Goal: Task Accomplishment & Management: Use online tool/utility

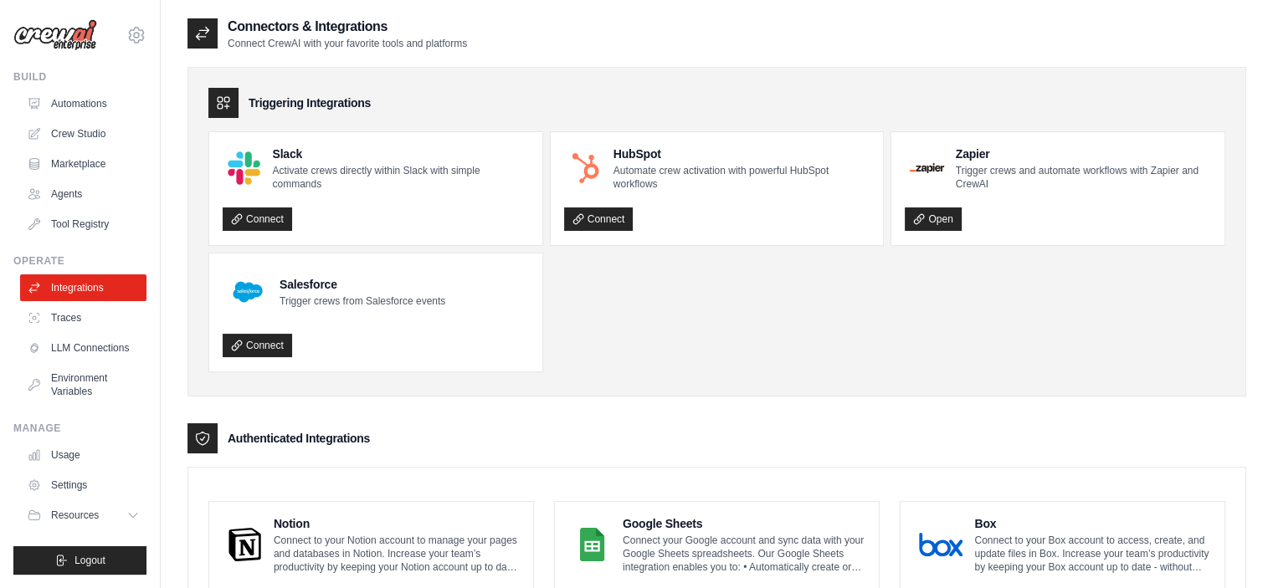
click at [80, 44] on img at bounding box center [55, 35] width 84 height 32
click at [76, 33] on img at bounding box center [55, 35] width 84 height 32
click at [71, 101] on link "Automations" at bounding box center [85, 103] width 126 height 27
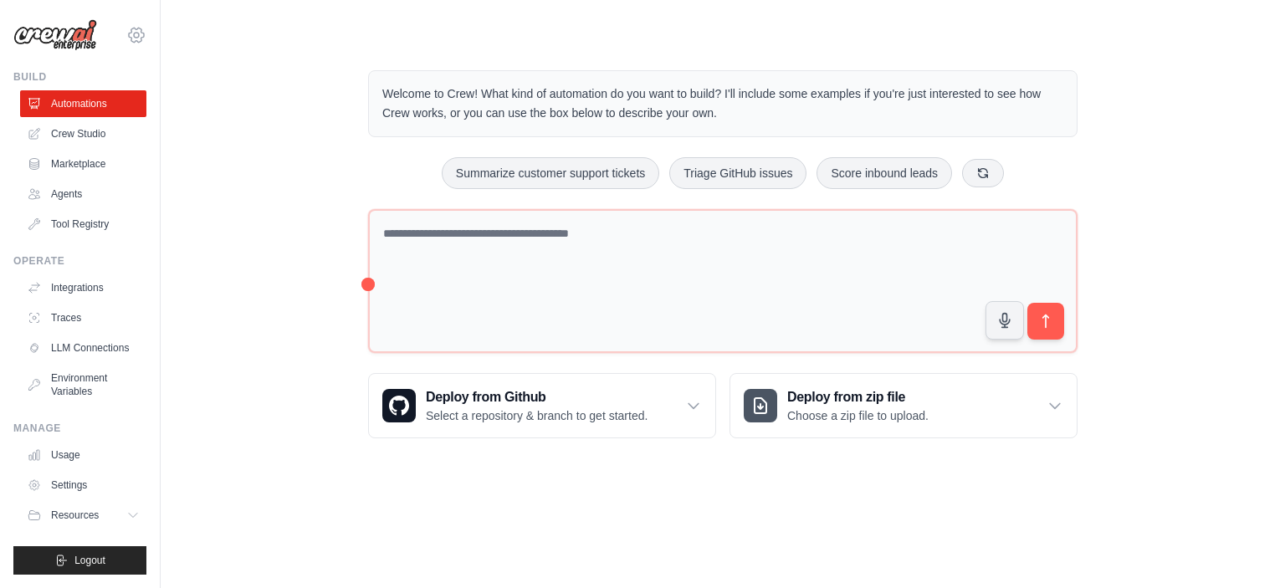
click at [141, 36] on icon at bounding box center [136, 35] width 20 height 20
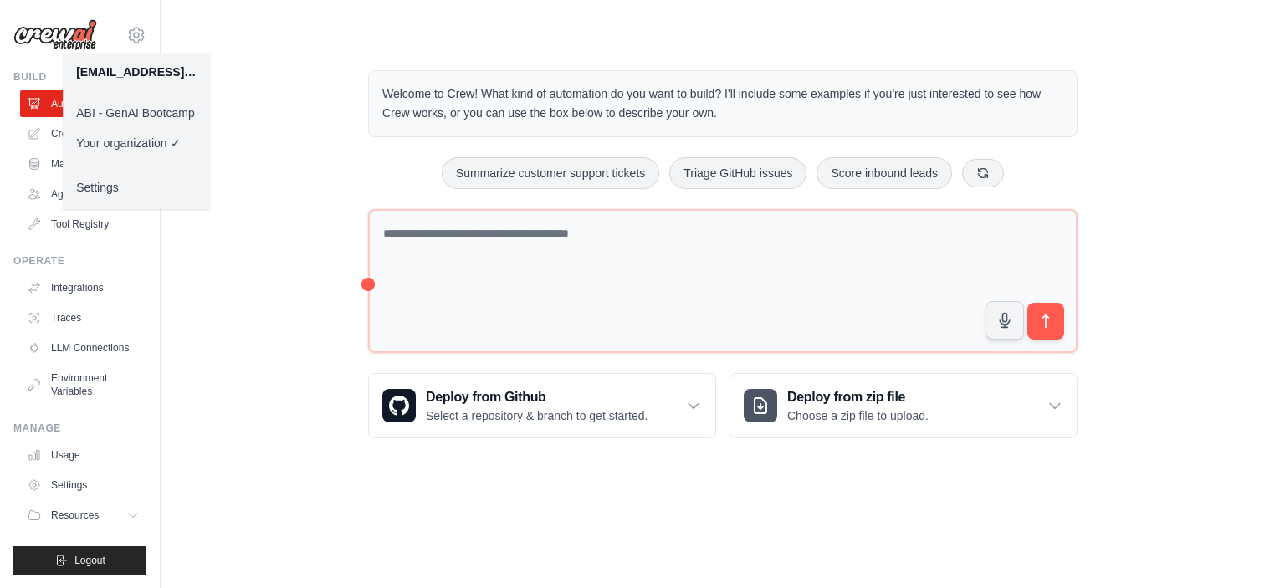
click at [139, 112] on link "ABI - GenAI Bootcamp" at bounding box center [136, 113] width 147 height 30
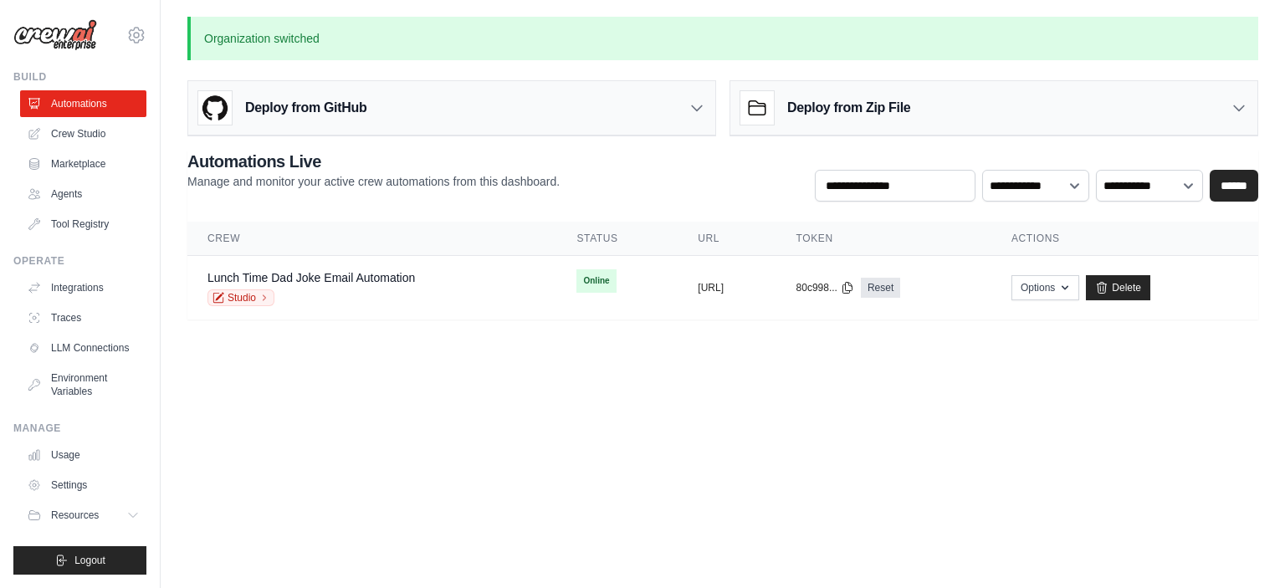
click at [327, 362] on body "99805033@ambev.com.br ABI - GenAI Bootcamp ✓ Your organization Settings Build A…" at bounding box center [642, 294] width 1285 height 588
click at [140, 31] on icon at bounding box center [136, 35] width 20 height 20
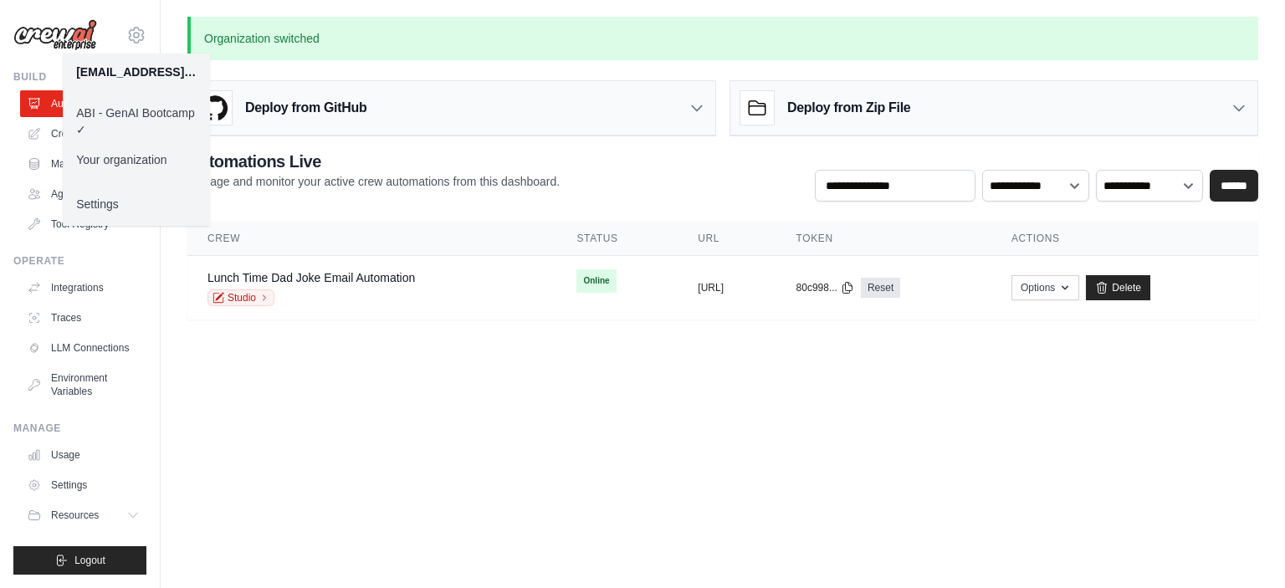
click at [395, 435] on body "99805033@ambev.com.br ABI - GenAI Bootcamp ✓ Your organization Settings Build A…" at bounding box center [642, 294] width 1285 height 588
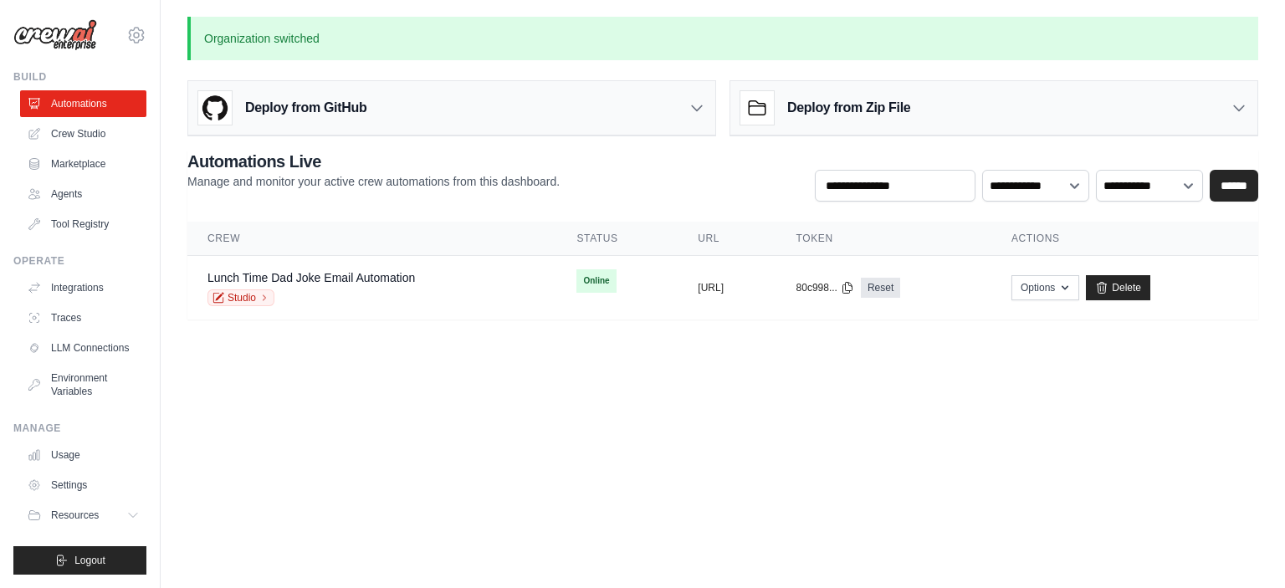
click at [691, 104] on icon at bounding box center [697, 108] width 17 height 17
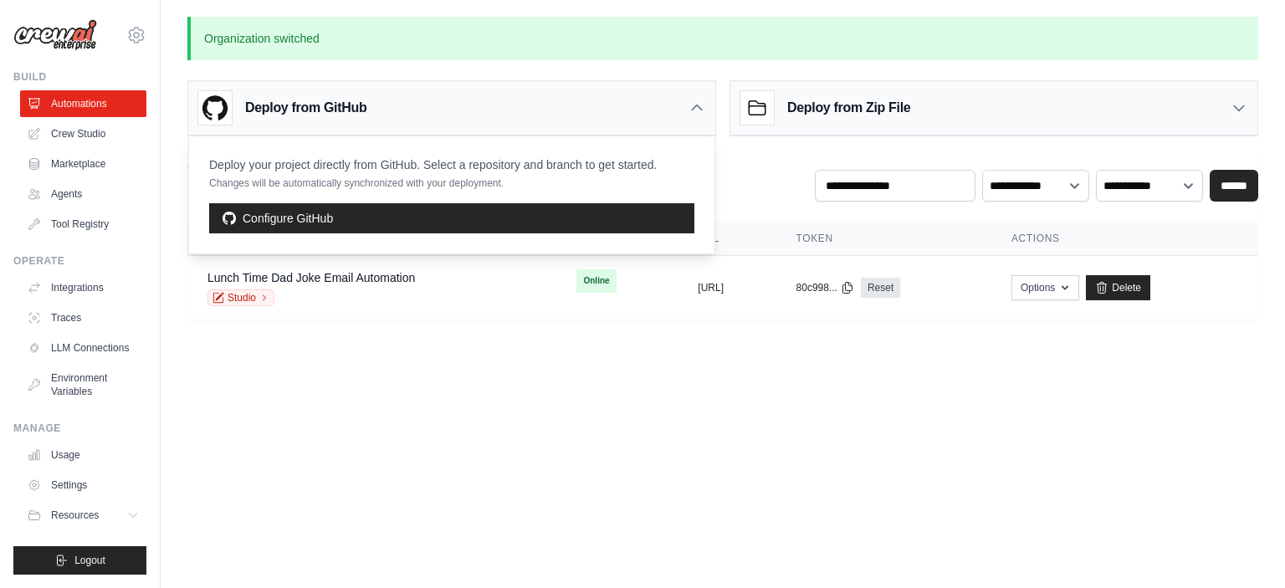
click at [1265, 98] on div "Organization switched Deploy from GitHub Deploy your project directly from GitH…" at bounding box center [723, 168] width 1125 height 303
click at [1242, 110] on icon at bounding box center [1239, 108] width 17 height 17
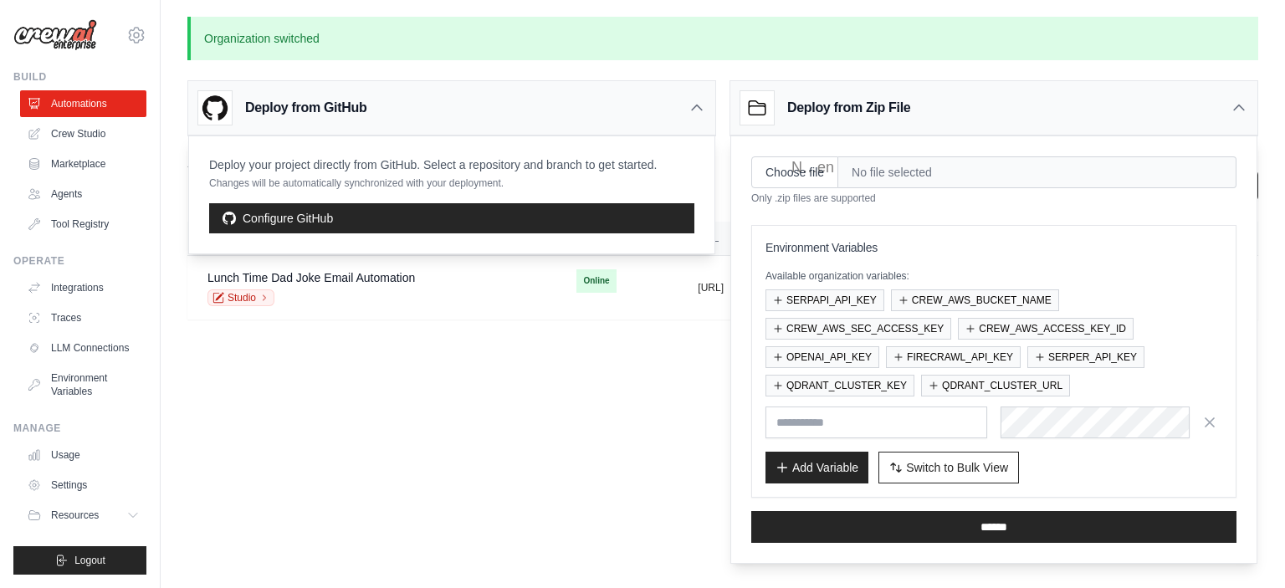
click at [480, 429] on body "99805033@ambev.com.br ABI - GenAI Bootcamp ✓ Your organization Settings Build A…" at bounding box center [642, 294] width 1285 height 588
click at [1235, 109] on icon at bounding box center [1239, 107] width 10 height 5
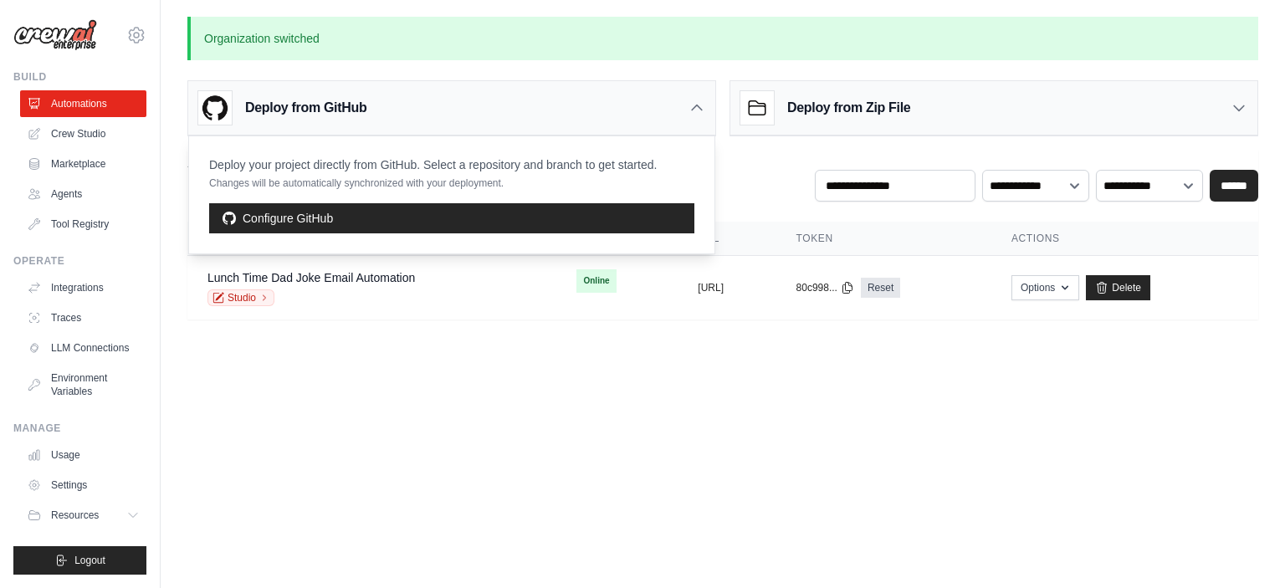
click at [700, 106] on icon at bounding box center [697, 108] width 17 height 17
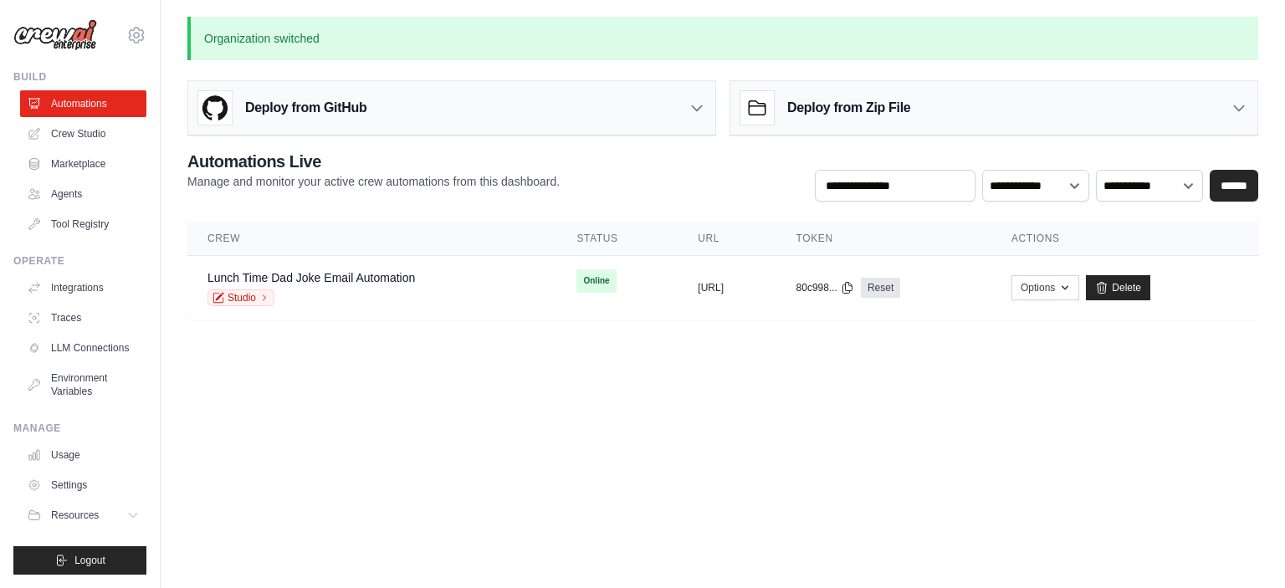
click at [487, 435] on body "99805033@ambev.com.br ABI - GenAI Bootcamp ✓ Your organization Settings Build A…" at bounding box center [642, 294] width 1285 height 588
click at [78, 135] on link "Crew Studio" at bounding box center [85, 134] width 126 height 27
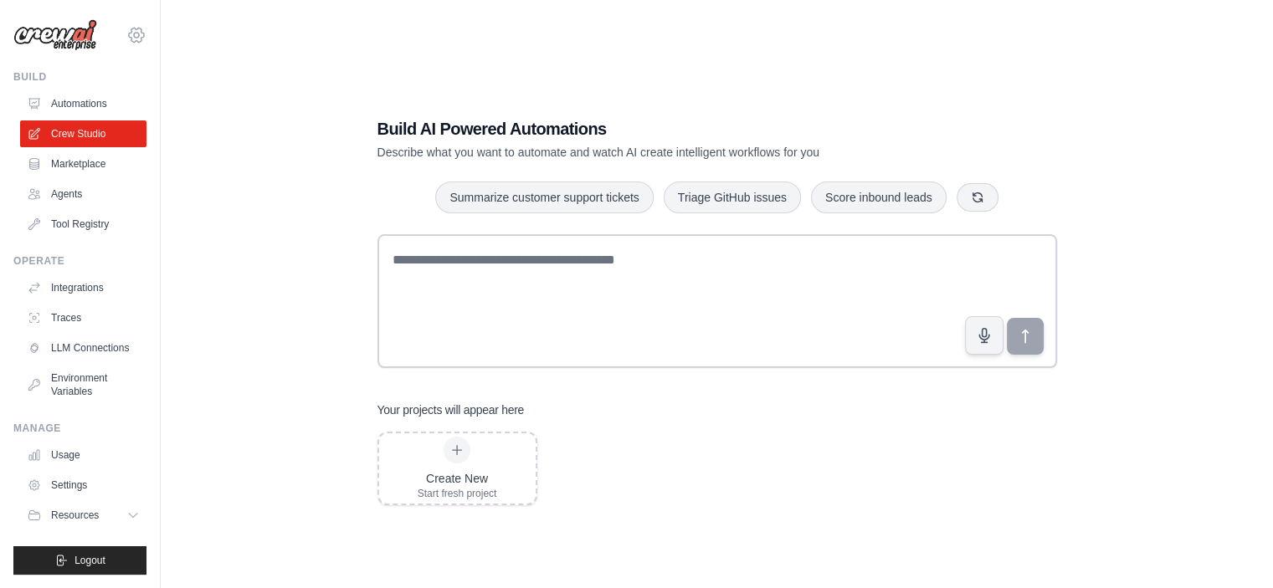
click at [136, 38] on icon at bounding box center [136, 35] width 20 height 20
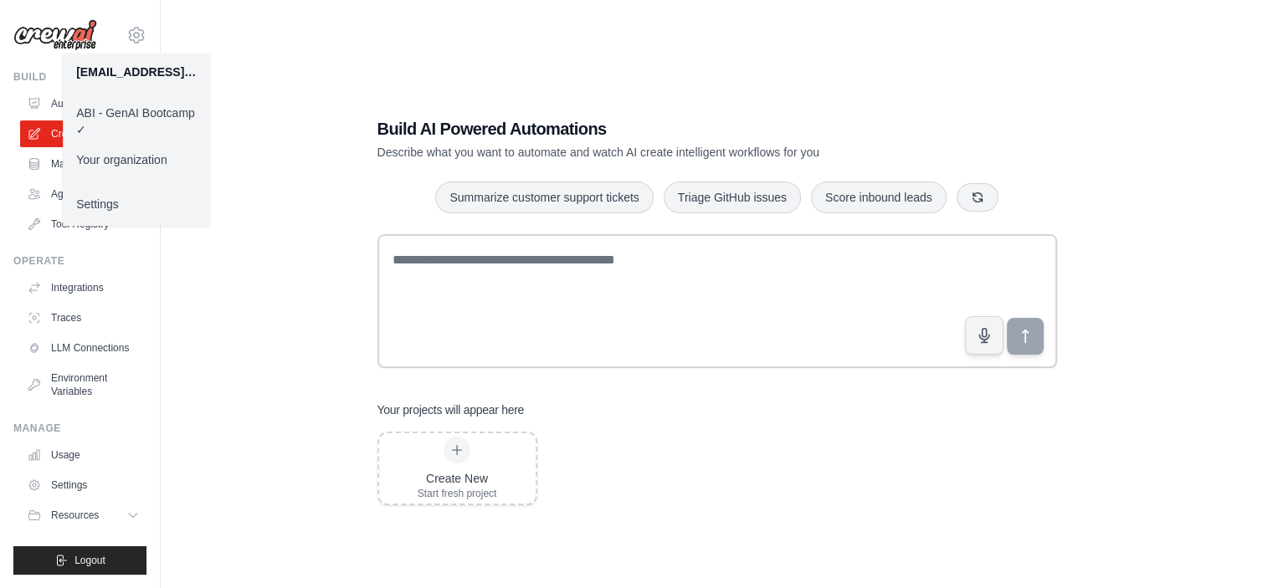
click at [281, 136] on div "Build AI Powered Automations Describe what you want to automate and watch AI cr…" at bounding box center [716, 311] width 1059 height 588
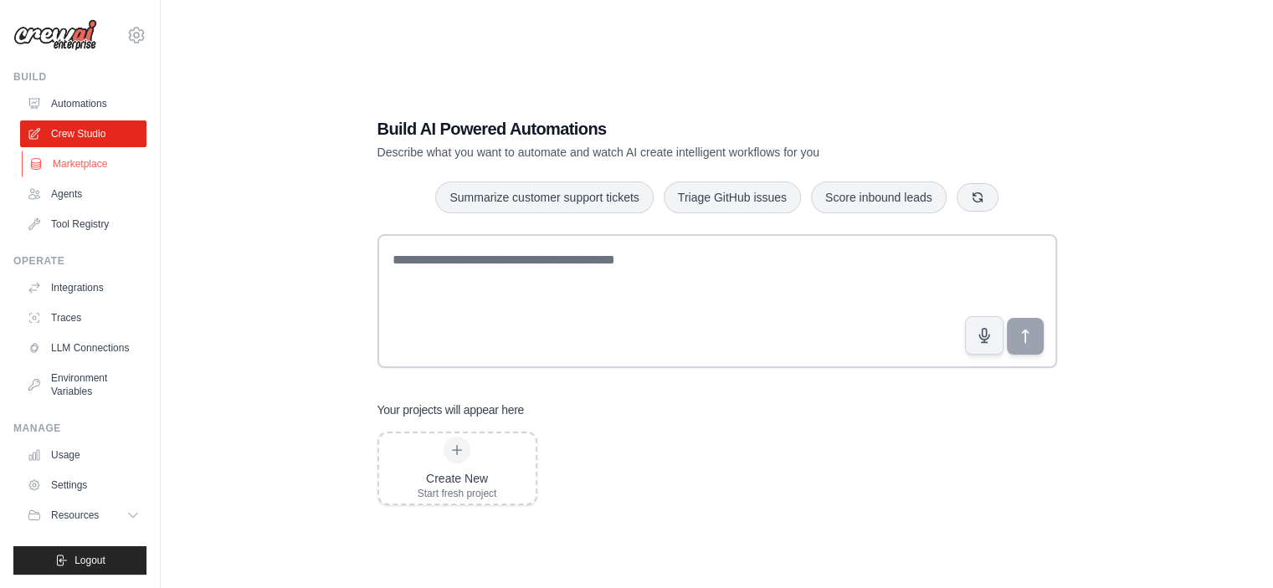
click at [71, 169] on link "Marketplace" at bounding box center [85, 164] width 126 height 27
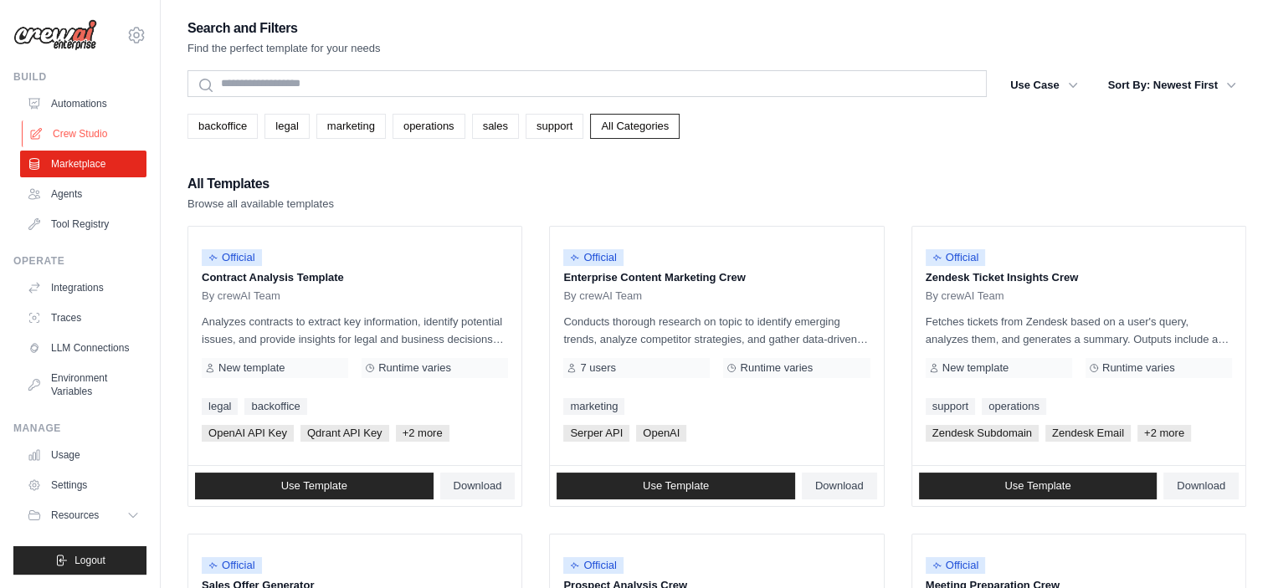
click at [69, 133] on link "Crew Studio" at bounding box center [85, 134] width 126 height 27
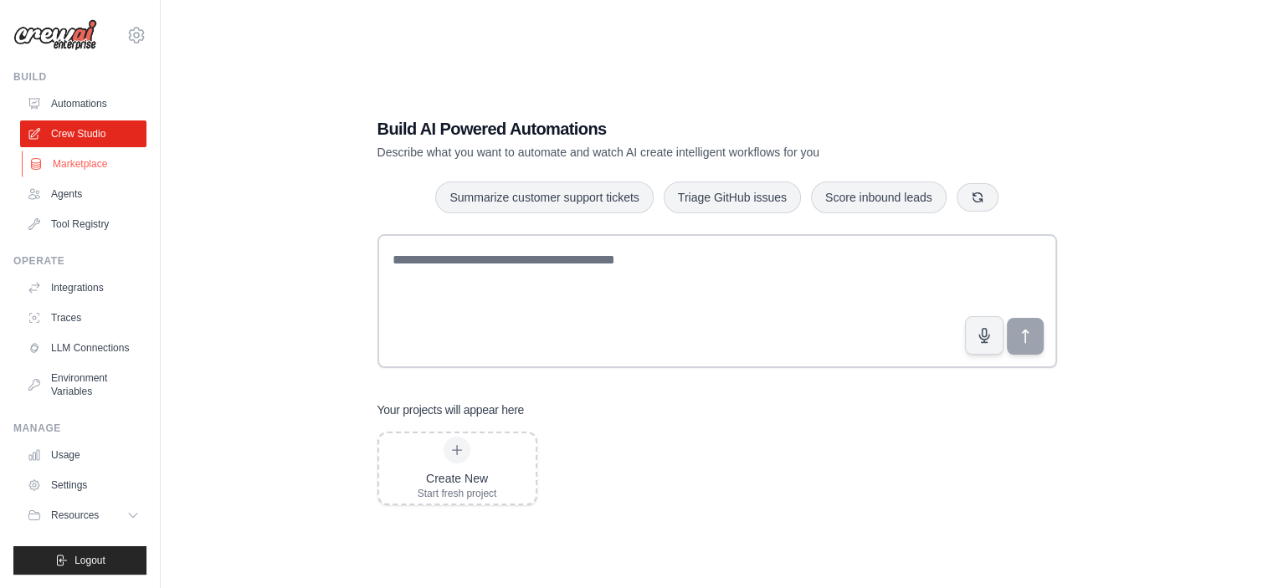
click at [92, 170] on link "Marketplace" at bounding box center [85, 164] width 126 height 27
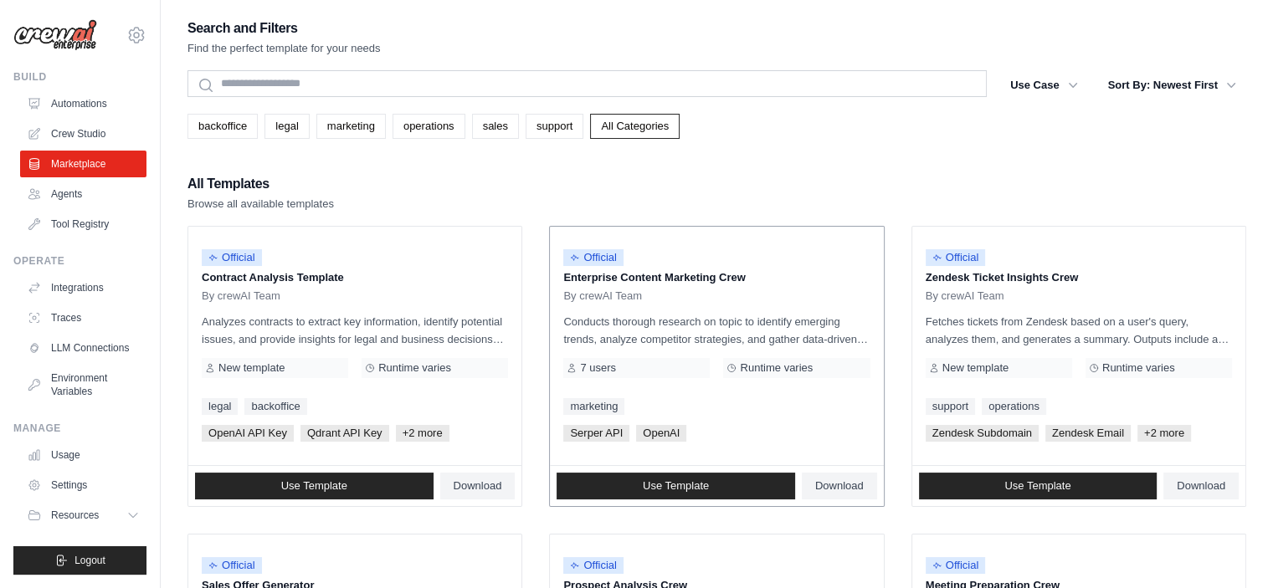
click at [746, 275] on p "Enterprise Content Marketing Crew" at bounding box center [716, 277] width 306 height 17
click at [87, 195] on link "Agents" at bounding box center [85, 194] width 126 height 27
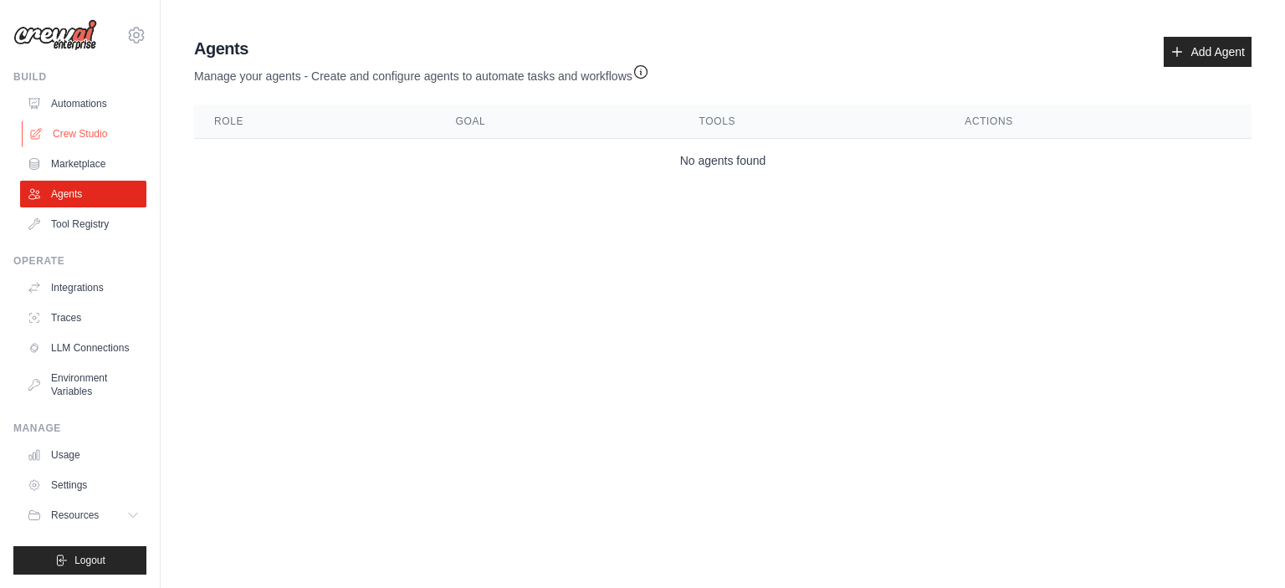
click at [86, 135] on link "Crew Studio" at bounding box center [85, 134] width 126 height 27
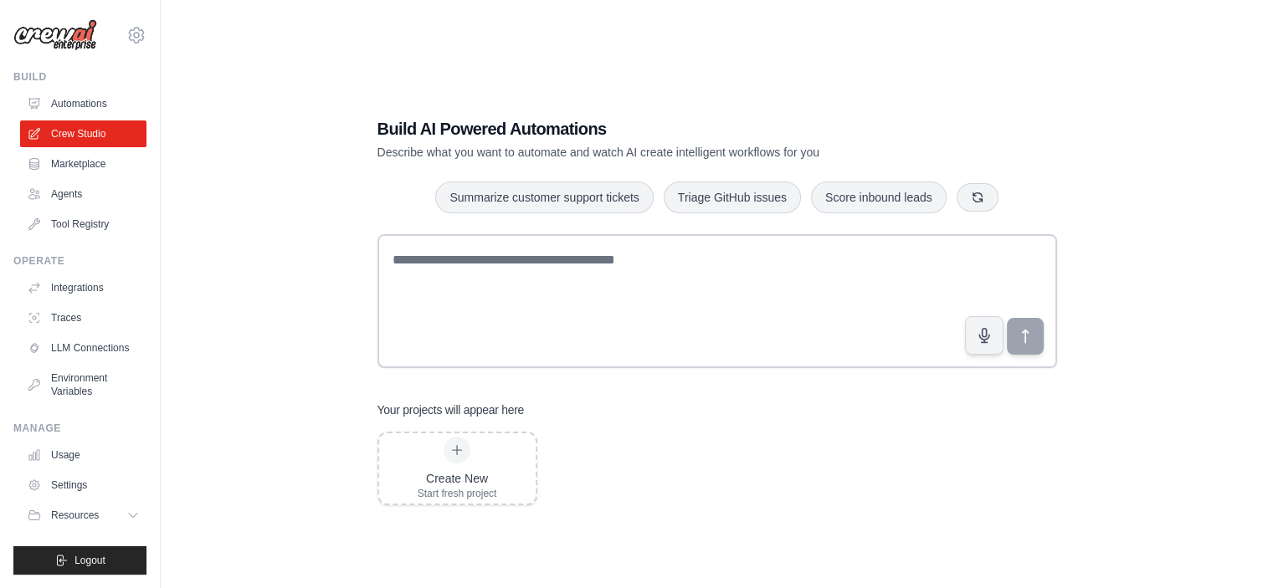
click at [332, 281] on div "Build AI Powered Automations Describe what you want to automate and watch AI cr…" at bounding box center [716, 311] width 1059 height 588
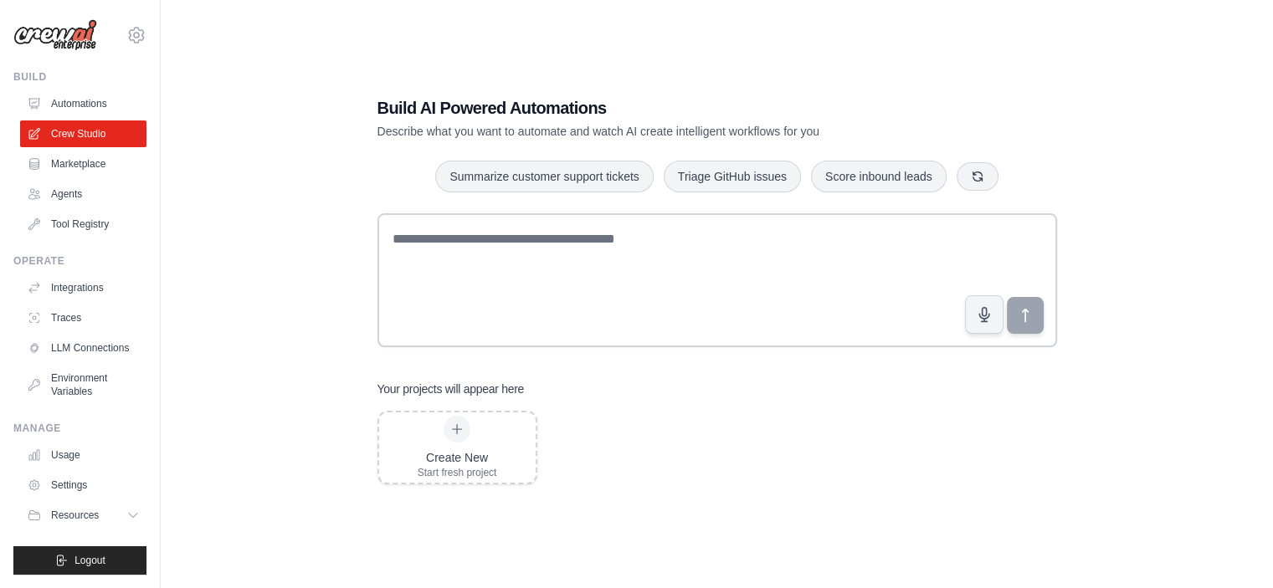
scroll to position [33, 0]
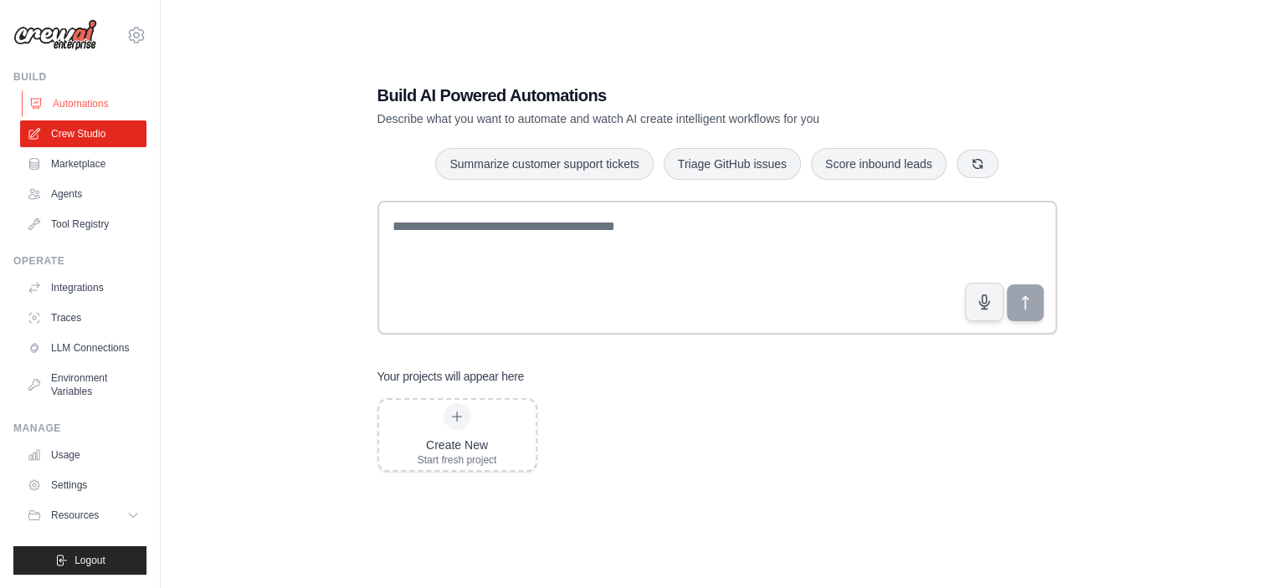
click at [77, 110] on link "Automations" at bounding box center [85, 103] width 126 height 27
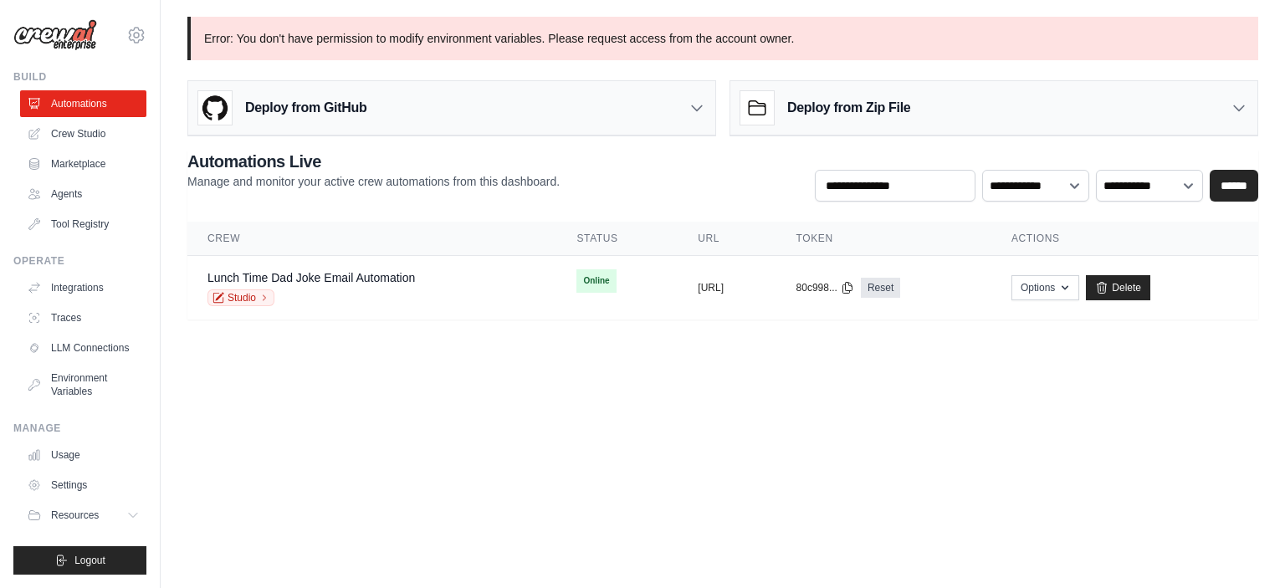
click at [485, 40] on p "Error: You don't have permission to modify environment variables. Please reques…" at bounding box center [722, 39] width 1071 height 44
drag, startPoint x: 534, startPoint y: 40, endPoint x: 791, endPoint y: 44, distance: 257.0
click at [791, 44] on p "Error: You don't have permission to modify environment variables. Please reques…" at bounding box center [722, 39] width 1071 height 44
click at [321, 452] on body "99805033@ambev.com.br ABI - GenAI Bootcamp ✓ Your organization Settings Build A…" at bounding box center [642, 294] width 1285 height 588
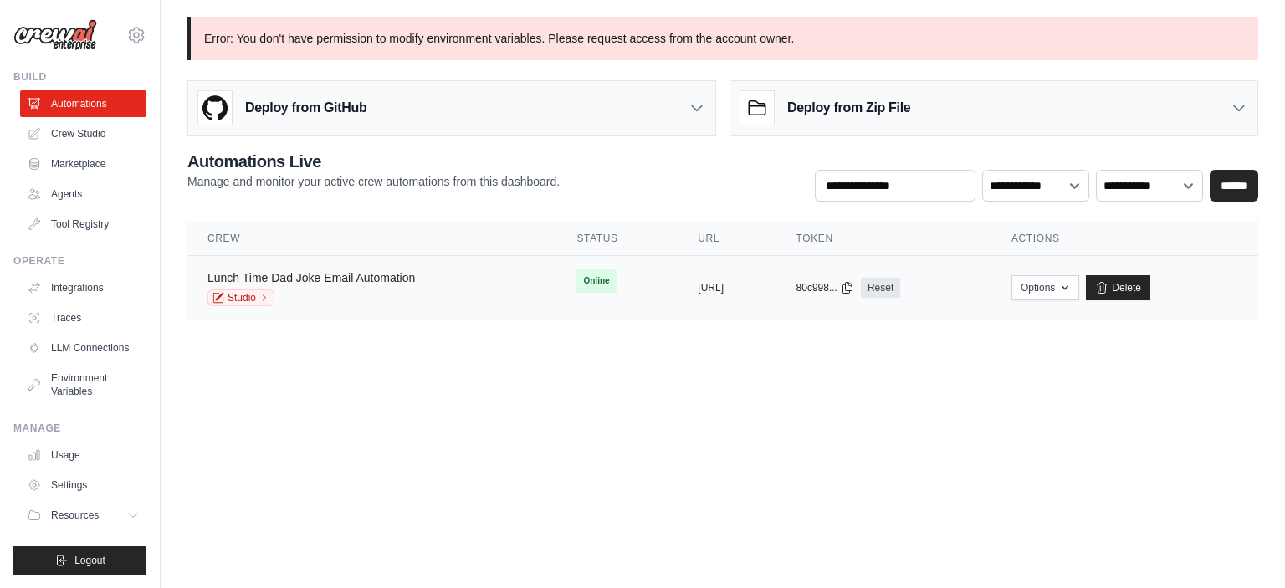
click at [307, 273] on link "Lunch Time Dad Joke Email Automation" at bounding box center [312, 277] width 208 height 13
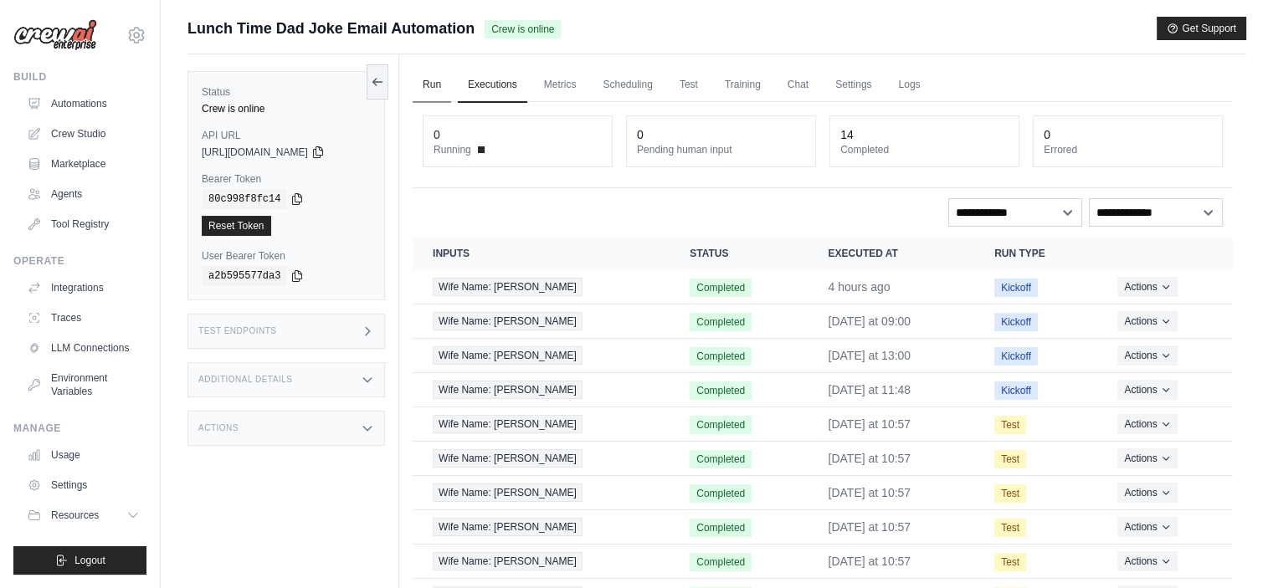
click at [432, 91] on link "Run" at bounding box center [432, 85] width 38 height 35
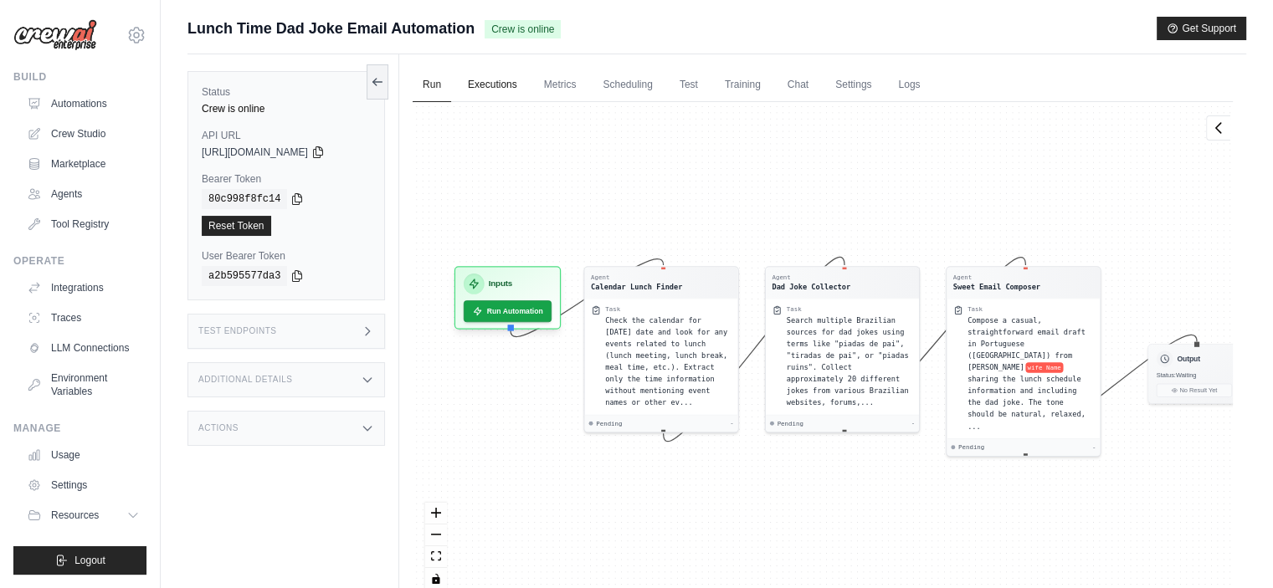
click at [489, 83] on link "Executions" at bounding box center [492, 85] width 69 height 35
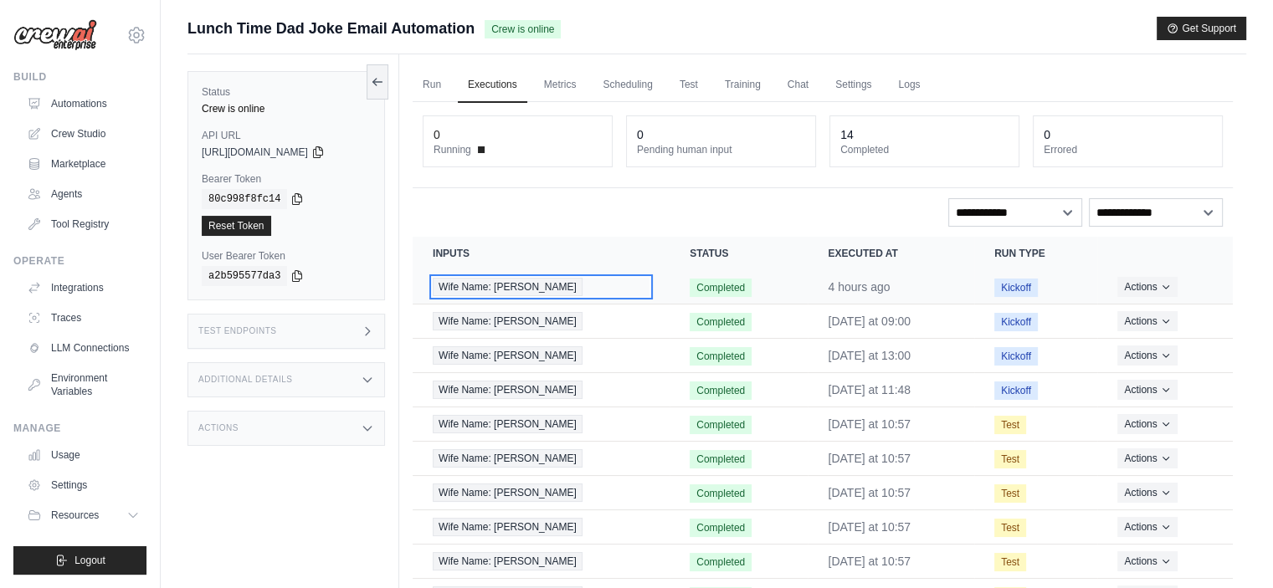
click at [518, 284] on span "Wife Name: Yngrid" at bounding box center [508, 287] width 150 height 18
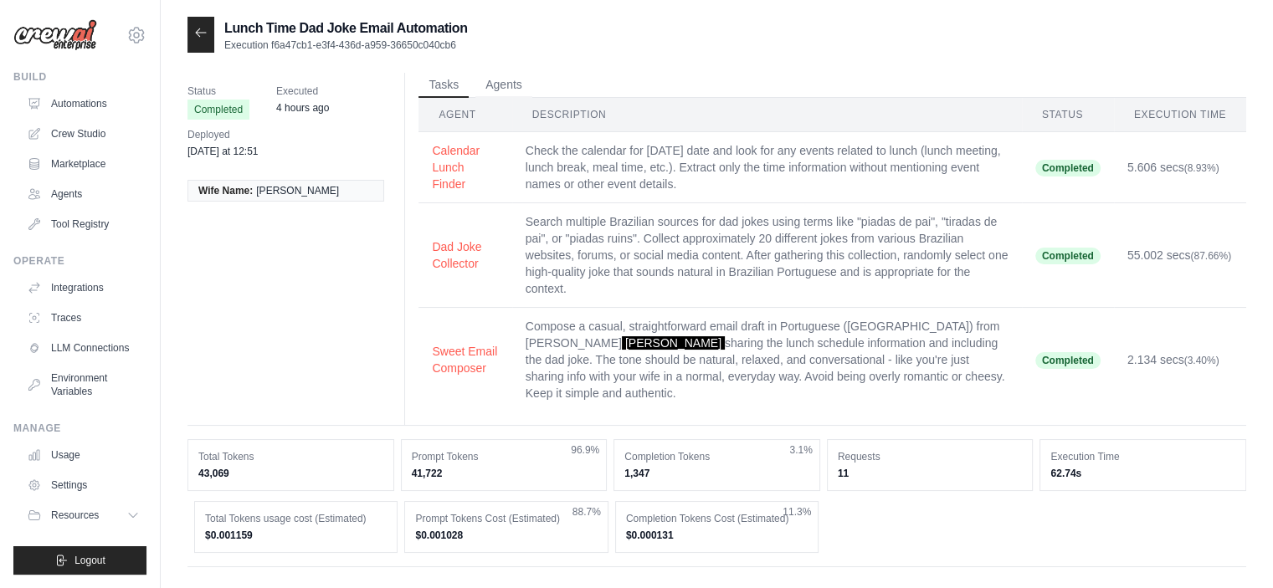
click at [200, 37] on icon at bounding box center [200, 32] width 13 height 13
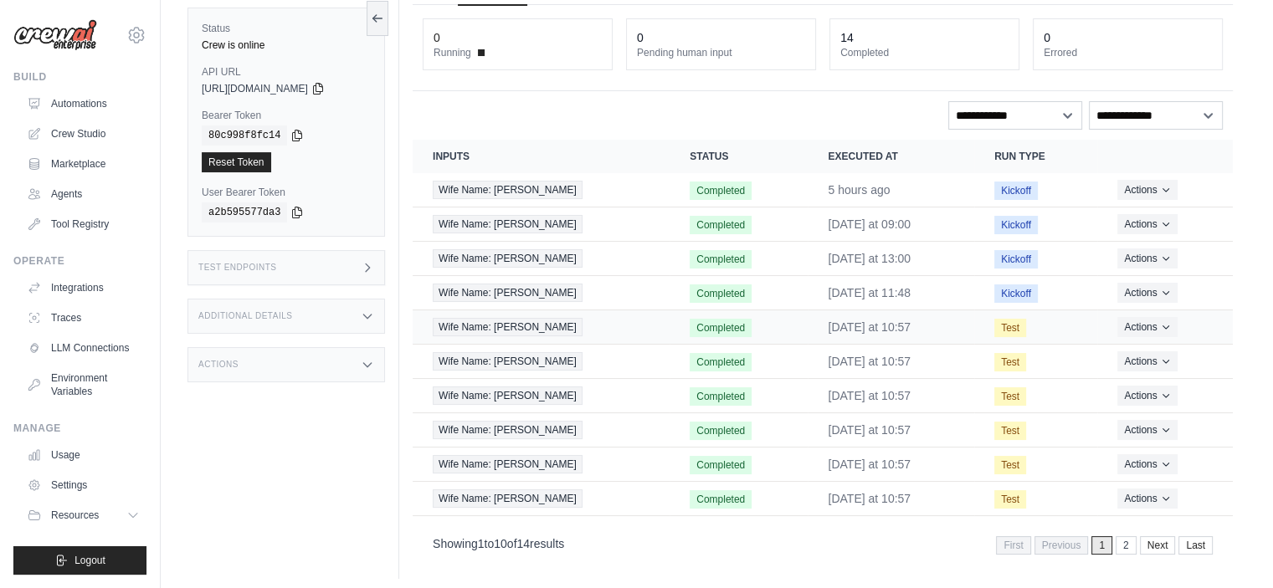
scroll to position [100, 0]
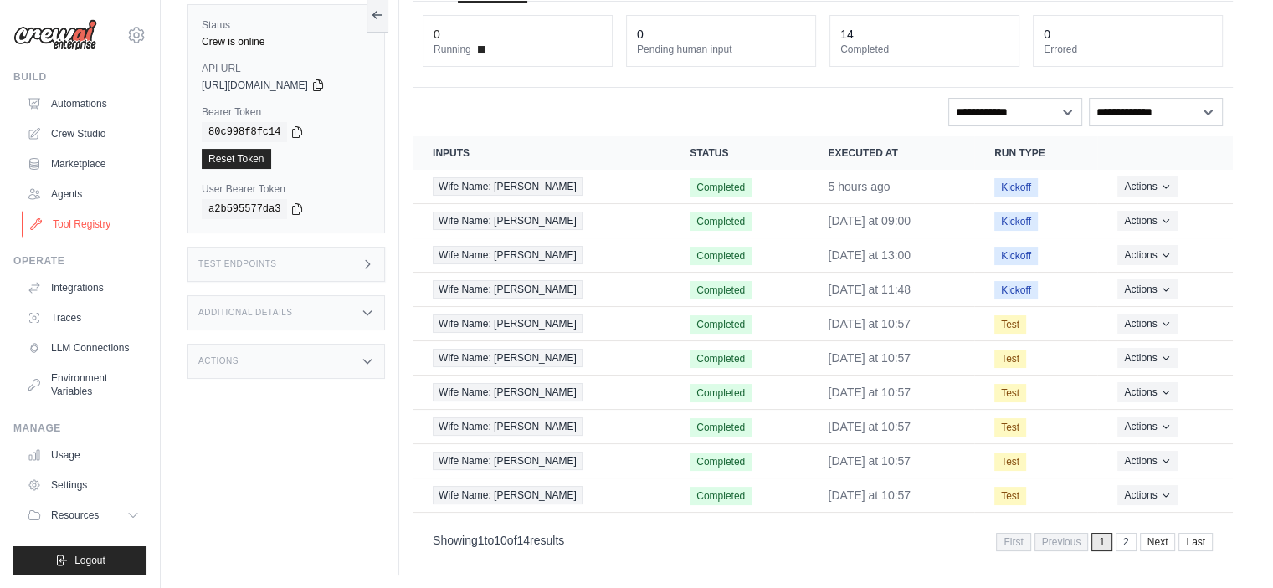
click at [77, 221] on link "Tool Registry" at bounding box center [85, 224] width 126 height 27
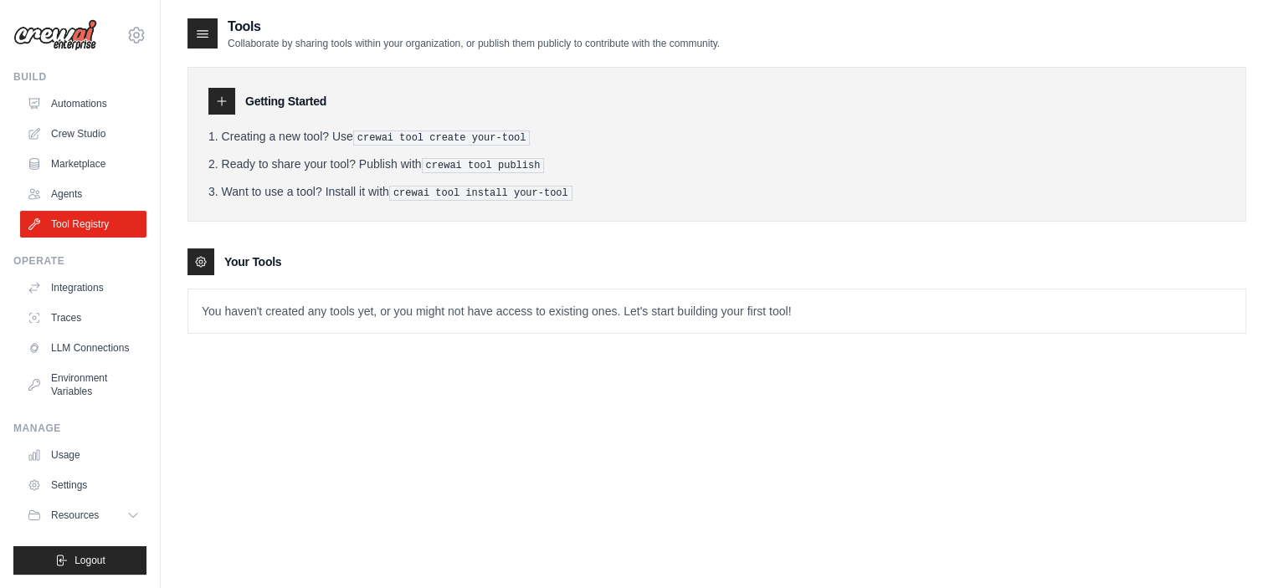
click at [316, 377] on div "Tools Collaborate by sharing tools within your organization, or publish them pu…" at bounding box center [716, 311] width 1059 height 588
click at [336, 364] on div "Tools Collaborate by sharing tools within your organization, or publish them pu…" at bounding box center [716, 311] width 1059 height 588
click at [305, 435] on div "Tools Collaborate by sharing tools within your organization, or publish them pu…" at bounding box center [716, 311] width 1059 height 588
click at [97, 292] on link "Integrations" at bounding box center [85, 288] width 126 height 27
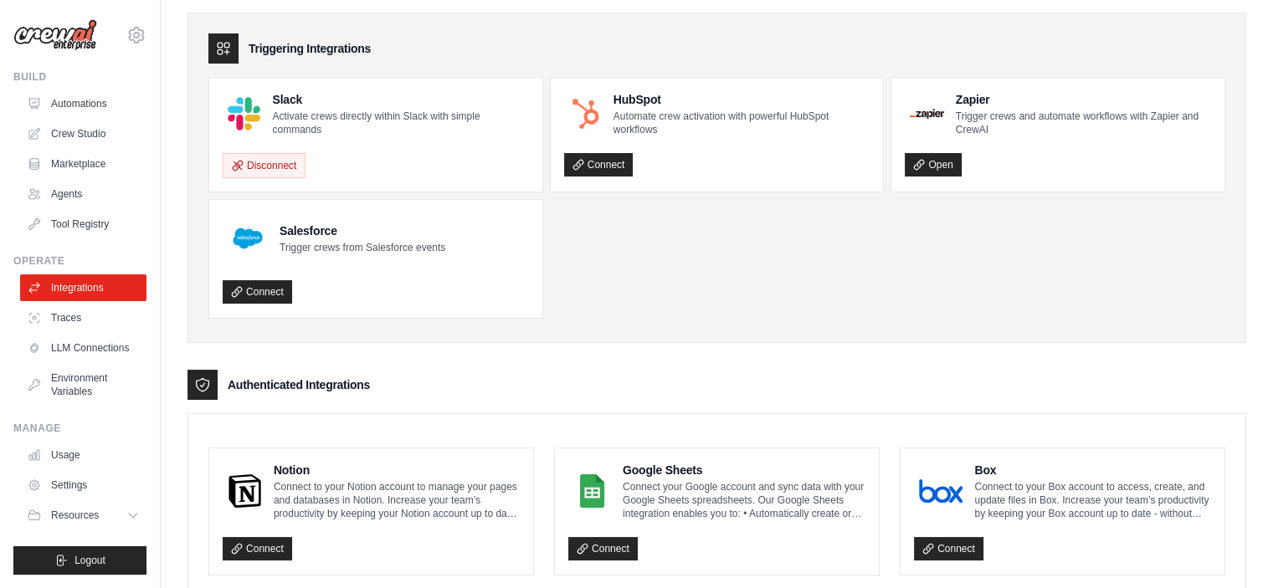
scroll to position [84, 0]
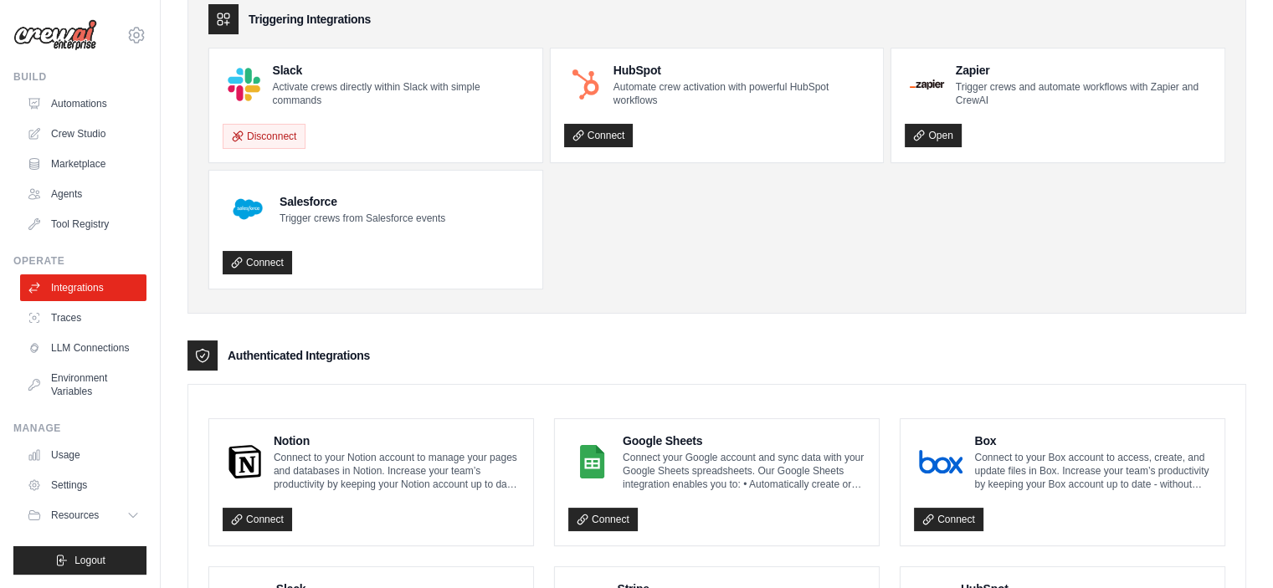
drag, startPoint x: 282, startPoint y: 355, endPoint x: 396, endPoint y: 352, distance: 113.8
click at [396, 352] on div "Authenticated Integrations" at bounding box center [716, 356] width 1059 height 30
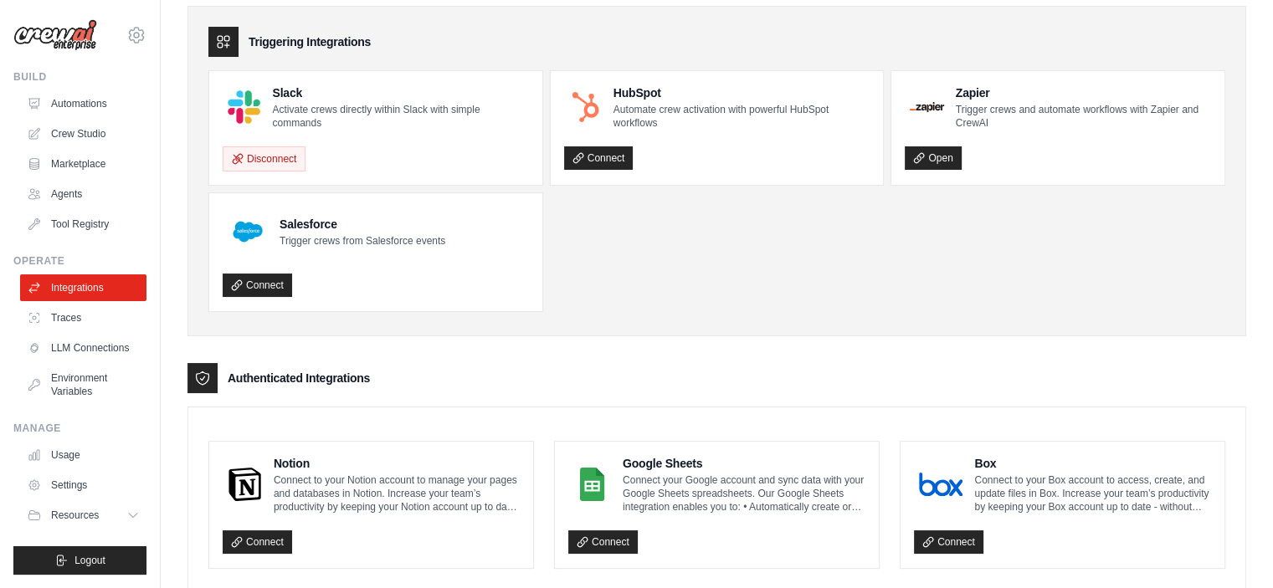
scroll to position [0, 0]
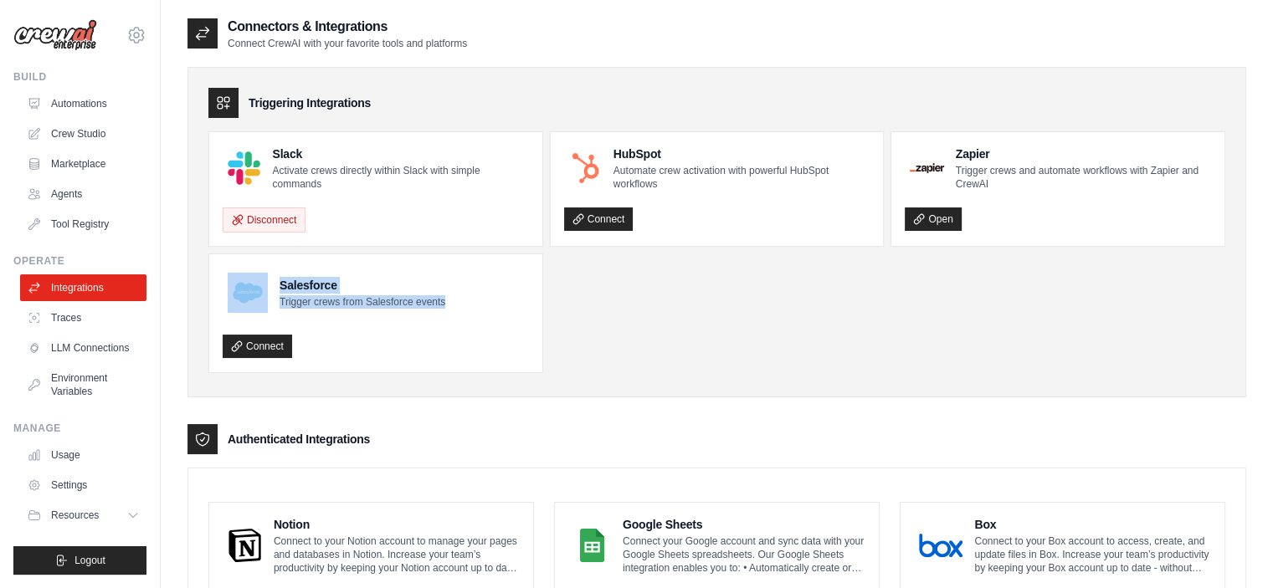
drag, startPoint x: 275, startPoint y: 304, endPoint x: 452, endPoint y: 300, distance: 177.5
click at [452, 300] on div "Salesforce Trigger crews from Salesforce events" at bounding box center [376, 293] width 306 height 50
click at [398, 309] on div "Salesforce Trigger crews from Salesforce events" at bounding box center [334, 293] width 223 height 50
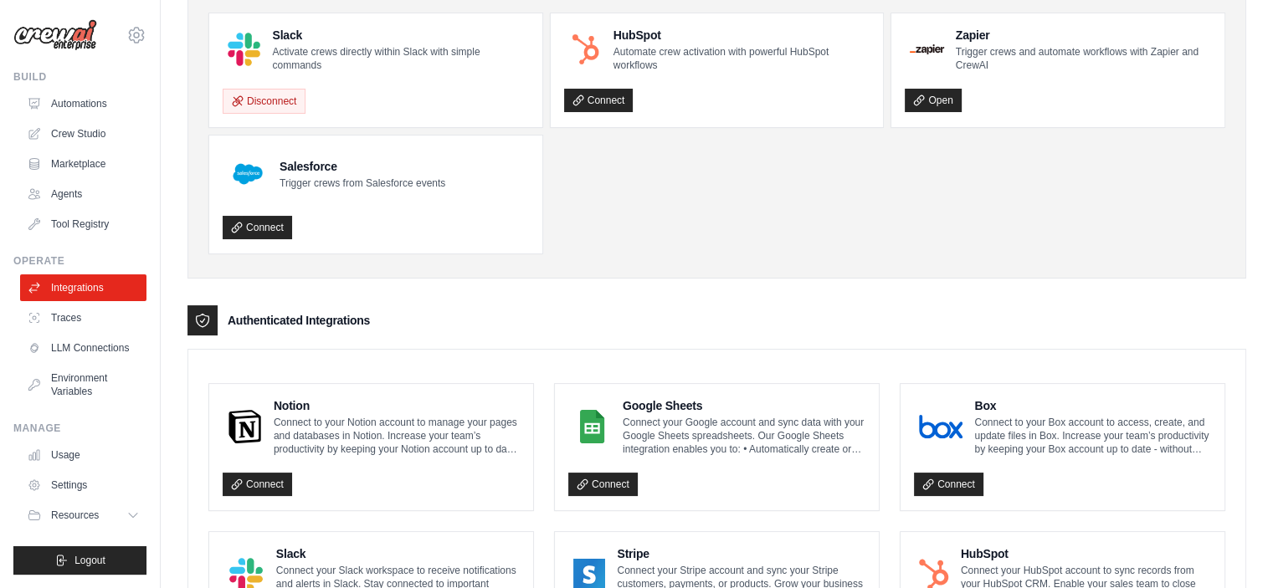
scroll to position [251, 0]
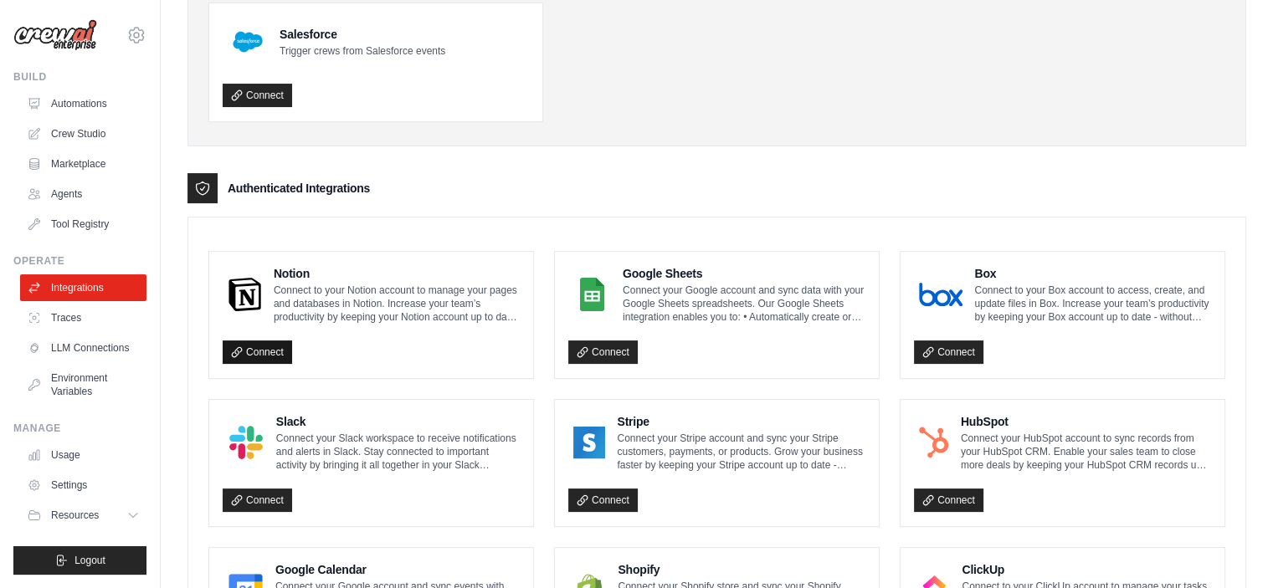
click at [249, 341] on link "Connect" at bounding box center [257, 352] width 69 height 23
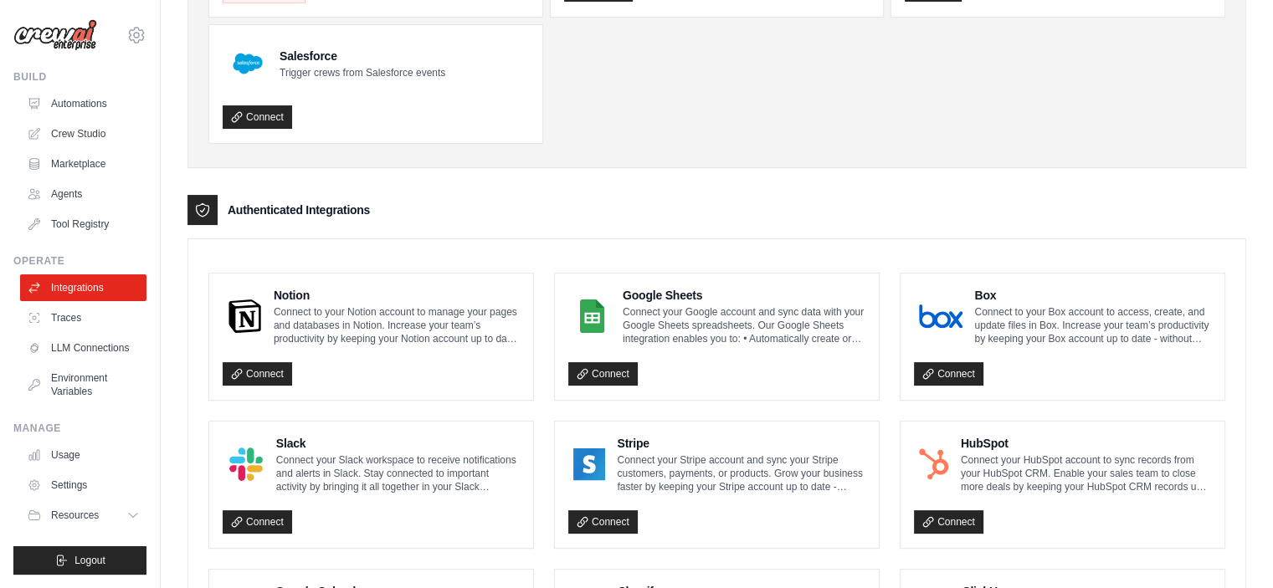
scroll to position [0, 0]
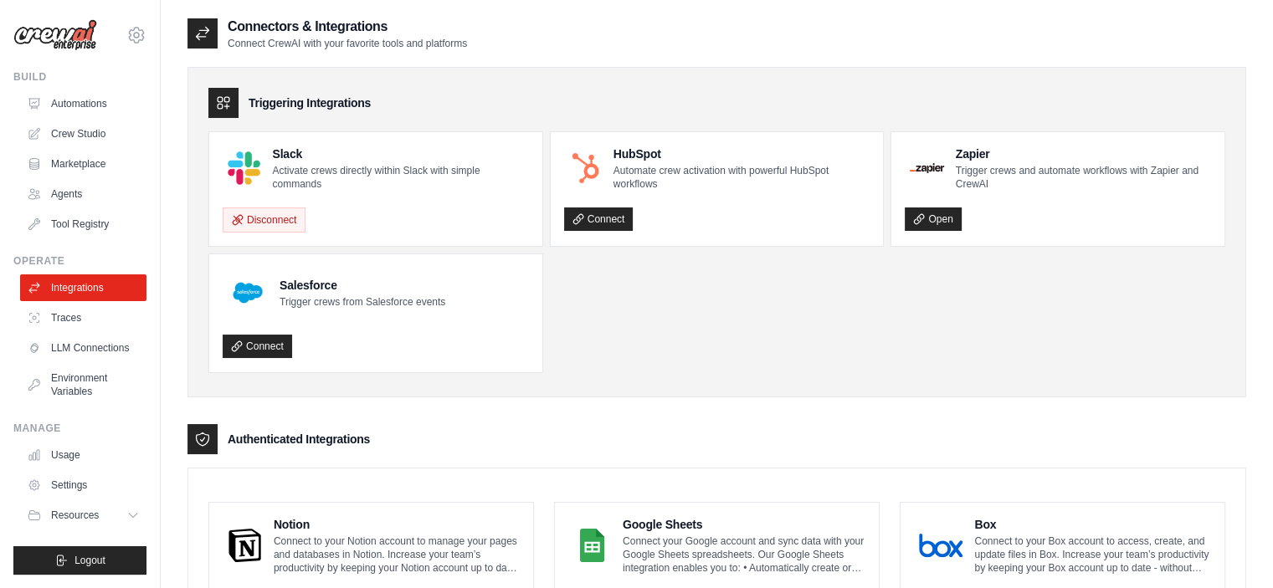
drag, startPoint x: 547, startPoint y: 249, endPoint x: 550, endPoint y: 290, distance: 41.1
click at [550, 284] on ul "Slack Activate crews directly within Slack with simple commands Disconnect HubS…" at bounding box center [716, 252] width 1017 height 242
click at [549, 293] on ul "Slack Activate crews directly within Slack with simple commands Disconnect HubS…" at bounding box center [716, 252] width 1017 height 242
click at [556, 292] on ul "Slack Activate crews directly within Slack with simple commands Disconnect HubS…" at bounding box center [716, 252] width 1017 height 242
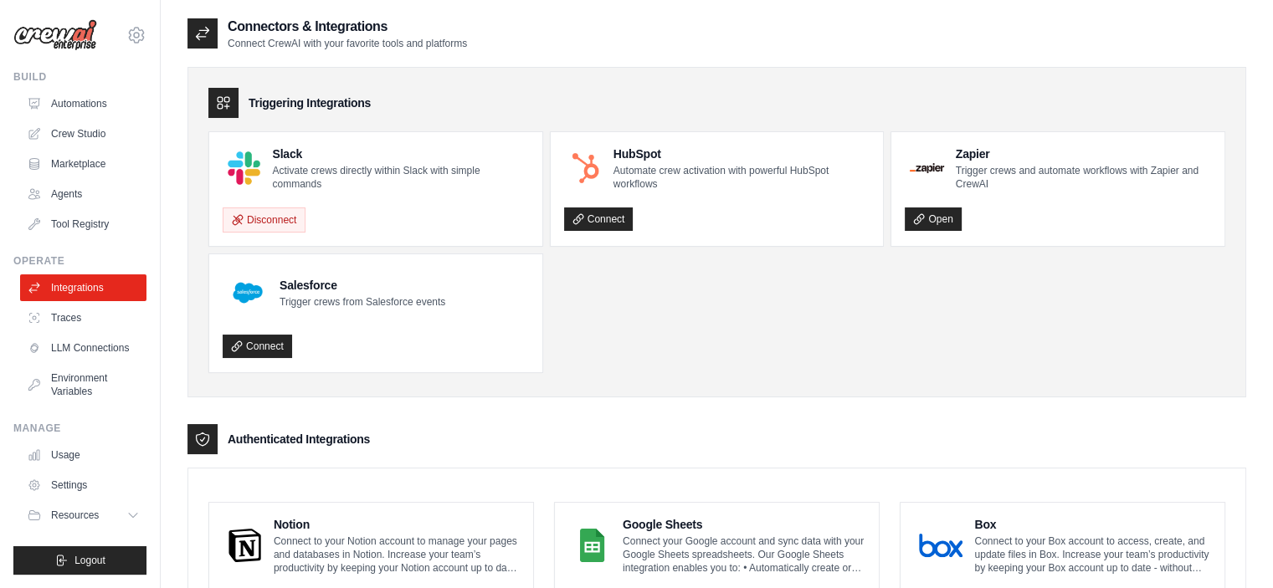
drag, startPoint x: 546, startPoint y: 140, endPoint x: 556, endPoint y: 345, distance: 205.3
click at [556, 345] on div "Triggering Integrations Slack Activate crews directly within Slack with simple …" at bounding box center [716, 232] width 1059 height 331
click at [568, 342] on ul "Slack Activate crews directly within Slack with simple commands Disconnect HubS…" at bounding box center [716, 252] width 1017 height 242
click at [84, 316] on link "Traces" at bounding box center [85, 318] width 126 height 27
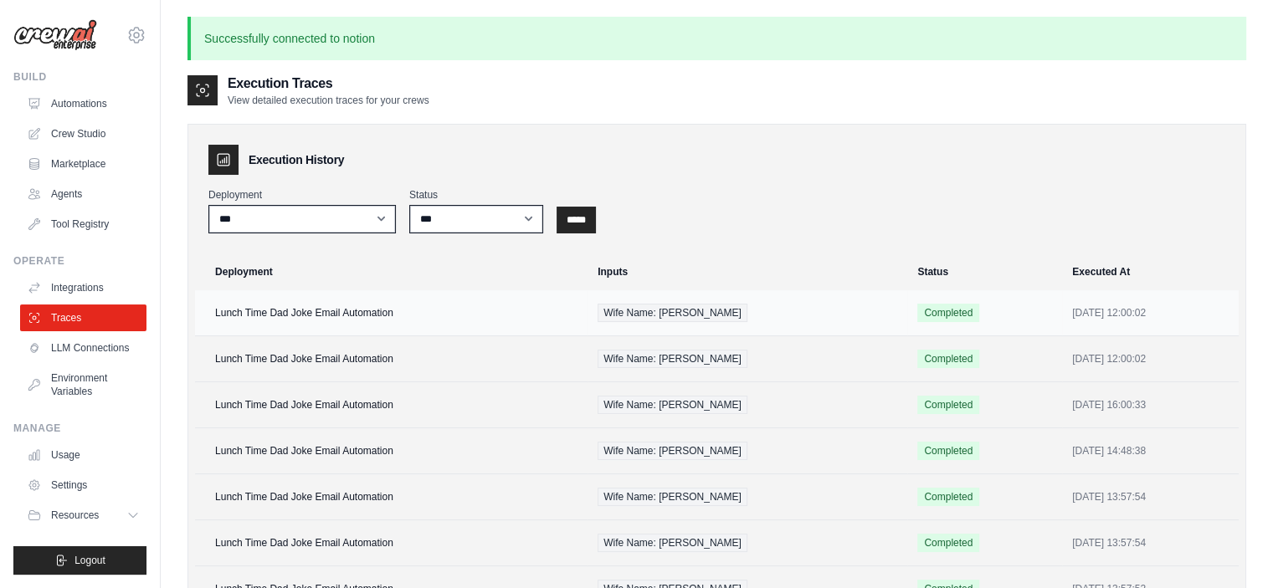
click at [420, 311] on td "Lunch Time Dad Joke Email Automation" at bounding box center [391, 313] width 393 height 46
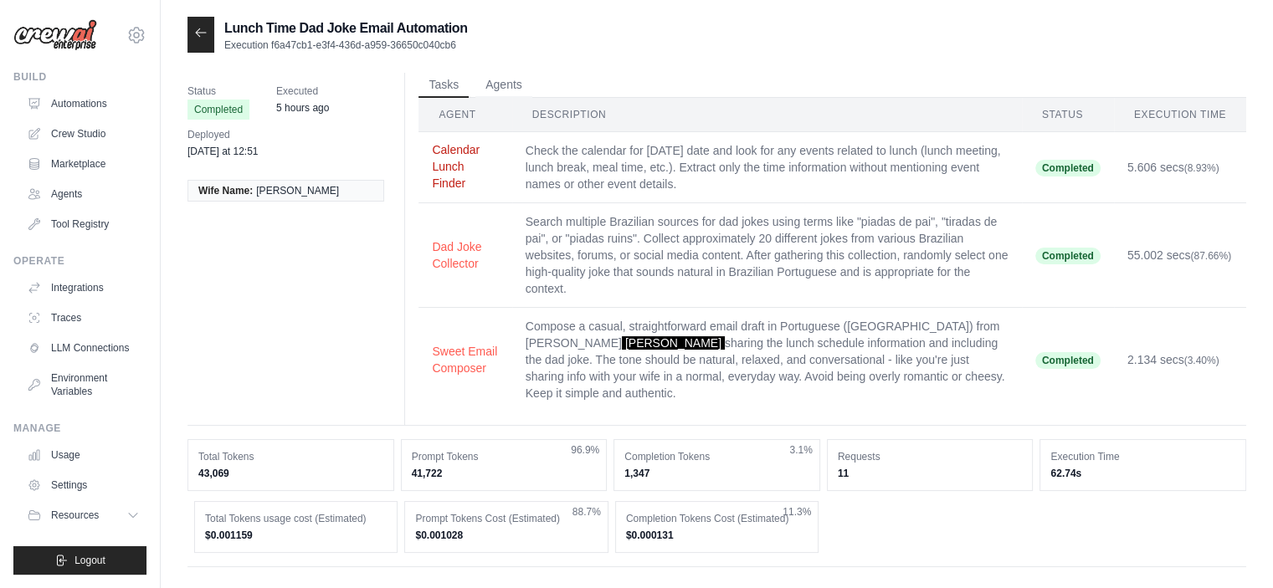
click at [476, 170] on button "Calendar Lunch Finder" at bounding box center [465, 166] width 66 height 50
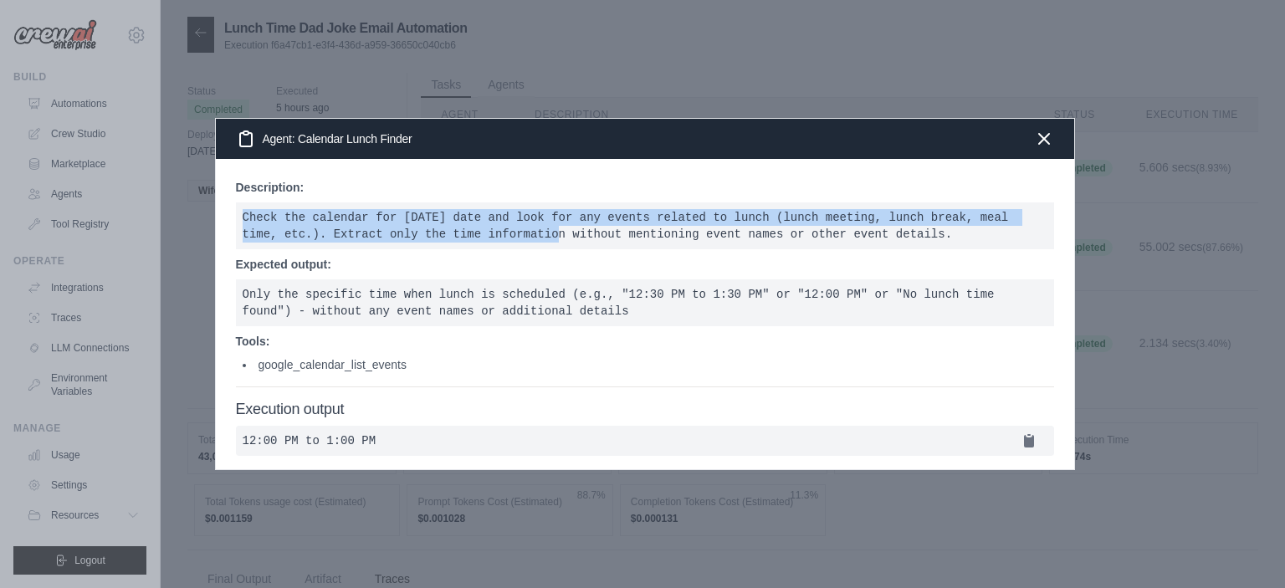
drag, startPoint x: 239, startPoint y: 206, endPoint x: 440, endPoint y: 220, distance: 202.2
click at [439, 220] on pre "Check the calendar for [DATE] date and look for any events related to lunch (lu…" at bounding box center [645, 226] width 818 height 47
click at [459, 210] on pre "Check the calendar for [DATE] date and look for any events related to lunch (lu…" at bounding box center [645, 226] width 818 height 47
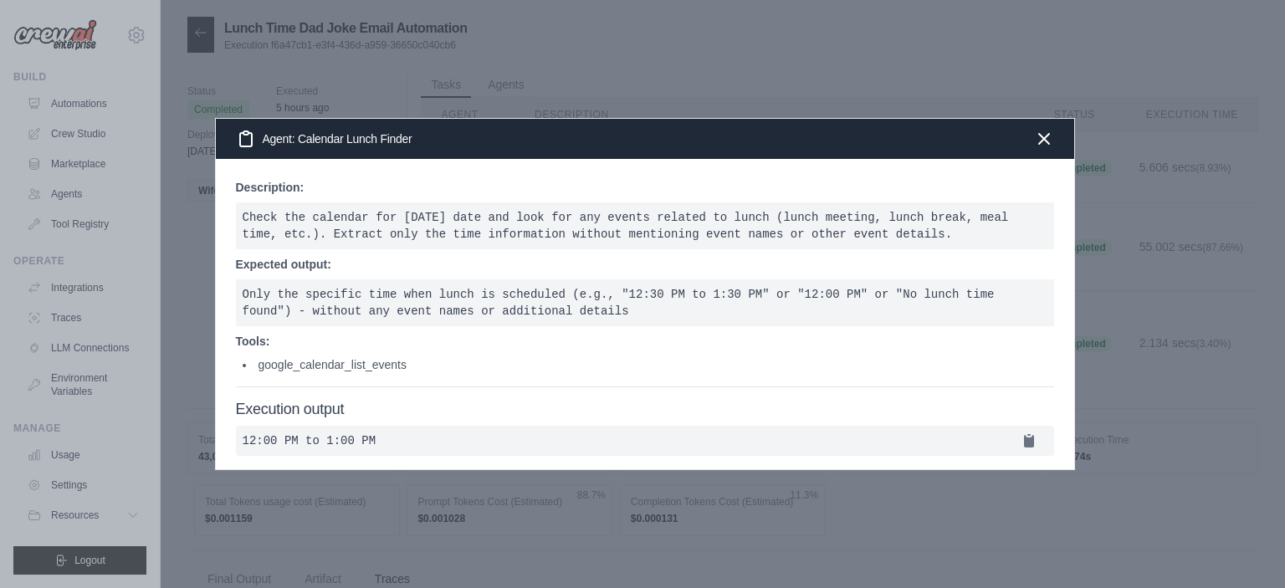
click at [510, 206] on pre "Check the calendar for [DATE] date and look for any events related to lunch (lu…" at bounding box center [645, 226] width 818 height 47
drag, startPoint x: 747, startPoint y: 210, endPoint x: 895, endPoint y: 227, distance: 149.1
click at [895, 227] on pre "Check the calendar for [DATE] date and look for any events related to lunch (lu…" at bounding box center [645, 226] width 818 height 47
click at [753, 229] on pre "Check the calendar for today's date and look for any events related to lunch (l…" at bounding box center [645, 226] width 818 height 47
drag, startPoint x: 327, startPoint y: 290, endPoint x: 341, endPoint y: 290, distance: 14.3
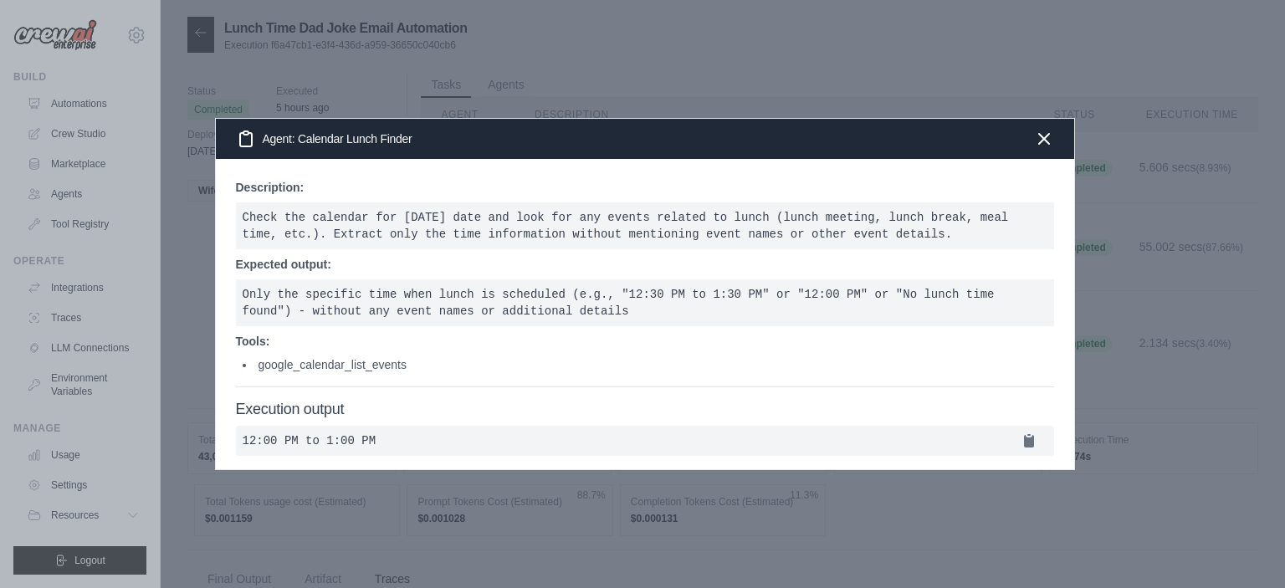
click at [332, 290] on pre "Only the specific time when lunch is scheduled (e.g., "12:30 PM to 1:30 PM" or …" at bounding box center [645, 303] width 818 height 47
click at [338, 207] on pre "Check the calendar for today's date and look for any events related to lunch (l…" at bounding box center [645, 226] width 818 height 47
click at [322, 218] on pre "Check the calendar for today's date and look for any events related to lunch (l…" at bounding box center [645, 226] width 818 height 47
drag, startPoint x: 351, startPoint y: 209, endPoint x: 820, endPoint y: 228, distance: 469.1
click at [820, 228] on pre "Check the calendar for today's date and look for any events related to lunch (l…" at bounding box center [645, 226] width 818 height 47
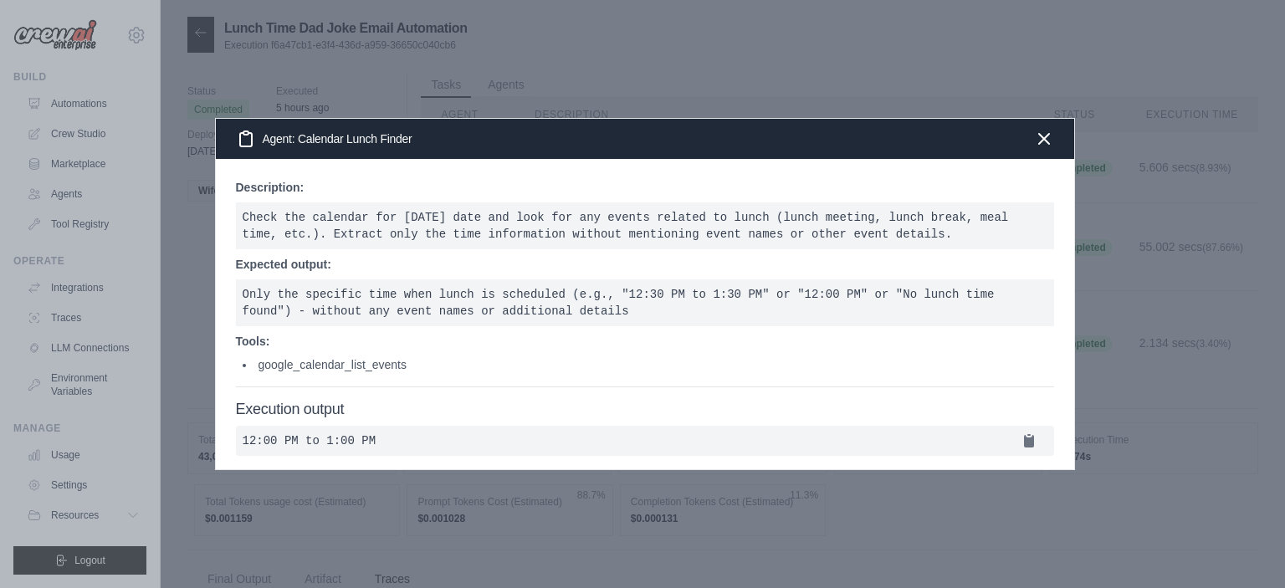
click at [820, 228] on pre "Check the calendar for today's date and look for any events related to lunch (l…" at bounding box center [645, 226] width 818 height 47
drag, startPoint x: 254, startPoint y: 285, endPoint x: 413, endPoint y: 283, distance: 159.0
click at [412, 283] on pre "Only the specific time when lunch is scheduled (e.g., "12:30 PM to 1:30 PM" or …" at bounding box center [645, 303] width 818 height 47
click at [408, 283] on pre "Only the specific time when lunch is scheduled (e.g., "12:30 PM to 1:30 PM" or …" at bounding box center [645, 303] width 818 height 47
drag, startPoint x: 455, startPoint y: 287, endPoint x: 549, endPoint y: 291, distance: 93.8
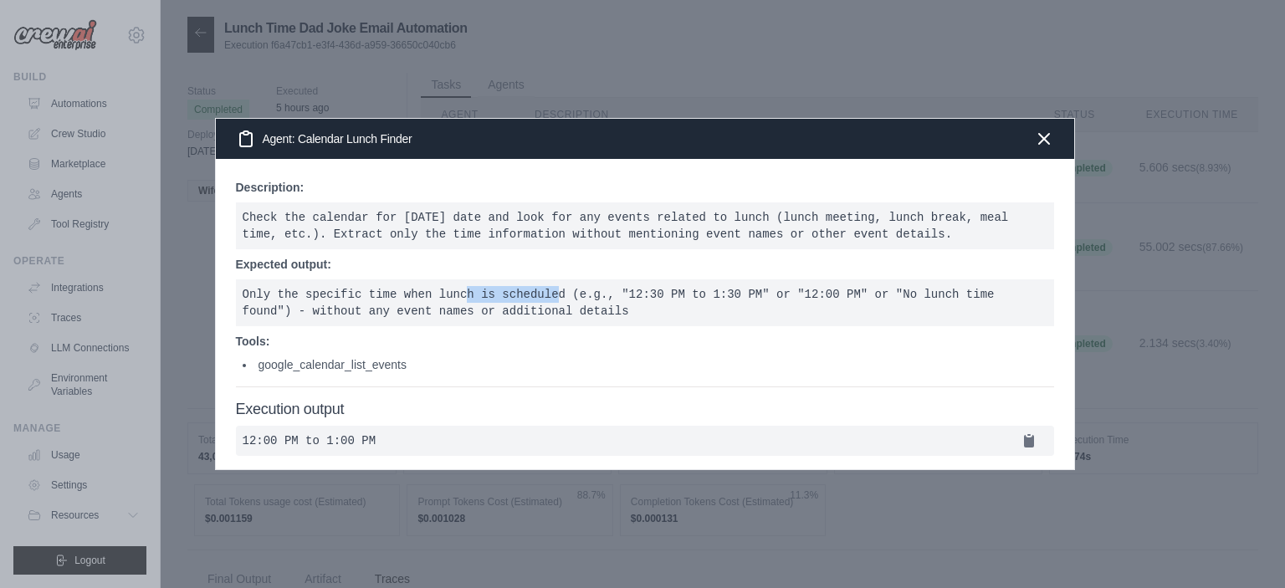
click at [548, 291] on pre "Only the specific time when lunch is scheduled (e.g., "12:30 PM to 1:30 PM" or …" at bounding box center [645, 303] width 818 height 47
drag, startPoint x: 298, startPoint y: 302, endPoint x: 539, endPoint y: 305, distance: 241.0
click at [539, 305] on pre "Only the specific time when lunch is scheduled (e.g., "12:30 PM to 1:30 PM" or …" at bounding box center [645, 303] width 818 height 47
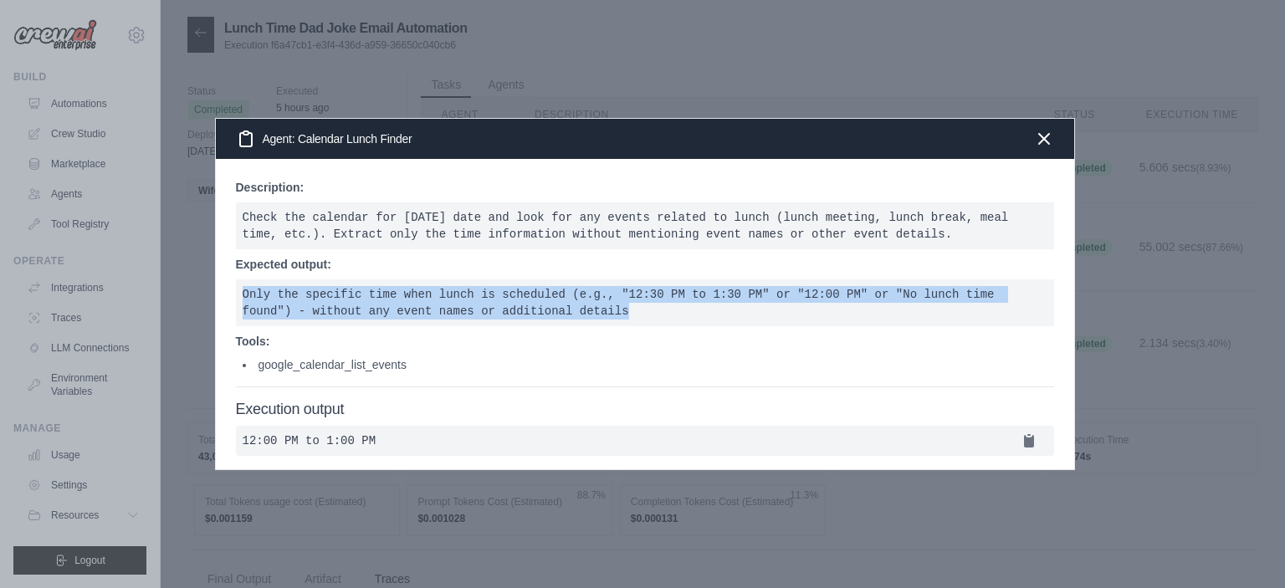
drag, startPoint x: 238, startPoint y: 284, endPoint x: 526, endPoint y: 304, distance: 288.6
click at [526, 304] on pre "Only the specific time when lunch is scheduled (e.g., "12:30 PM to 1:30 PM" or …" at bounding box center [645, 303] width 818 height 47
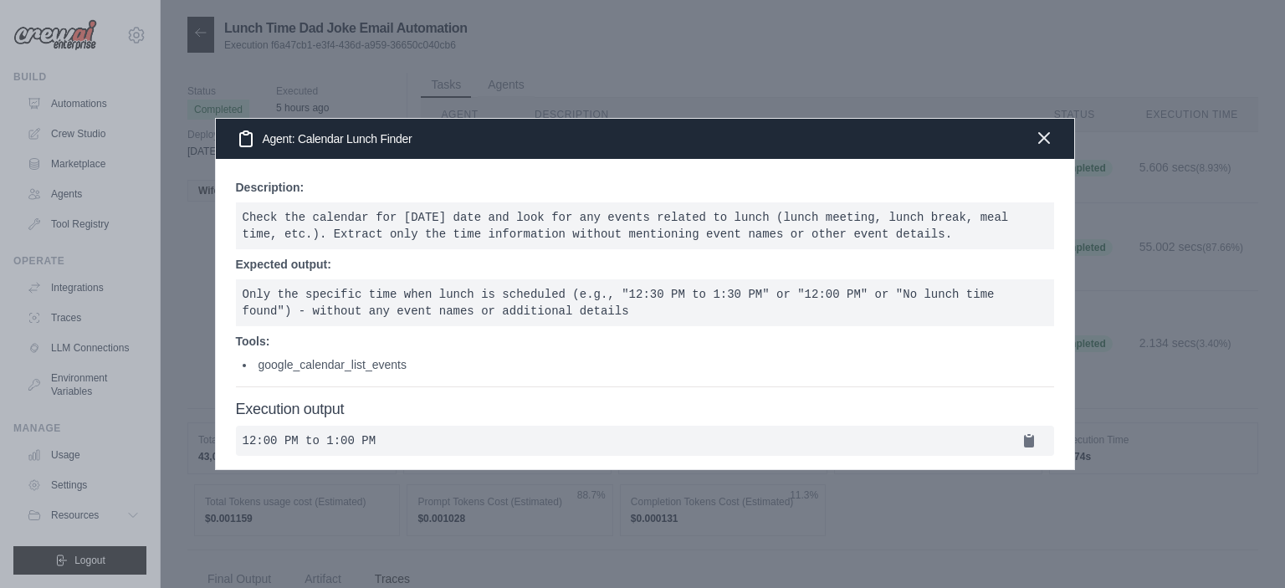
click at [1046, 138] on icon "button" at bounding box center [1044, 138] width 20 height 20
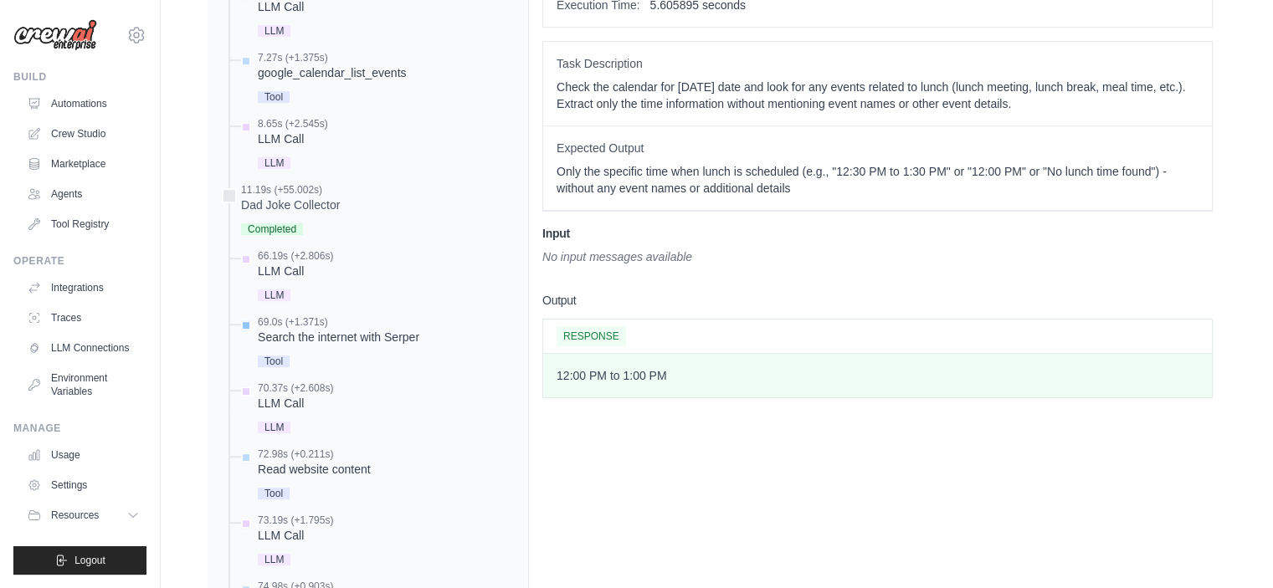
scroll to position [743, 0]
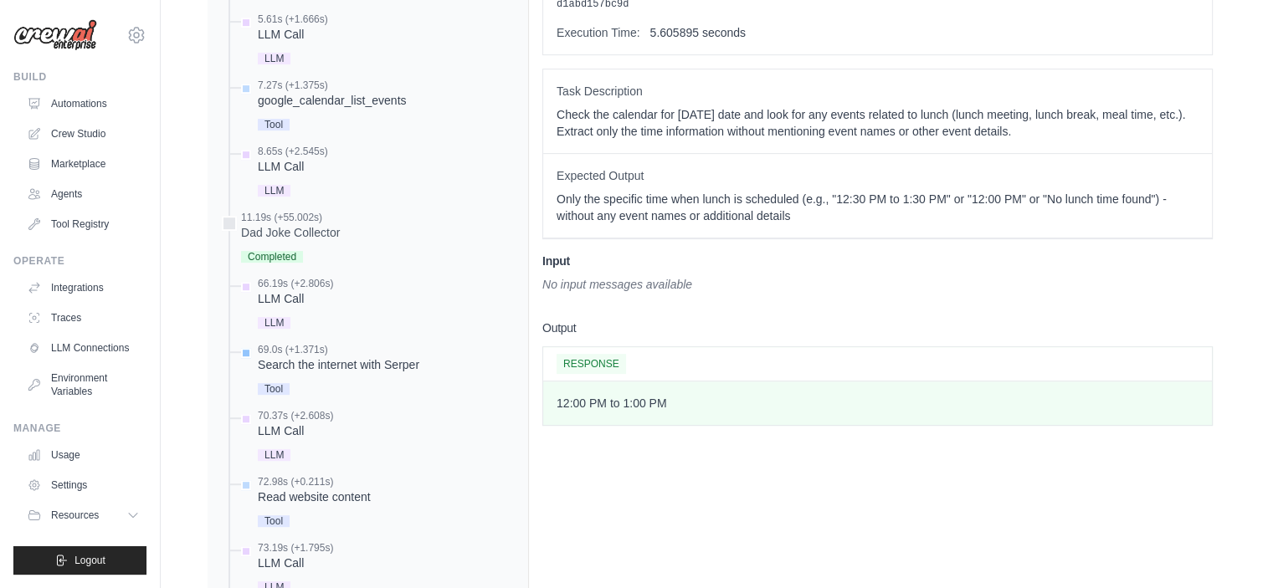
click at [351, 357] on div "Search the internet with Serper" at bounding box center [339, 365] width 162 height 17
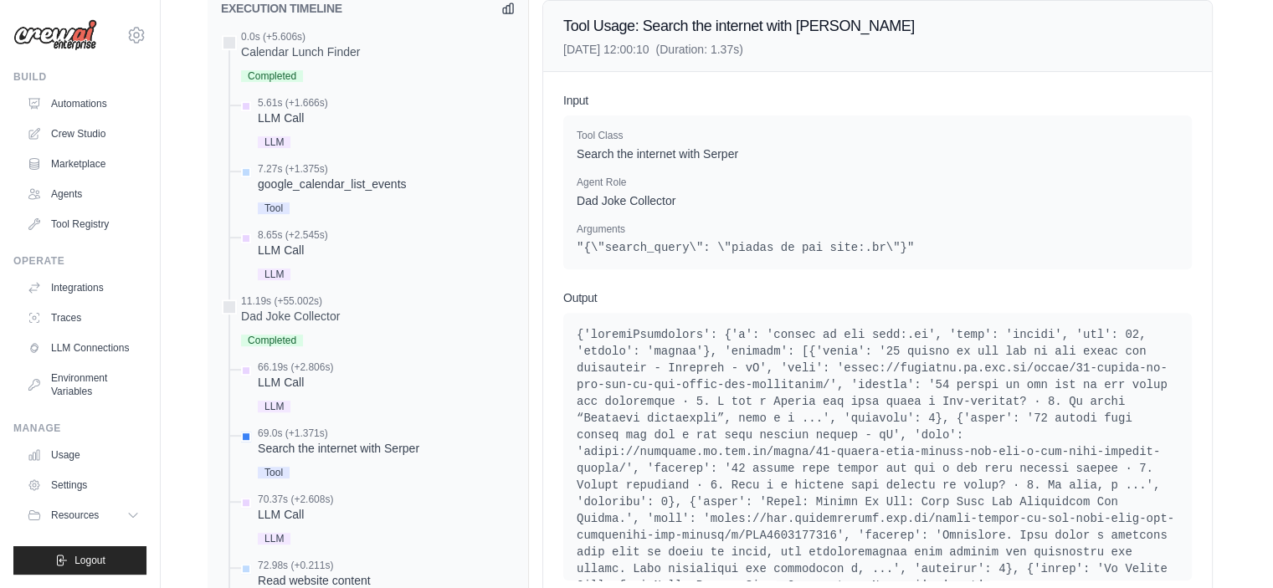
scroll to position [0, 0]
drag, startPoint x: 800, startPoint y: 328, endPoint x: 1031, endPoint y: 334, distance: 231.1
drag, startPoint x: 887, startPoint y: 348, endPoint x: 975, endPoint y: 350, distance: 87.9
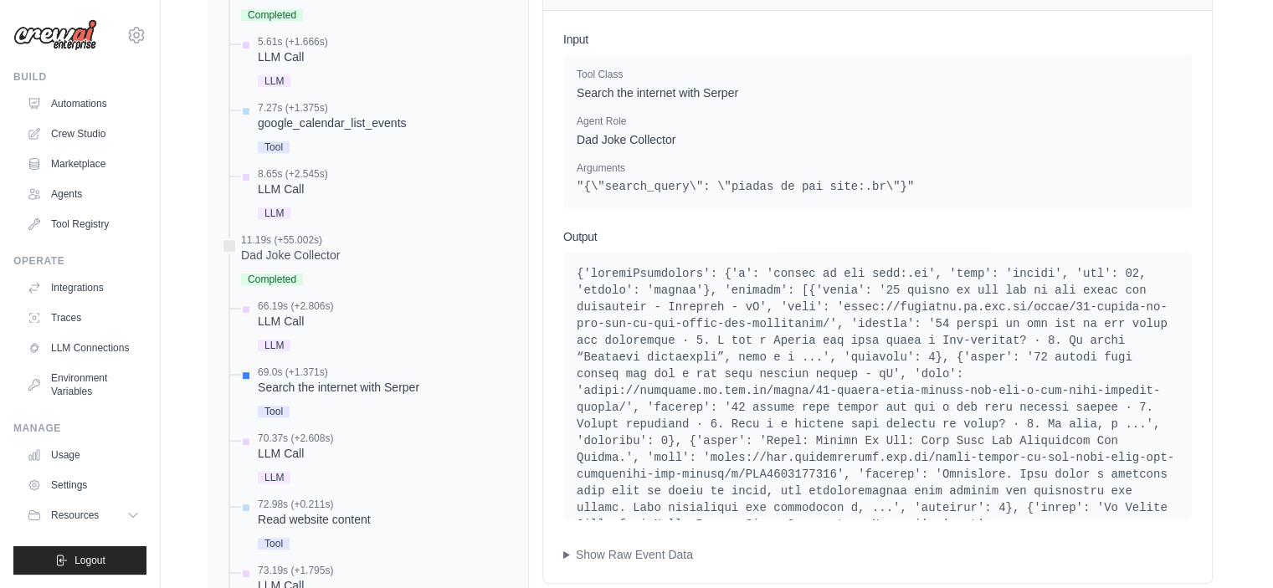
scroll to position [827, 0]
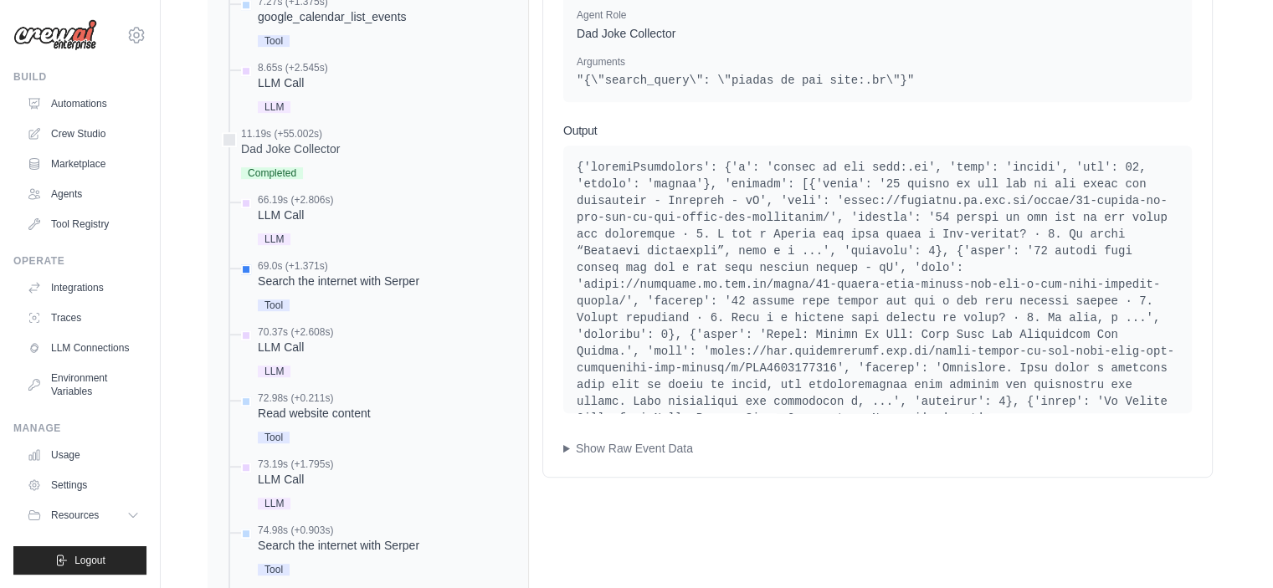
click at [656, 235] on pre at bounding box center [878, 494] width 602 height 670
click at [675, 233] on pre at bounding box center [878, 494] width 602 height 670
drag, startPoint x: 862, startPoint y: 232, endPoint x: 1064, endPoint y: 228, distance: 201.7
click at [1060, 228] on pre at bounding box center [878, 494] width 602 height 670
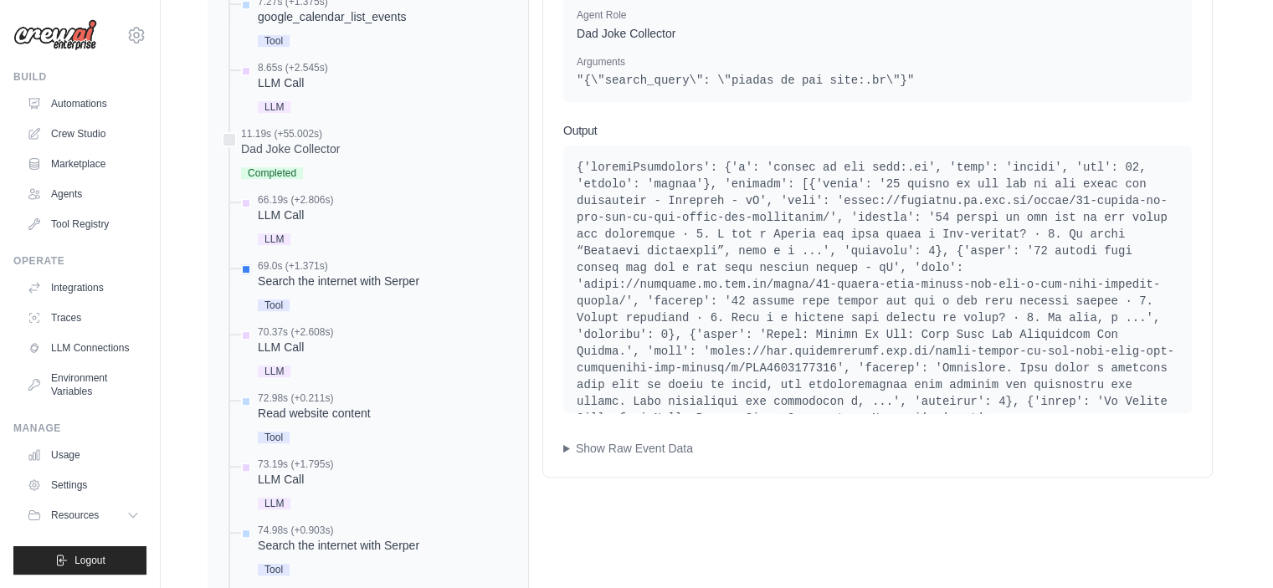
click at [1068, 228] on pre at bounding box center [878, 494] width 602 height 670
click at [330, 405] on div "Read website content" at bounding box center [314, 413] width 113 height 17
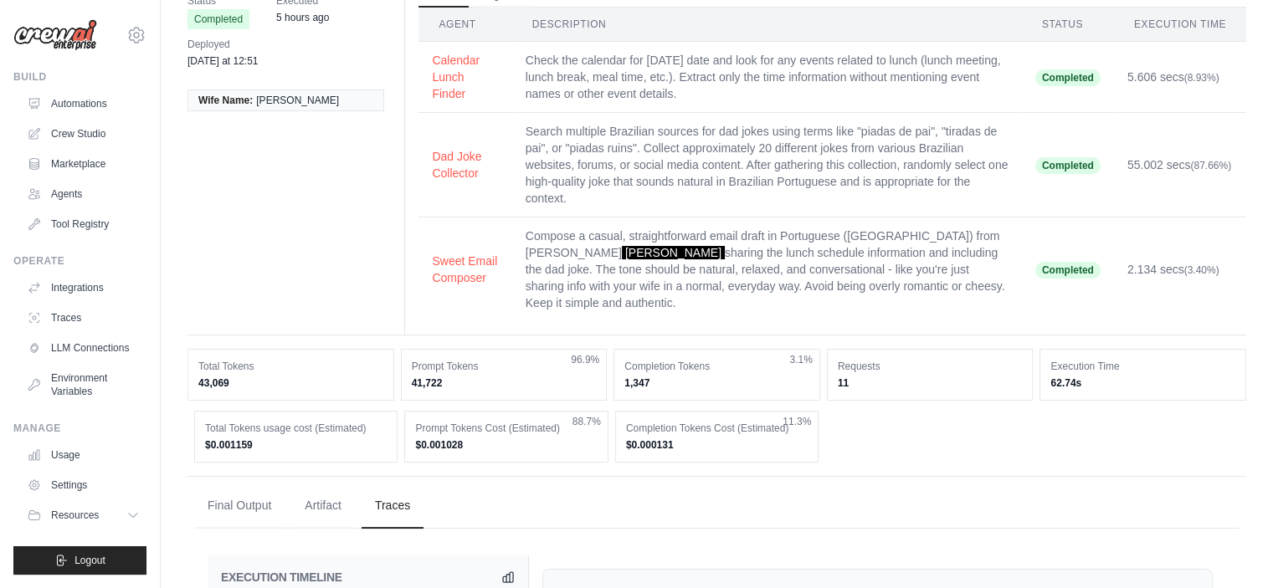
scroll to position [0, 0]
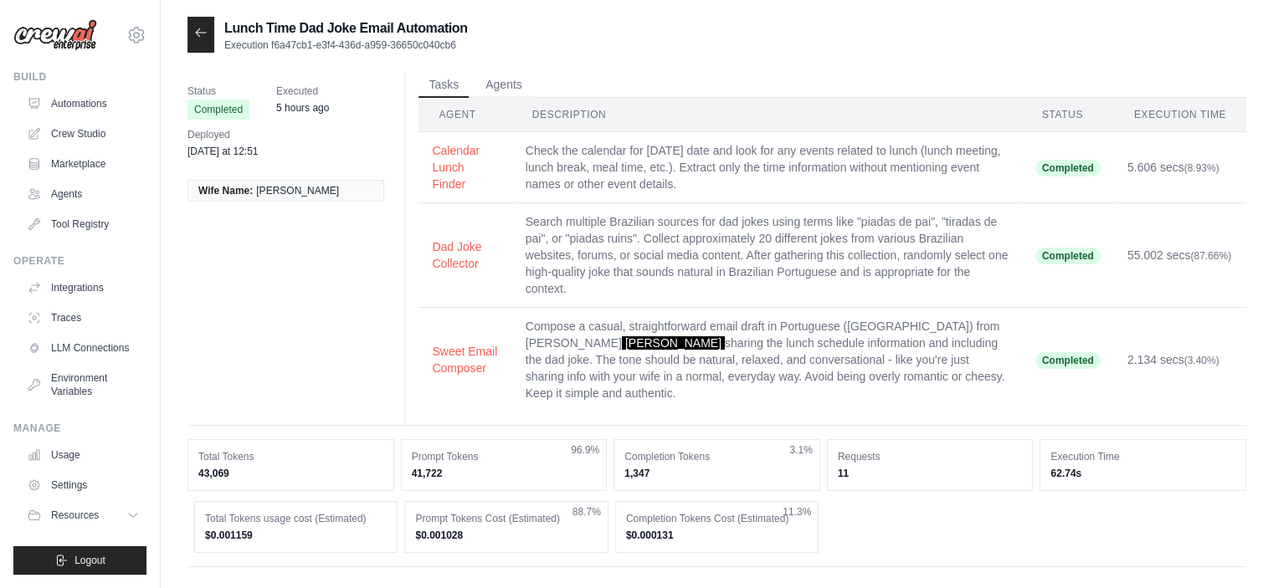
click at [304, 304] on div "Status Completed Executed 5 hours ago Deployed Sunday at 12:51 Wife Name: Yngri…" at bounding box center [716, 249] width 1059 height 353
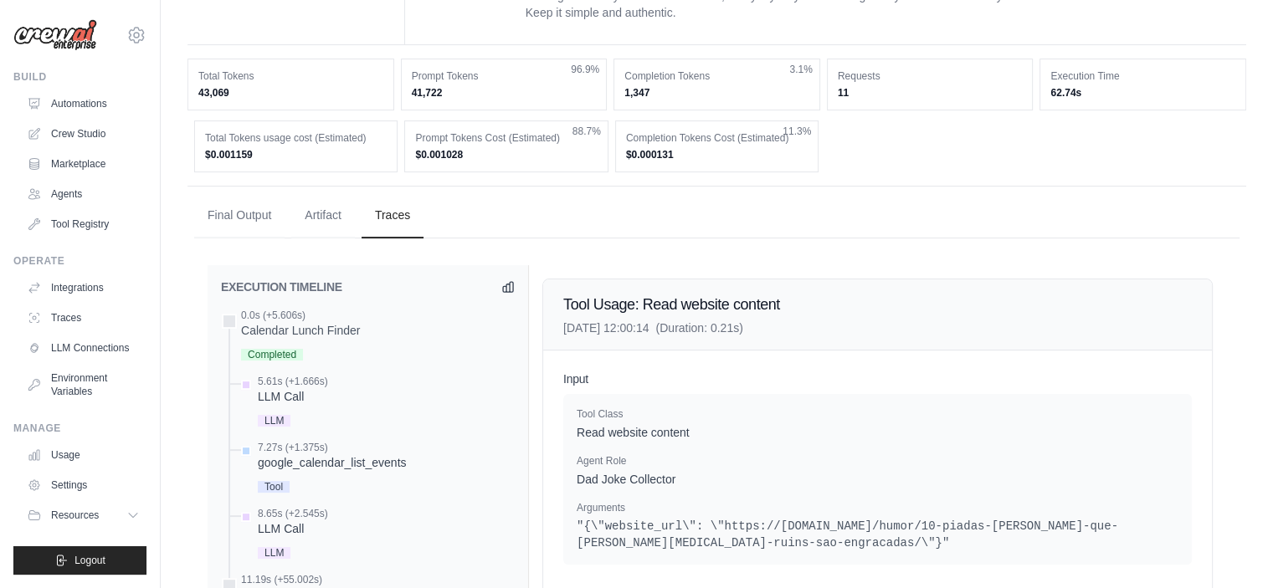
scroll to position [418, 0]
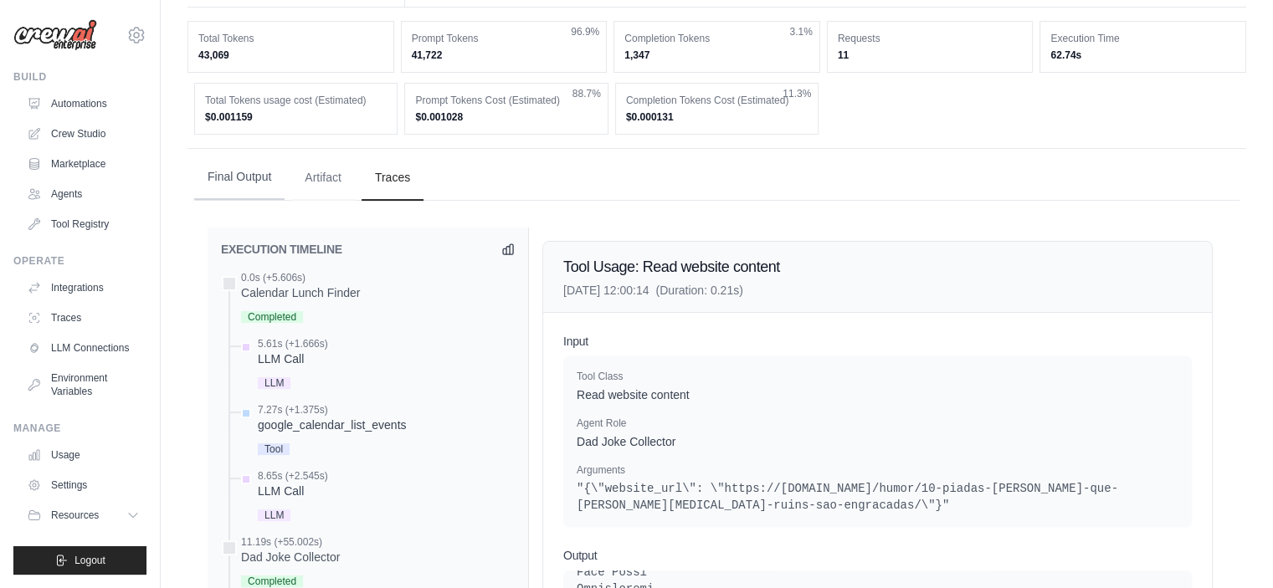
click at [249, 160] on button "Final Output" at bounding box center [239, 177] width 90 height 45
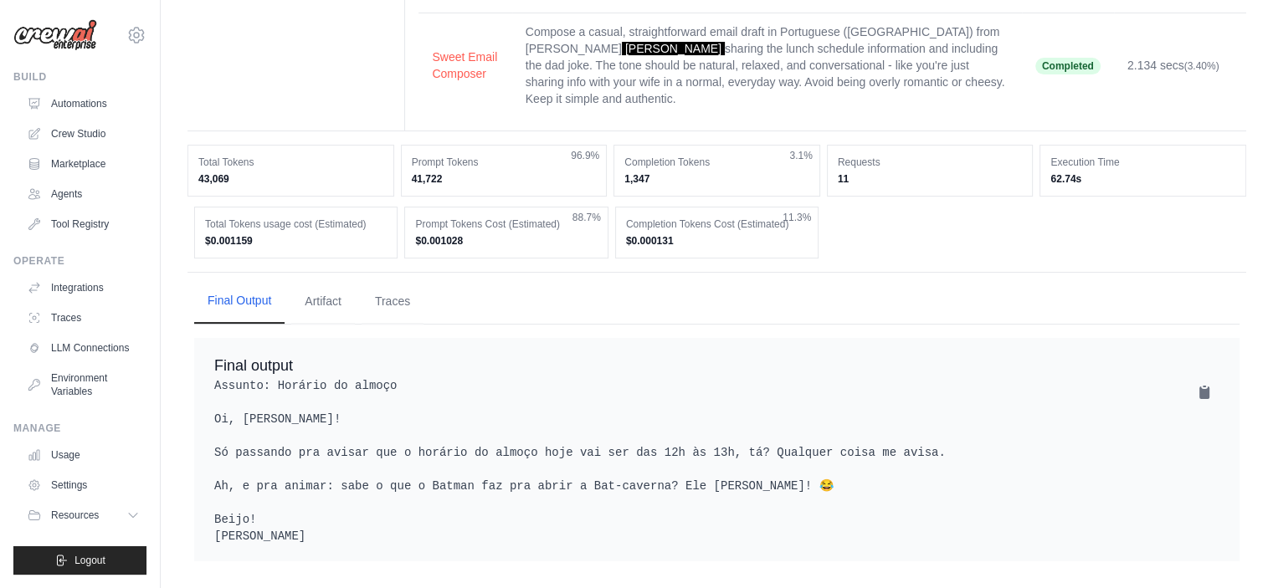
scroll to position [291, 0]
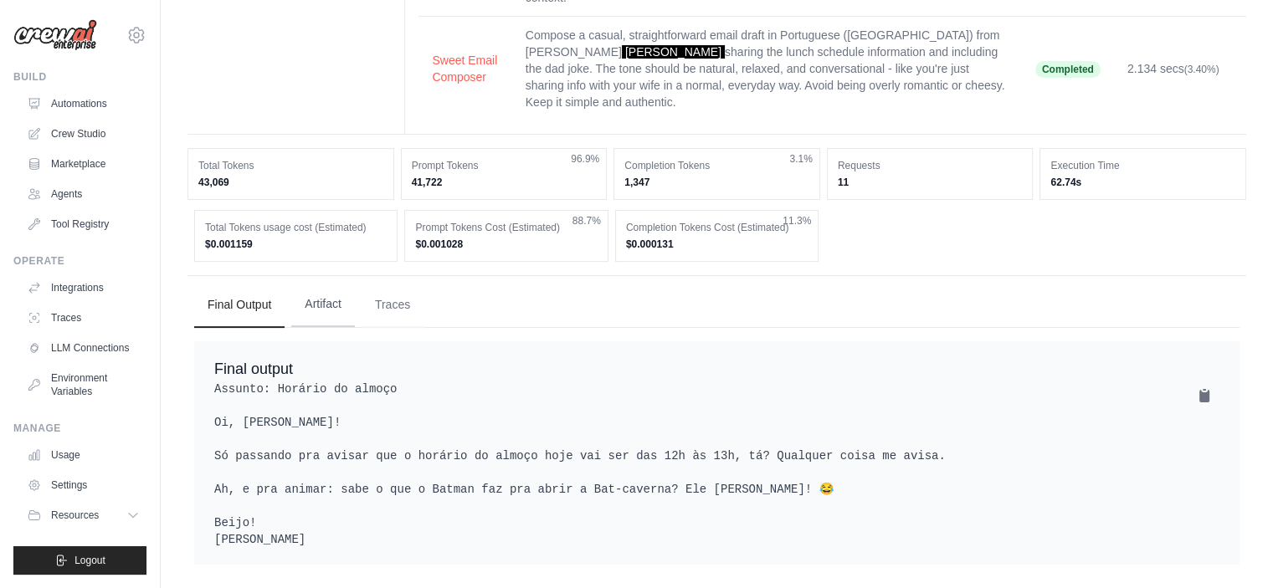
click at [332, 289] on button "Artifact" at bounding box center [323, 304] width 64 height 45
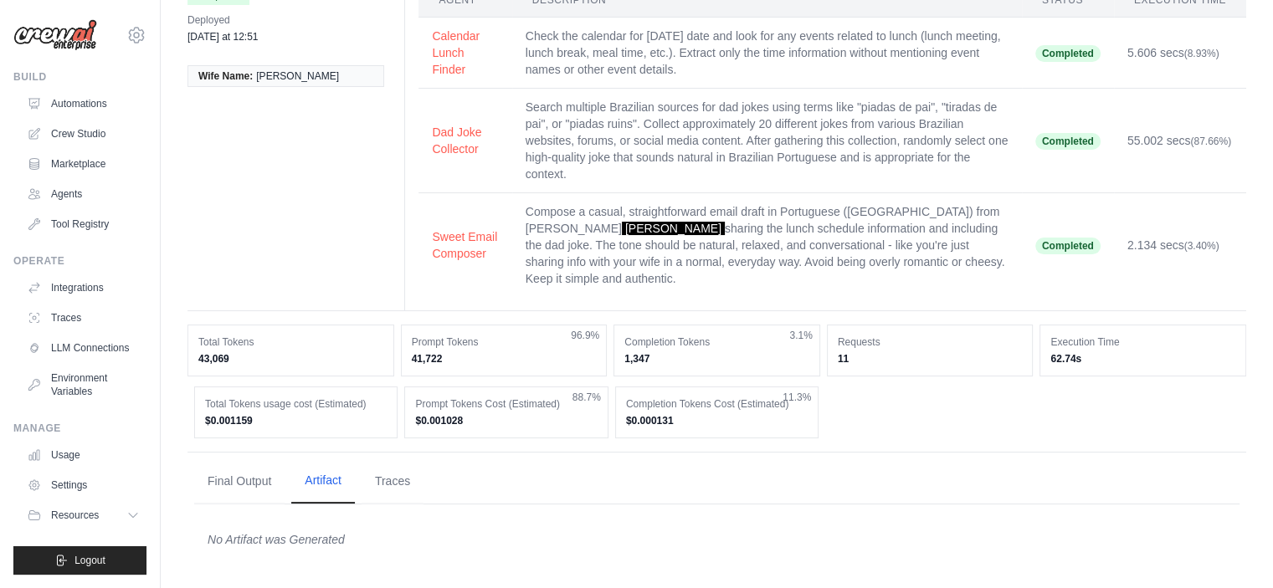
scroll to position [95, 0]
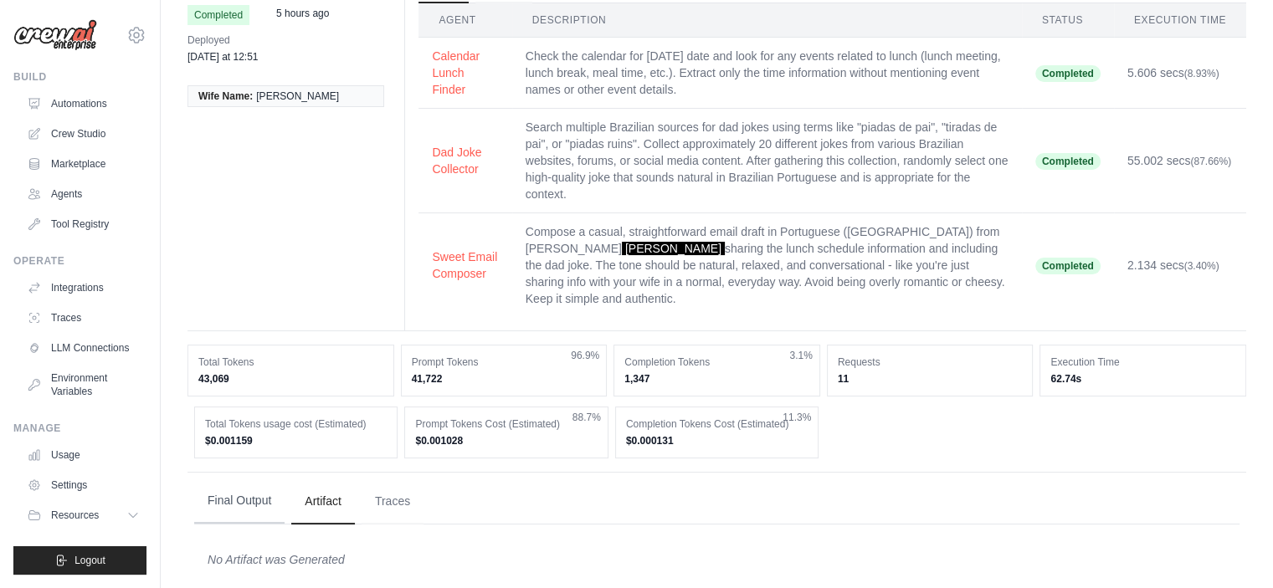
click at [245, 484] on button "Final Output" at bounding box center [239, 501] width 90 height 45
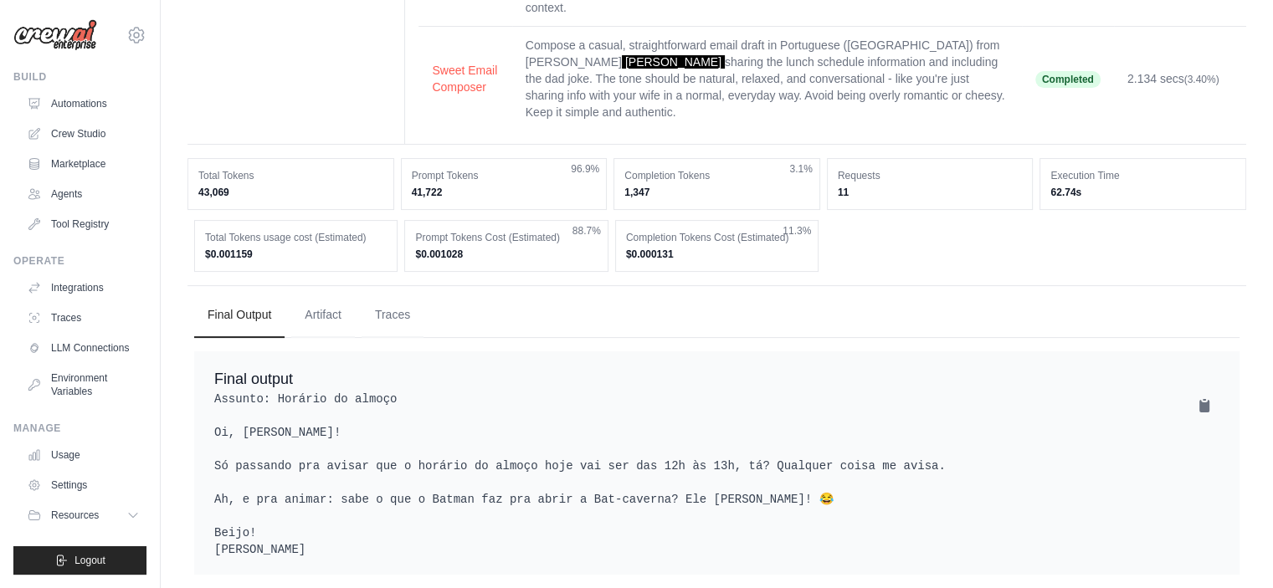
scroll to position [291, 0]
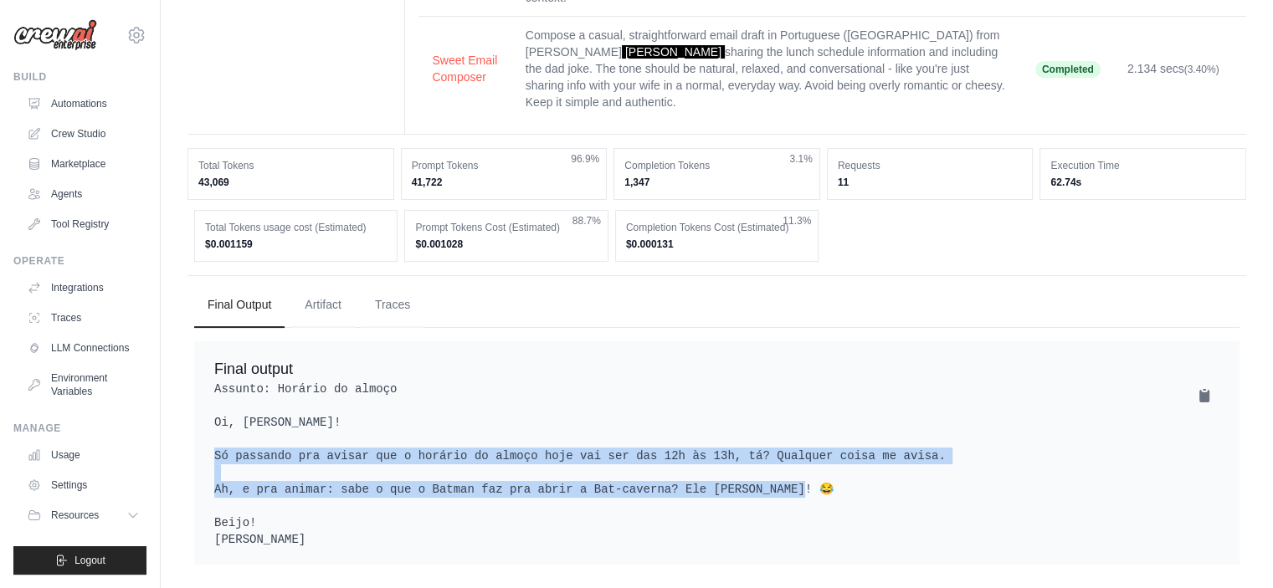
drag, startPoint x: 223, startPoint y: 434, endPoint x: 542, endPoint y: 482, distance: 322.4
click at [541, 482] on pre "Assunto: Horário do almoço Oi, Yngrid! Só passando pra avisar que o horário do …" at bounding box center [716, 464] width 1005 height 167
click at [543, 482] on pre "Assunto: Horário do almoço Oi, Yngrid! Só passando pra avisar que o horário do …" at bounding box center [716, 464] width 1005 height 167
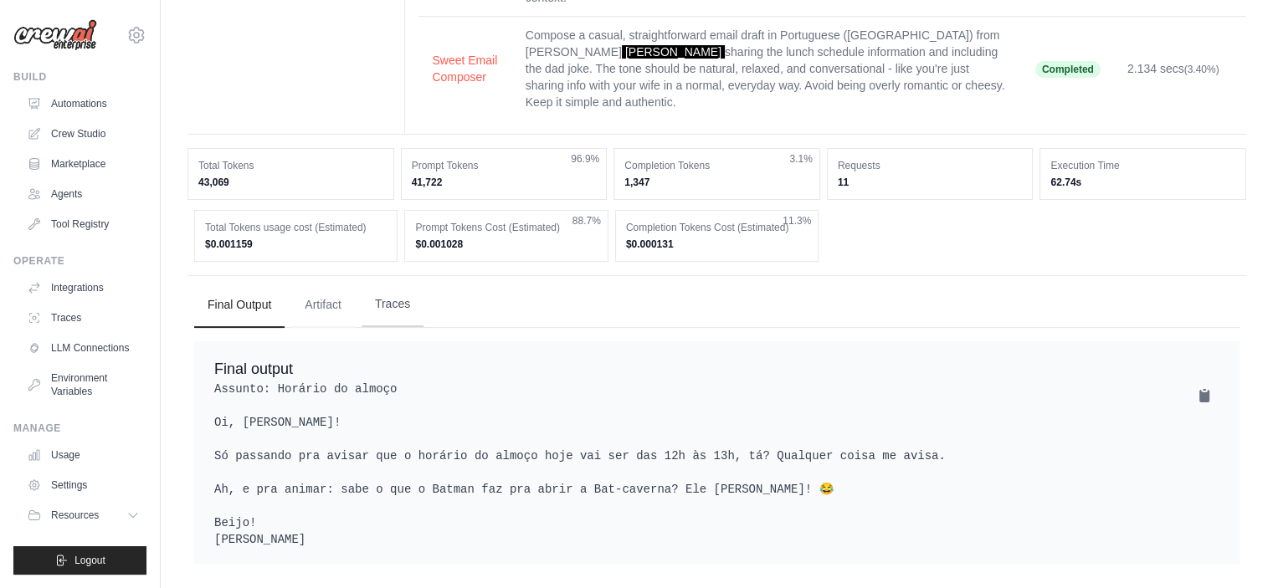
click at [385, 294] on button "Traces" at bounding box center [393, 304] width 62 height 45
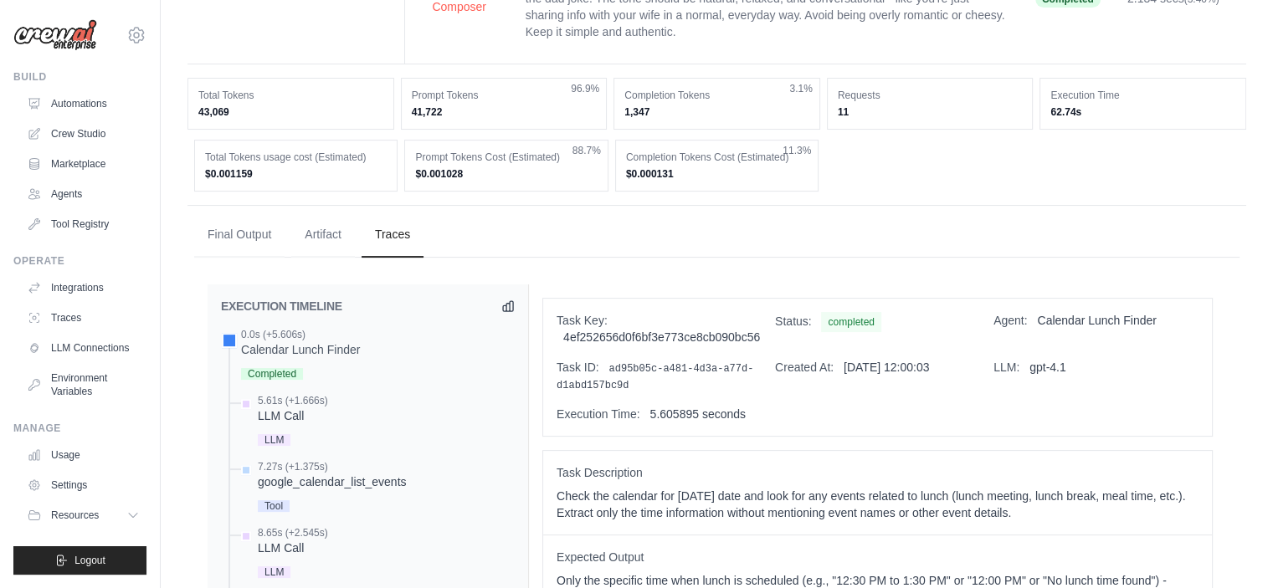
scroll to position [459, 0]
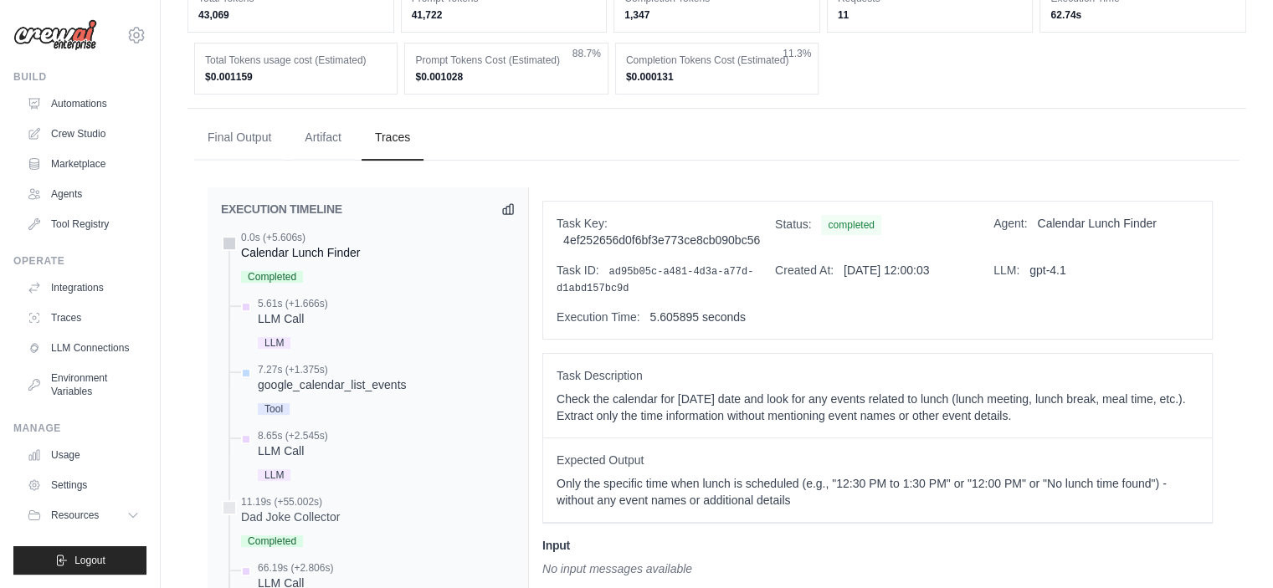
click at [320, 244] on div "Calendar Lunch Finder" at bounding box center [300, 252] width 119 height 17
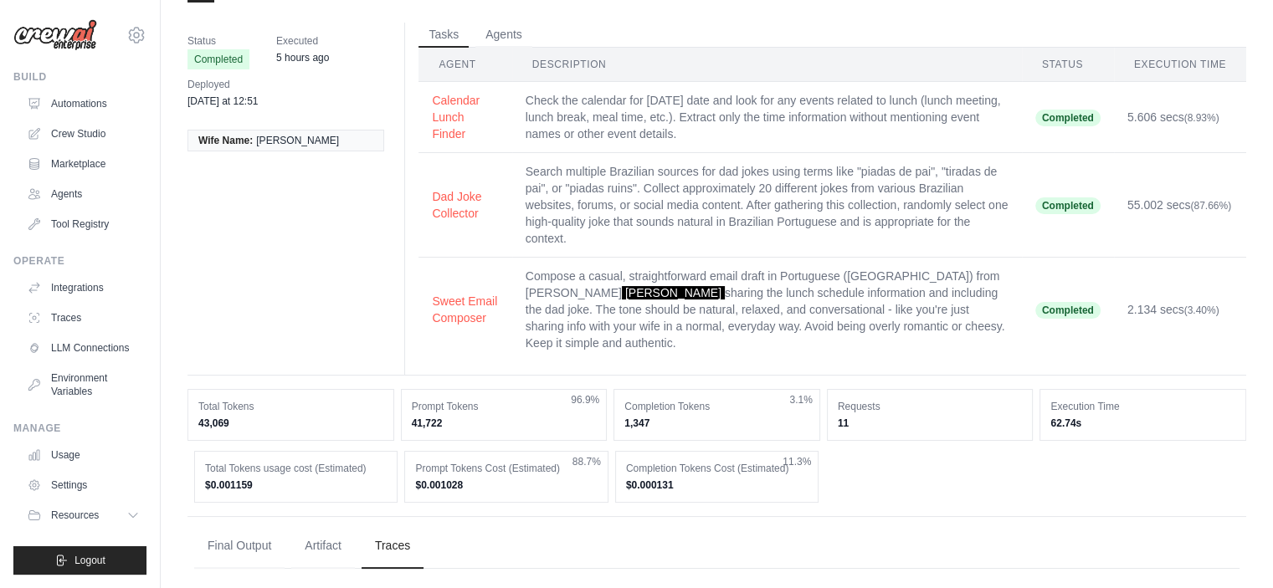
scroll to position [0, 0]
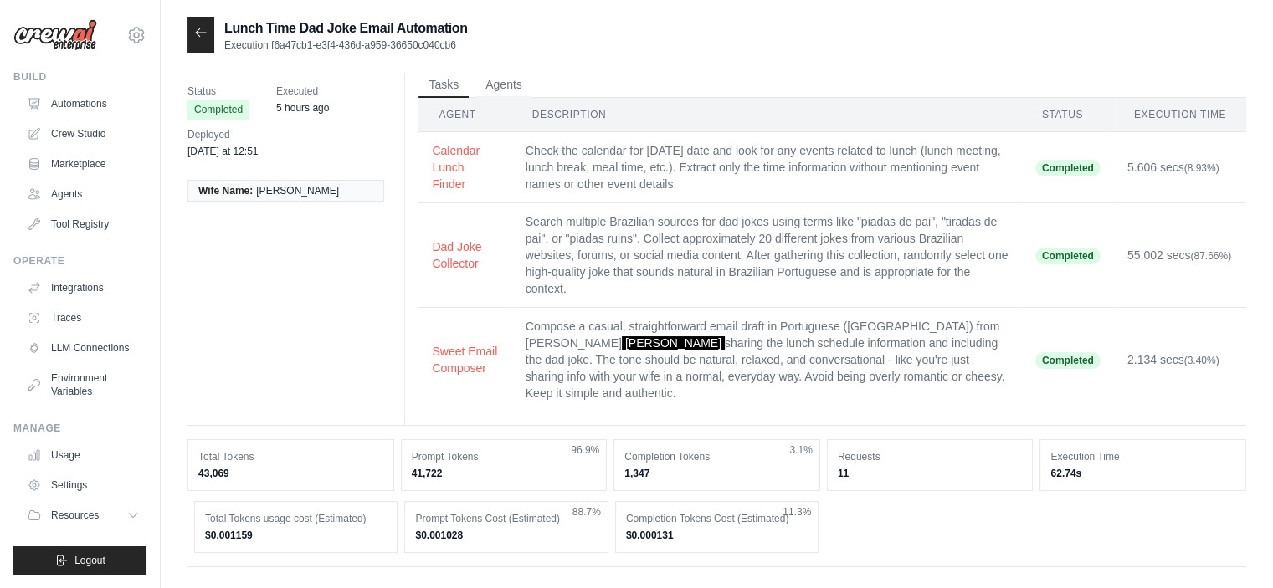
click at [280, 267] on div "Status Completed Executed 5 hours ago Deployed Sunday at 12:51 Wife Name: Yngri…" at bounding box center [716, 249] width 1059 height 353
click at [492, 90] on button "Agents" at bounding box center [503, 84] width 57 height 25
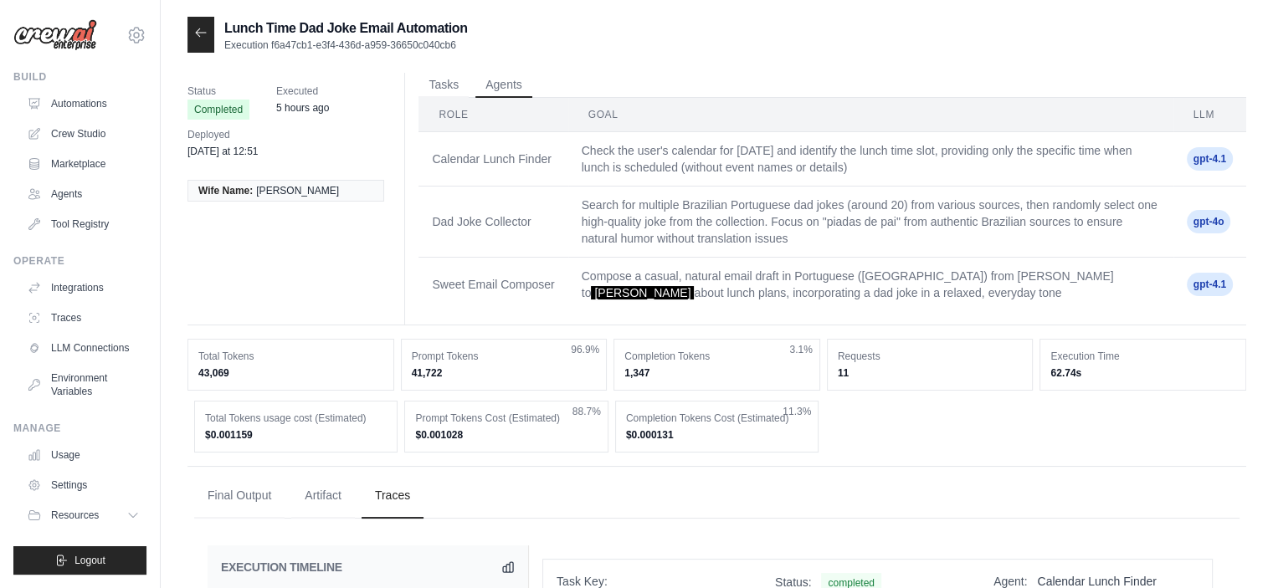
click at [644, 264] on td "Compose a casual, natural email draft in Portuguese (Brazil) from Daniel to Yng…" at bounding box center [870, 285] width 605 height 54
click at [694, 286] on span "Yngrid" at bounding box center [642, 292] width 103 height 13
click at [877, 290] on td "Compose a casual, natural email draft in Portuguese (Brazil) from Daniel to Yng…" at bounding box center [870, 285] width 605 height 54
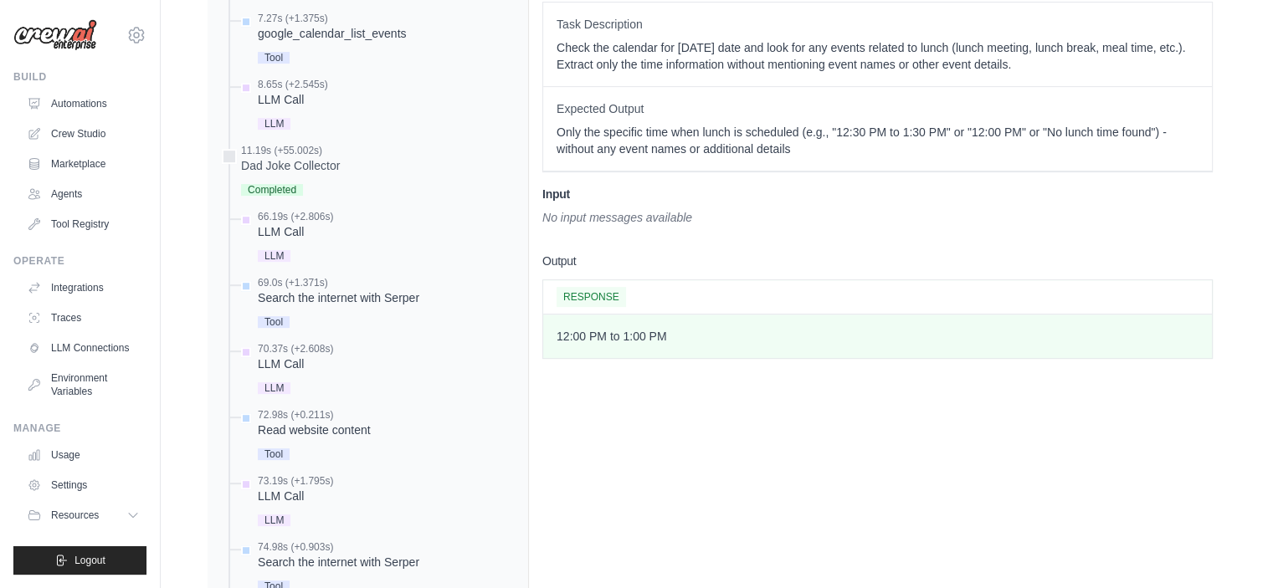
scroll to position [753, 0]
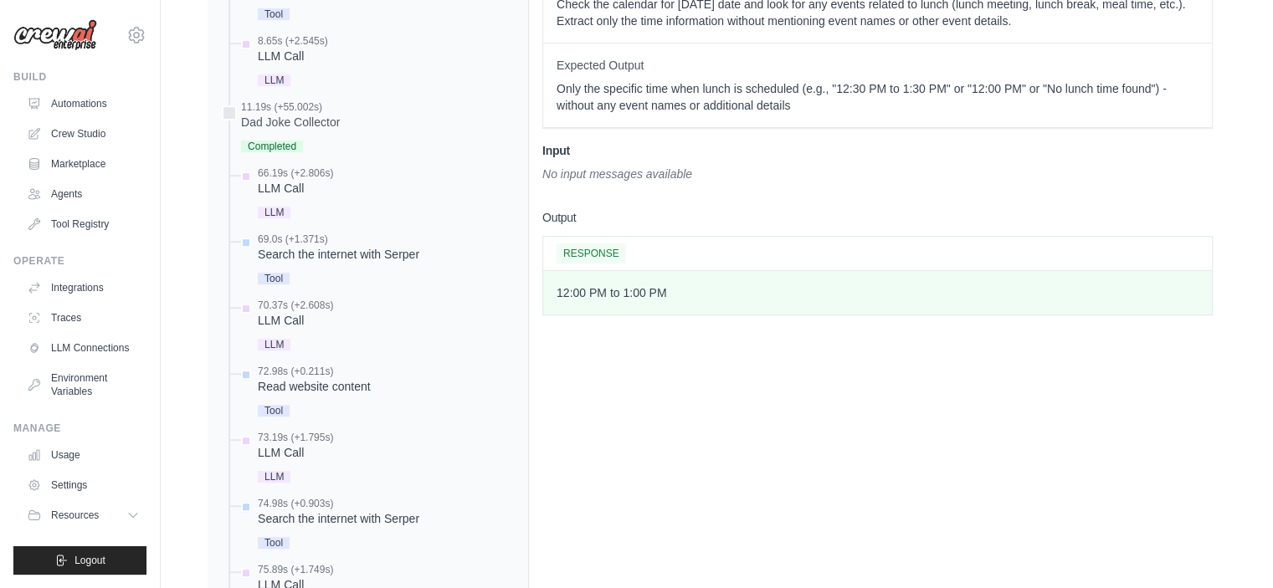
click at [587, 244] on span "RESPONSE" at bounding box center [591, 254] width 69 height 20
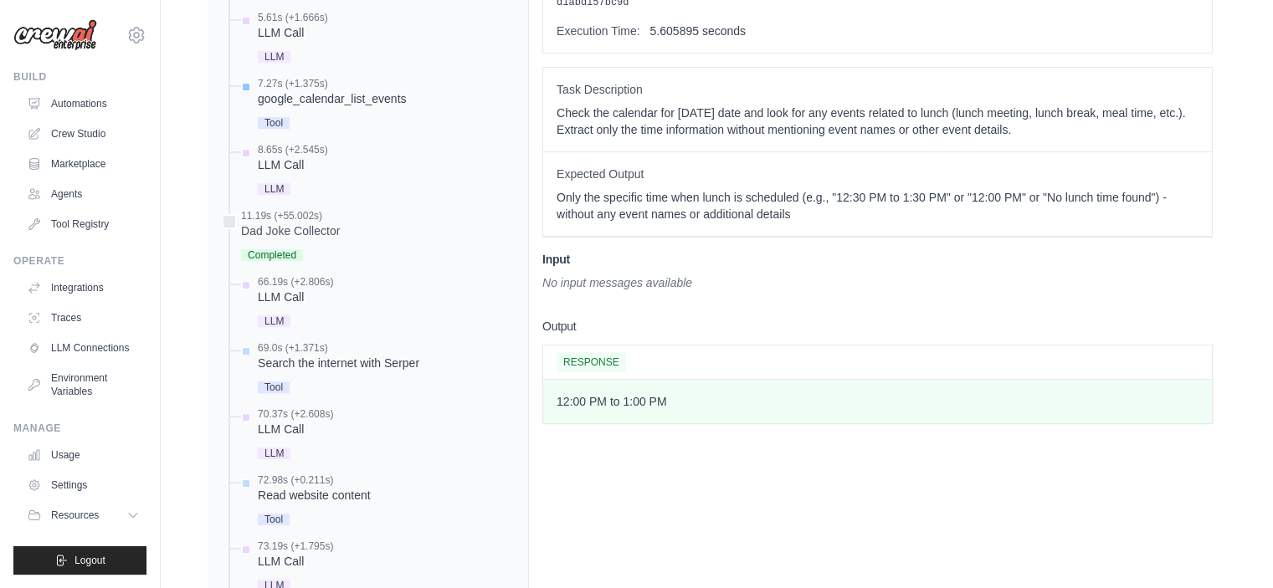
scroll to position [502, 0]
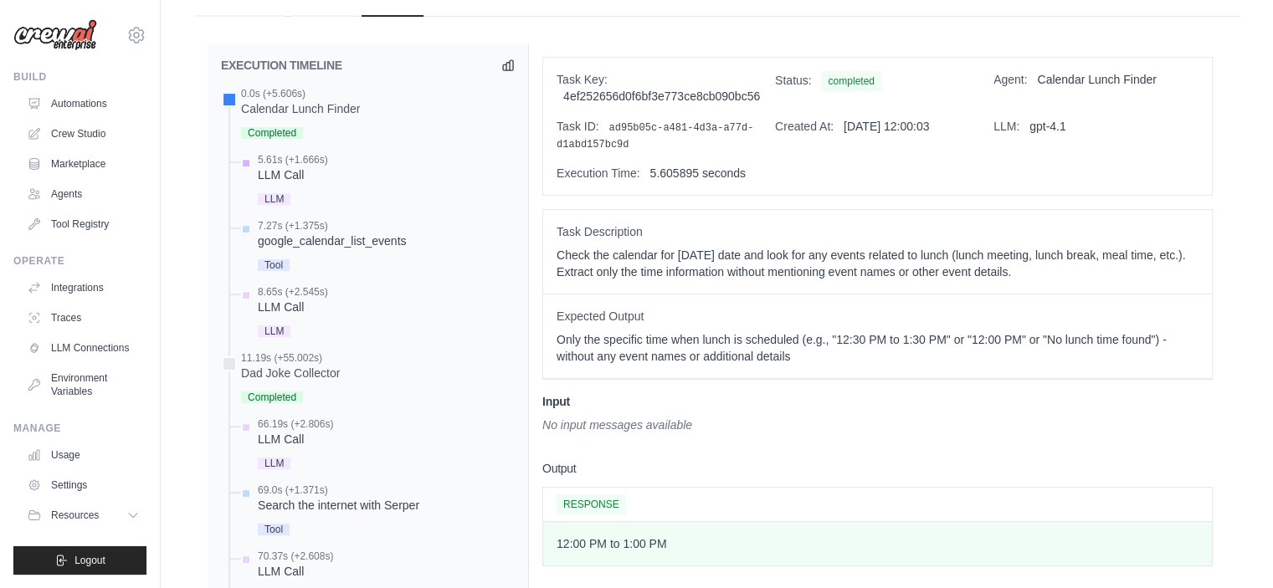
click at [286, 162] on div "5.61s (+1.666s)" at bounding box center [293, 159] width 70 height 13
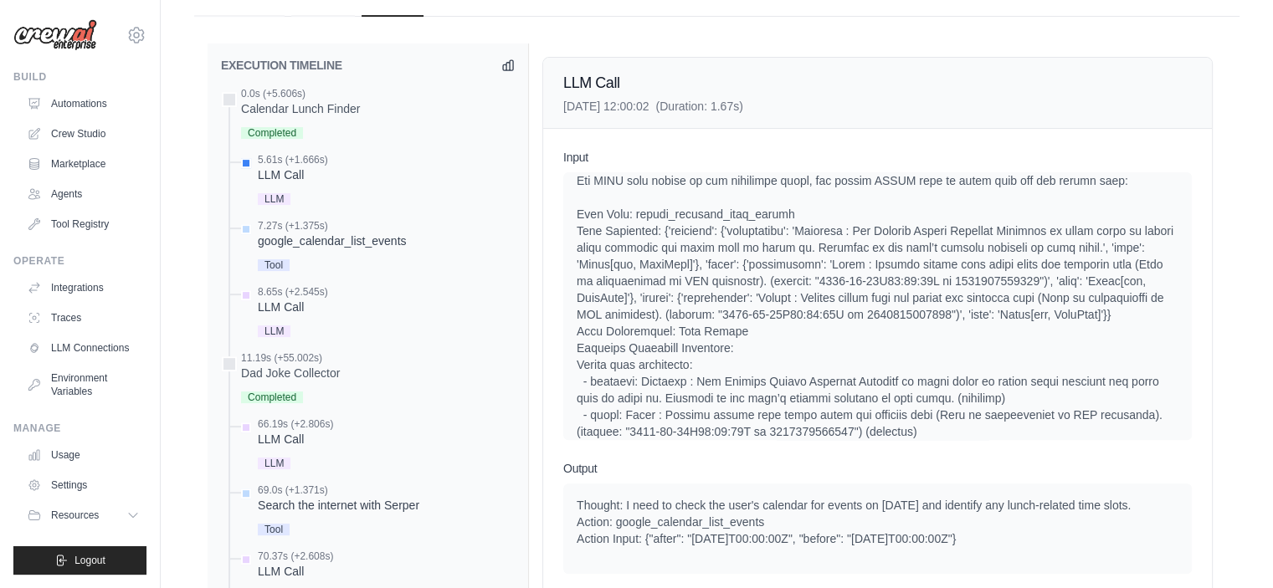
scroll to position [167, 0]
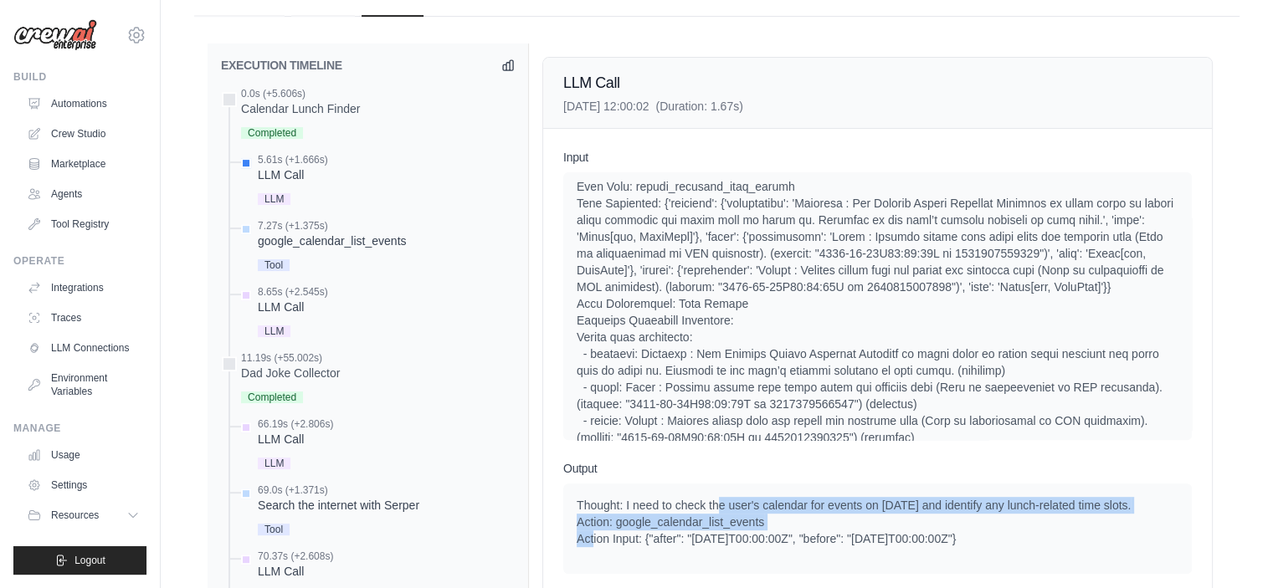
drag, startPoint x: 767, startPoint y: 510, endPoint x: 881, endPoint y: 515, distance: 113.9
click at [880, 515] on div "Thought: I need to check the user's calendar for events on 2025-08-26 and ident…" at bounding box center [878, 522] width 602 height 50
click at [885, 514] on div "Thought: I need to check the user's calendar for events on 2025-08-26 and ident…" at bounding box center [878, 522] width 602 height 50
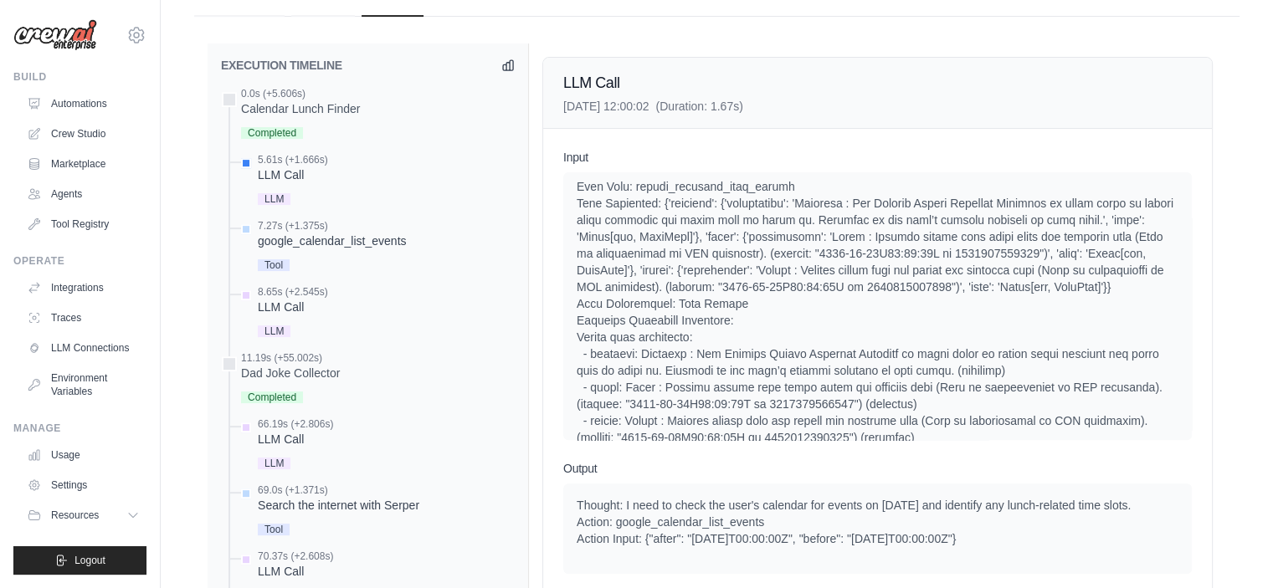
click at [1067, 502] on div "Thought: I need to check the user's calendar for events on 2025-08-26 and ident…" at bounding box center [878, 522] width 602 height 50
drag, startPoint x: 626, startPoint y: 538, endPoint x: 682, endPoint y: 539, distance: 56.1
click at [680, 539] on div "Thought: I need to check the user's calendar for events on 2025-08-26 and ident…" at bounding box center [878, 522] width 602 height 50
click at [683, 540] on div "Thought: I need to check the user's calendar for events on 2025-08-26 and ident…" at bounding box center [878, 522] width 602 height 50
click at [914, 545] on div "Thought: I need to check the user's calendar for events on 2025-08-26 and ident…" at bounding box center [877, 529] width 629 height 90
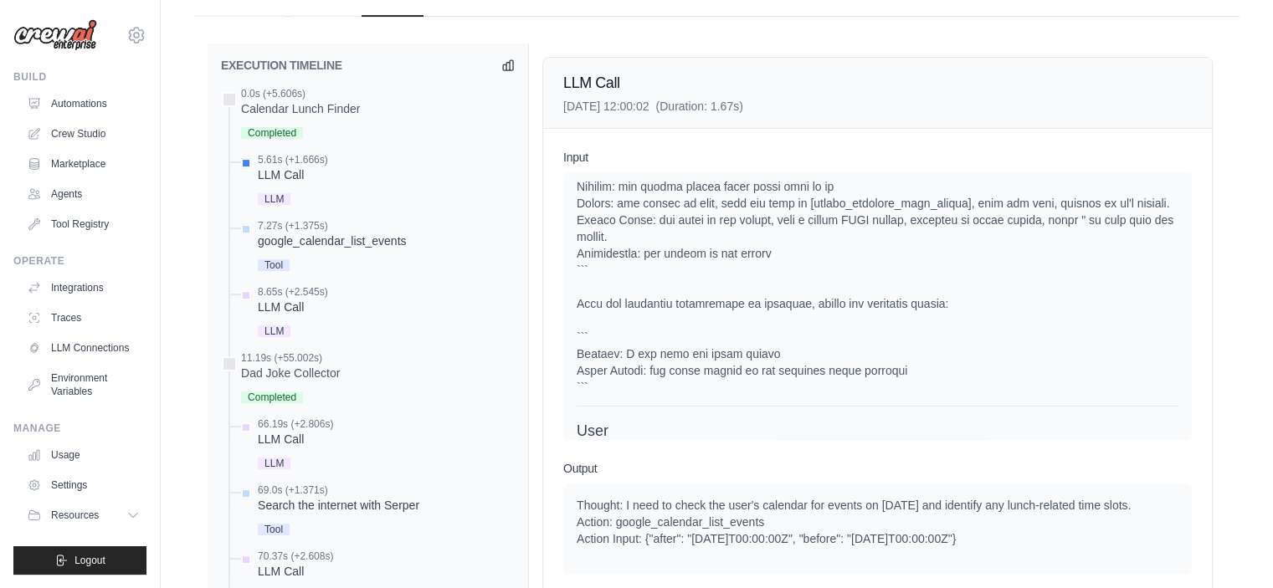
scroll to position [756, 0]
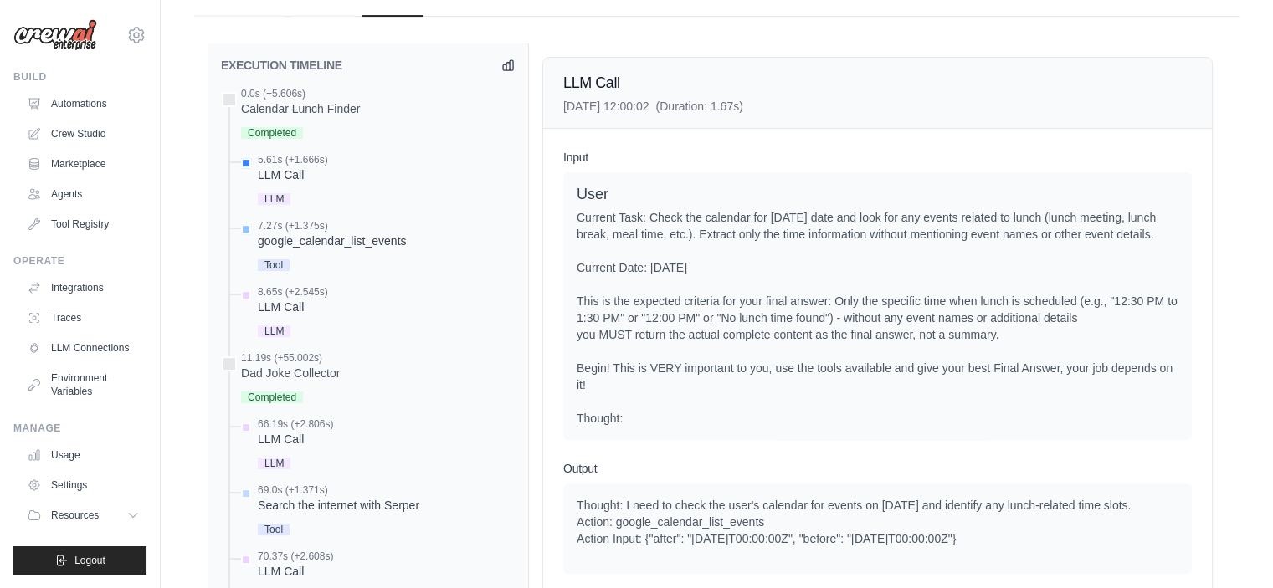
click at [285, 233] on div "google_calendar_list_events" at bounding box center [332, 241] width 148 height 17
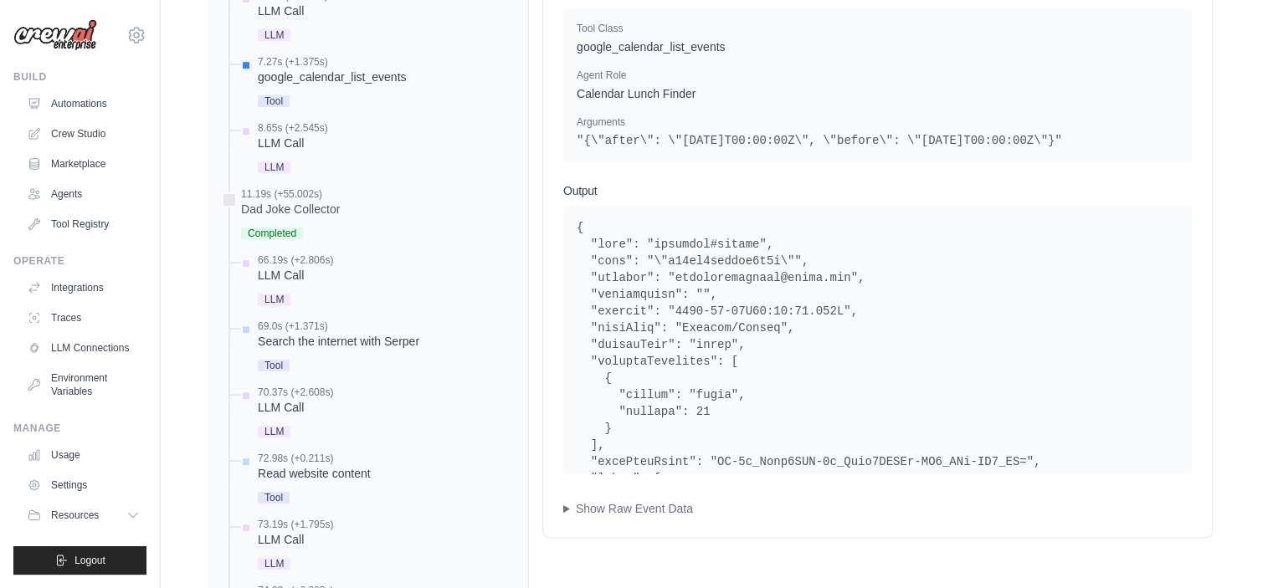
scroll to position [670, 0]
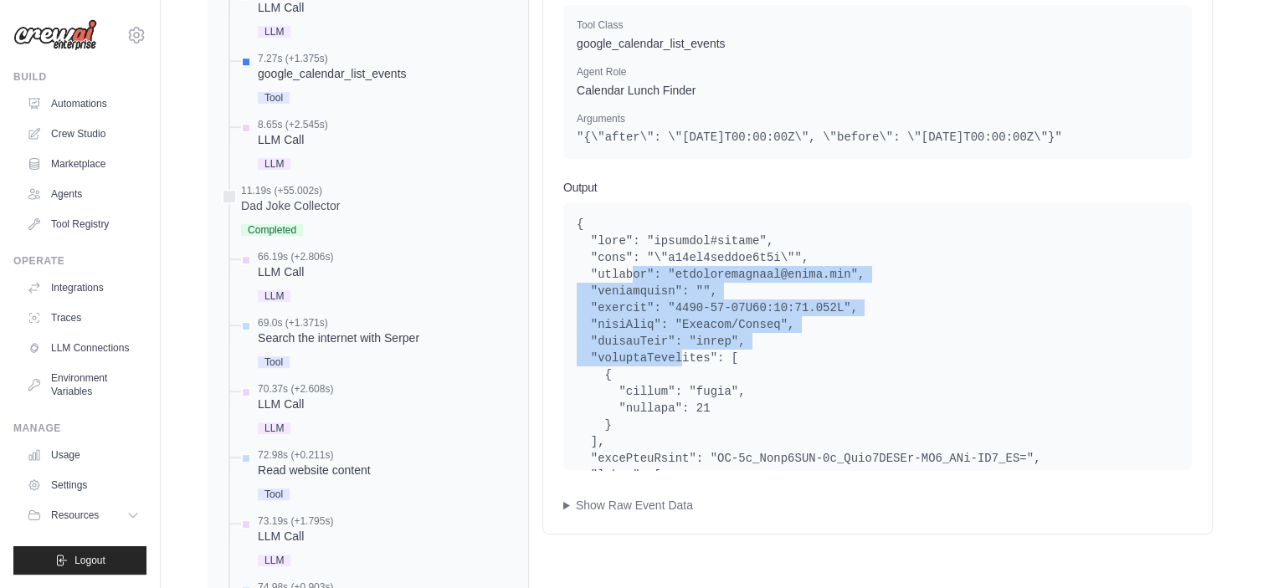
drag, startPoint x: 626, startPoint y: 277, endPoint x: 673, endPoint y: 356, distance: 91.6
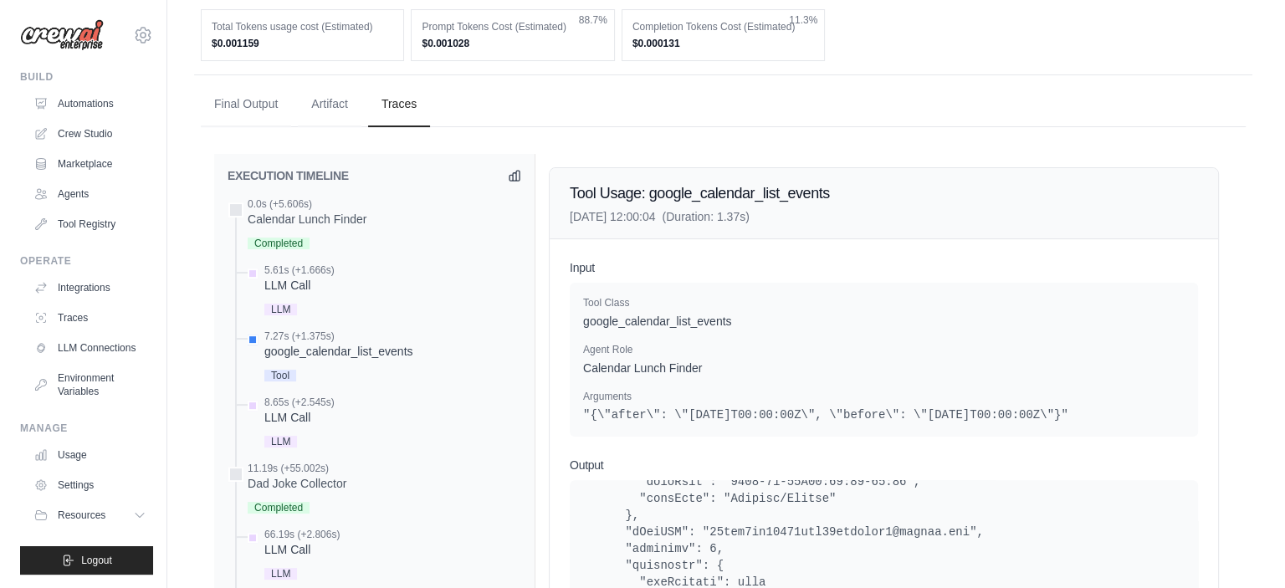
scroll to position [0, 0]
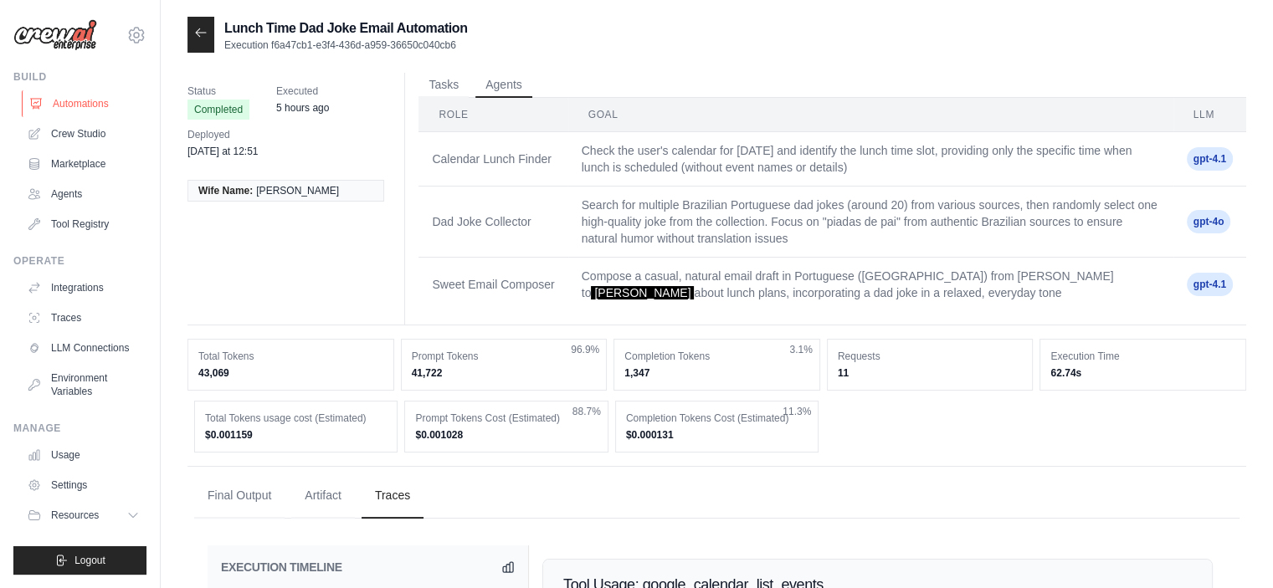
click at [89, 99] on link "Automations" at bounding box center [85, 103] width 126 height 27
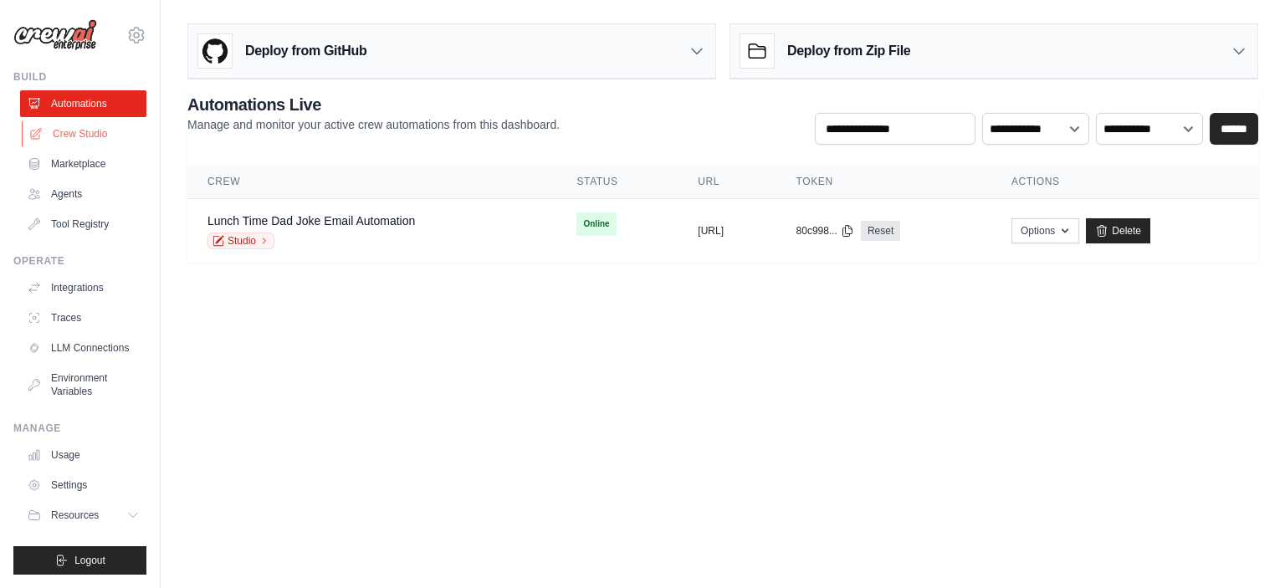
click at [104, 126] on link "Crew Studio" at bounding box center [85, 134] width 126 height 27
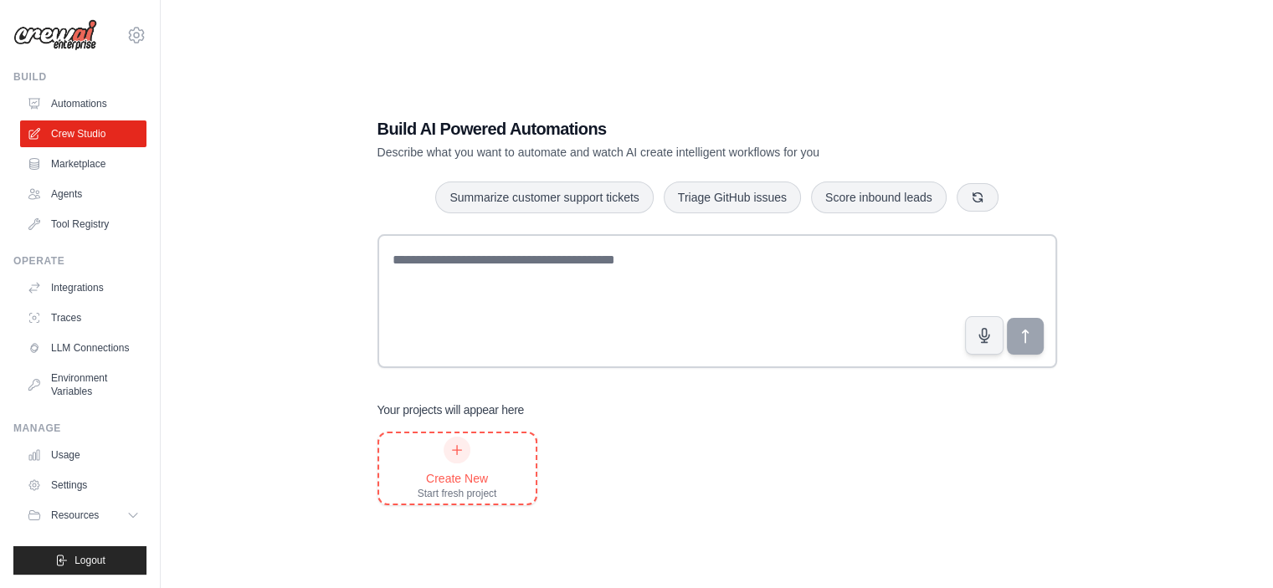
click at [460, 449] on icon at bounding box center [456, 450] width 13 height 13
click at [93, 338] on link "LLM Connections" at bounding box center [85, 348] width 126 height 27
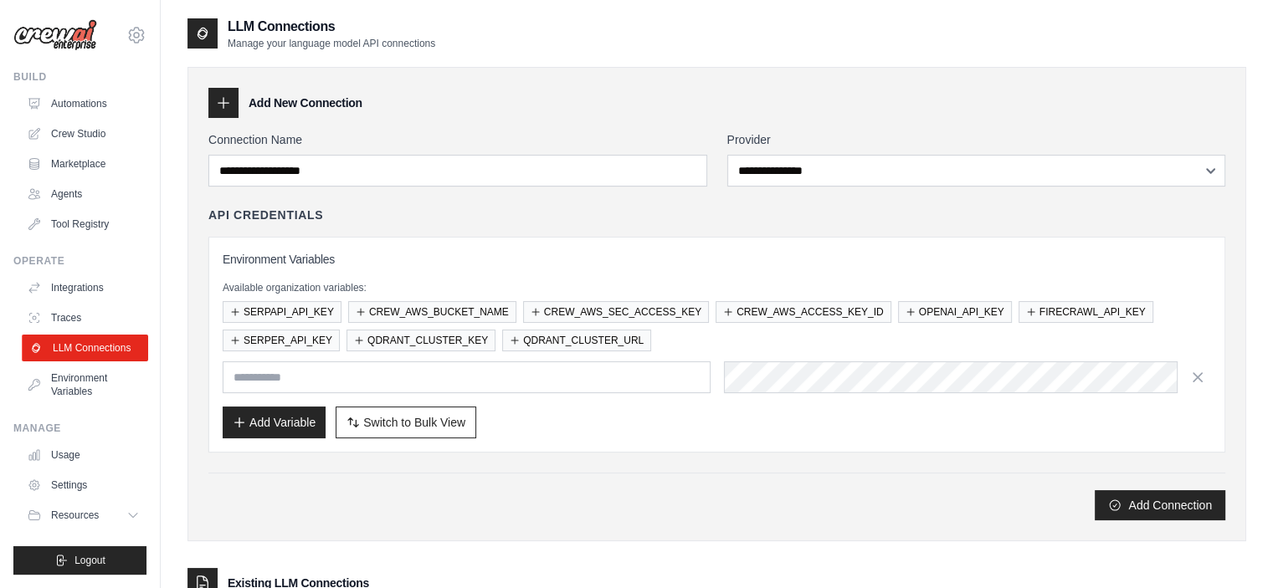
click at [94, 343] on link "LLM Connections" at bounding box center [85, 348] width 126 height 27
click at [81, 134] on link "Crew Studio" at bounding box center [85, 134] width 126 height 27
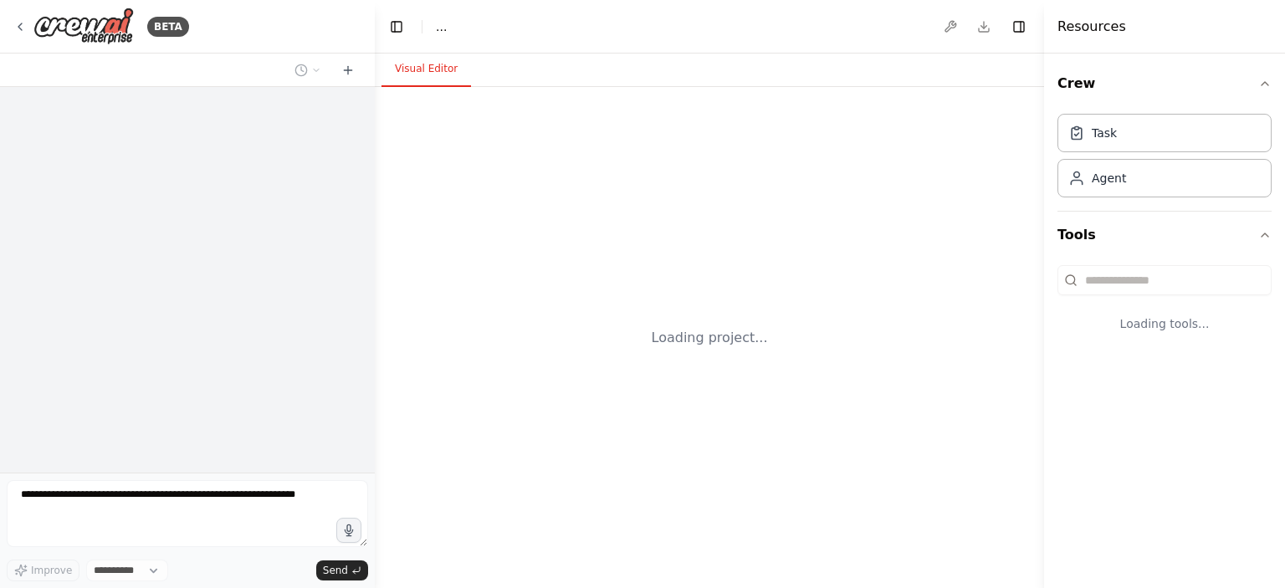
select select "****"
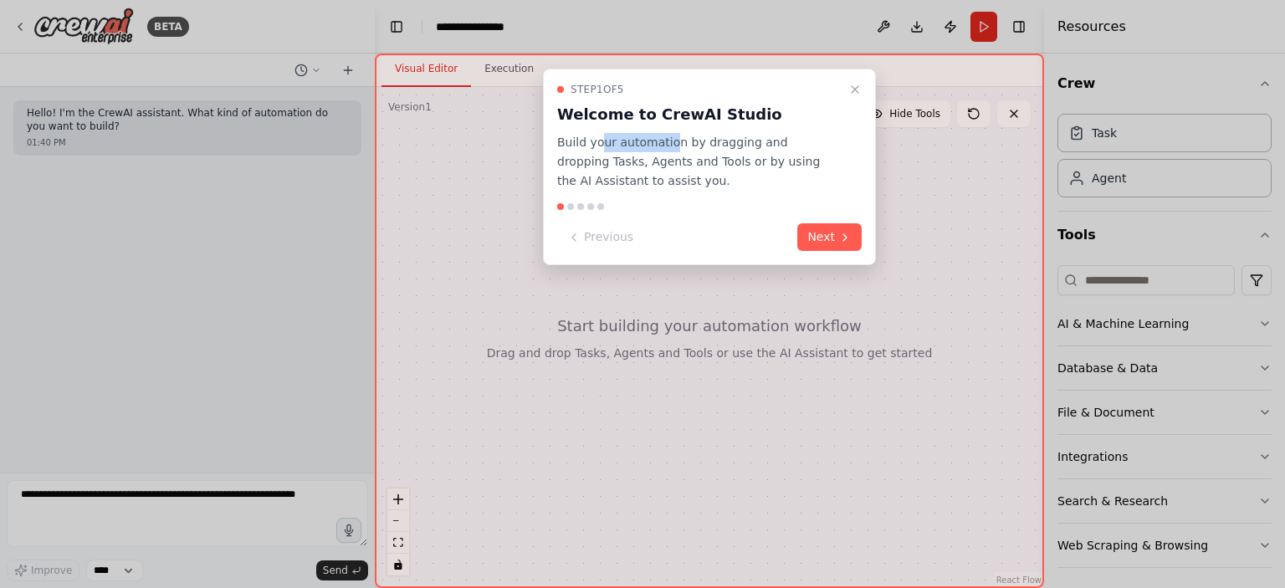
drag, startPoint x: 661, startPoint y: 149, endPoint x: 681, endPoint y: 148, distance: 20.1
click at [676, 148] on p "Build your automation by dragging and dropping Tasks, Agents and Tools or by us…" at bounding box center [699, 161] width 285 height 57
click at [684, 147] on p "Build your automation by dragging and dropping Tasks, Agents and Tools or by us…" at bounding box center [699, 161] width 285 height 57
click at [811, 146] on p "Build your automation by dragging and dropping Tasks, Agents and Tools or by us…" at bounding box center [699, 161] width 285 height 57
click at [676, 162] on p "Build your automation by dragging and dropping Tasks, Agents and Tools or by us…" at bounding box center [699, 161] width 285 height 57
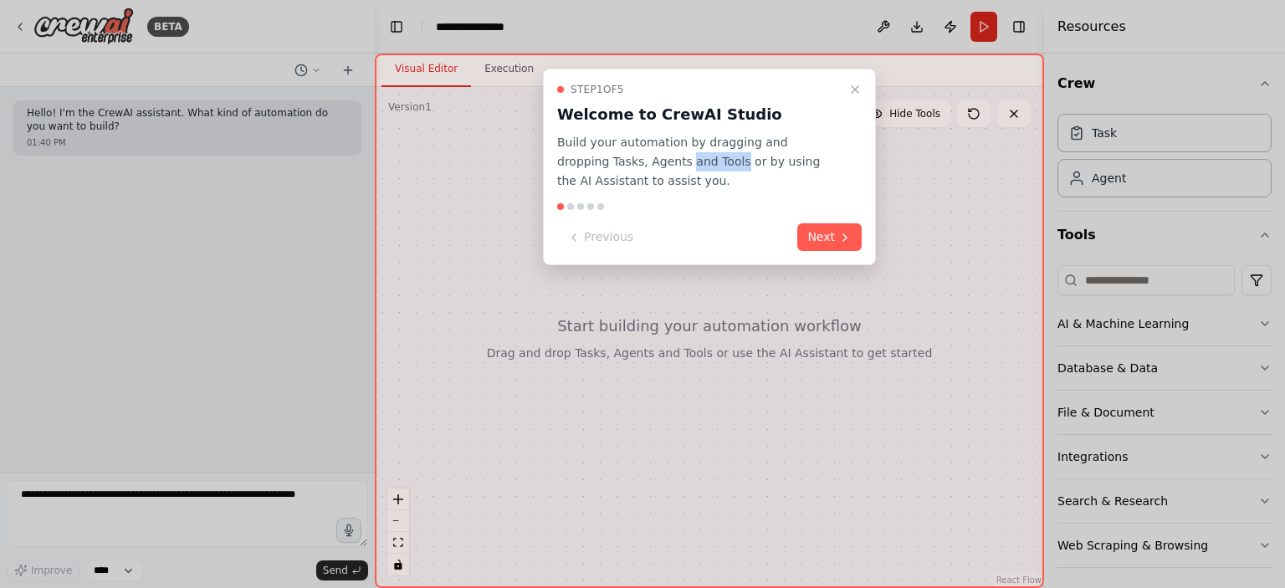
click at [660, 163] on p "Build your automation by dragging and dropping Tasks, Agents and Tools or by us…" at bounding box center [699, 161] width 285 height 57
click at [685, 160] on p "Build your automation by dragging and dropping Tasks, Agents and Tools or by us…" at bounding box center [699, 161] width 285 height 57
click at [701, 163] on p "Build your automation by dragging and dropping Tasks, Agents and Tools or by us…" at bounding box center [699, 161] width 285 height 57
drag, startPoint x: 783, startPoint y: 168, endPoint x: 816, endPoint y: 169, distance: 32.6
click at [813, 169] on p "Build your automation by dragging and dropping Tasks, Agents and Tools or by us…" at bounding box center [699, 161] width 285 height 57
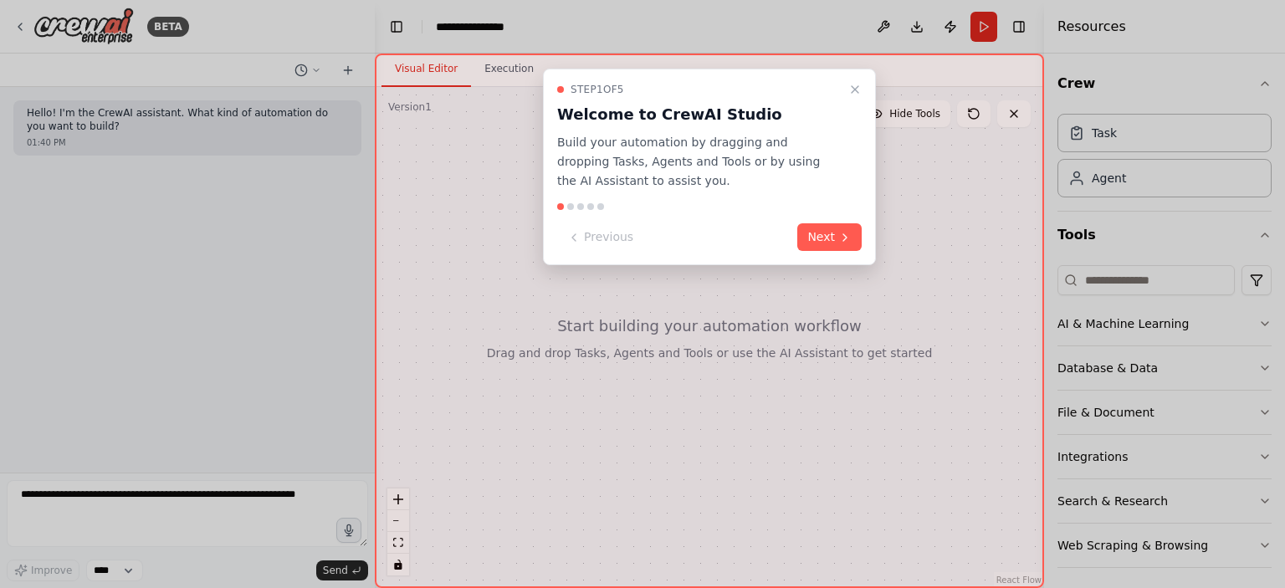
click at [827, 170] on p "Build your automation by dragging and dropping Tasks, Agents and Tools or by us…" at bounding box center [699, 161] width 285 height 57
drag, startPoint x: 604, startPoint y: 180, endPoint x: 619, endPoint y: 180, distance: 15.1
click at [605, 180] on p "Build your automation by dragging and dropping Tasks, Agents and Tools or by us…" at bounding box center [699, 161] width 285 height 57
click at [619, 180] on p "Build your automation by dragging and dropping Tasks, Agents and Tools or by us…" at bounding box center [699, 161] width 285 height 57
click at [830, 240] on button "Next" at bounding box center [830, 237] width 64 height 28
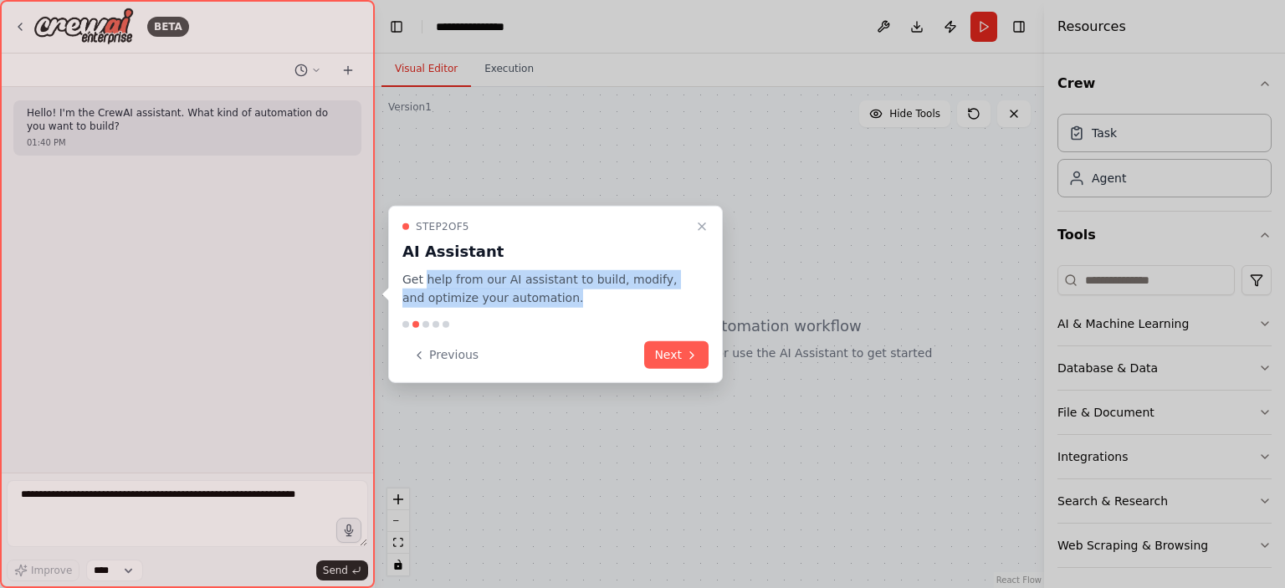
drag, startPoint x: 425, startPoint y: 280, endPoint x: 600, endPoint y: 290, distance: 175.2
click at [599, 290] on p "Get help from our AI assistant to build, modify, and optimize your automation." at bounding box center [546, 288] width 286 height 38
click at [683, 341] on div "Step 2 of 5 AI Assistant Get help from our AI assistant to build, modify, and o…" at bounding box center [555, 294] width 335 height 178
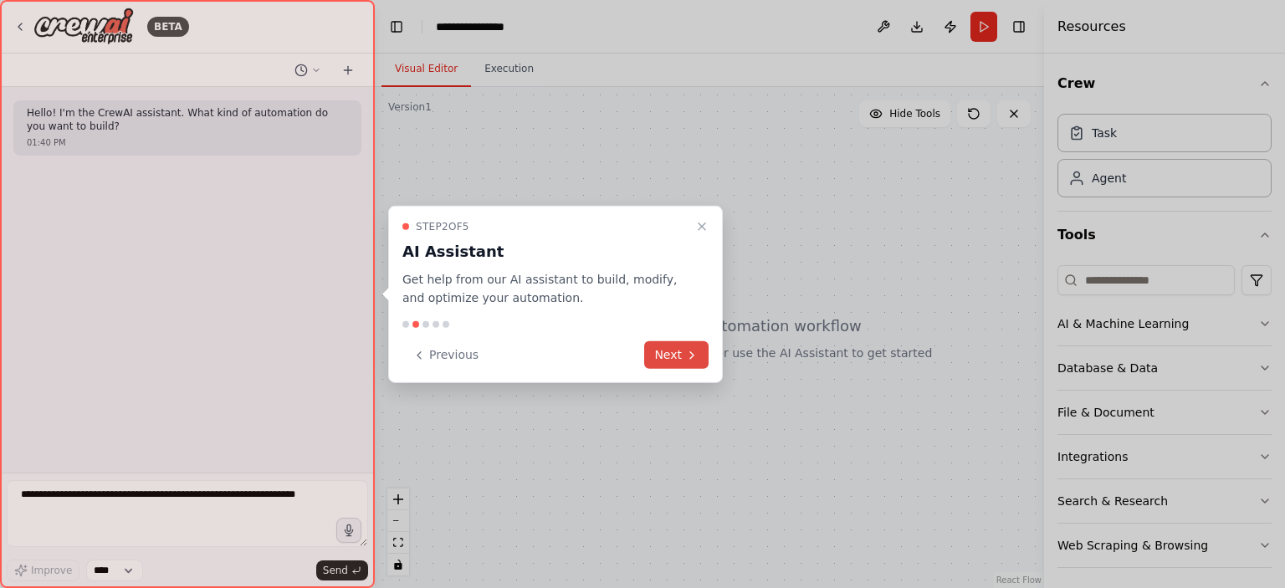
click at [673, 351] on button "Next" at bounding box center [676, 355] width 64 height 28
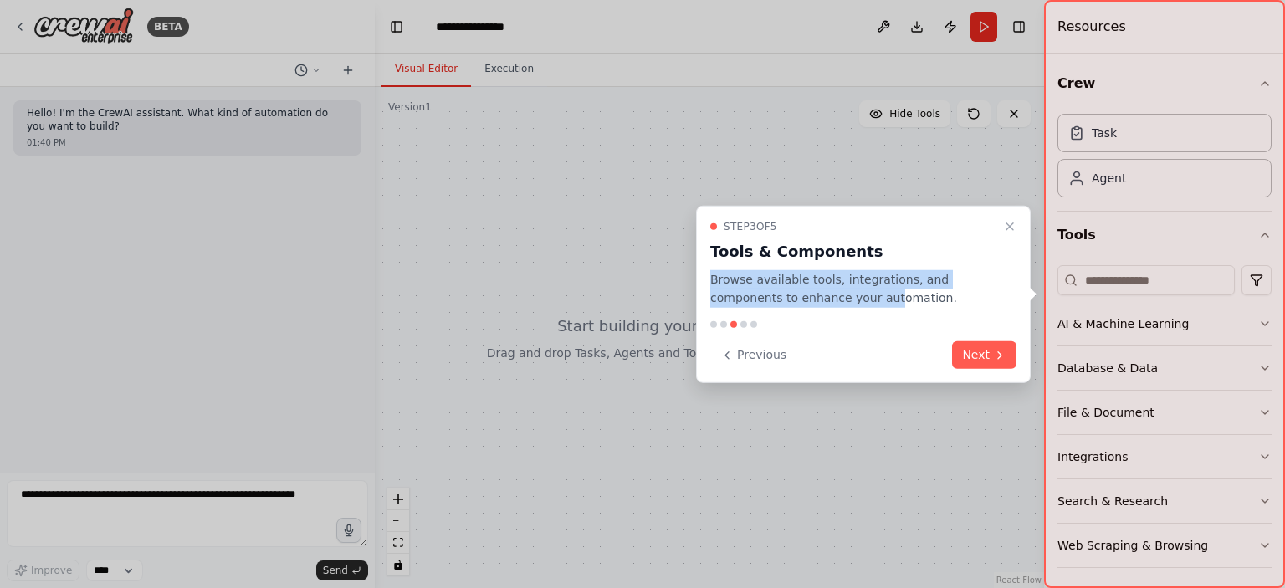
drag, startPoint x: 710, startPoint y: 280, endPoint x: 827, endPoint y: 292, distance: 117.8
click at [814, 290] on div "Step 3 of 5 Tools & Components Browse available tools, integrations, and compon…" at bounding box center [863, 294] width 335 height 178
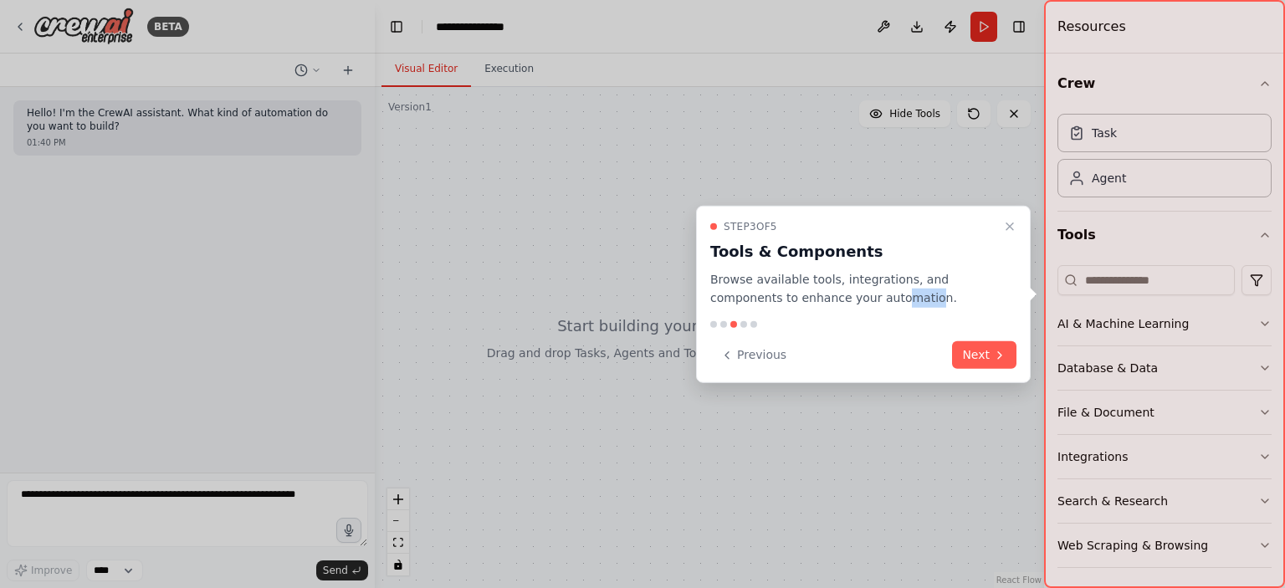
drag, startPoint x: 827, startPoint y: 292, endPoint x: 860, endPoint y: 296, distance: 33.7
click at [858, 296] on p "Browse available tools, integrations, and components to enhance your automation." at bounding box center [854, 288] width 286 height 38
click at [862, 296] on p "Browse available tools, integrations, and components to enhance your automation." at bounding box center [854, 288] width 286 height 38
click at [977, 353] on button "Next" at bounding box center [984, 355] width 64 height 28
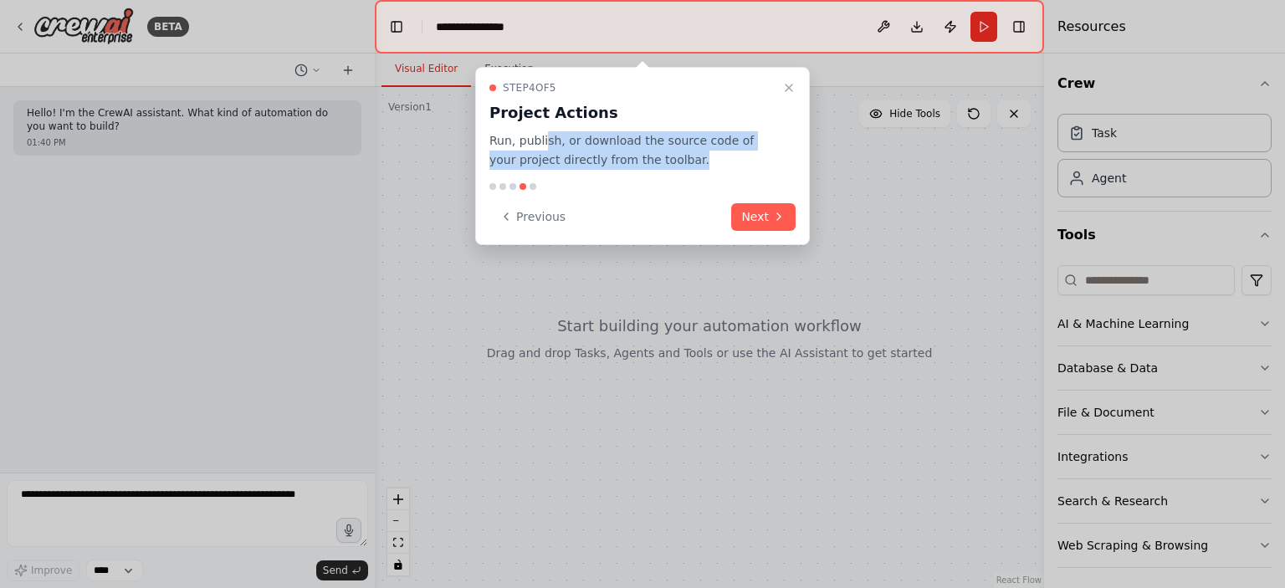
drag, startPoint x: 542, startPoint y: 140, endPoint x: 680, endPoint y: 155, distance: 138.1
click at [679, 155] on p "Run, publish, or download the source code of your project directly from the too…" at bounding box center [633, 150] width 286 height 38
click at [654, 158] on p "Run, publish, or download the source code of your project directly from the too…" at bounding box center [633, 150] width 286 height 38
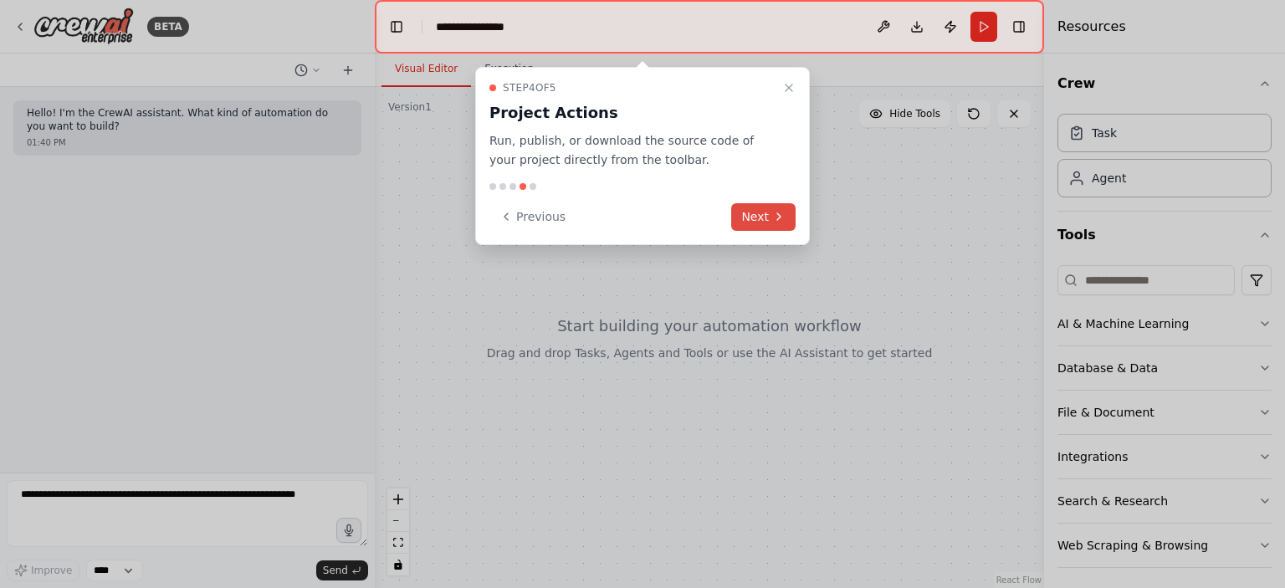
click at [760, 208] on button "Next" at bounding box center [763, 217] width 64 height 28
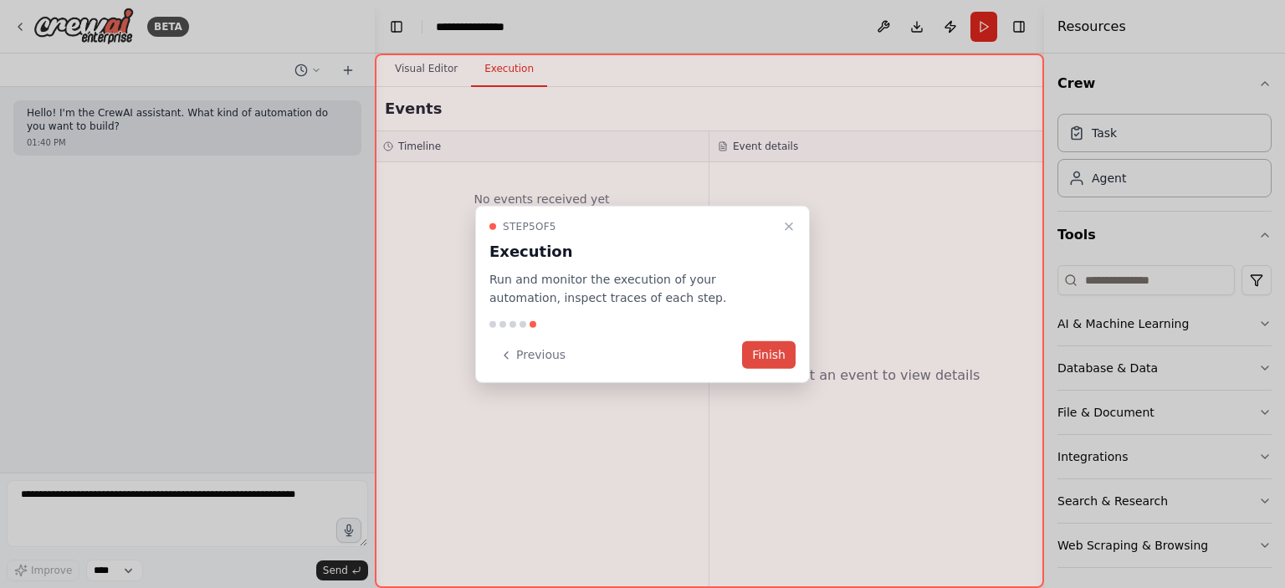
click at [762, 357] on button "Finish" at bounding box center [769, 355] width 54 height 28
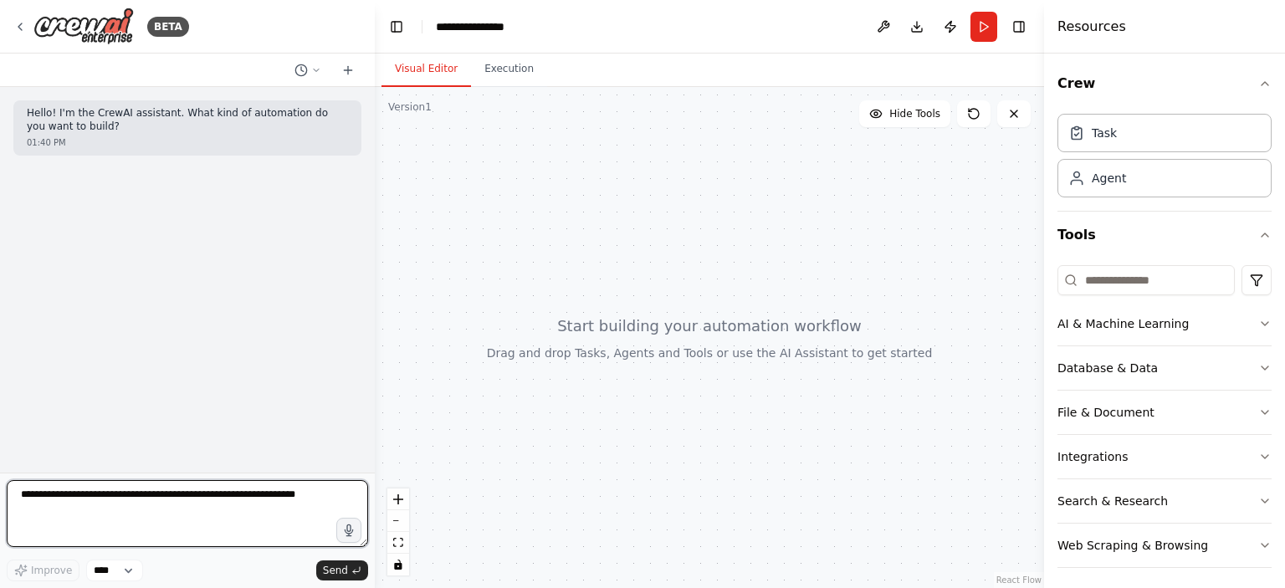
click at [126, 506] on textarea at bounding box center [188, 513] width 362 height 67
click at [114, 515] on textarea at bounding box center [188, 513] width 362 height 67
click at [216, 502] on textarea at bounding box center [188, 513] width 362 height 67
click at [151, 511] on textarea at bounding box center [188, 513] width 362 height 67
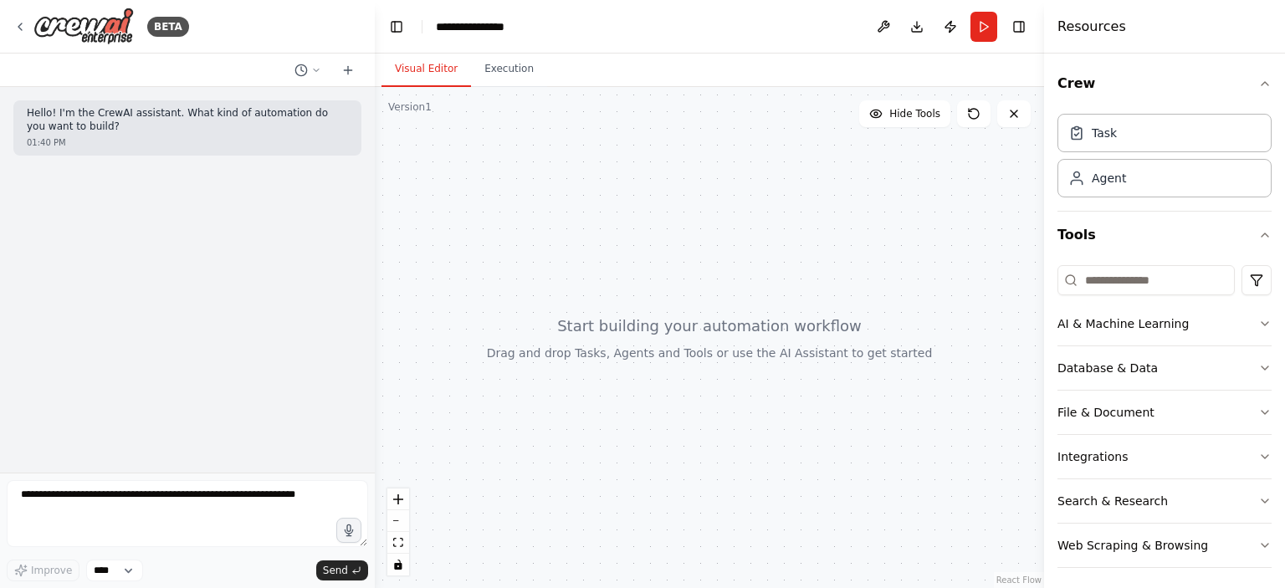
click at [13, 26] on div "BETA" at bounding box center [187, 27] width 375 height 54
click at [17, 26] on icon at bounding box center [19, 26] width 13 height 13
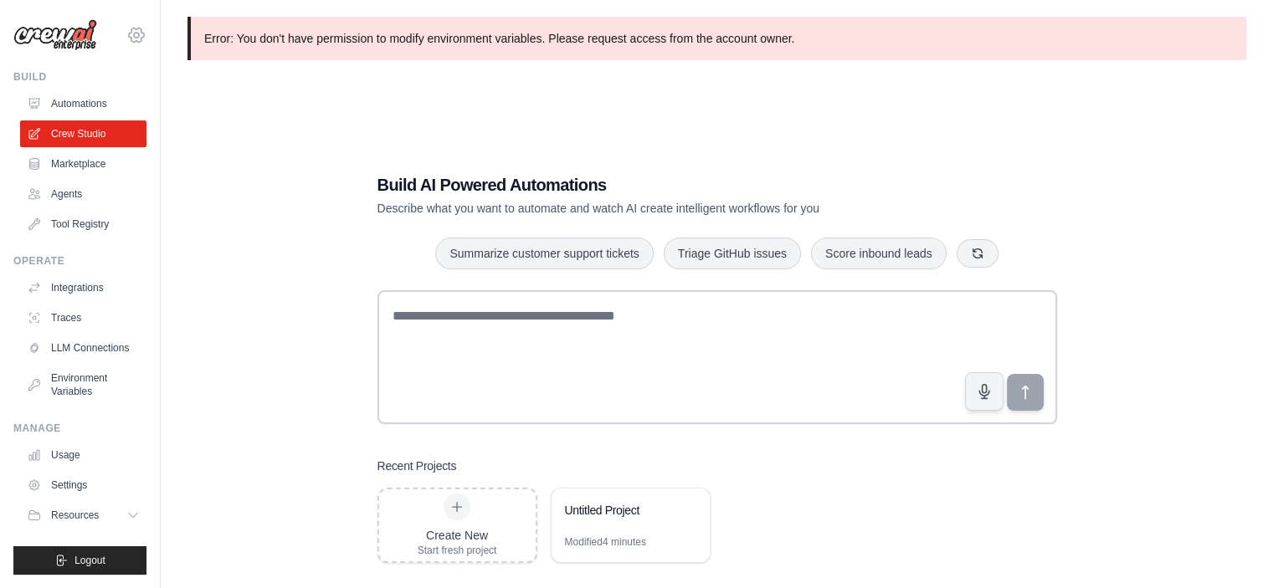
click at [134, 36] on icon at bounding box center [136, 35] width 5 height 5
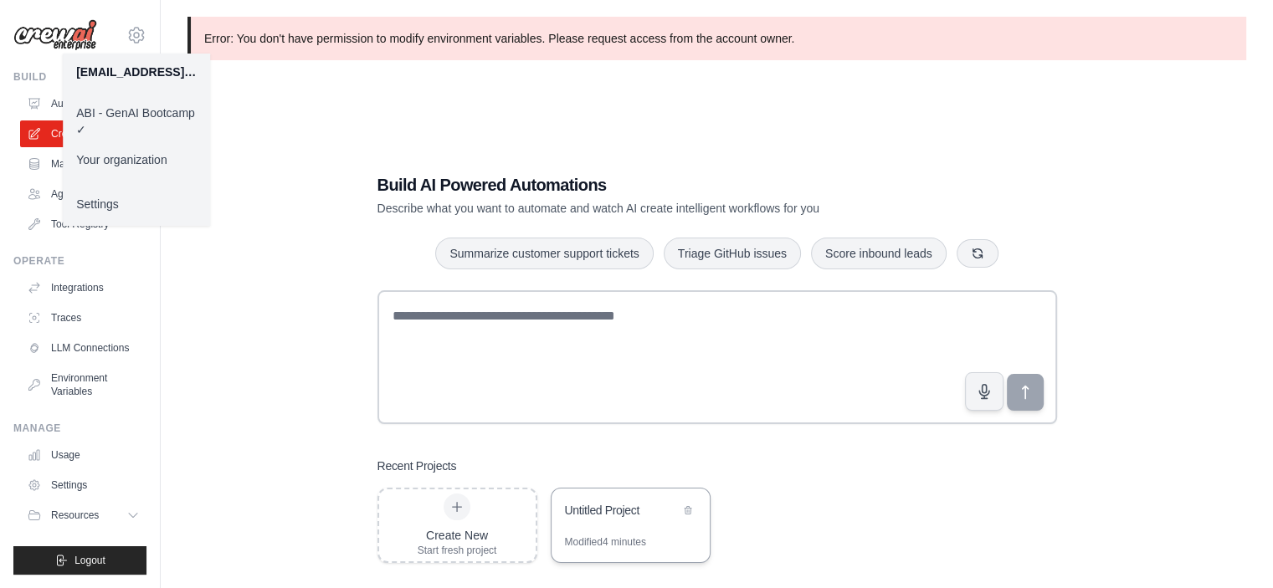
click at [601, 510] on div "Untitled Project" at bounding box center [622, 510] width 115 height 17
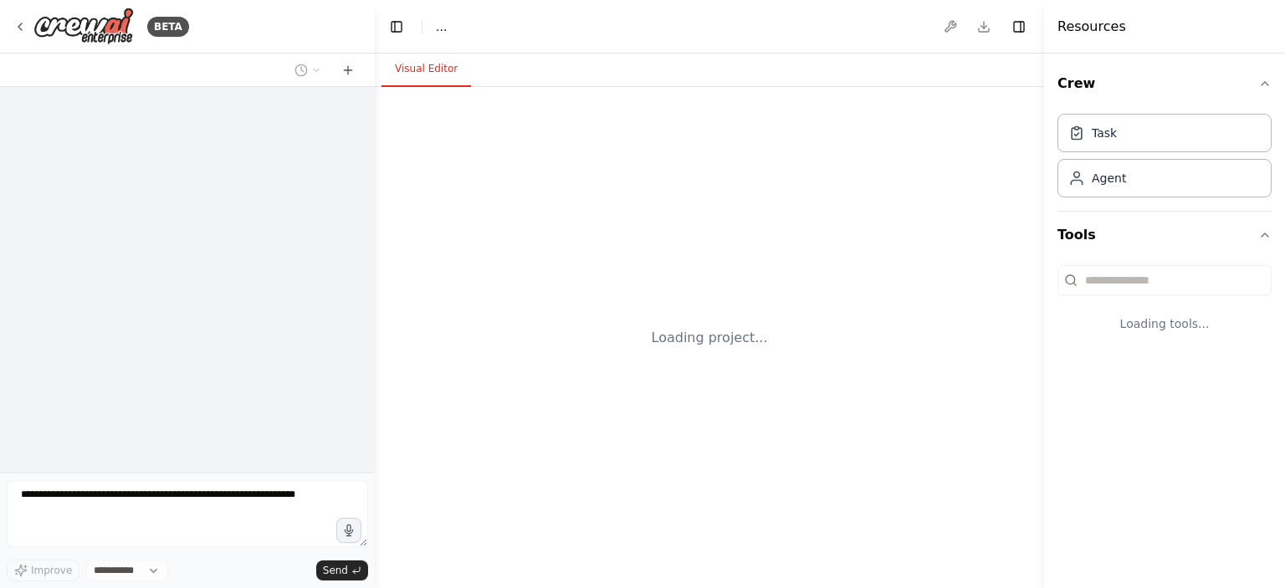
select select "****"
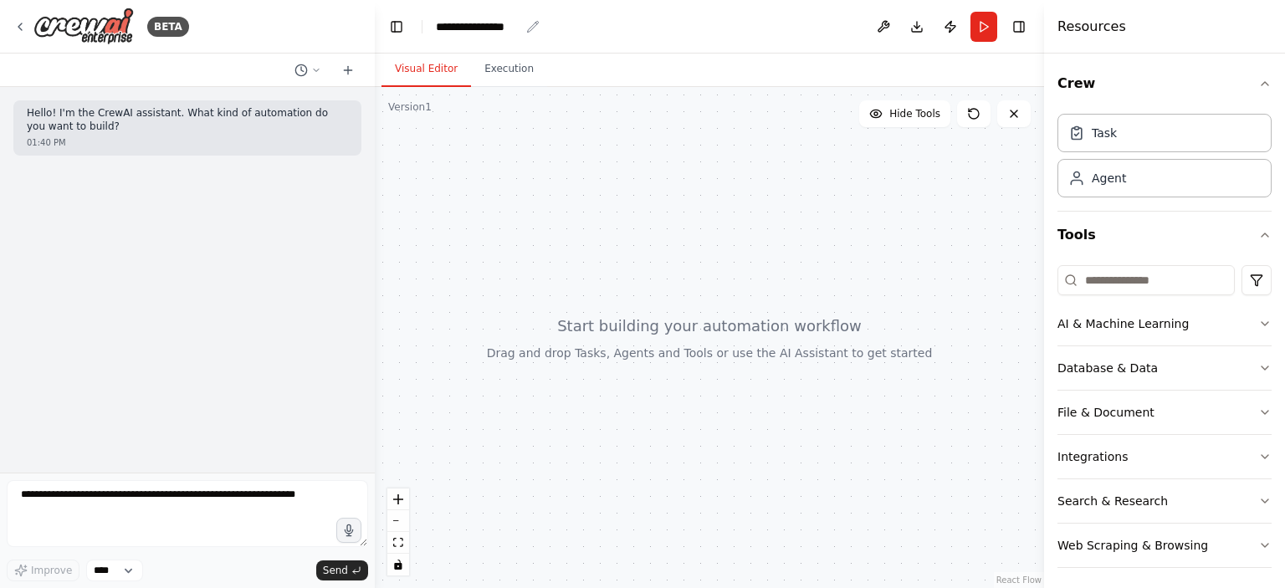
click at [501, 20] on div "**********" at bounding box center [478, 26] width 84 height 17
click at [509, 28] on div "**********" at bounding box center [499, 26] width 126 height 17
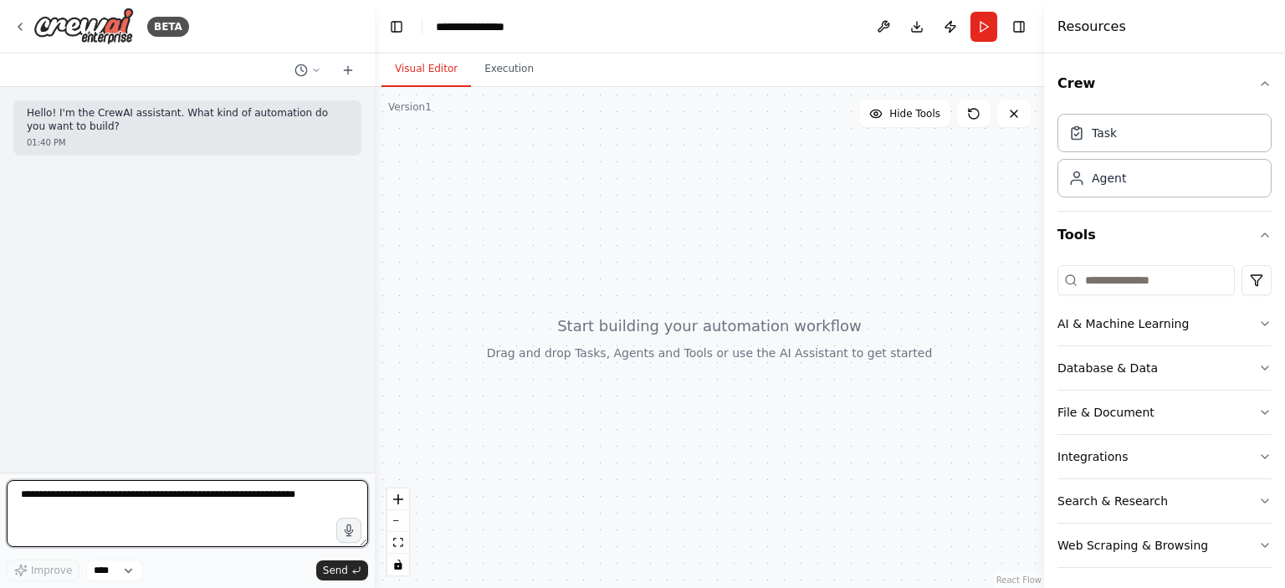
click at [166, 499] on textarea at bounding box center [188, 513] width 362 height 67
type textarea "**********"
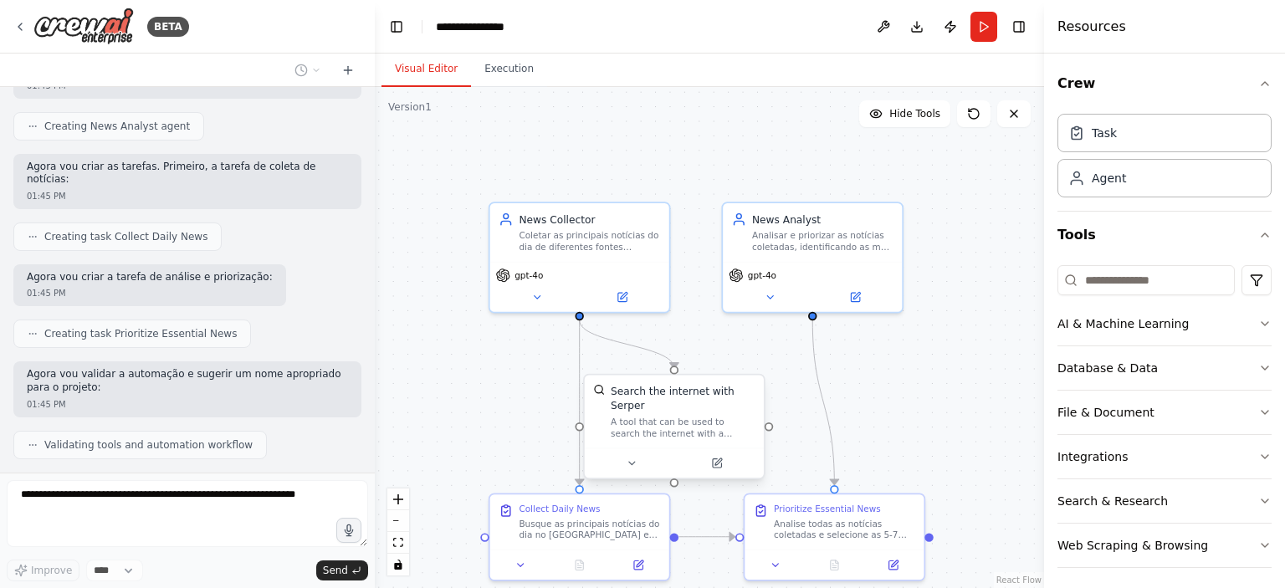
scroll to position [655, 0]
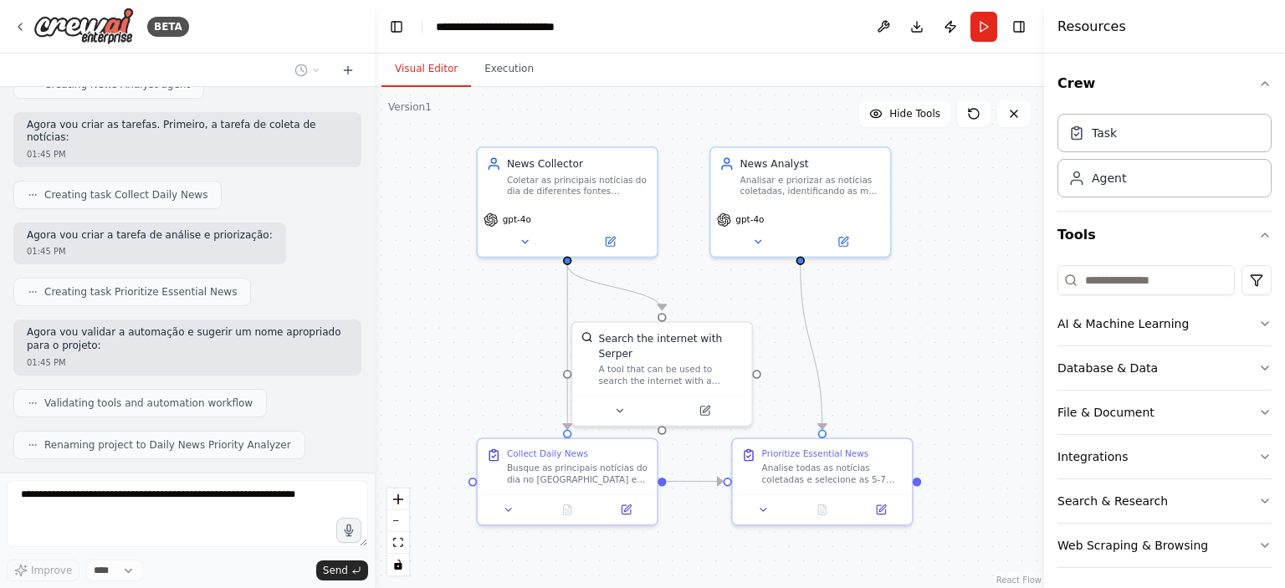
drag, startPoint x: 730, startPoint y: 160, endPoint x: 711, endPoint y: 114, distance: 49.6
click at [711, 114] on div ".deletable-edge-delete-btn { width: 20px; height: 20px; border: 0px solid #ffff…" at bounding box center [710, 337] width 670 height 501
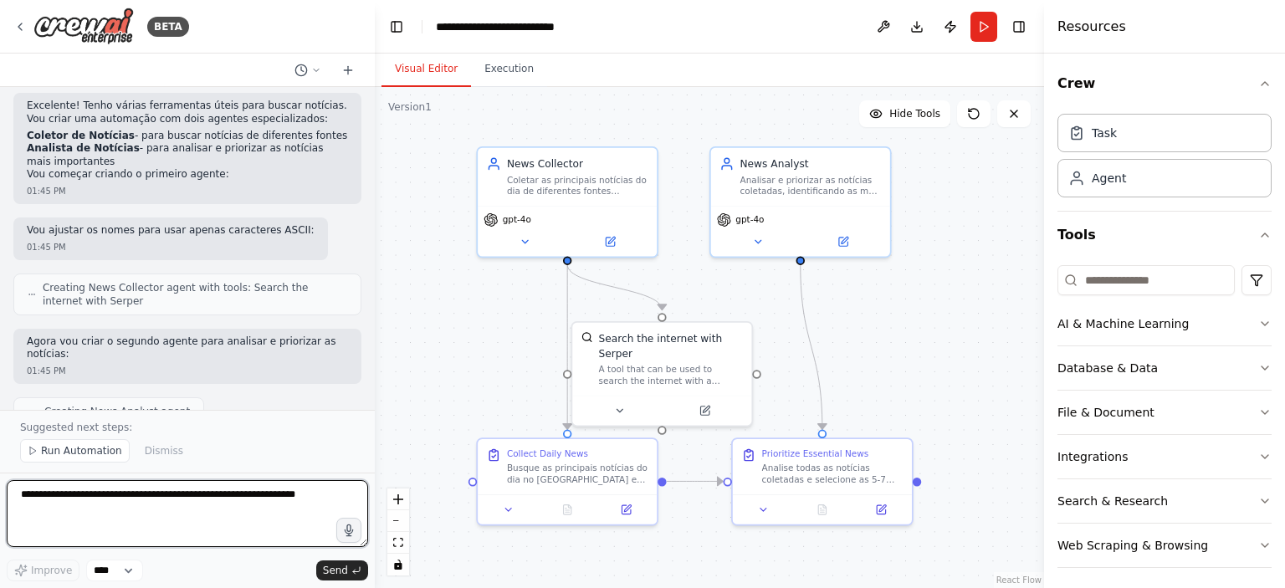
scroll to position [335, 0]
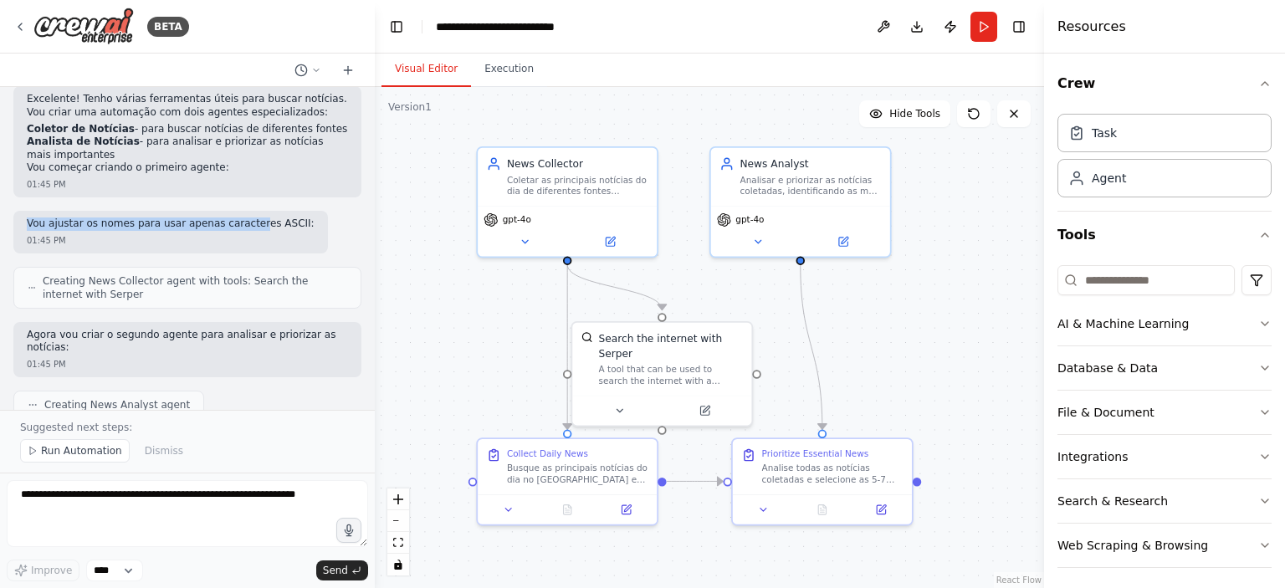
drag, startPoint x: 28, startPoint y: 210, endPoint x: 238, endPoint y: 207, distance: 209.2
click at [238, 218] on p "Vou ajustar os nomes para usar apenas caracteres ASCII:" at bounding box center [171, 224] width 288 height 13
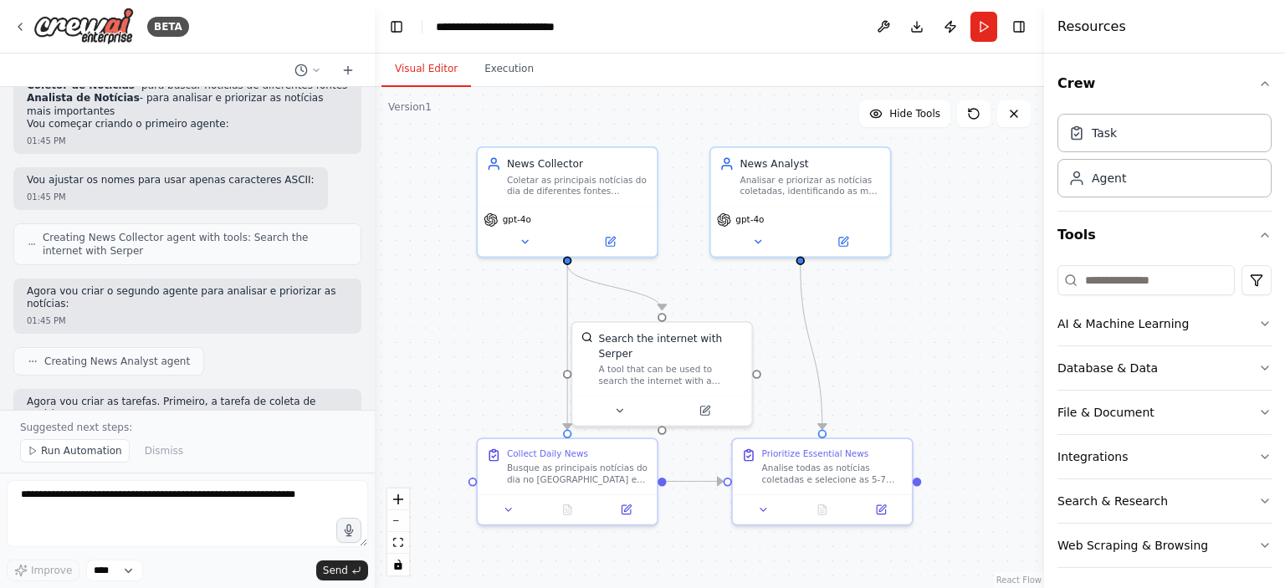
scroll to position [418, 0]
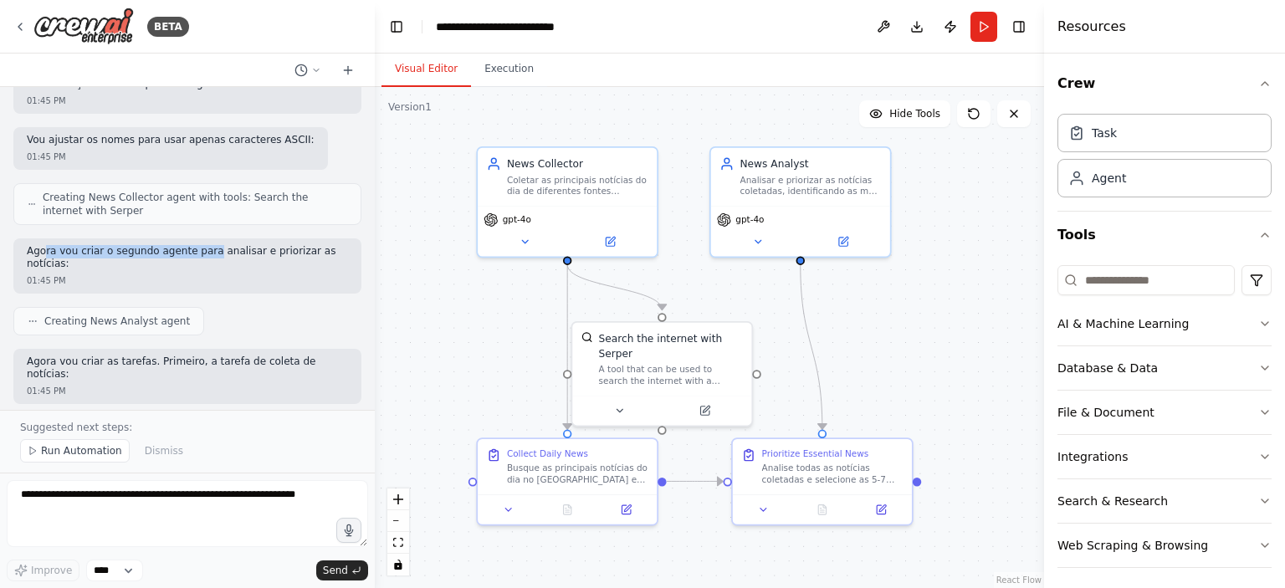
drag, startPoint x: 46, startPoint y: 233, endPoint x: 198, endPoint y: 239, distance: 152.5
click at [198, 245] on p "Agora vou criar o segundo agente para analisar e priorizar as notícias:" at bounding box center [187, 258] width 321 height 26
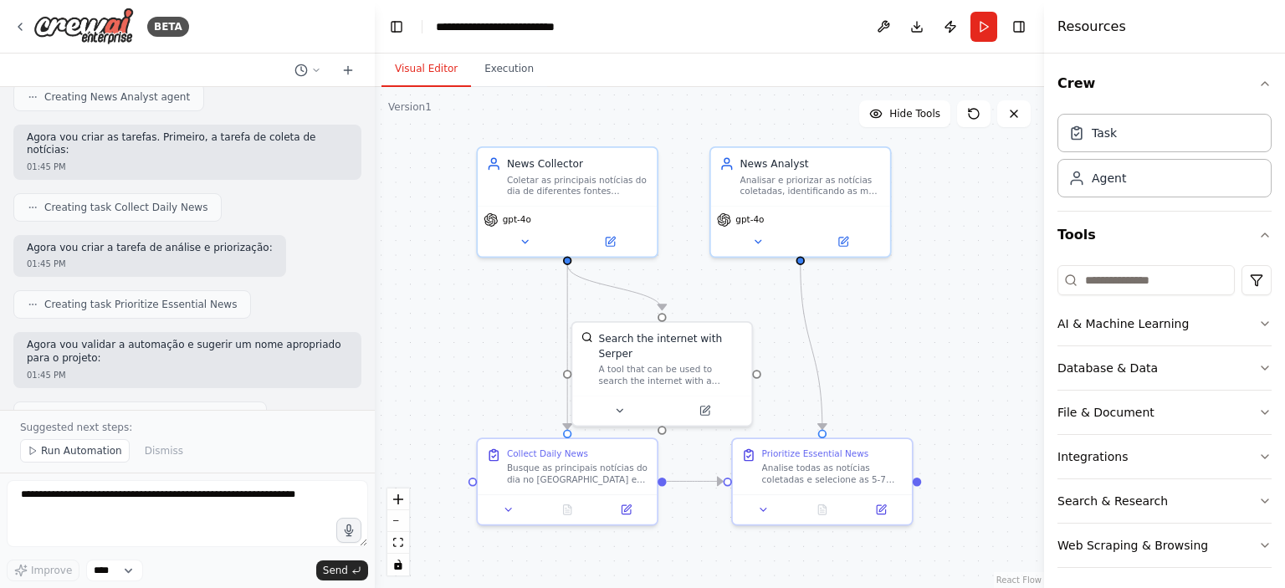
scroll to position [670, 0]
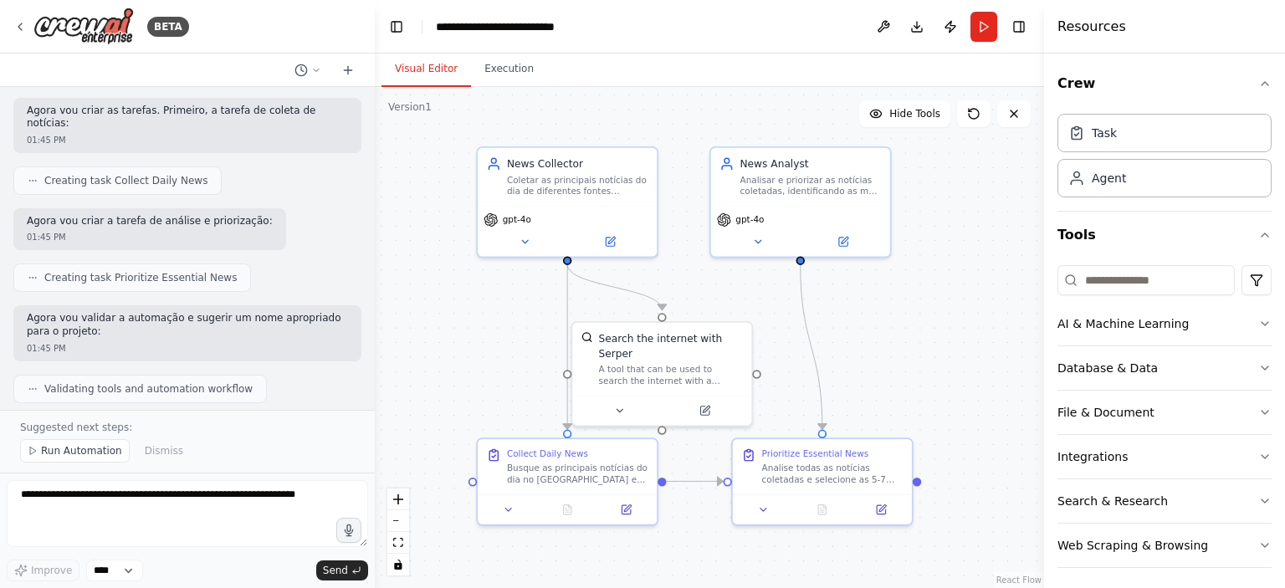
click at [191, 312] on p "Agora vou validar a automação e sugerir um nome apropriado para o projeto:" at bounding box center [187, 325] width 321 height 26
drag, startPoint x: 186, startPoint y: 279, endPoint x: 298, endPoint y: 285, distance: 112.3
click at [298, 312] on p "Agora vou validar a automação e sugerir um nome apropriado para o projeto:" at bounding box center [187, 325] width 321 height 26
click at [146, 312] on p "Agora vou validar a automação e sugerir um nome apropriado para o projeto:" at bounding box center [187, 325] width 321 height 26
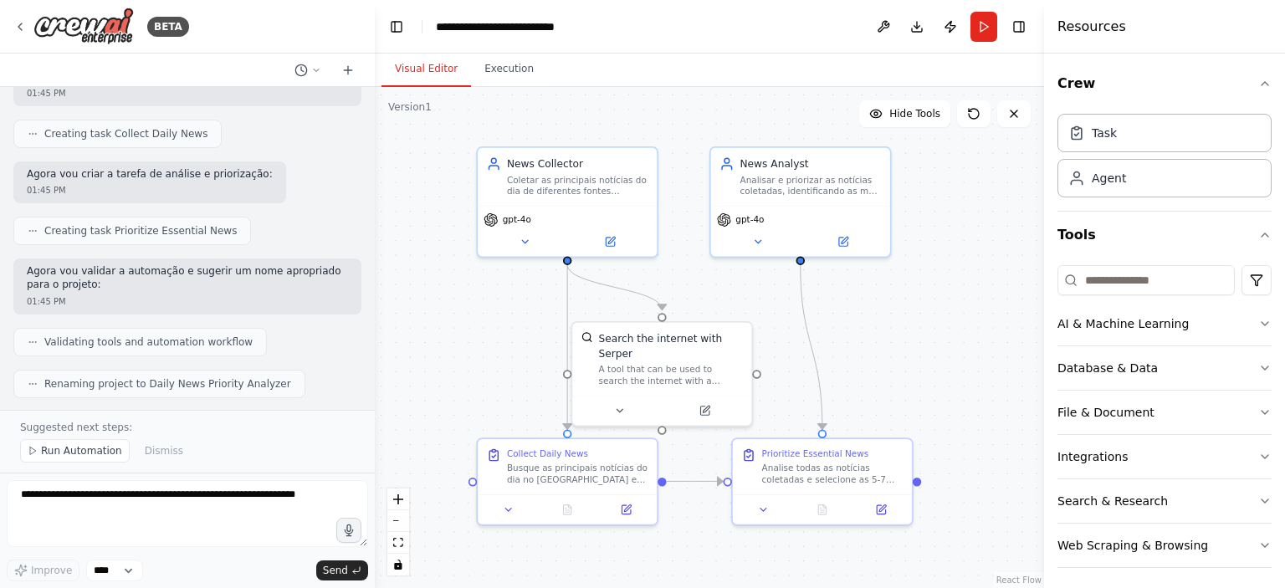
scroll to position [753, 0]
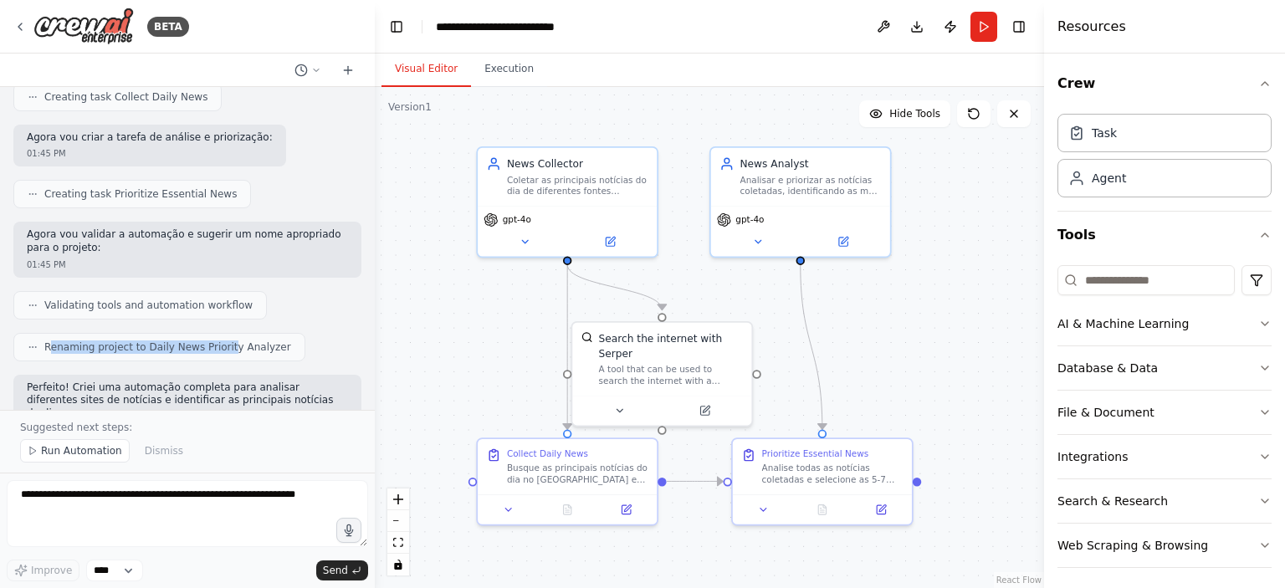
drag, startPoint x: 47, startPoint y: 305, endPoint x: 217, endPoint y: 304, distance: 169.9
click at [217, 341] on span "Renaming project to Daily News Priority Analyzer" at bounding box center [167, 347] width 247 height 13
click at [223, 341] on span "Renaming project to Daily News Priority Analyzer" at bounding box center [167, 347] width 247 height 13
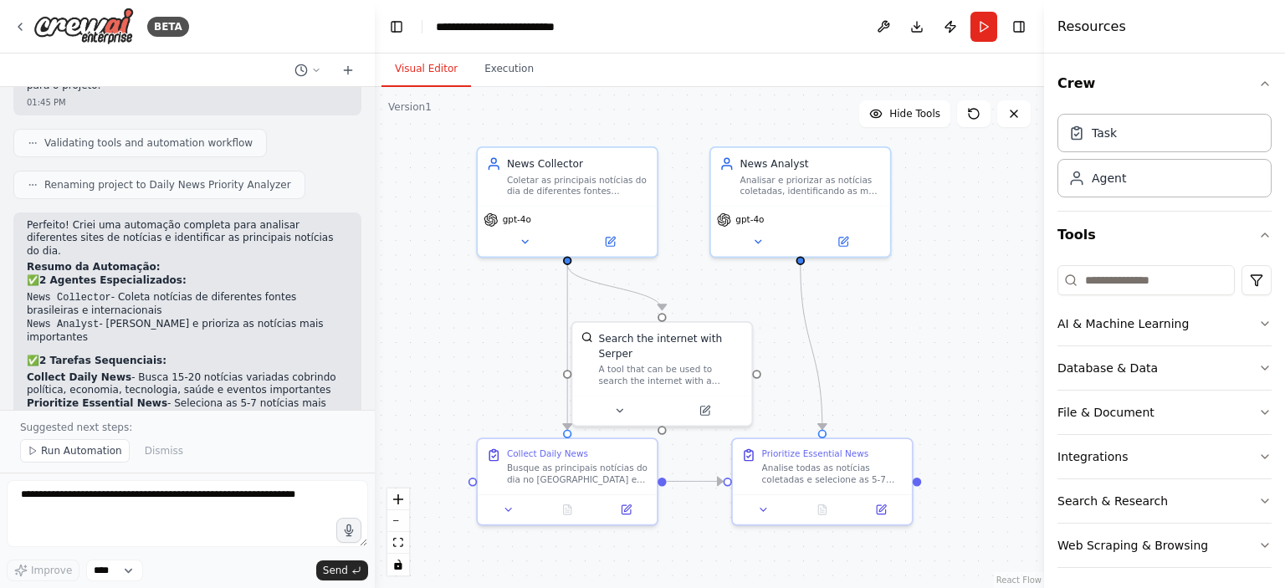
scroll to position [900, 0]
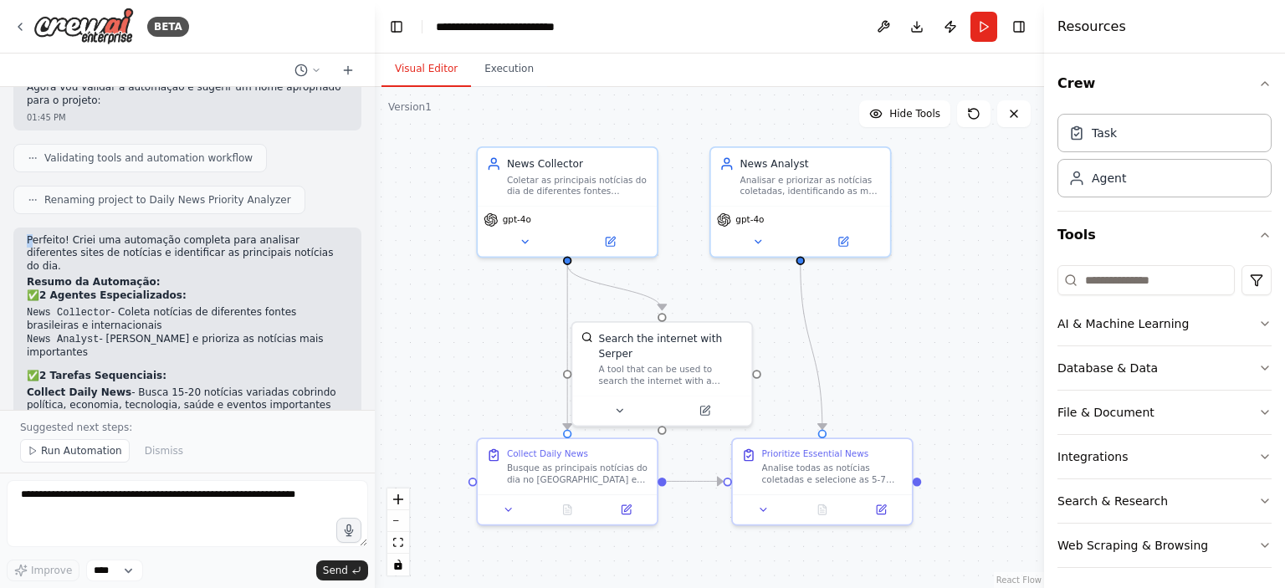
drag, startPoint x: 27, startPoint y: 198, endPoint x: 64, endPoint y: 198, distance: 37.7
click at [53, 234] on p "Perfeito! Criei uma automação completa para analisar diferentes sites de notíci…" at bounding box center [187, 253] width 321 height 39
drag, startPoint x: 64, startPoint y: 198, endPoint x: 200, endPoint y: 203, distance: 135.7
click at [199, 234] on p "Perfeito! Criei uma automação completa para analisar diferentes sites de notíci…" at bounding box center [187, 253] width 321 height 39
click at [201, 234] on p "Perfeito! Criei uma automação completa para analisar diferentes sites de notíci…" at bounding box center [187, 253] width 321 height 39
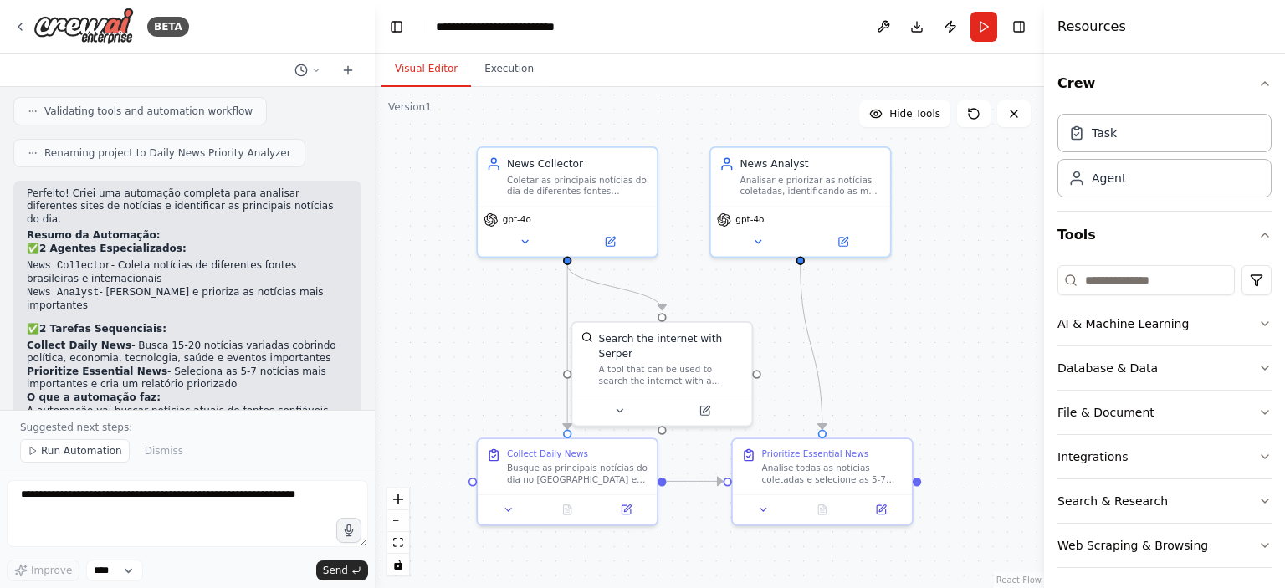
scroll to position [984, 0]
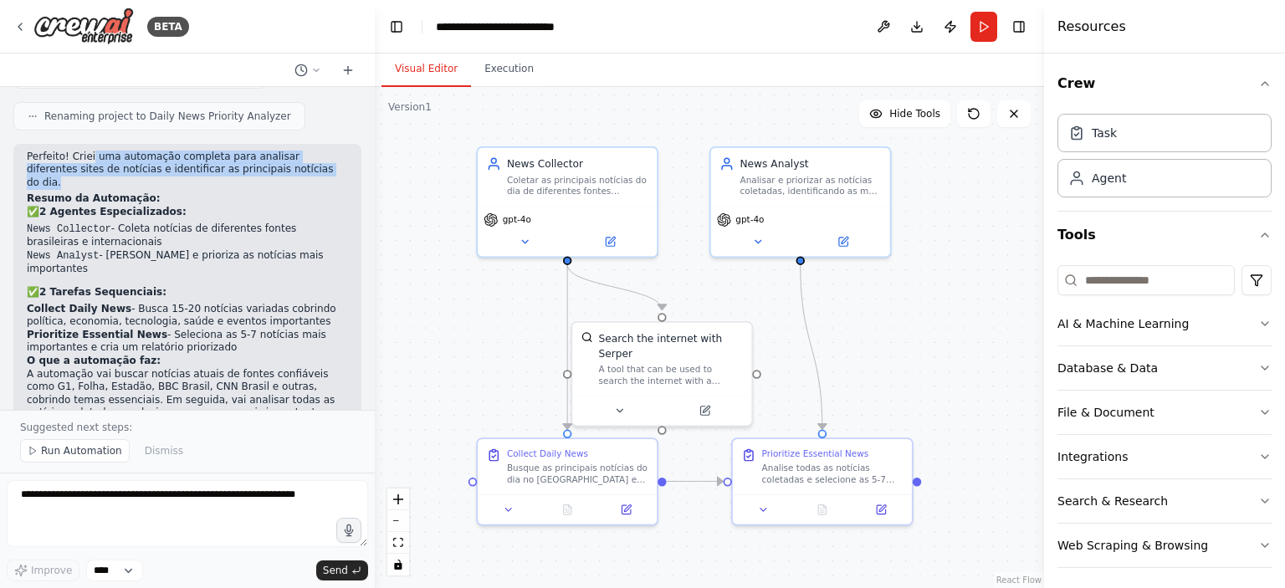
drag, startPoint x: 87, startPoint y: 114, endPoint x: 268, endPoint y: 128, distance: 181.3
click at [268, 151] on p "Perfeito! Criei uma automação completa para analisar diferentes sites de notíci…" at bounding box center [187, 170] width 321 height 39
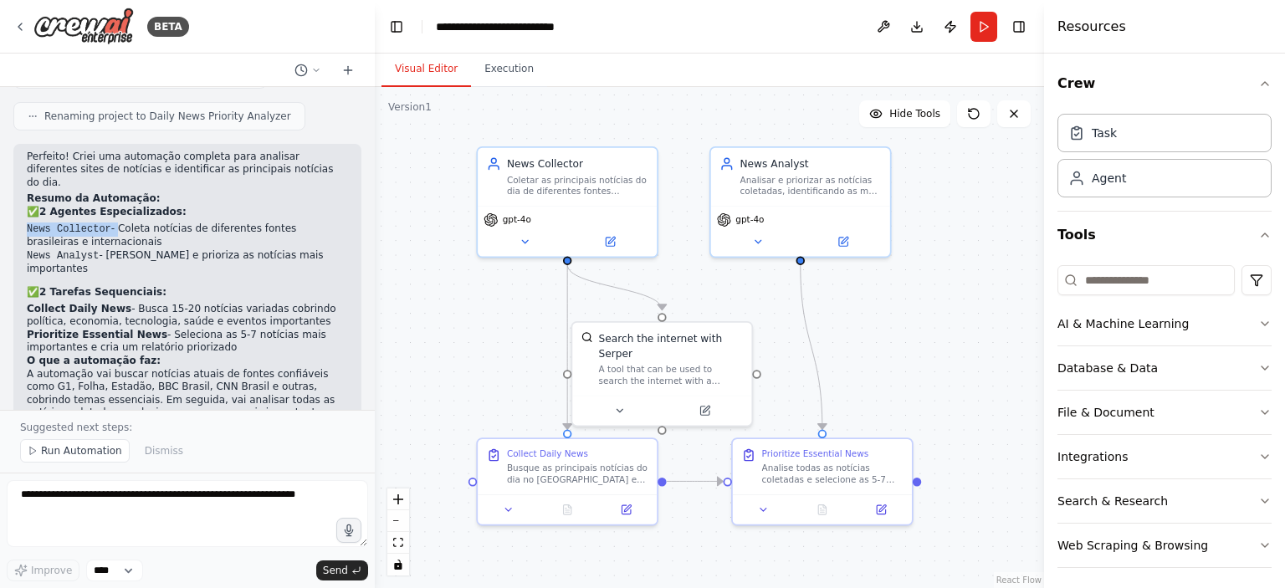
drag, startPoint x: 26, startPoint y: 173, endPoint x: 110, endPoint y: 174, distance: 83.7
click at [110, 174] on div "Perfeito! Criei uma automação completa para analisar diferentes sites de notíci…" at bounding box center [187, 306] width 348 height 325
click at [110, 223] on li "News Collector - Coleta notícias de diferentes fontes brasileiras e internacion…" at bounding box center [187, 236] width 321 height 27
drag, startPoint x: 125, startPoint y: 174, endPoint x: 288, endPoint y: 180, distance: 163.3
click at [277, 223] on li "News Collector - Coleta notícias de diferentes fontes brasileiras e internacion…" at bounding box center [187, 236] width 321 height 27
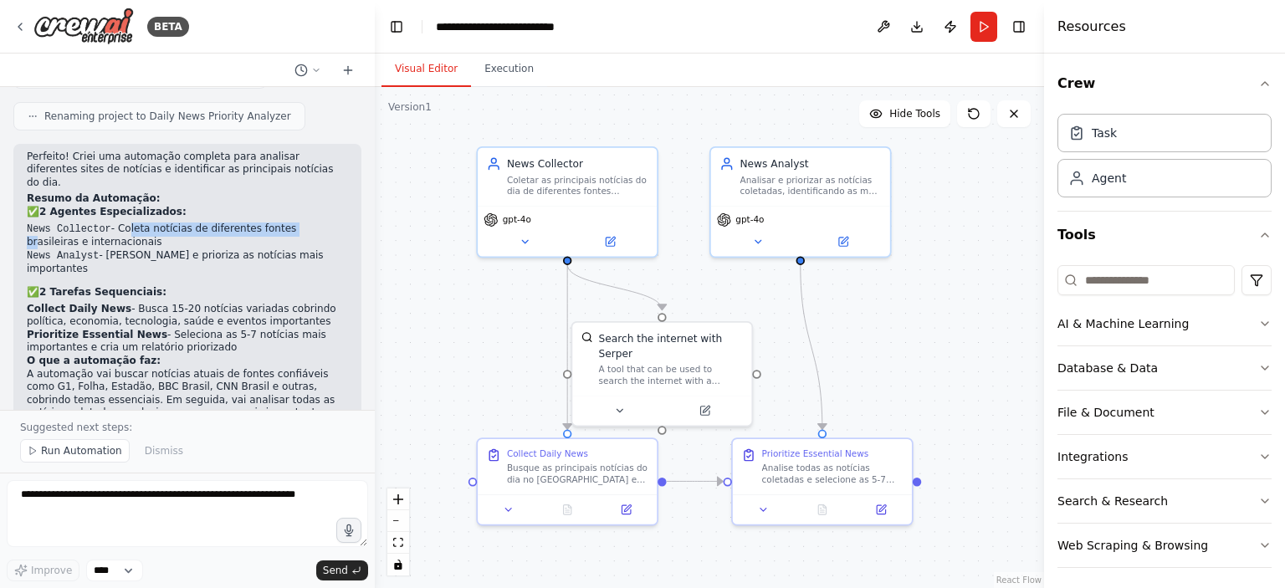
click at [289, 223] on li "News Collector - Coleta notícias de diferentes fontes brasileiras e internacion…" at bounding box center [187, 236] width 321 height 27
click at [292, 223] on li "News Collector - Coleta notícias de diferentes fontes brasileiras e internacion…" at bounding box center [187, 236] width 321 height 27
drag, startPoint x: 100, startPoint y: 202, endPoint x: 286, endPoint y: 200, distance: 186.6
click at [285, 249] on li "News Analyst - [PERSON_NAME] e prioriza as notícias mais importantes" at bounding box center [187, 262] width 321 height 27
click at [286, 249] on li "News Analyst - [PERSON_NAME] e prioriza as notícias mais importantes" at bounding box center [187, 262] width 321 height 27
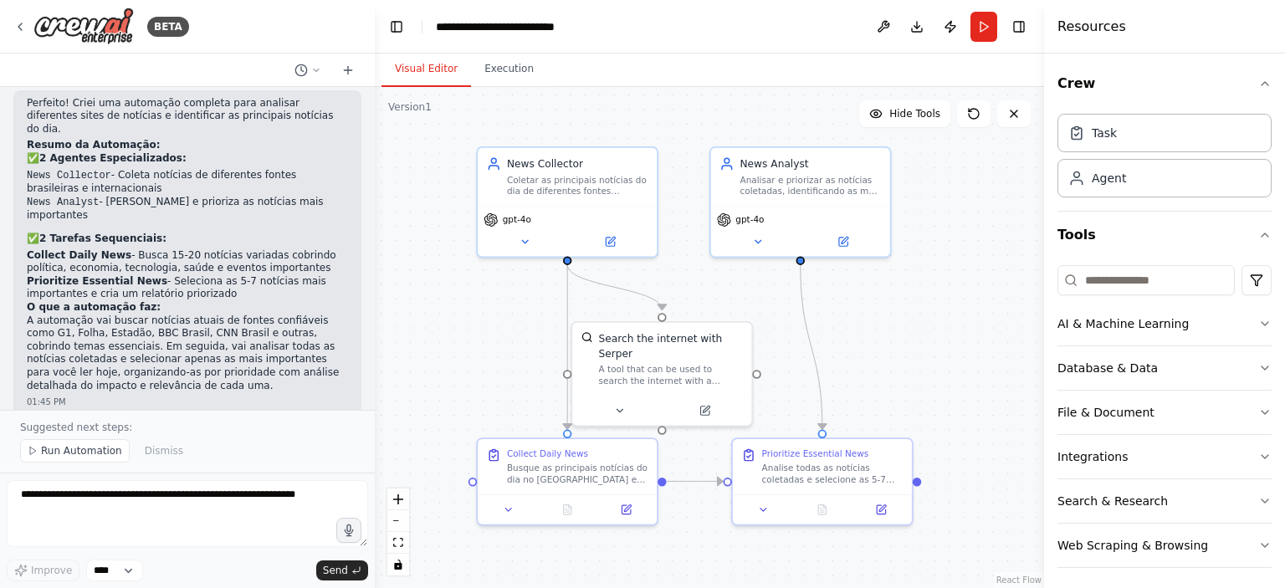
scroll to position [1068, 0]
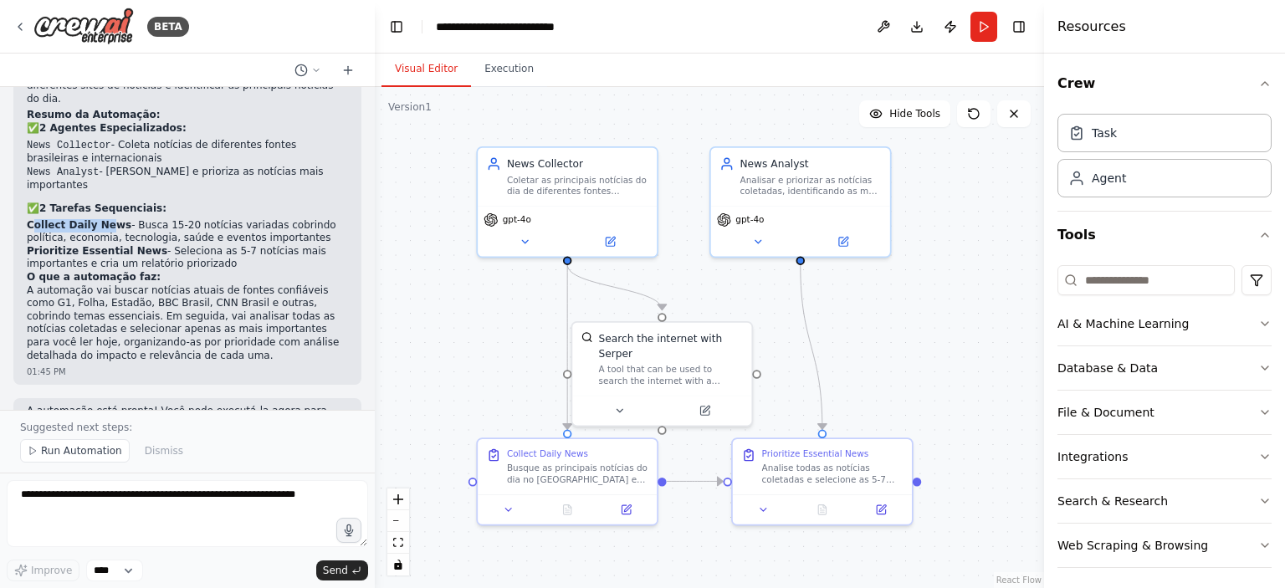
drag, startPoint x: 31, startPoint y: 158, endPoint x: 106, endPoint y: 156, distance: 75.3
click at [106, 219] on strong "Collect Daily News" at bounding box center [79, 225] width 105 height 12
click at [249, 219] on li "Collect Daily News - Busca 15-20 notícias variadas cobrindo política, economia,…" at bounding box center [187, 232] width 321 height 26
drag, startPoint x: 221, startPoint y: 156, endPoint x: 288, endPoint y: 161, distance: 67.1
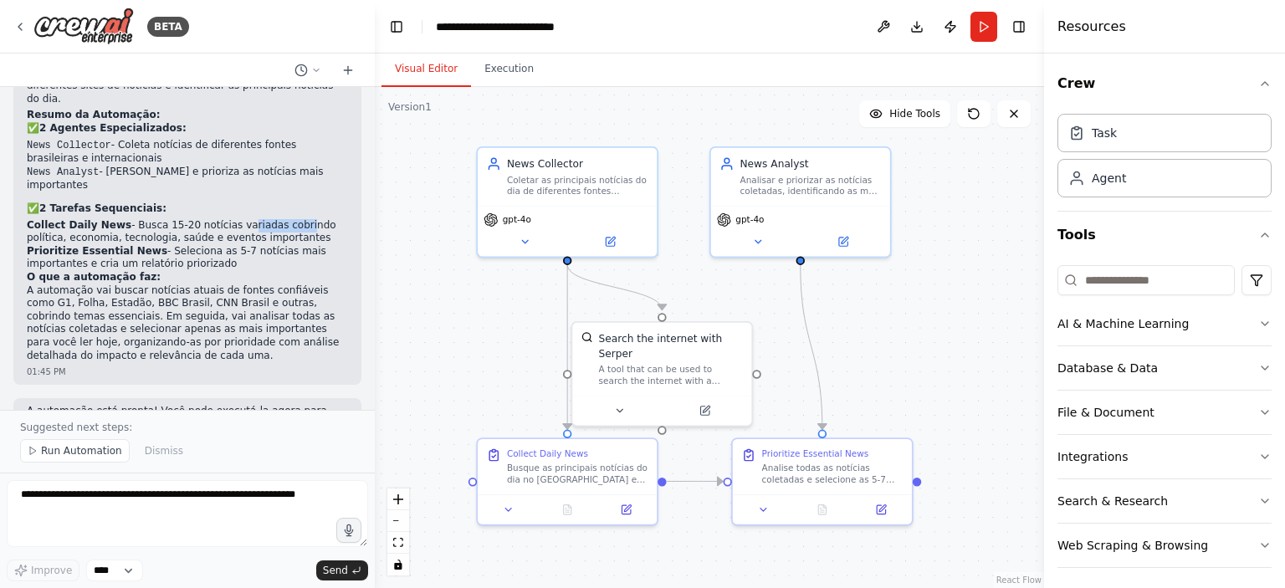
click at [288, 219] on li "Collect Daily News - Busca 15-20 notícias variadas cobrindo política, economia,…" at bounding box center [187, 232] width 321 height 26
click at [289, 219] on li "Collect Daily News - Busca 15-20 notícias variadas cobrindo política, economia,…" at bounding box center [187, 232] width 321 height 26
drag, startPoint x: 60, startPoint y: 169, endPoint x: 238, endPoint y: 169, distance: 177.4
click at [235, 219] on li "Collect Daily News - Busca 15-20 notícias variadas cobrindo política, economia,…" at bounding box center [187, 232] width 321 height 26
drag, startPoint x: 238, startPoint y: 169, endPoint x: 222, endPoint y: 170, distance: 15.9
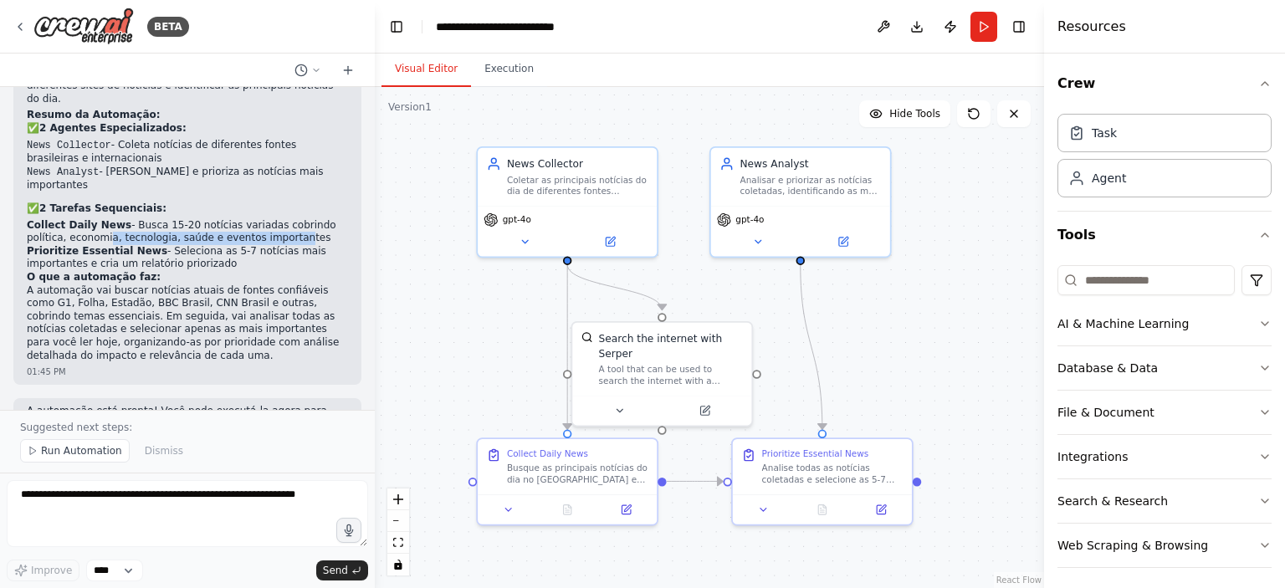
click at [238, 219] on li "Collect Daily News - Busca 15-20 notícias variadas cobrindo política, economia,…" at bounding box center [187, 232] width 321 height 26
click at [201, 245] on li "Prioritize Essential News - Seleciona as 5-7 notícias mais importantes e cria u…" at bounding box center [187, 258] width 321 height 26
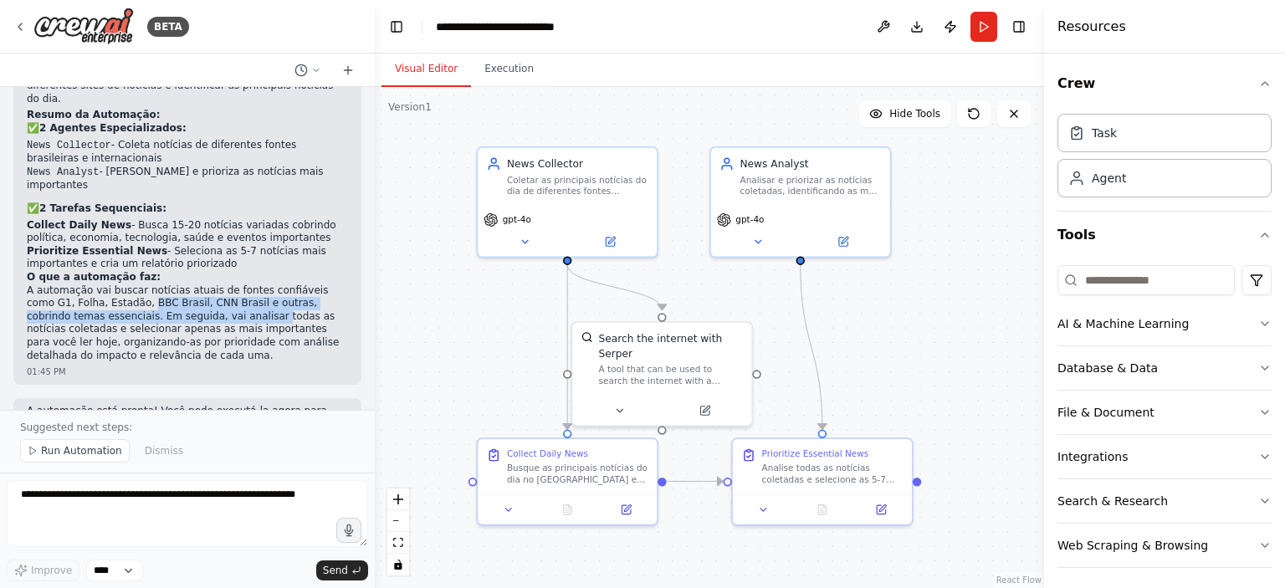
drag, startPoint x: 95, startPoint y: 235, endPoint x: 181, endPoint y: 248, distance: 86.3
click at [181, 285] on p "A automação vai buscar notícias atuais de fontes confiáveis como G1, Folha, Est…" at bounding box center [187, 324] width 321 height 79
click at [194, 285] on p "A automação vai buscar notícias atuais de fontes confiáveis como G1, Folha, Est…" at bounding box center [187, 324] width 321 height 79
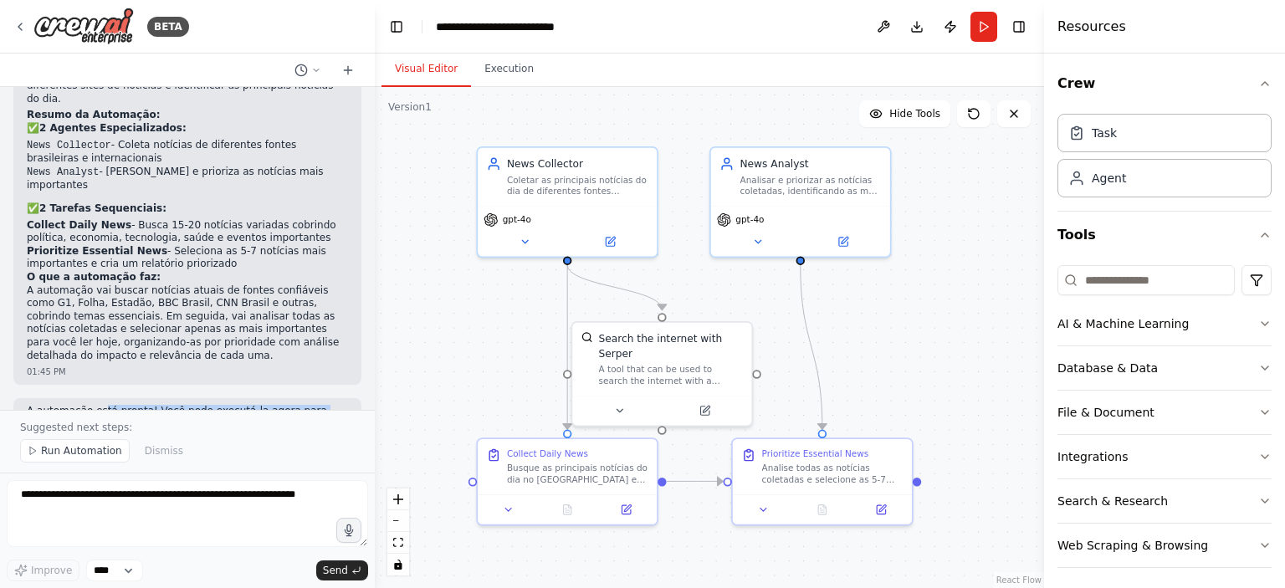
drag, startPoint x: 95, startPoint y: 341, endPoint x: 251, endPoint y: 354, distance: 156.2
click at [251, 405] on p "A automação está pronta! Você pode executá-la agora para receber seu relatório …" at bounding box center [187, 424] width 321 height 39
click at [131, 405] on p "A automação está pronta! Você pode executá-la agora para receber seu relatório …" at bounding box center [187, 424] width 321 height 39
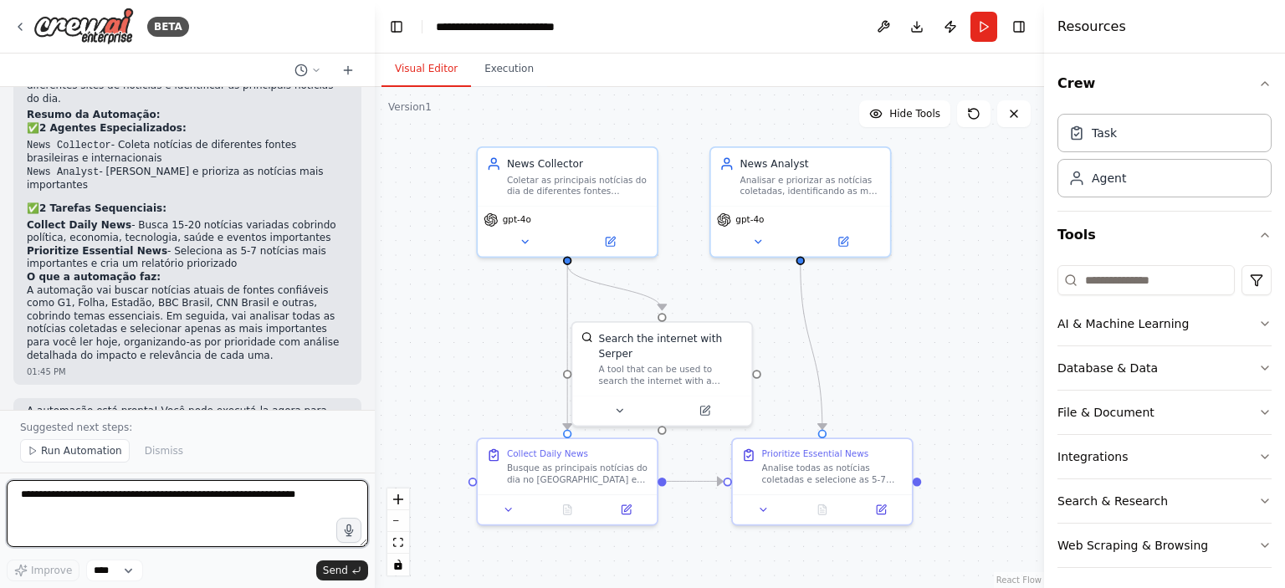
click at [135, 505] on textarea at bounding box center [188, 513] width 362 height 67
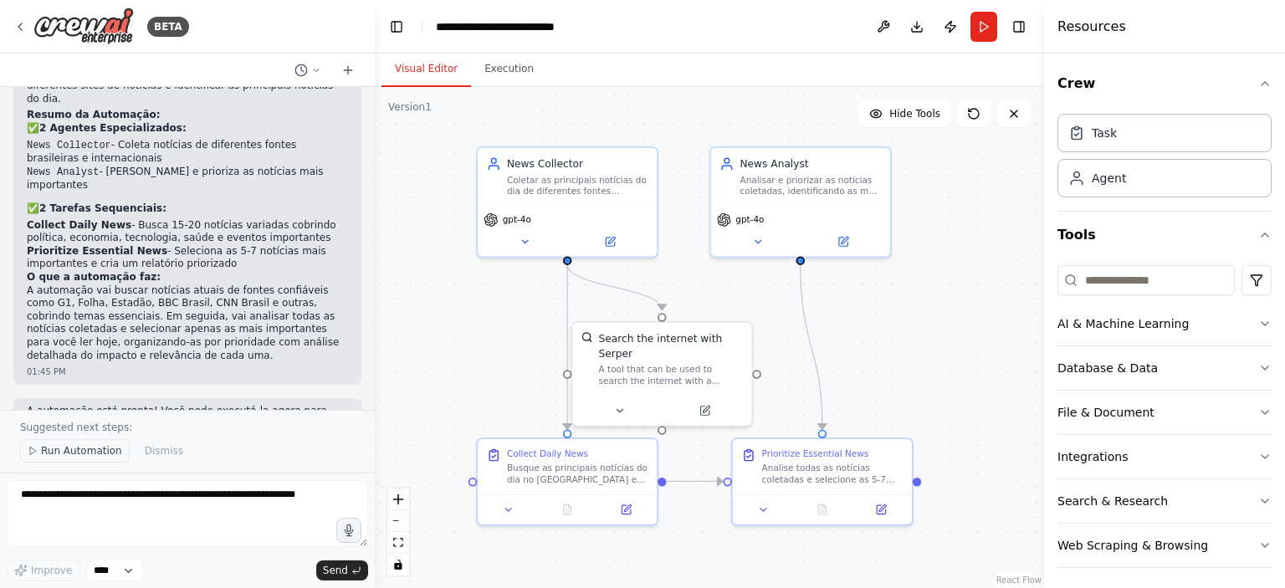
click at [86, 449] on span "Run Automation" at bounding box center [81, 450] width 81 height 13
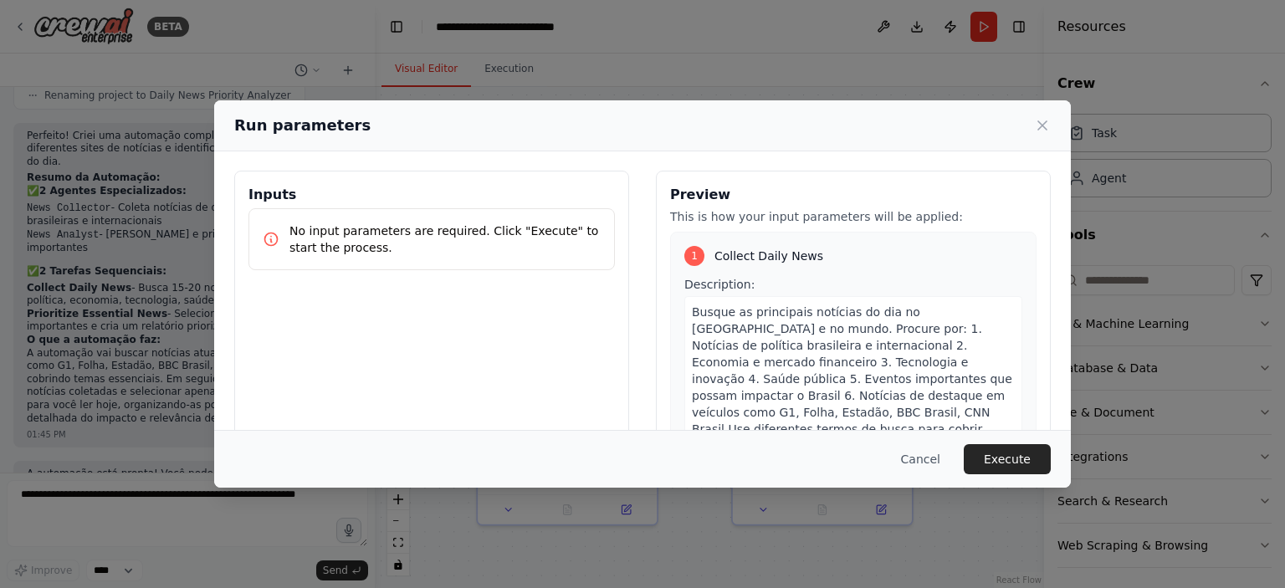
scroll to position [0, 0]
click at [1008, 463] on button "Execute" at bounding box center [1007, 459] width 87 height 30
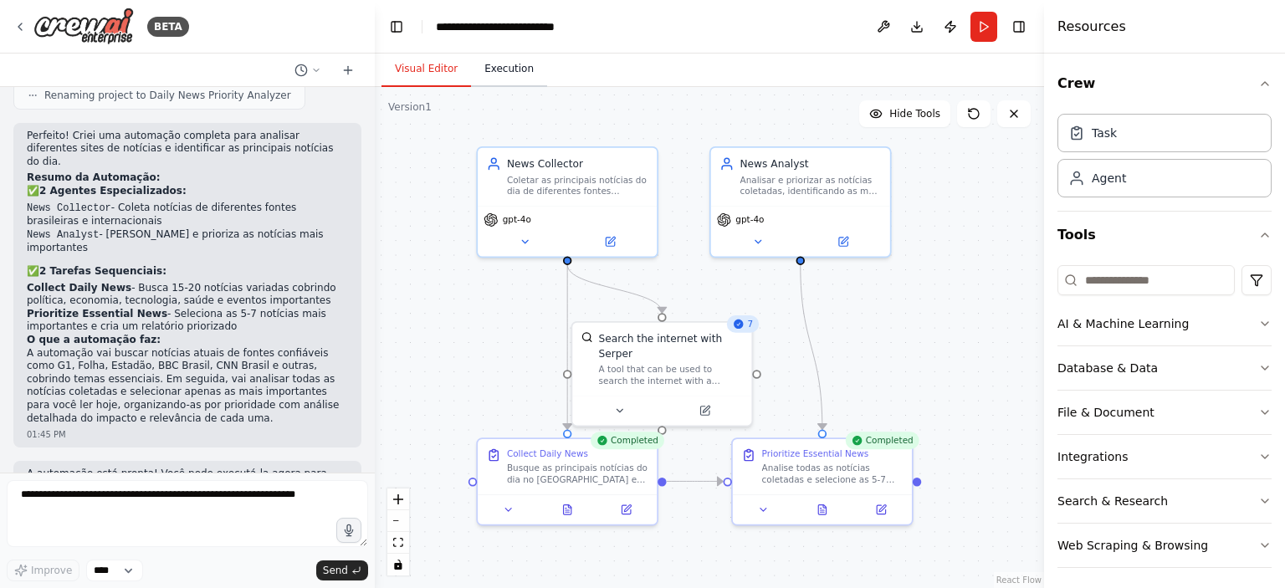
click at [509, 73] on button "Execution" at bounding box center [509, 69] width 76 height 35
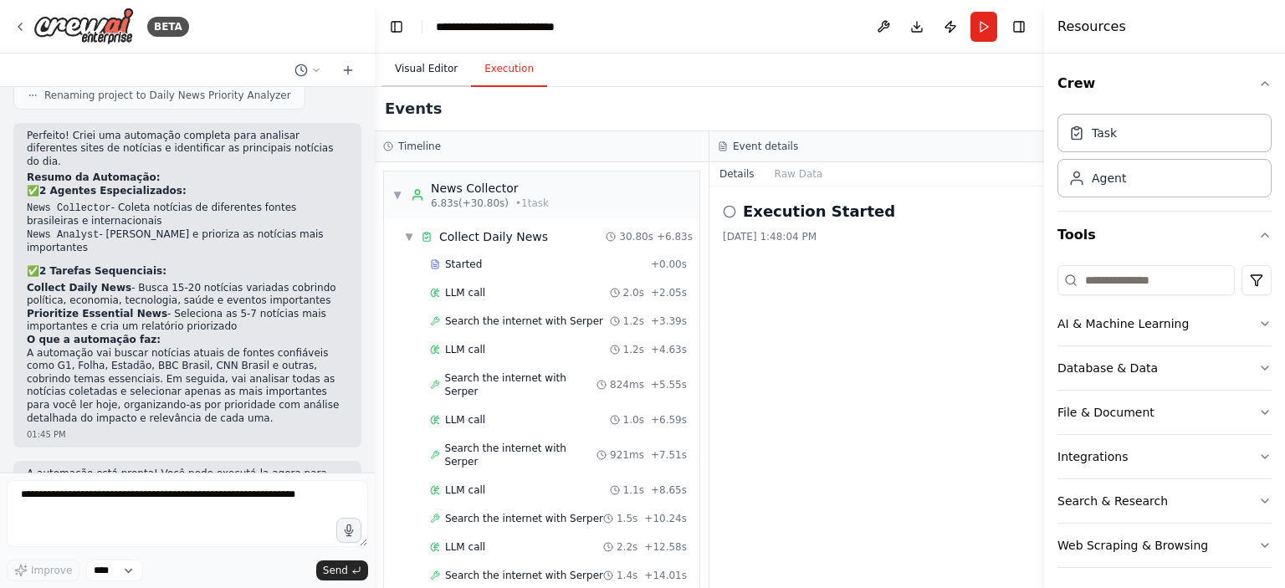
click at [421, 76] on button "Visual Editor" at bounding box center [427, 69] width 90 height 35
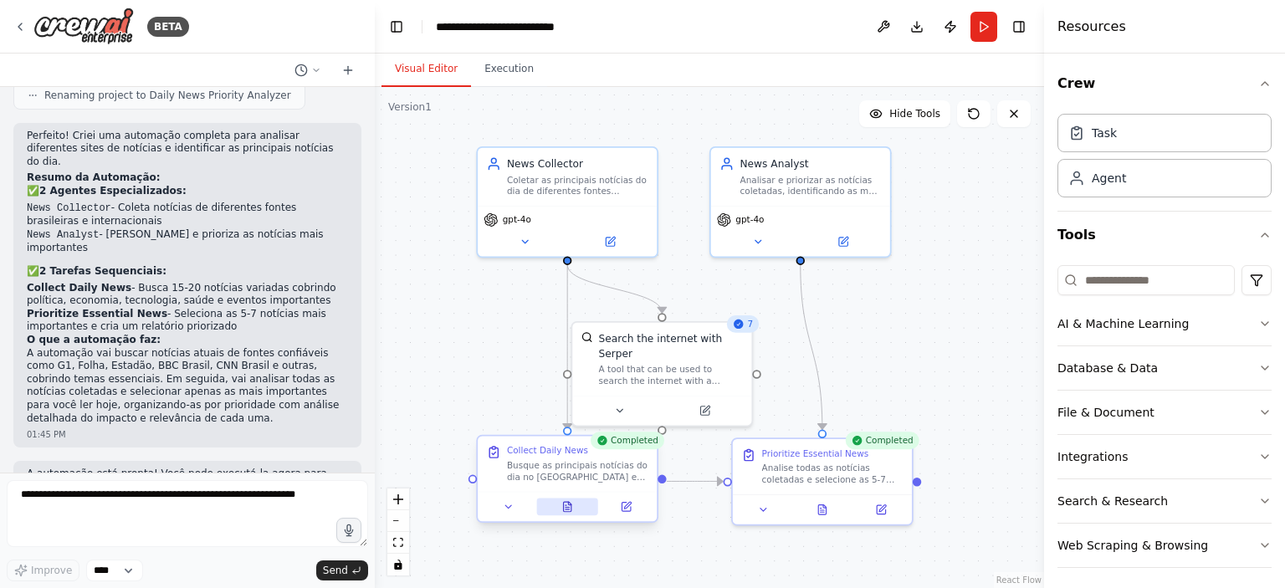
click at [566, 502] on icon at bounding box center [568, 507] width 8 height 10
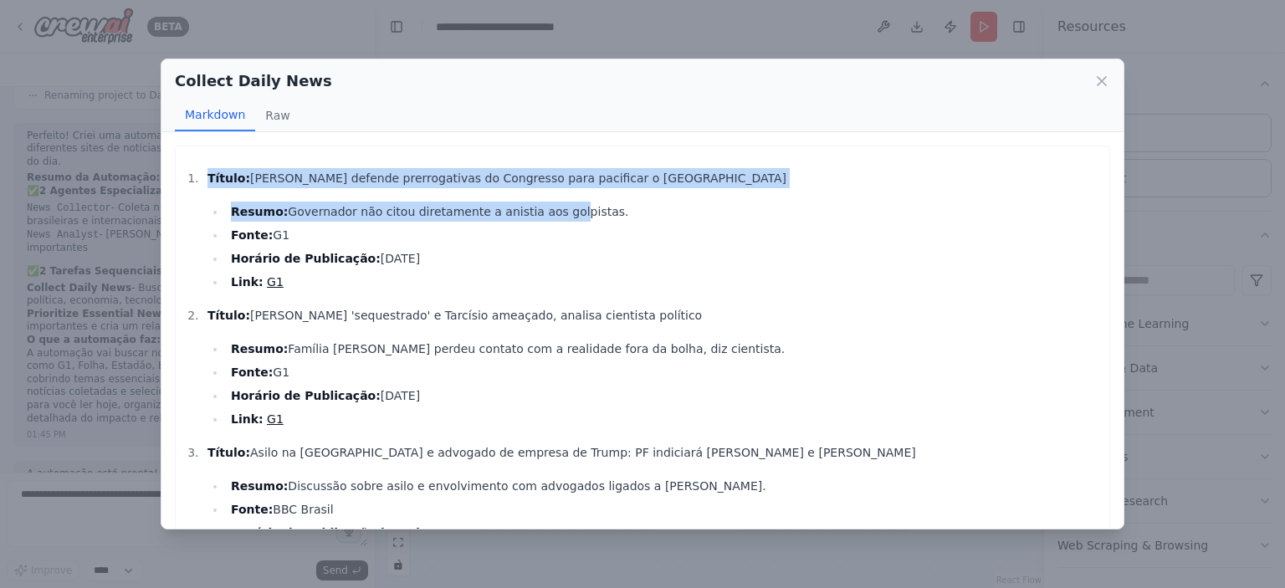
drag, startPoint x: 208, startPoint y: 177, endPoint x: 542, endPoint y: 189, distance: 335.0
click at [542, 189] on li "Título: [PERSON_NAME] defende prerrogativas do Congresso para pacificar o [GEOG…" at bounding box center [652, 230] width 899 height 124
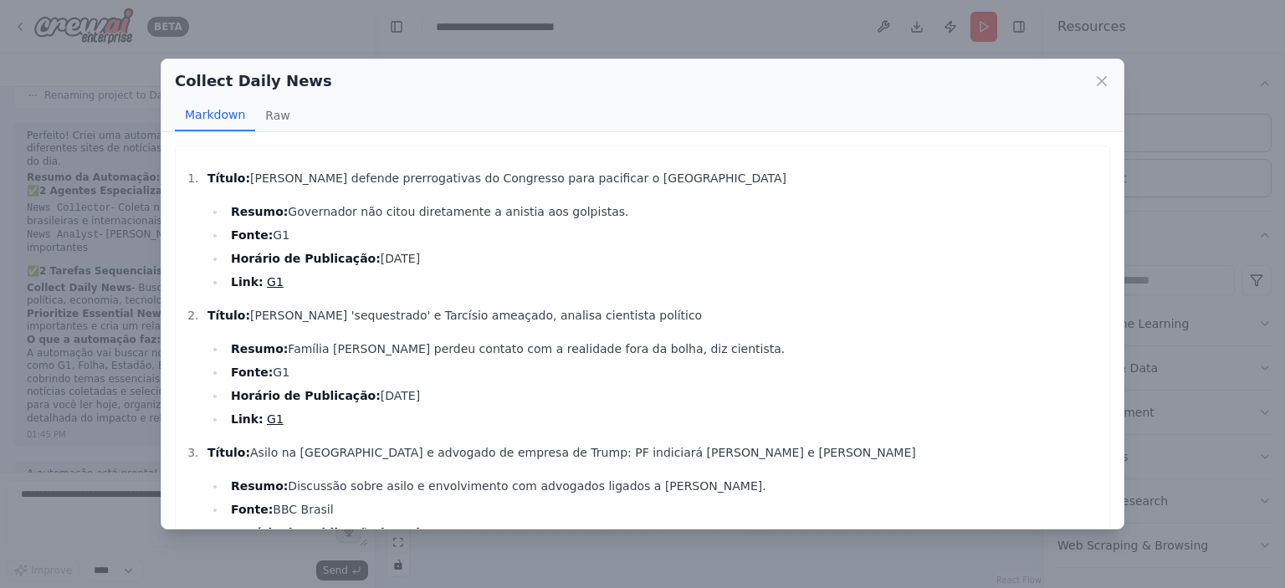
click at [542, 189] on li "Título: [PERSON_NAME] defende prerrogativas do Congresso para pacificar o [GEOG…" at bounding box center [652, 230] width 899 height 124
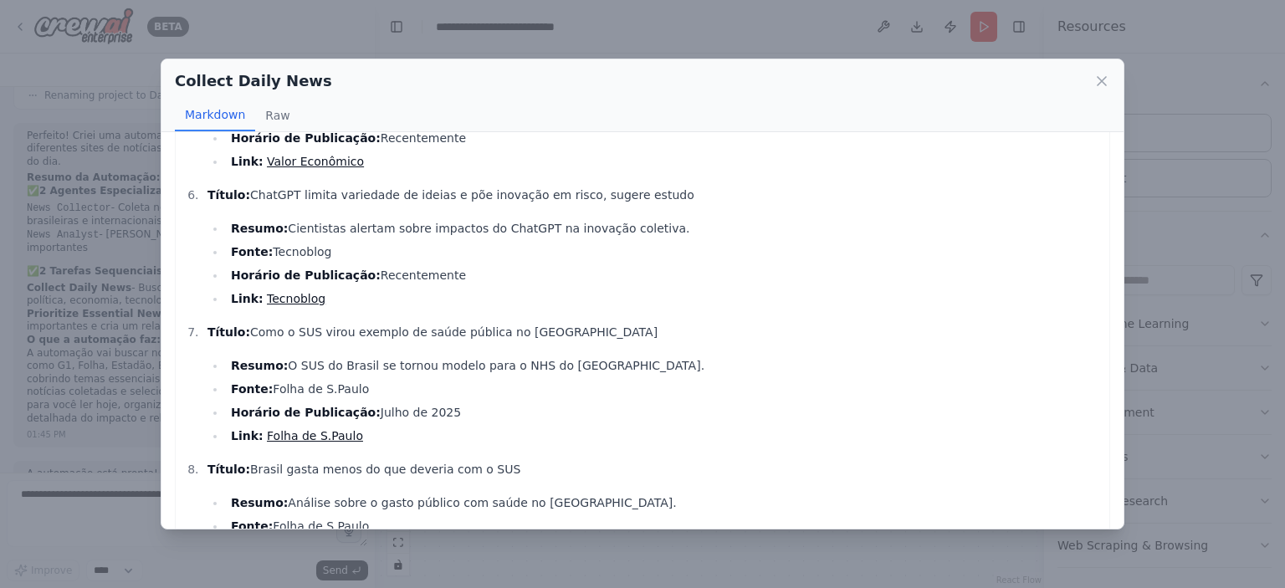
scroll to position [1054, 0]
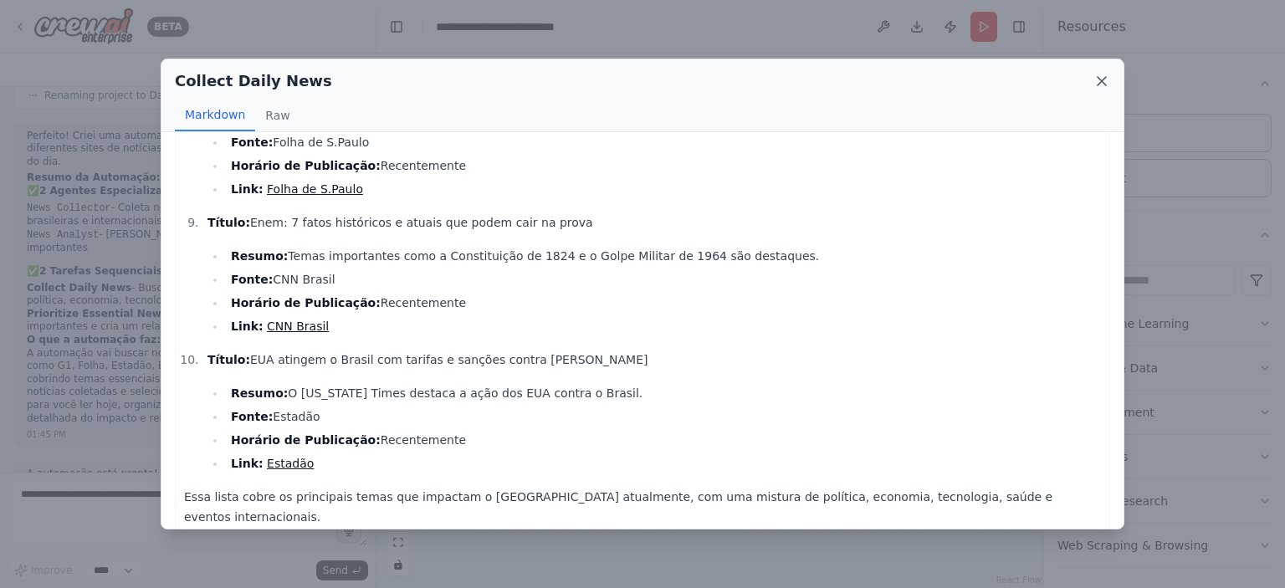
click at [1106, 80] on icon at bounding box center [1102, 81] width 17 height 17
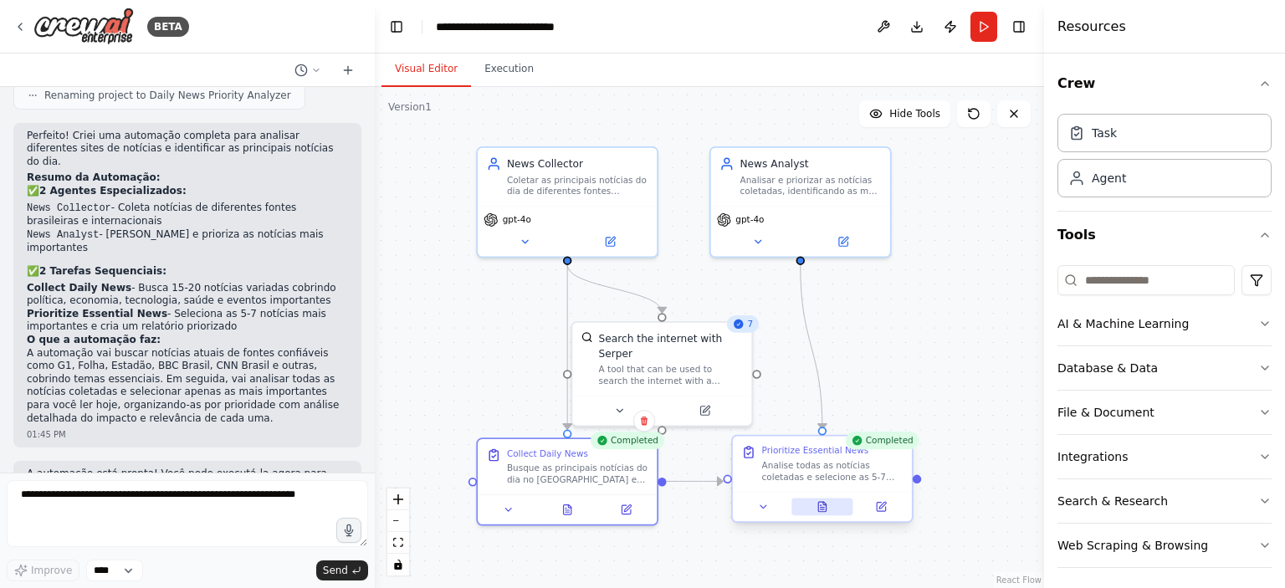
click at [804, 505] on button at bounding box center [823, 507] width 62 height 18
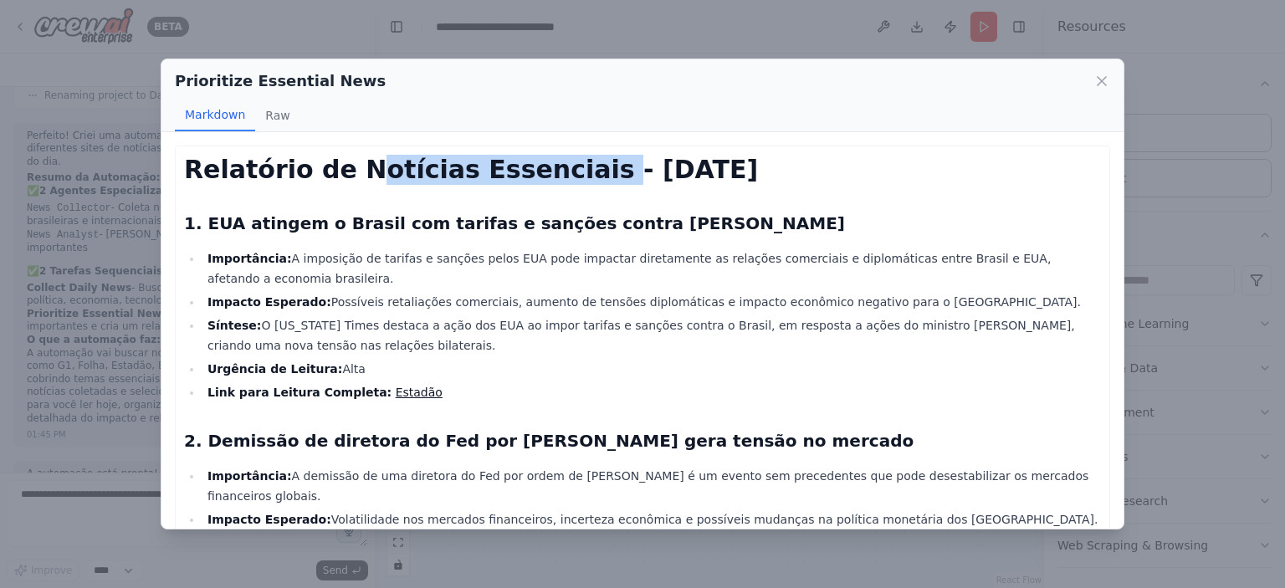
drag, startPoint x: 417, startPoint y: 147, endPoint x: 614, endPoint y: 153, distance: 197.6
drag, startPoint x: 624, startPoint y: 153, endPoint x: 531, endPoint y: 192, distance: 101.3
click at [625, 155] on h1 "Relatório de Notícias Essenciais - [DATE]" at bounding box center [642, 170] width 917 height 30
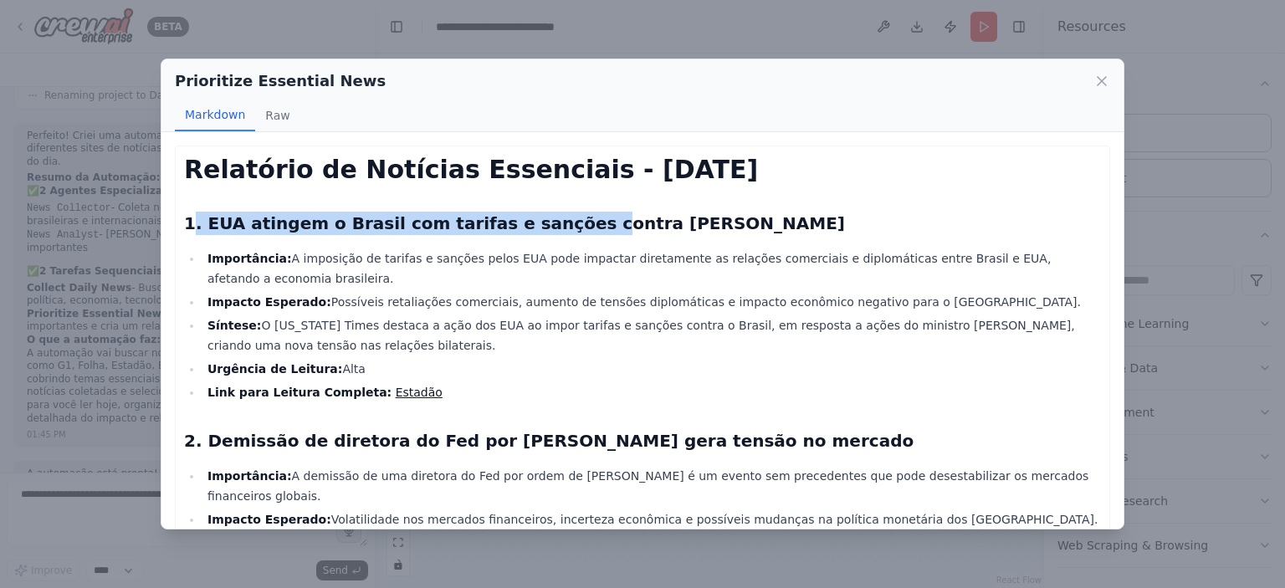
drag, startPoint x: 211, startPoint y: 221, endPoint x: 579, endPoint y: 222, distance: 368.2
click at [565, 221] on h2 "1. EUA atingem o Brasil com tarifas e sanções contra [PERSON_NAME]" at bounding box center [642, 223] width 917 height 23
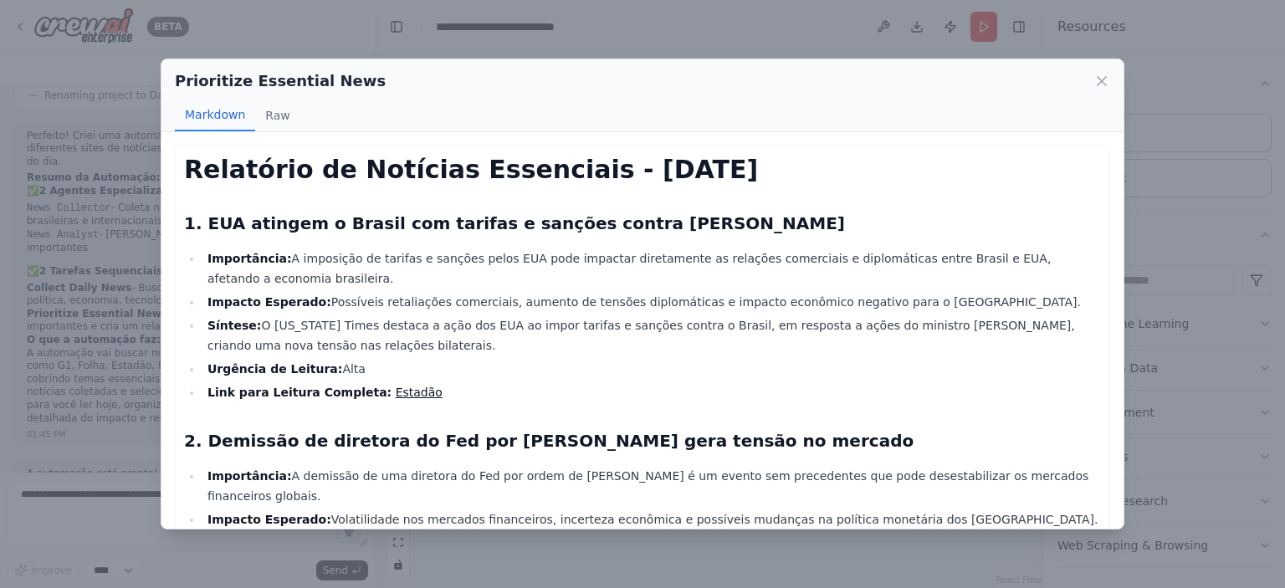
click at [581, 222] on h2 "1. EUA atingem o Brasil com tarifas e sanções contra [PERSON_NAME]" at bounding box center [642, 223] width 917 height 23
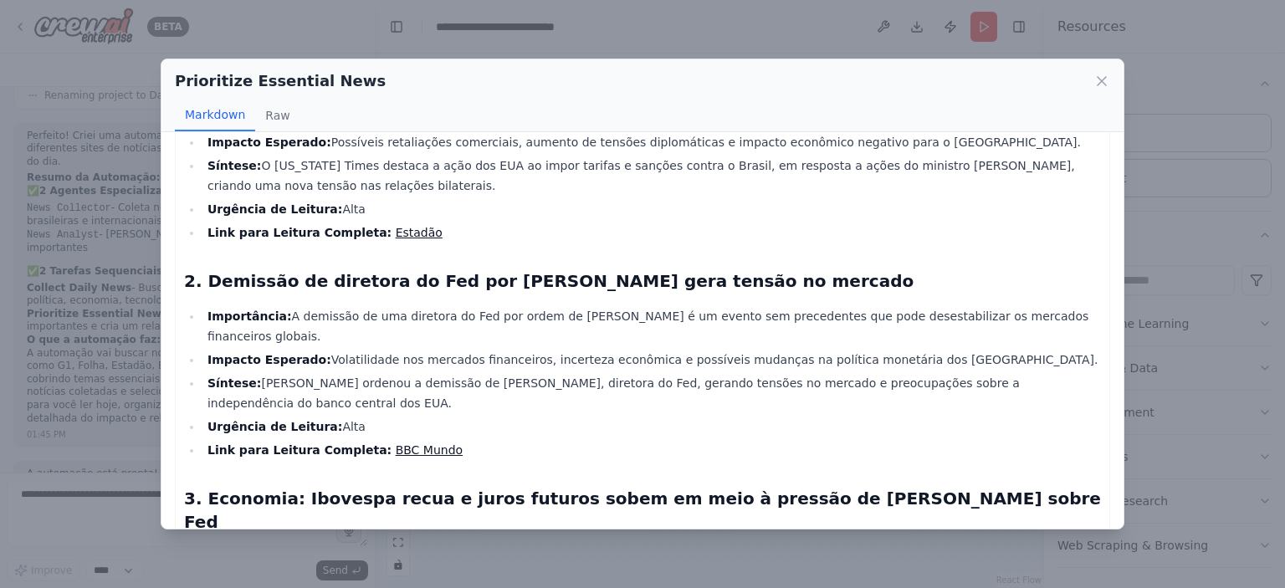
scroll to position [167, 0]
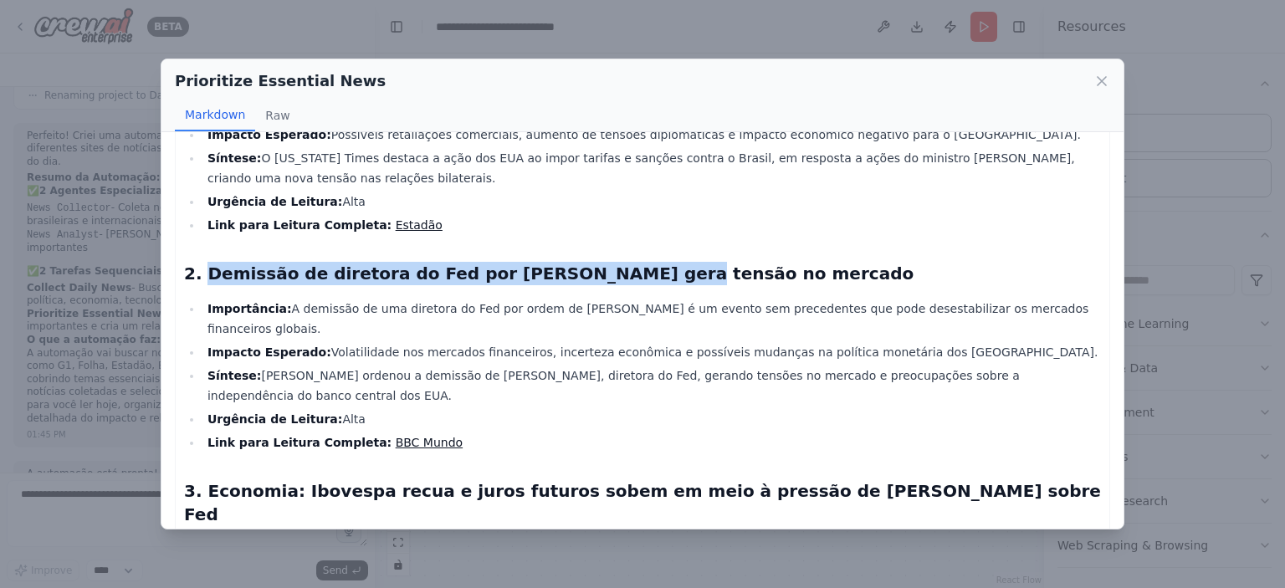
drag, startPoint x: 228, startPoint y: 275, endPoint x: 615, endPoint y: 274, distance: 387.5
click at [615, 274] on h2 "2. Demissão de diretora do Fed por [PERSON_NAME] gera tensão no mercado" at bounding box center [642, 273] width 917 height 23
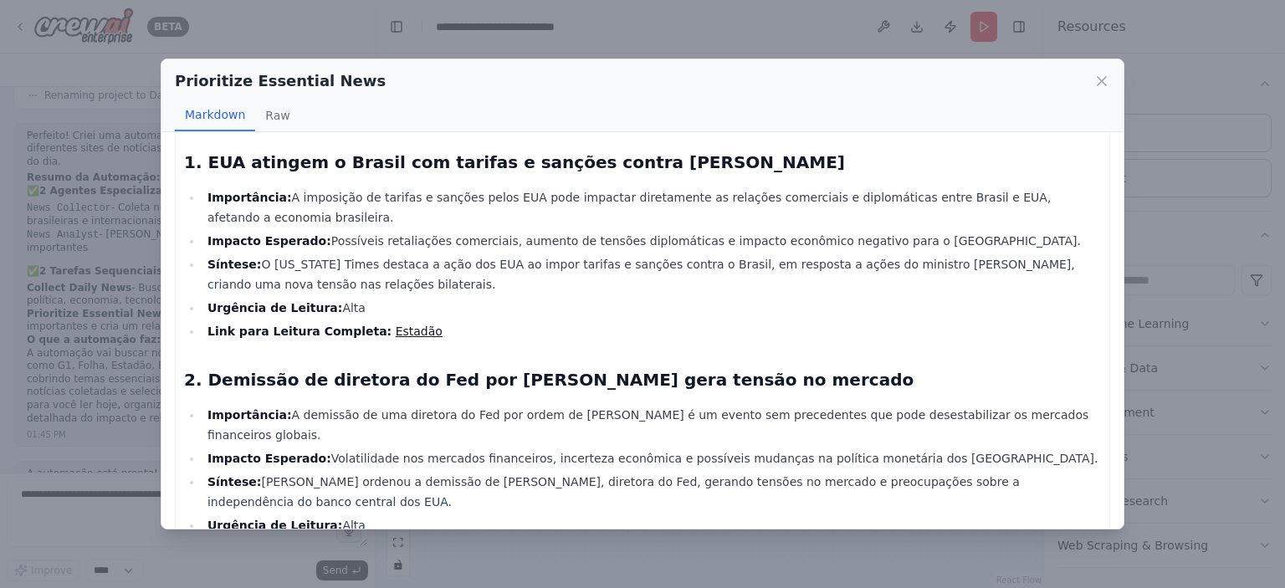
scroll to position [0, 0]
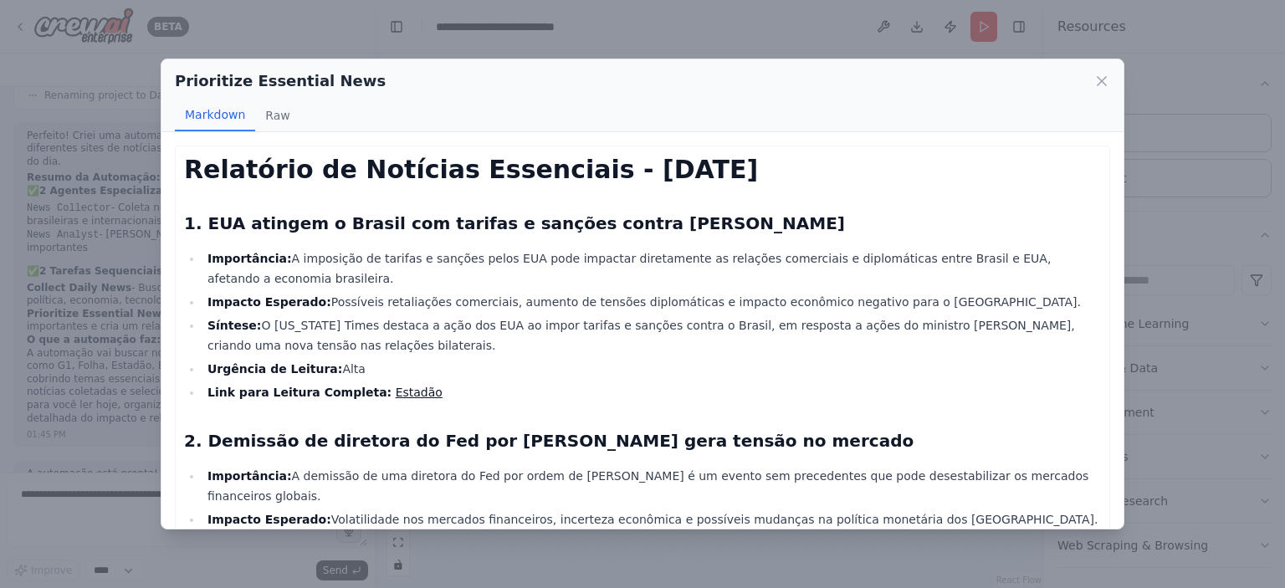
click at [514, 256] on li "Importância: A imposição de tarifas e sanções pelos EUA pode impactar diretamen…" at bounding box center [652, 269] width 899 height 40
drag, startPoint x: 307, startPoint y: 301, endPoint x: 433, endPoint y: 307, distance: 125.7
click at [430, 307] on li "Impacto Esperado: Possíveis retaliações comerciais, aumento de tensões diplomát…" at bounding box center [652, 302] width 899 height 20
click at [433, 307] on li "Impacto Esperado: Possíveis retaliações comerciais, aumento de tensões diplomát…" at bounding box center [652, 302] width 899 height 20
drag, startPoint x: 261, startPoint y: 322, endPoint x: 371, endPoint y: 359, distance: 115.7
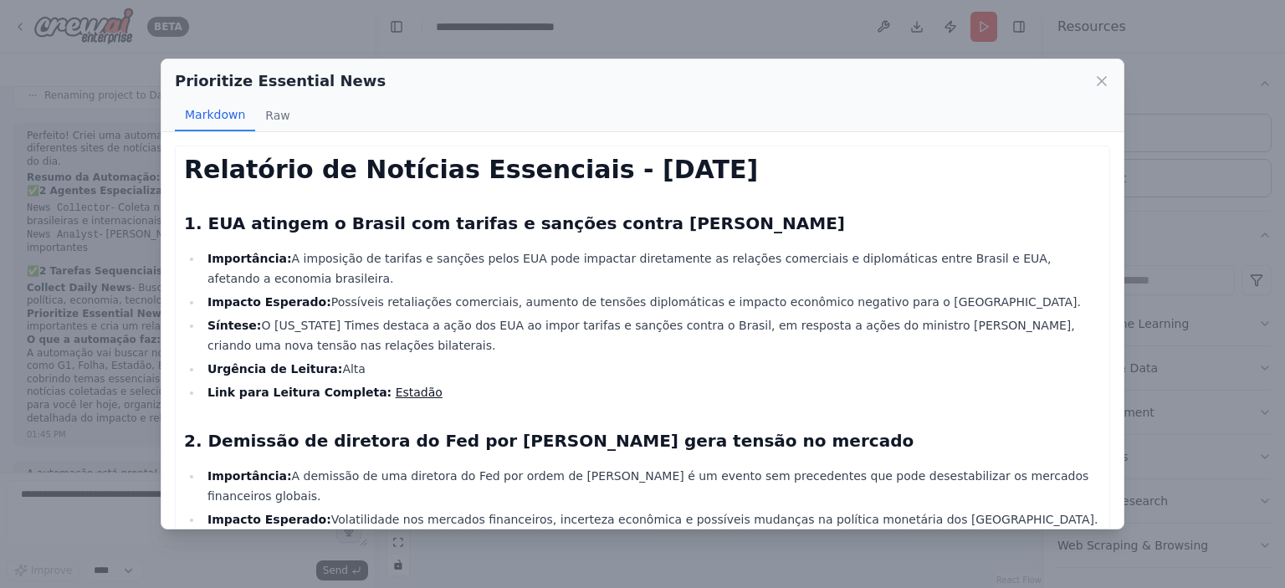
click at [371, 359] on ul "Importância: A imposição de tarifas e sanções pelos EUA pode impactar diretamen…" at bounding box center [642, 326] width 917 height 154
click at [371, 359] on li "Urgência de Leitura: Alta" at bounding box center [652, 369] width 899 height 20
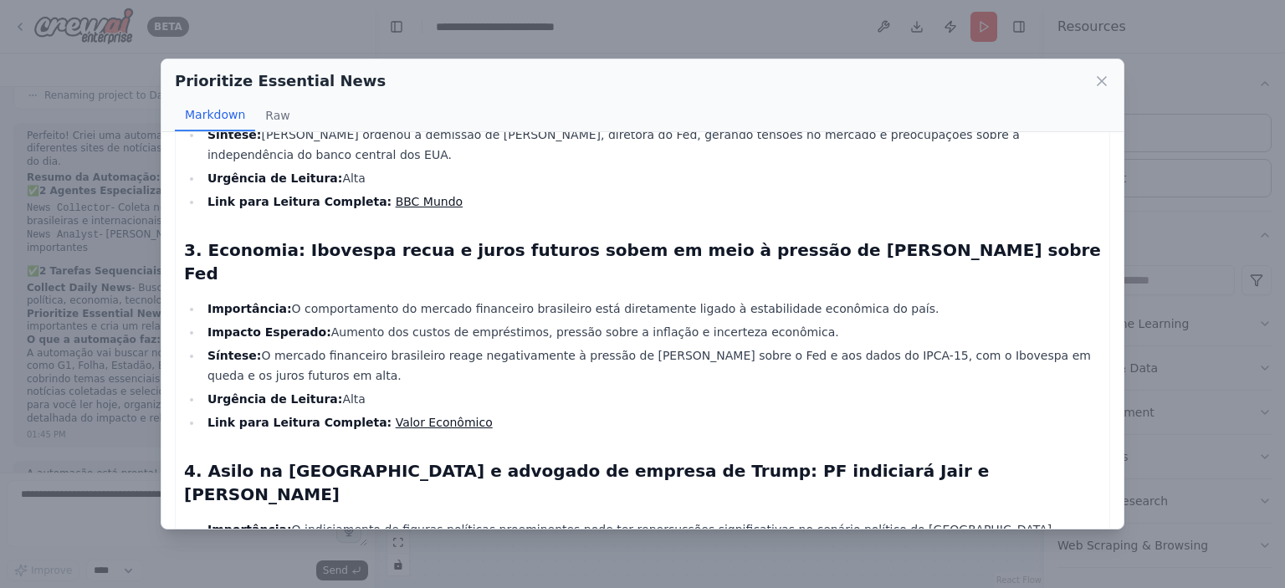
scroll to position [418, 0]
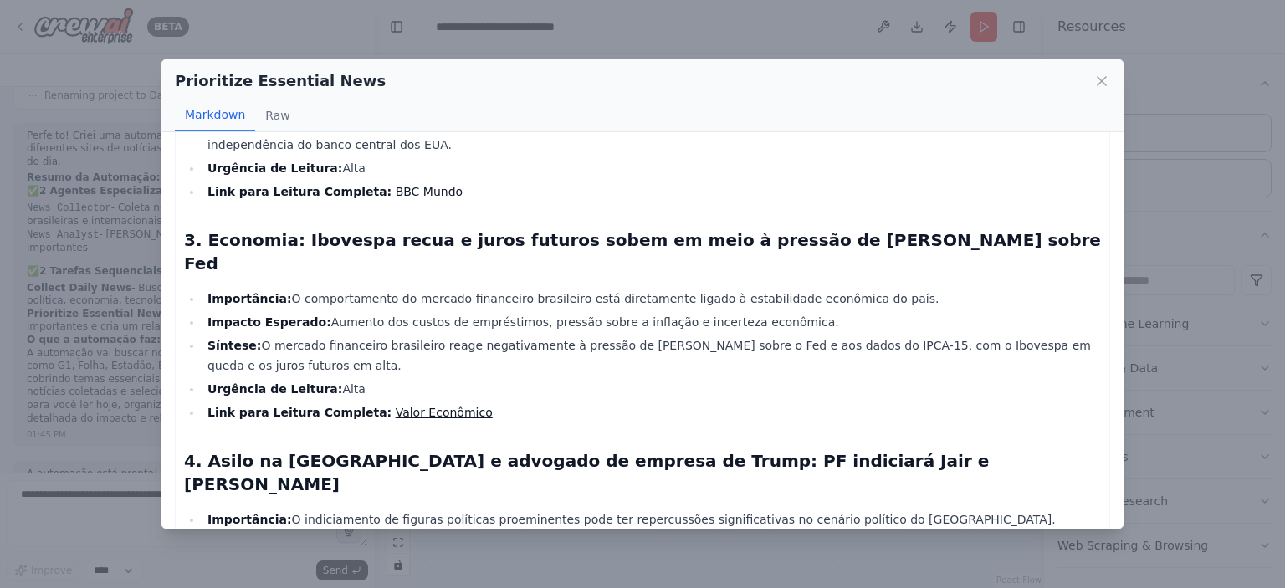
click at [511, 228] on h2 "3. Economia: Ibovespa recua e juros futuros sobem em meio à pressão de [PERSON_…" at bounding box center [642, 251] width 917 height 47
drag, startPoint x: 390, startPoint y: 203, endPoint x: 677, endPoint y: 195, distance: 287.2
click at [676, 228] on h2 "3. Economia: Ibovespa recua e juros futuros sobem em meio à pressão de [PERSON_…" at bounding box center [642, 251] width 917 height 47
click at [610, 312] on li "Impacto Esperado: Aumento dos custos de empréstimos, pressão sobre a inflação e…" at bounding box center [652, 322] width 899 height 20
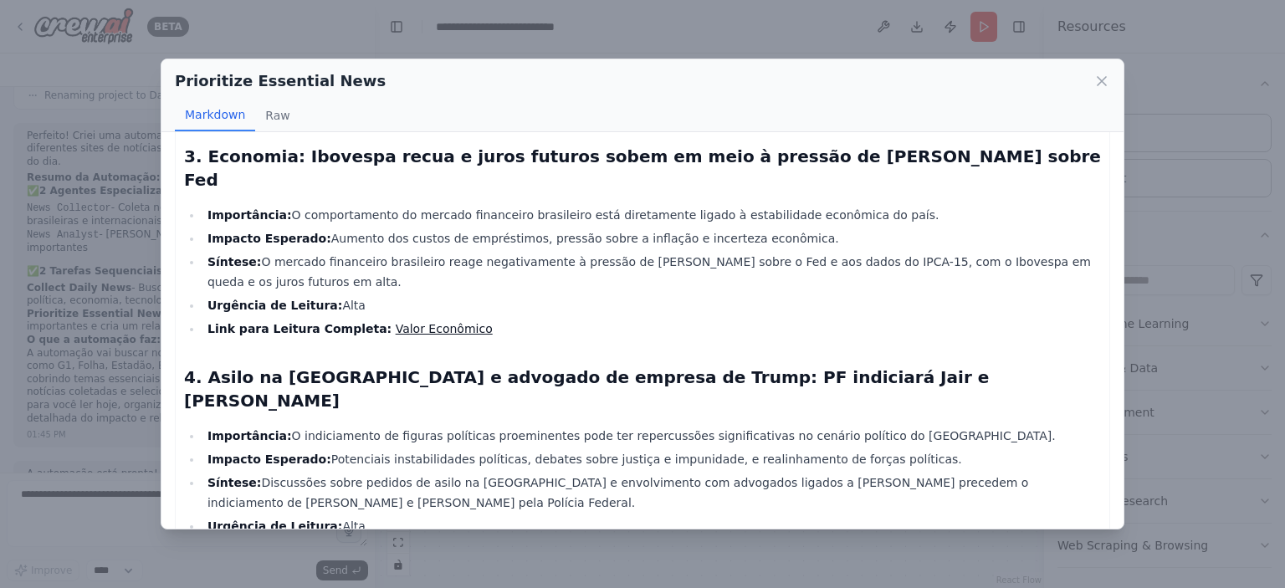
scroll to position [586, 0]
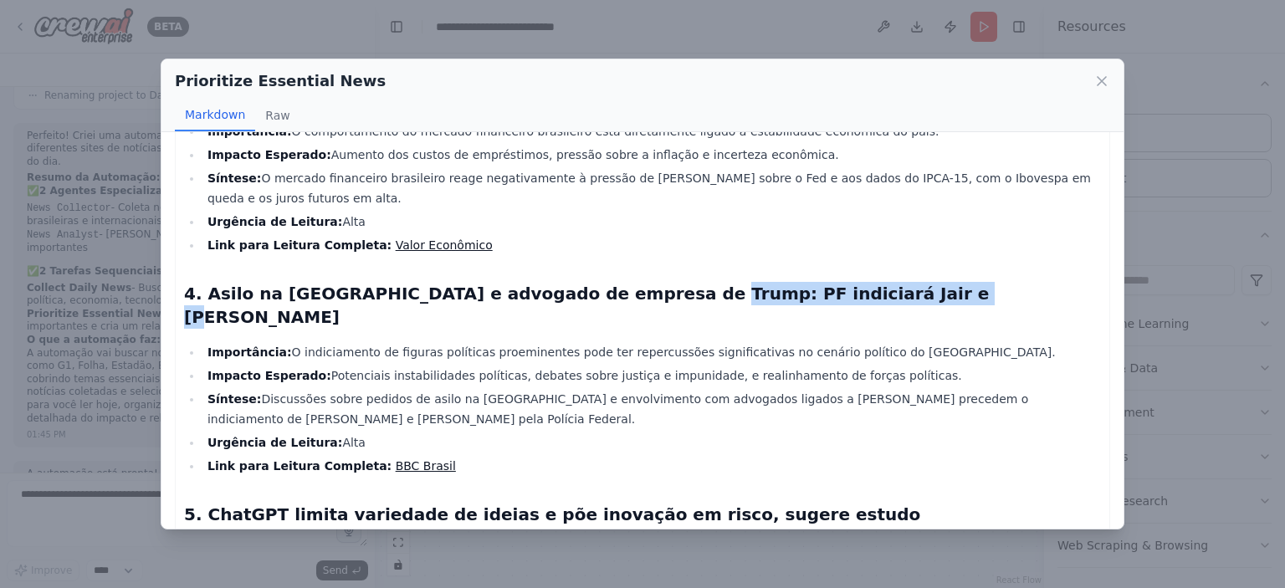
drag, startPoint x: 643, startPoint y: 226, endPoint x: 865, endPoint y: 223, distance: 222.6
click at [865, 282] on h2 "4. Asilo na [GEOGRAPHIC_DATA] e advogado de empresa de Trump: PF indiciará Jair…" at bounding box center [642, 305] width 917 height 47
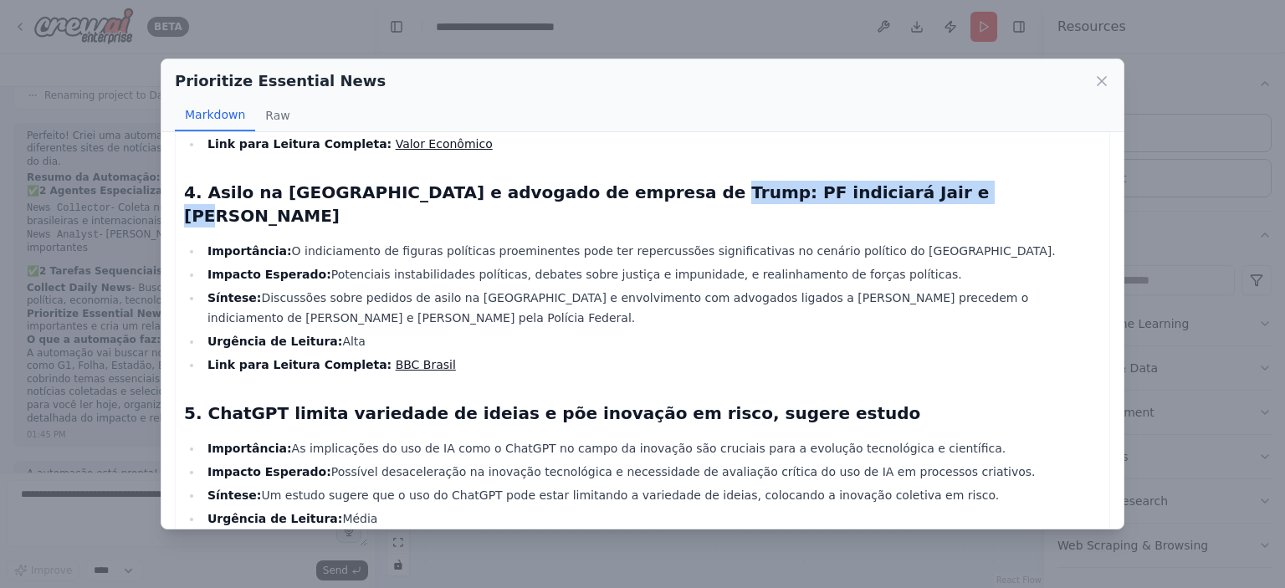
scroll to position [753, 0]
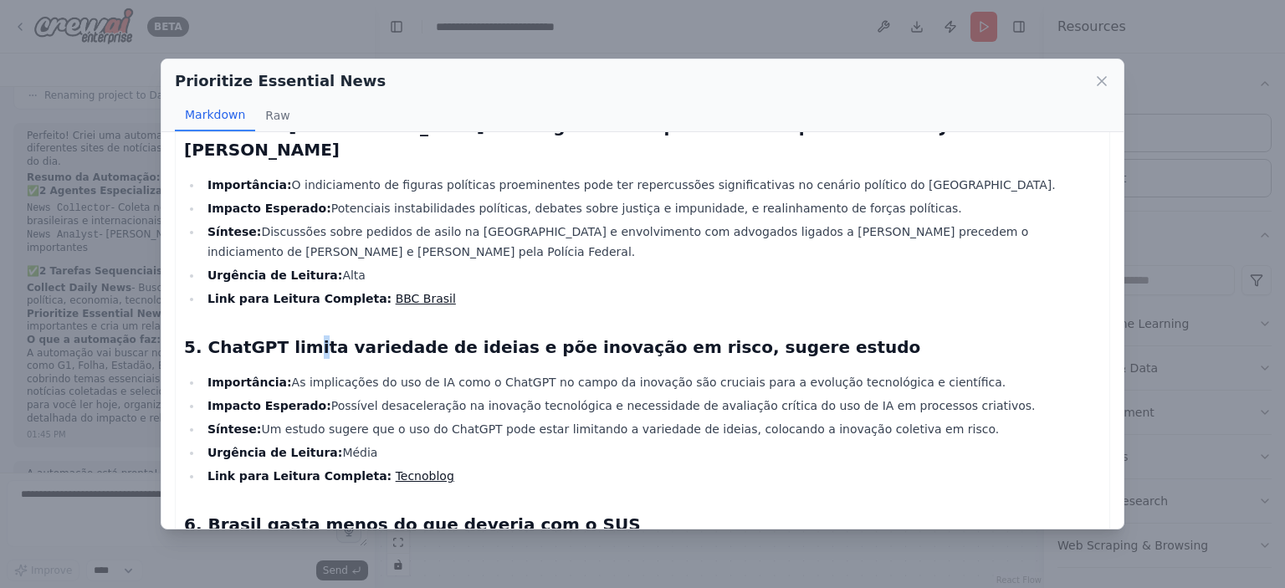
click at [302, 336] on h2 "5. ChatGPT limita variedade de ideias e põe inovação em risco, sugere estudo" at bounding box center [642, 347] width 917 height 23
click at [396, 336] on h2 "5. ChatGPT limita variedade de ideias e põe inovação em risco, sugere estudo" at bounding box center [642, 347] width 917 height 23
drag, startPoint x: 448, startPoint y: 257, endPoint x: 541, endPoint y: 254, distance: 93.8
click at [541, 336] on h2 "5. ChatGPT limita variedade de ideias e põe inovação em risco, sugere estudo" at bounding box center [642, 347] width 917 height 23
click at [542, 336] on h2 "5. ChatGPT limita variedade de ideias e põe inovação em risco, sugere estudo" at bounding box center [642, 347] width 917 height 23
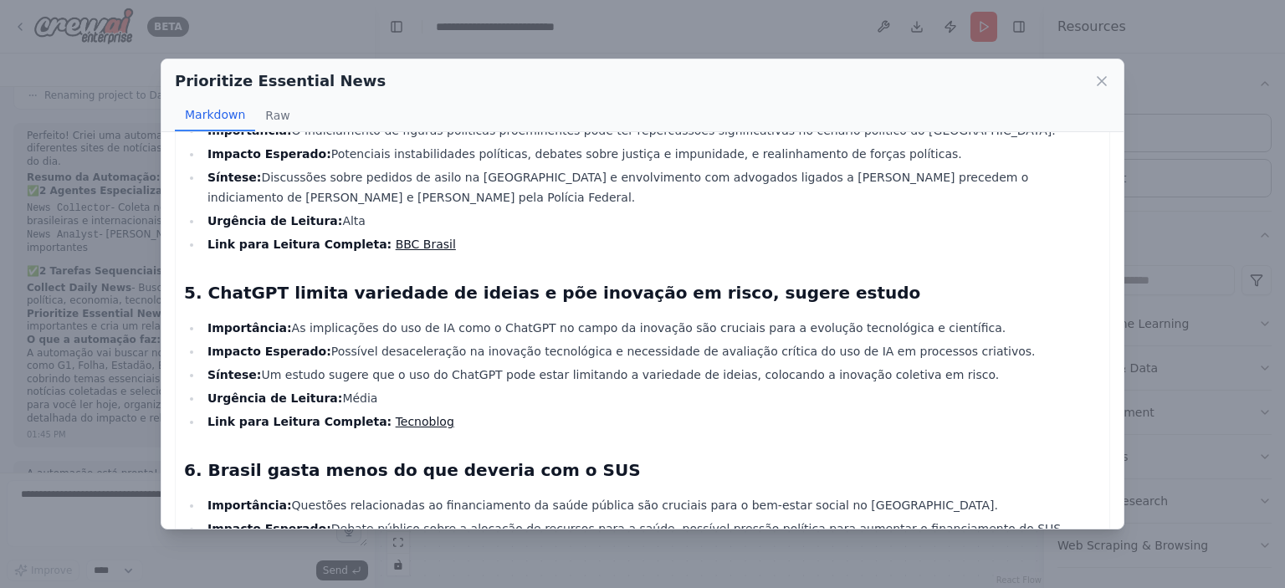
scroll to position [837, 0]
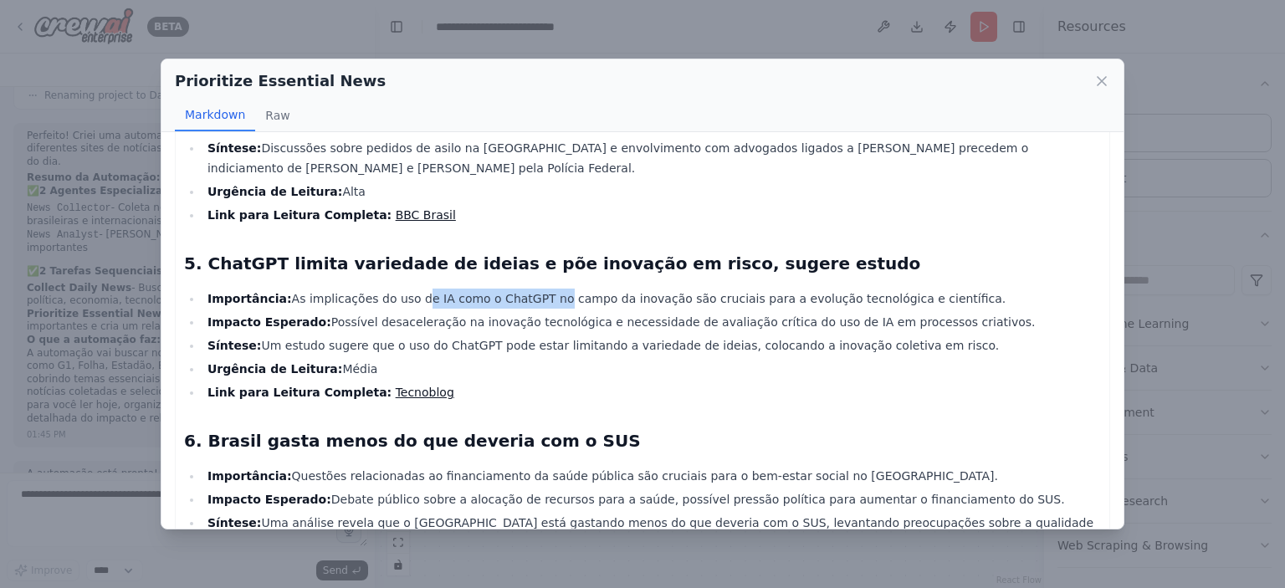
drag, startPoint x: 397, startPoint y: 213, endPoint x: 526, endPoint y: 215, distance: 128.9
click at [526, 289] on li "Importância: As implicações do uso de IA como o ChatGPT no campo da inovação sã…" at bounding box center [652, 299] width 899 height 20
click at [634, 289] on li "Importância: As implicações do uso de IA como o ChatGPT no campo da inovação sã…" at bounding box center [652, 299] width 899 height 20
click at [375, 312] on li "Impacto Esperado: Possível desaceleração na inovação tecnológica e necessidade …" at bounding box center [652, 322] width 899 height 20
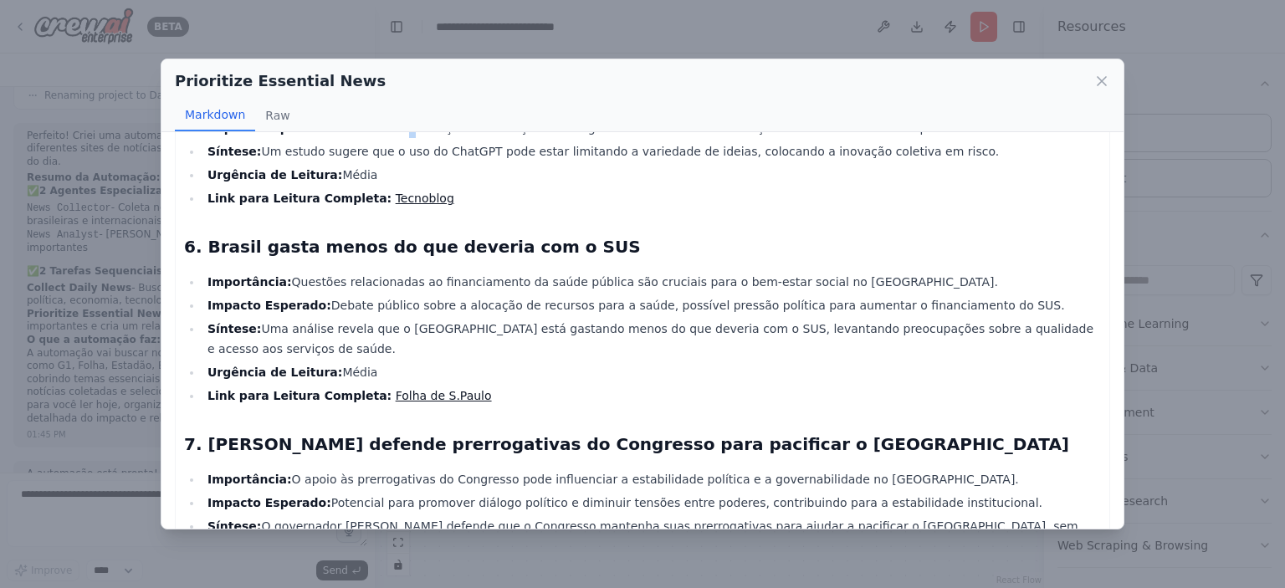
scroll to position [1054, 0]
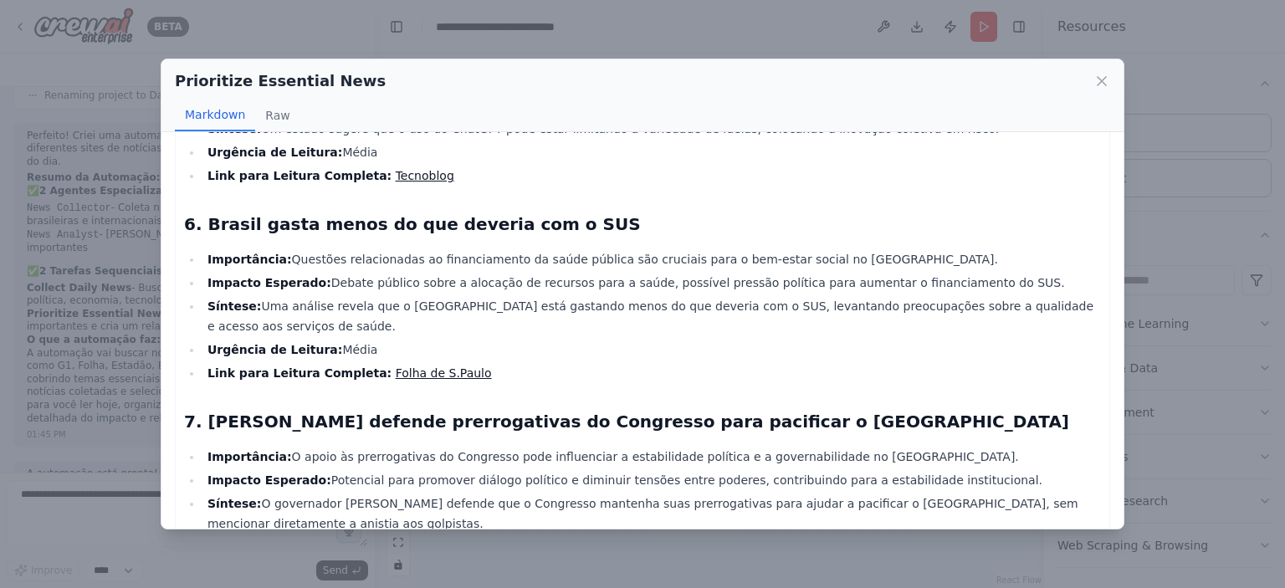
click at [1085, 82] on div "Prioritize Essential News" at bounding box center [643, 80] width 936 height 23
click at [1096, 82] on icon at bounding box center [1102, 81] width 17 height 17
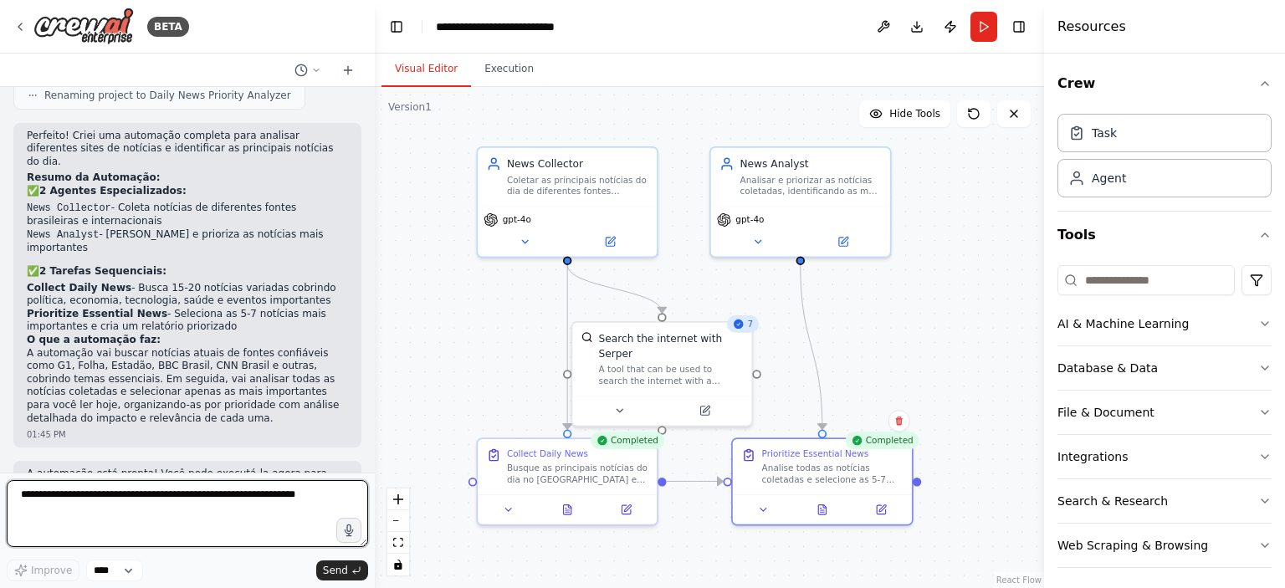
click at [211, 514] on textarea at bounding box center [188, 513] width 362 height 67
type textarea "**********"
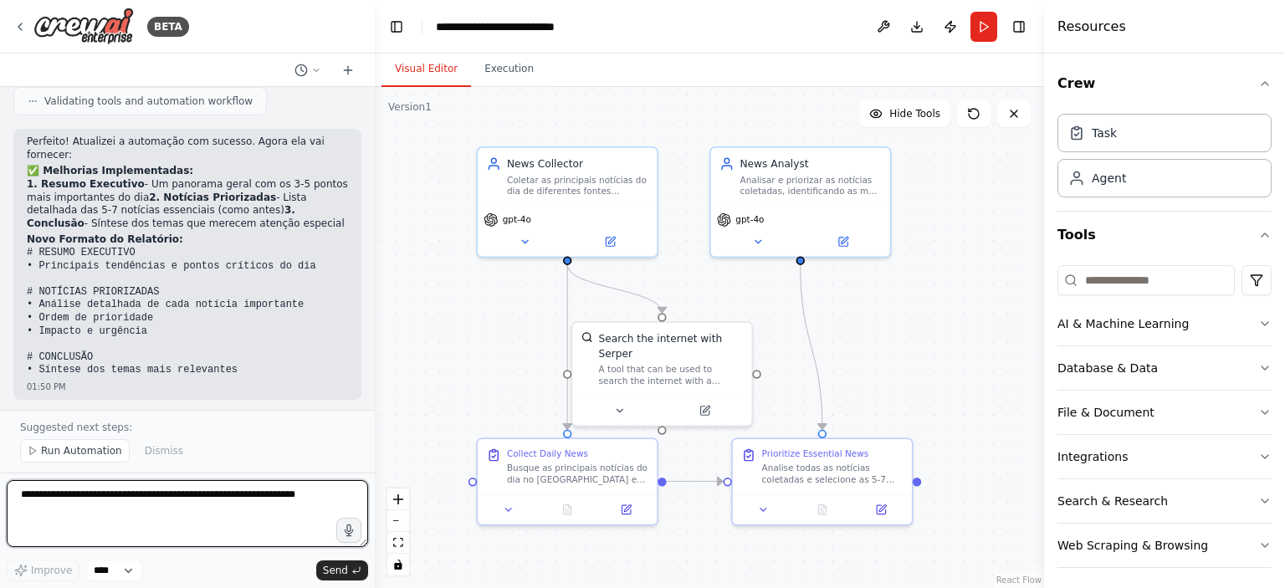
scroll to position [1942, 0]
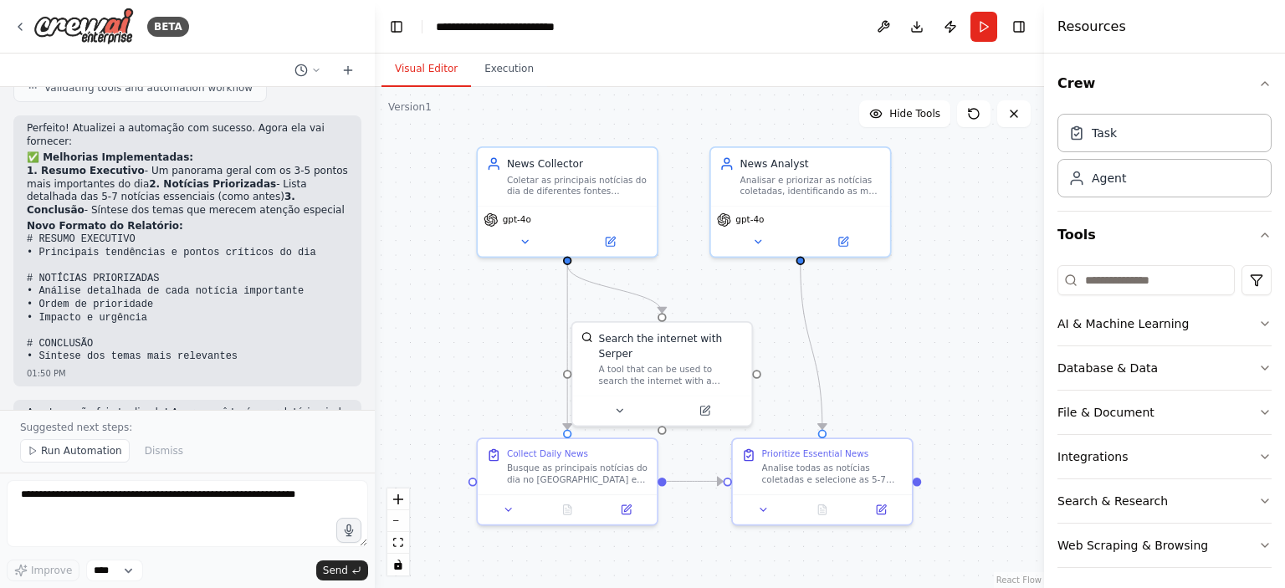
click at [91, 454] on span "Run Automation" at bounding box center [81, 450] width 81 height 13
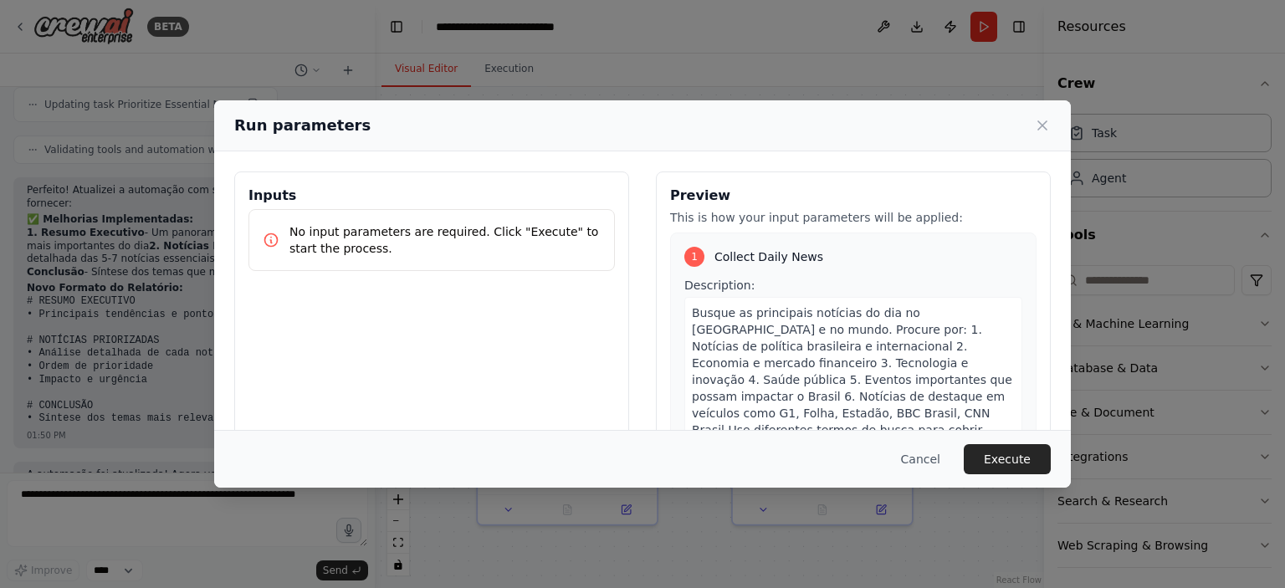
click at [1012, 454] on button "Execute" at bounding box center [1007, 459] width 87 height 30
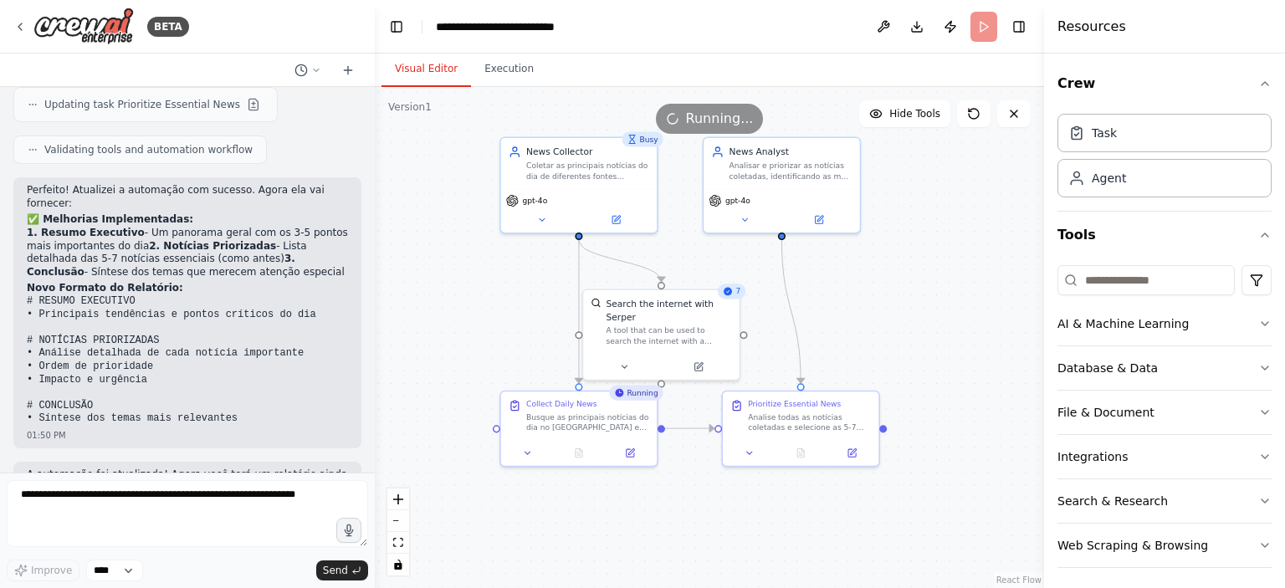
drag, startPoint x: 885, startPoint y: 377, endPoint x: 854, endPoint y: 350, distance: 41.6
click at [854, 350] on div ".deletable-edge-delete-btn { width: 20px; height: 20px; border: 0px solid #ffff…" at bounding box center [710, 337] width 670 height 501
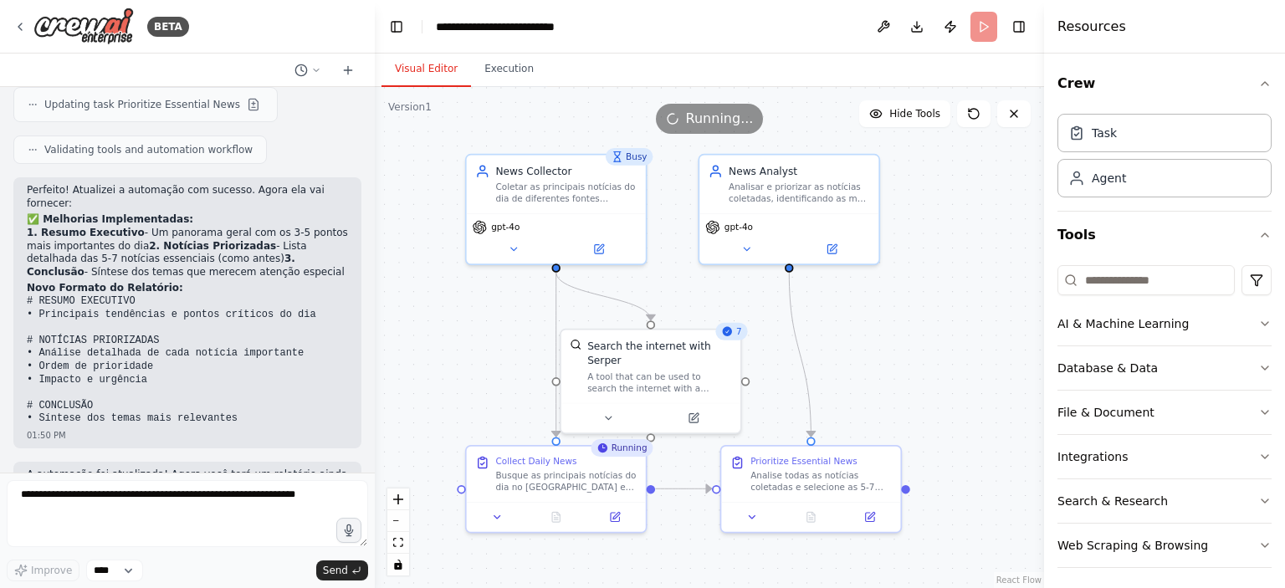
drag, startPoint x: 875, startPoint y: 321, endPoint x: 895, endPoint y: 362, distance: 45.7
click at [895, 362] on div ".deletable-edge-delete-btn { width: 20px; height: 20px; border: 0px solid #ffff…" at bounding box center [710, 337] width 670 height 501
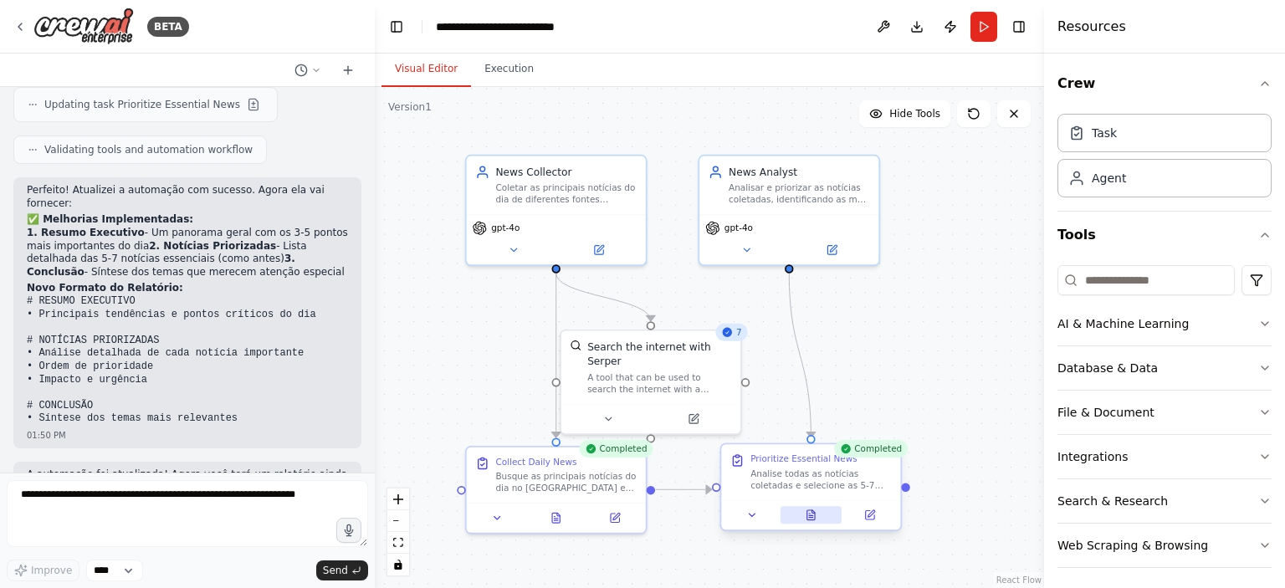
click at [811, 516] on icon at bounding box center [812, 516] width 8 height 10
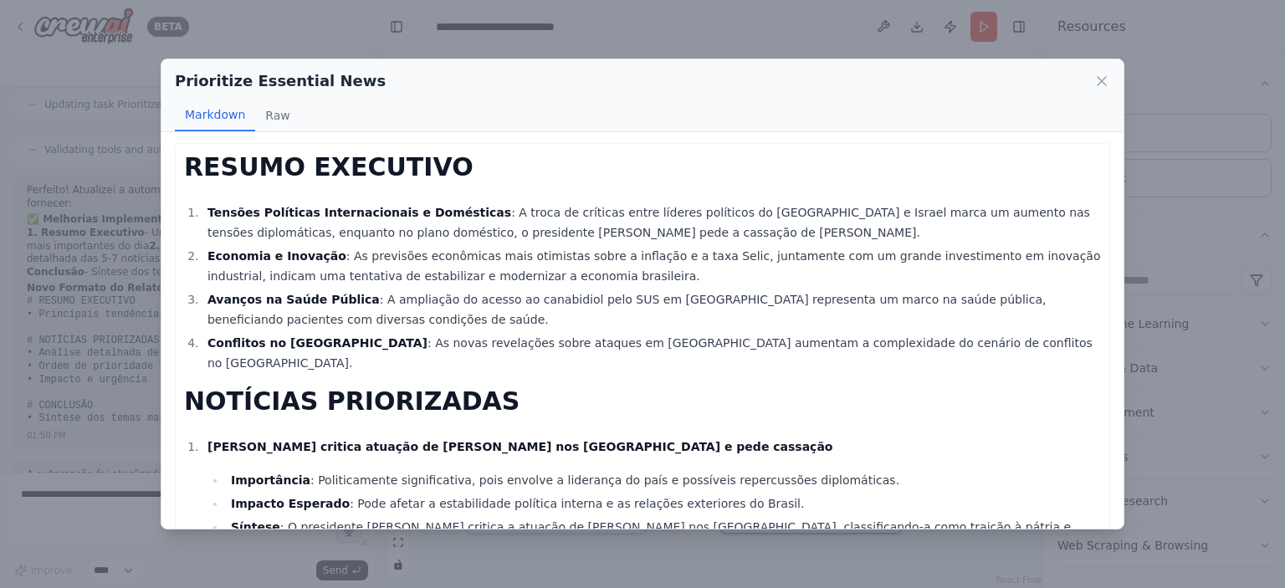
scroll to position [0, 0]
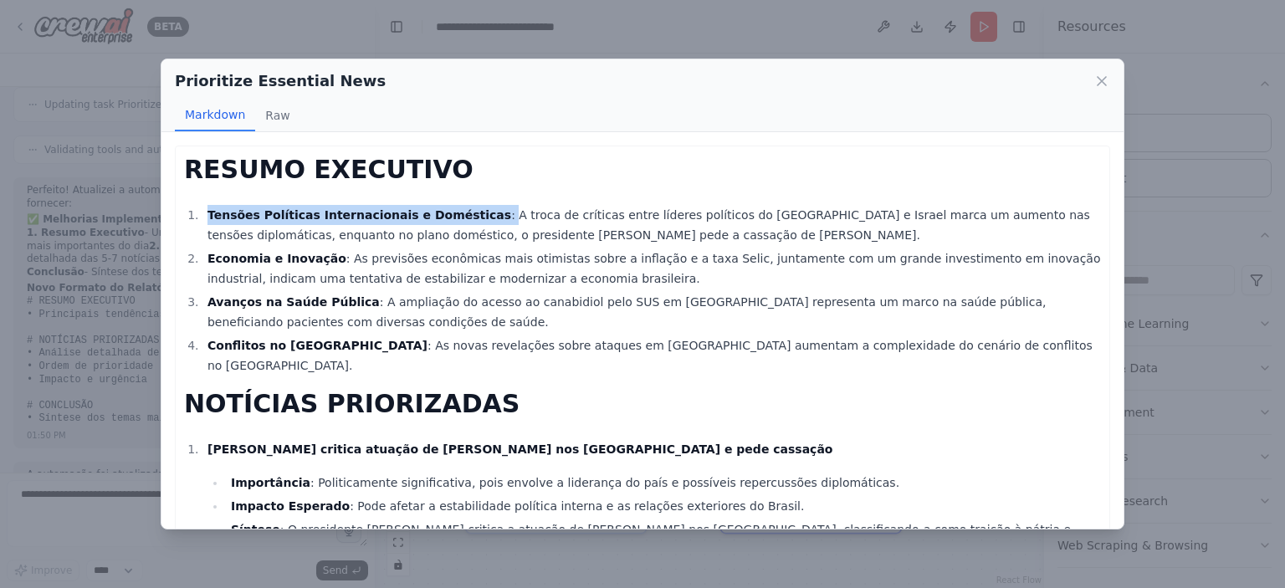
drag, startPoint x: 208, startPoint y: 213, endPoint x: 452, endPoint y: 219, distance: 244.4
click at [452, 219] on li "Tensões Políticas Internacionais e Domésticas : A troca de críticas entre líder…" at bounding box center [652, 225] width 899 height 40
click at [336, 304] on strong "Avanços na Saúde Pública" at bounding box center [294, 301] width 172 height 13
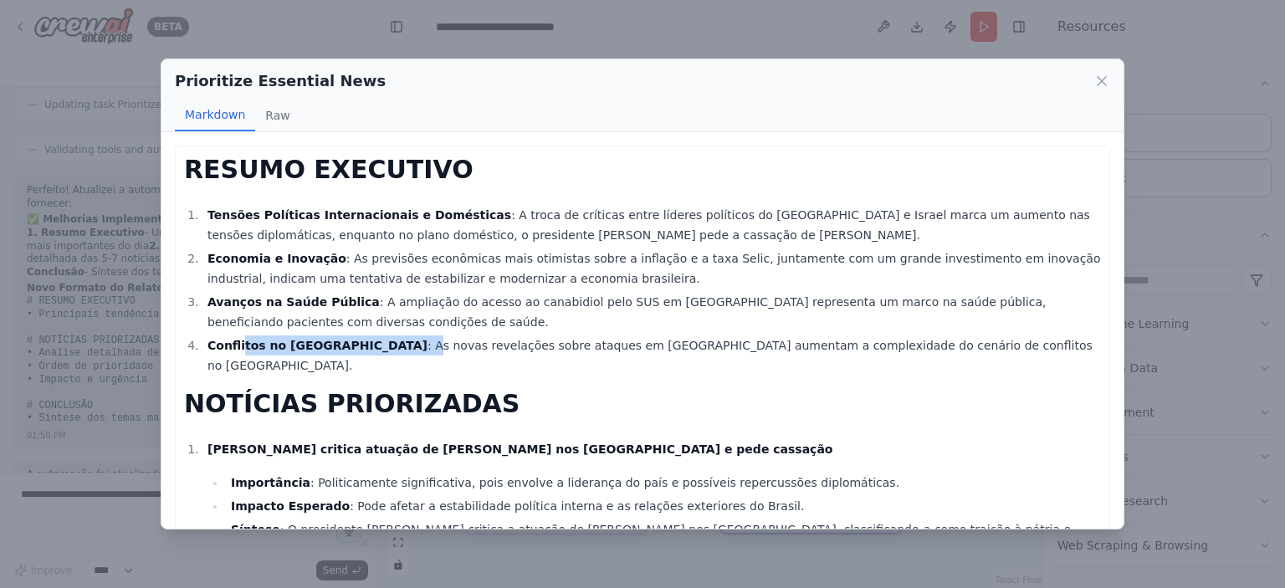
drag, startPoint x: 238, startPoint y: 341, endPoint x: 377, endPoint y: 354, distance: 139.6
click at [376, 354] on li "Conflitos no [GEOGRAPHIC_DATA] : As novas revelações sobre ataques em [GEOGRAPH…" at bounding box center [652, 356] width 899 height 40
click at [377, 354] on li "Conflitos no [GEOGRAPHIC_DATA] : As novas revelações sobre ataques em [GEOGRAPH…" at bounding box center [652, 356] width 899 height 40
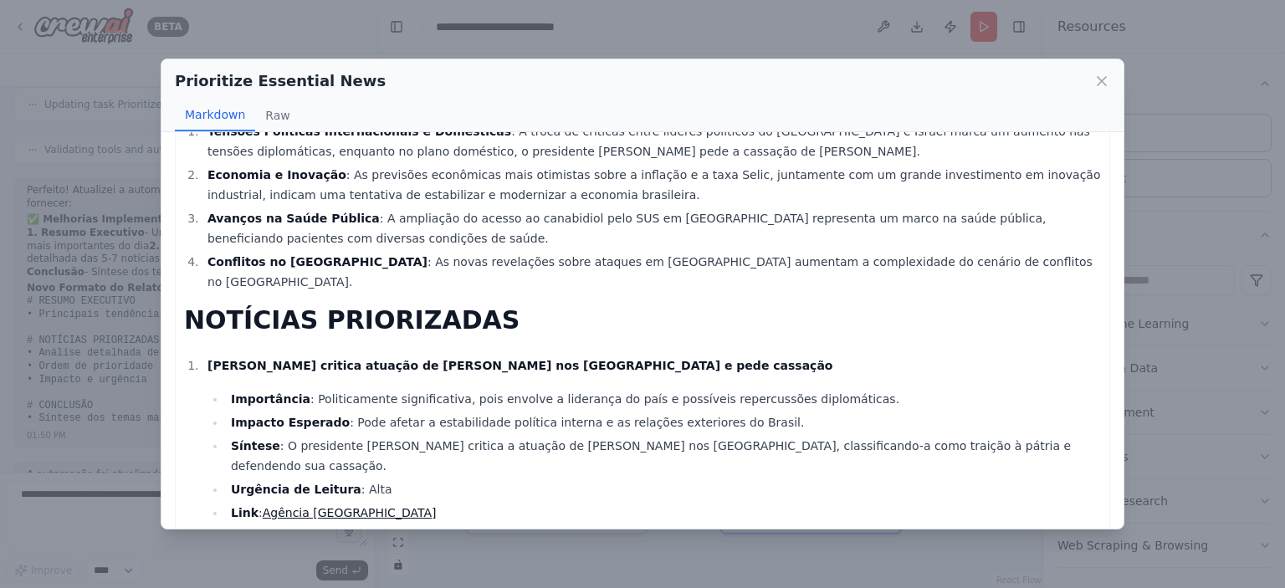
scroll to position [167, 0]
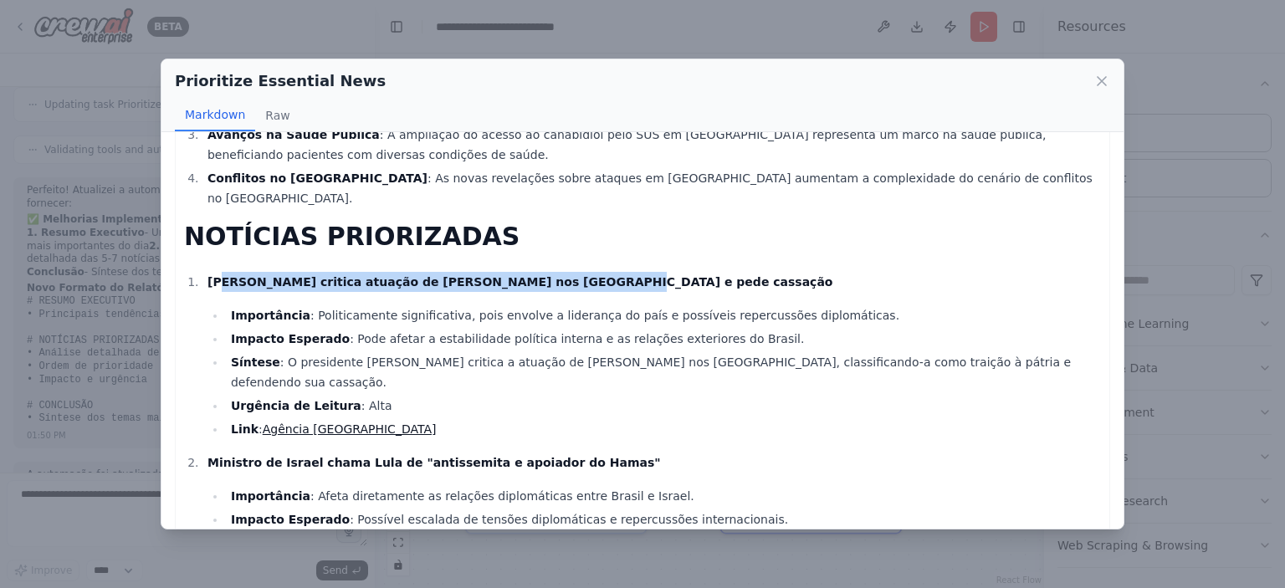
drag, startPoint x: 221, startPoint y: 260, endPoint x: 543, endPoint y: 263, distance: 322.2
click at [543, 275] on strong "[PERSON_NAME] critica atuação de [PERSON_NAME] nos [GEOGRAPHIC_DATA] e pede cas…" at bounding box center [521, 281] width 626 height 13
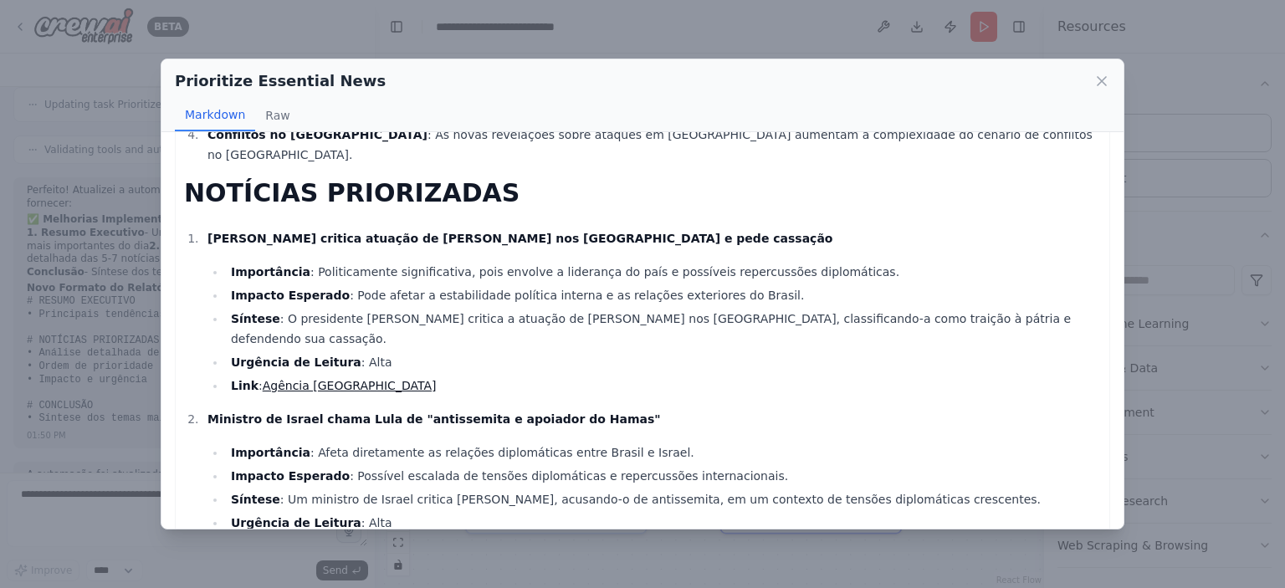
scroll to position [335, 0]
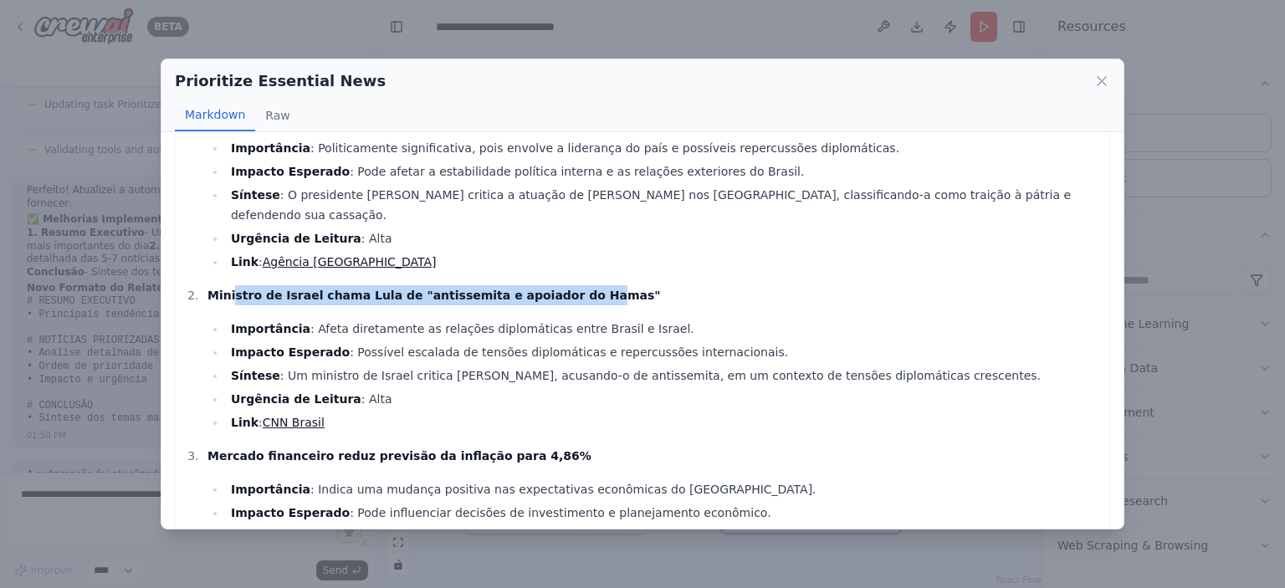
drag, startPoint x: 233, startPoint y: 259, endPoint x: 542, endPoint y: 255, distance: 308.8
click at [542, 289] on strong "Ministro de Israel chama Lula de "antissemita e apoiador do Hamas"" at bounding box center [435, 295] width 454 height 13
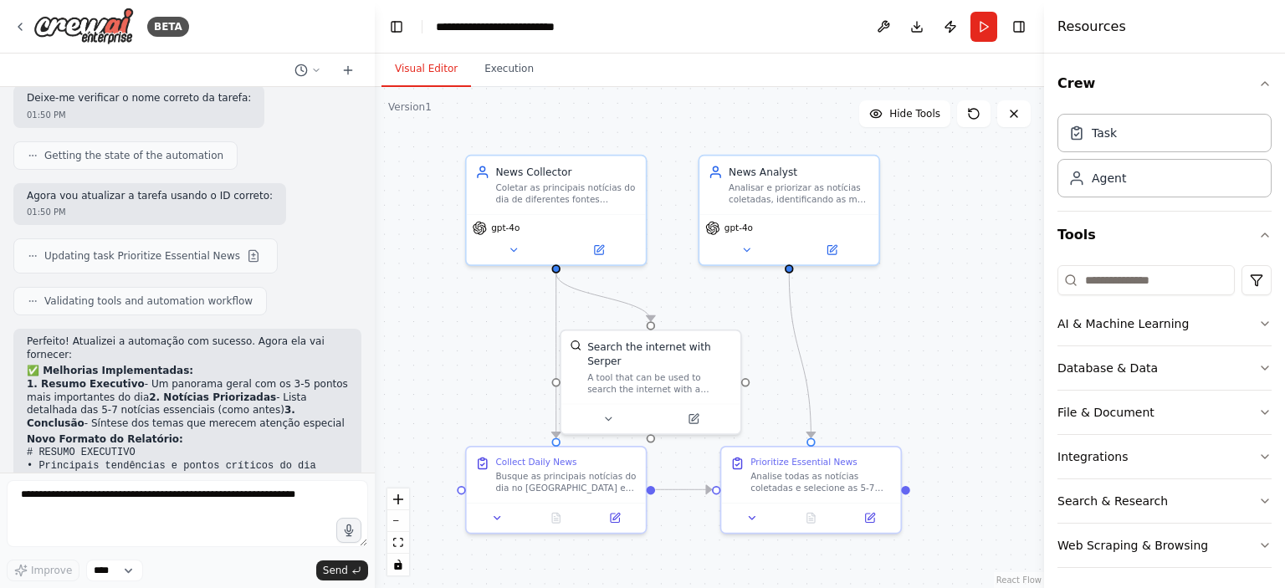
scroll to position [1712, 0]
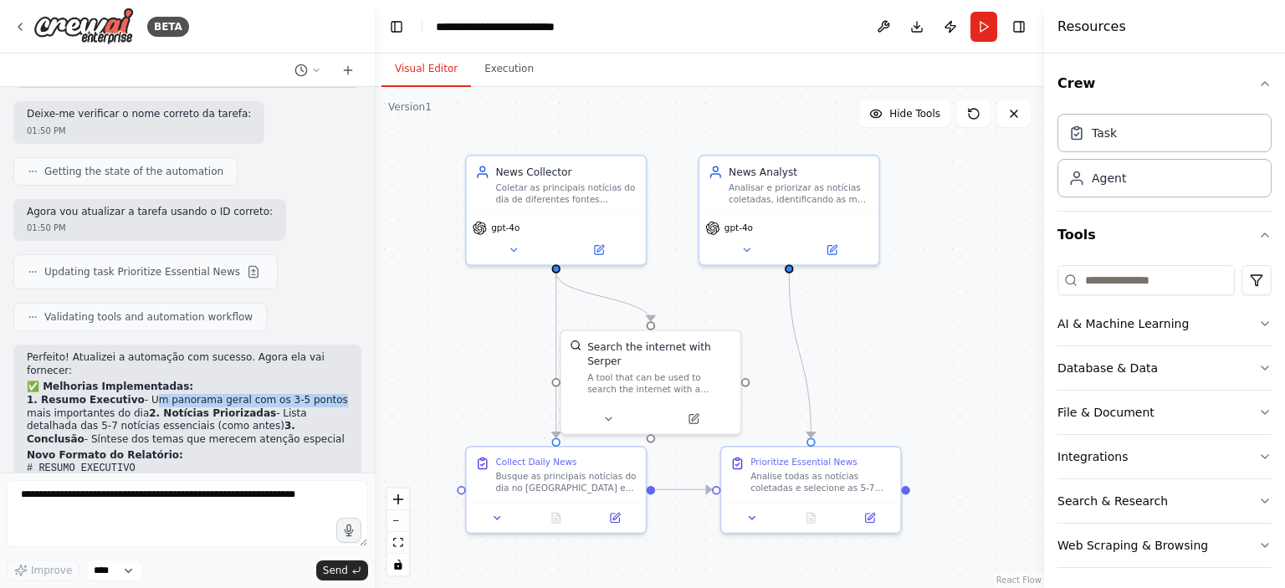
drag, startPoint x: 132, startPoint y: 302, endPoint x: 308, endPoint y: 305, distance: 175.8
click at [308, 394] on p "1. Resumo Executivo - Um panorama geral com os 3-5 pontos mais importantes do d…" at bounding box center [187, 420] width 321 height 52
drag, startPoint x: 40, startPoint y: 315, endPoint x: 284, endPoint y: 319, distance: 243.6
click at [283, 394] on p "1. Resumo Executivo - Um panorama geral com os 3-5 pontos mais importantes do d…" at bounding box center [187, 420] width 321 height 52
click at [284, 394] on p "1. Resumo Executivo - Um panorama geral com os 3-5 pontos mais importantes do d…" at bounding box center [187, 420] width 321 height 52
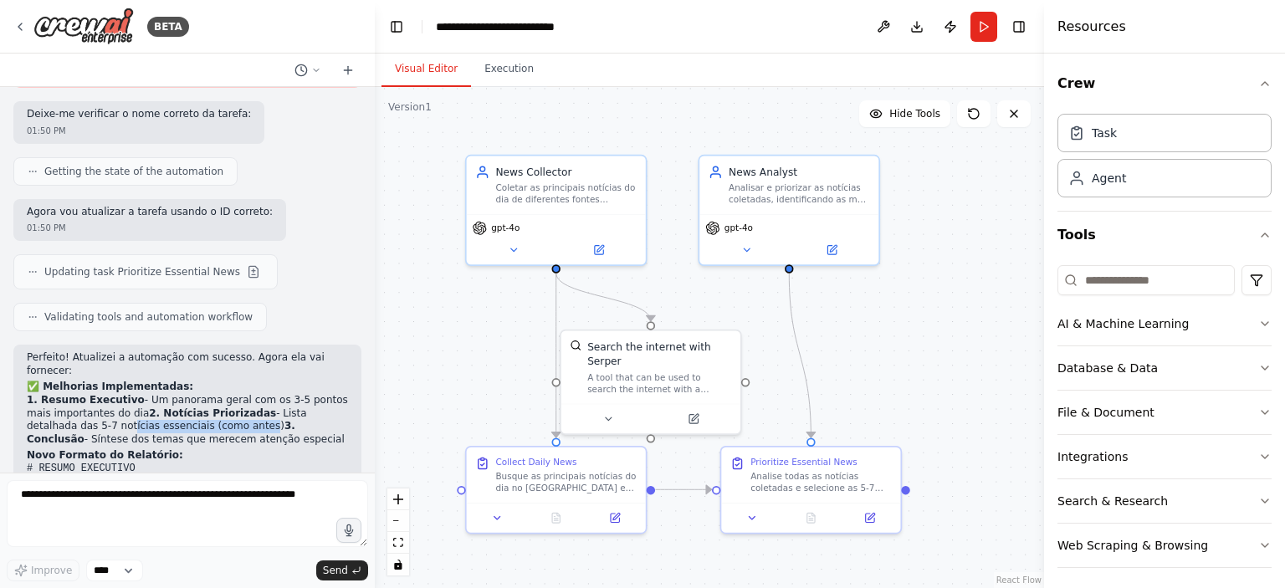
drag, startPoint x: 38, startPoint y: 330, endPoint x: 160, endPoint y: 333, distance: 121.4
click at [160, 394] on p "1. Resumo Executivo - Um panorama geral com os 3-5 pontos mais importantes do d…" at bounding box center [187, 420] width 321 height 52
click at [64, 394] on p "1. Resumo Executivo - Um panorama geral com os 3-5 pontos mais importantes do d…" at bounding box center [187, 420] width 321 height 52
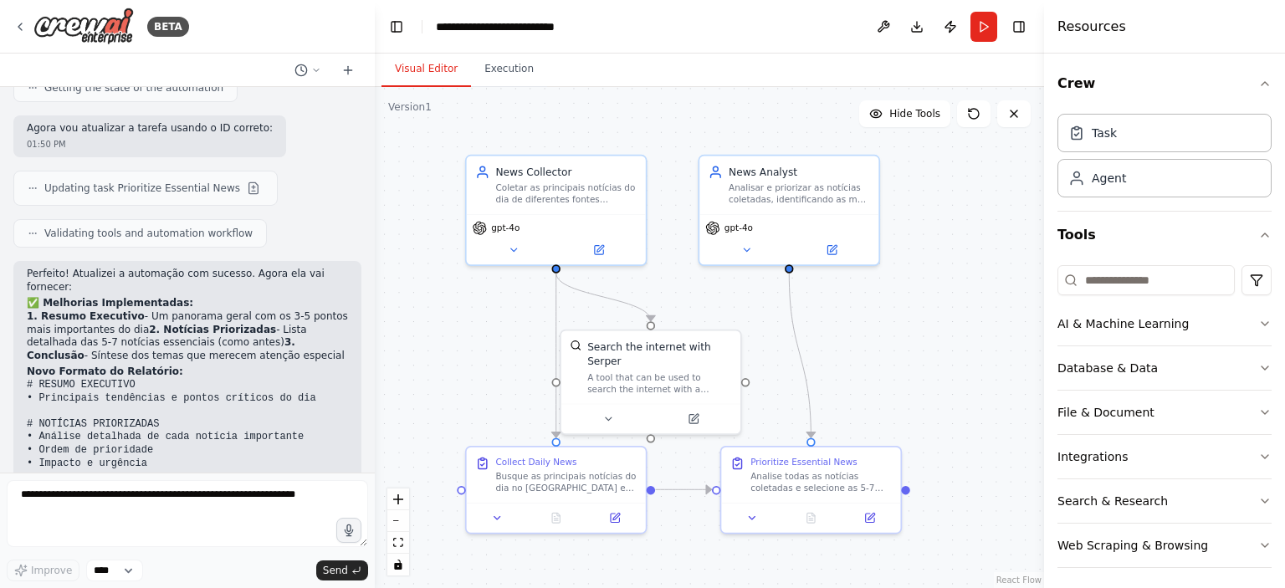
scroll to position [1880, 0]
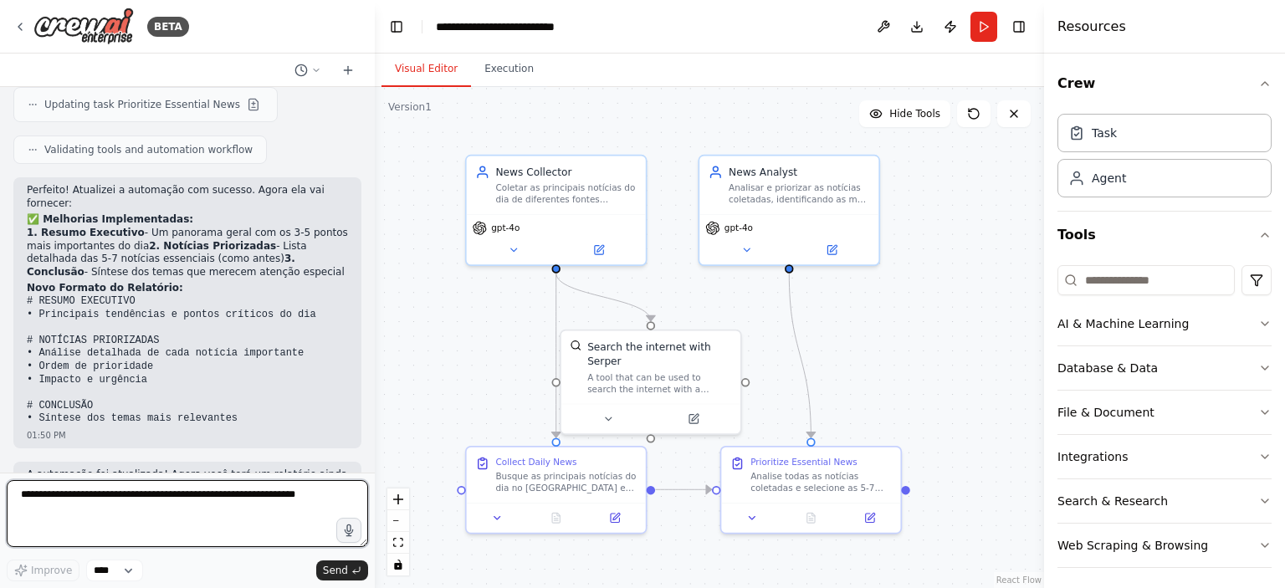
click at [98, 497] on textarea at bounding box center [188, 513] width 362 height 67
type textarea "*"
type textarea "**********"
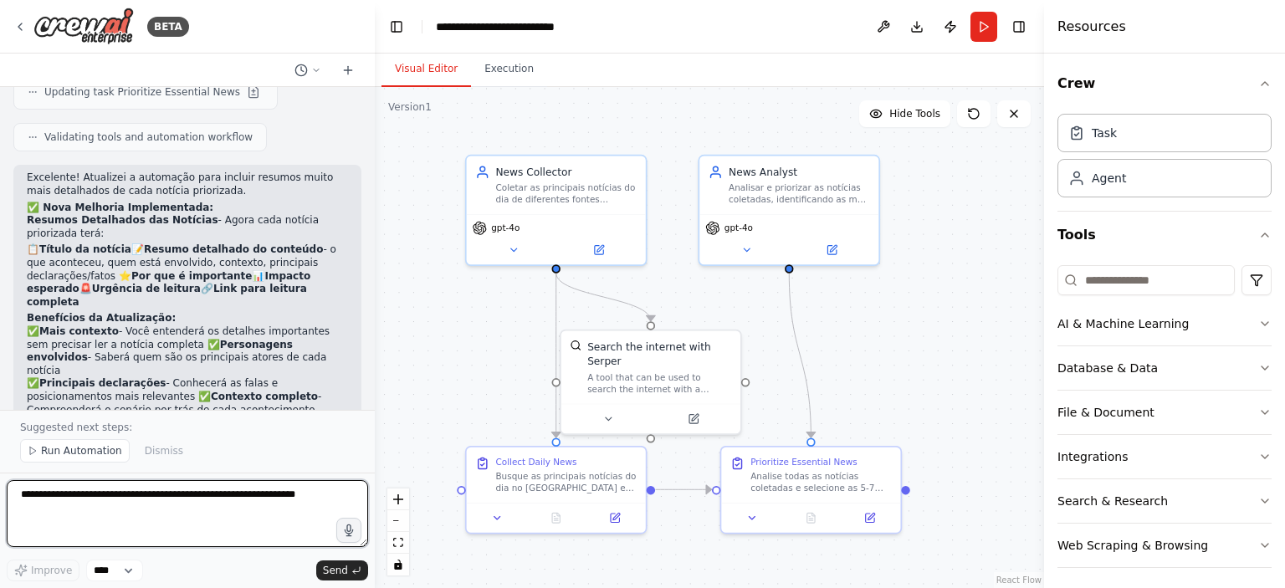
scroll to position [2585, 0]
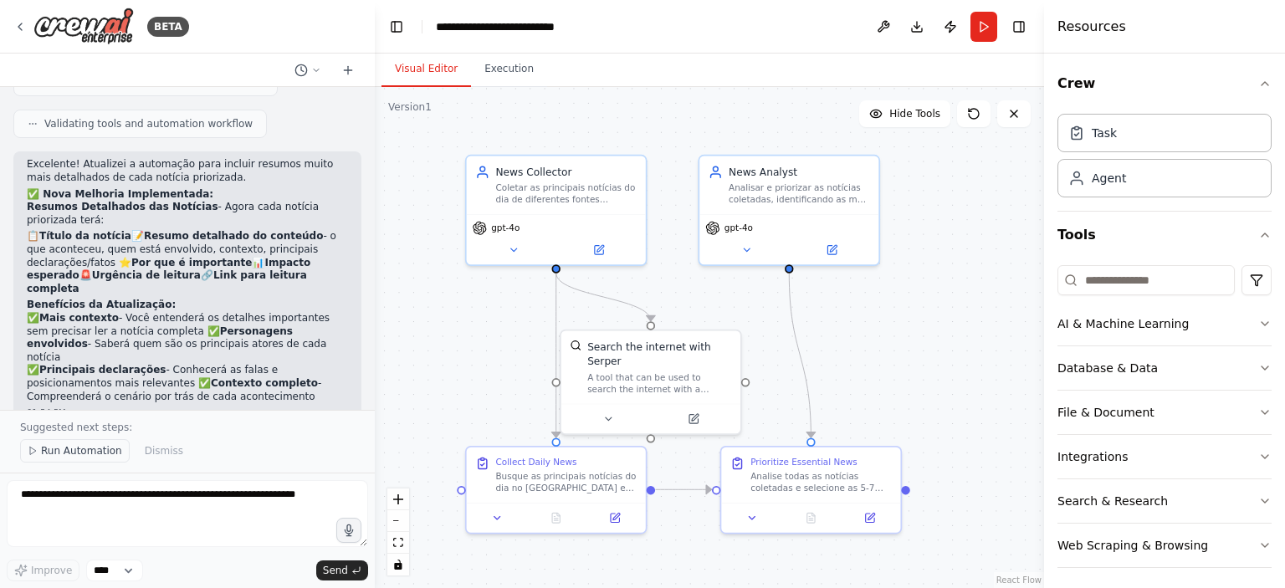
click at [87, 451] on span "Run Automation" at bounding box center [81, 450] width 81 height 13
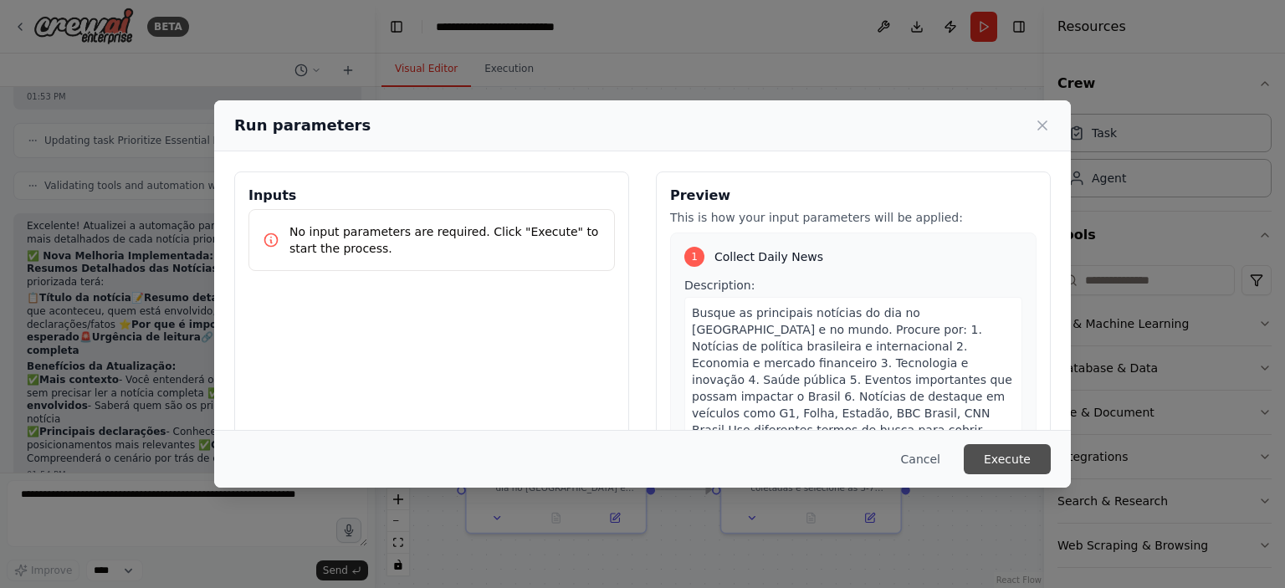
click at [1038, 455] on button "Execute" at bounding box center [1007, 459] width 87 height 30
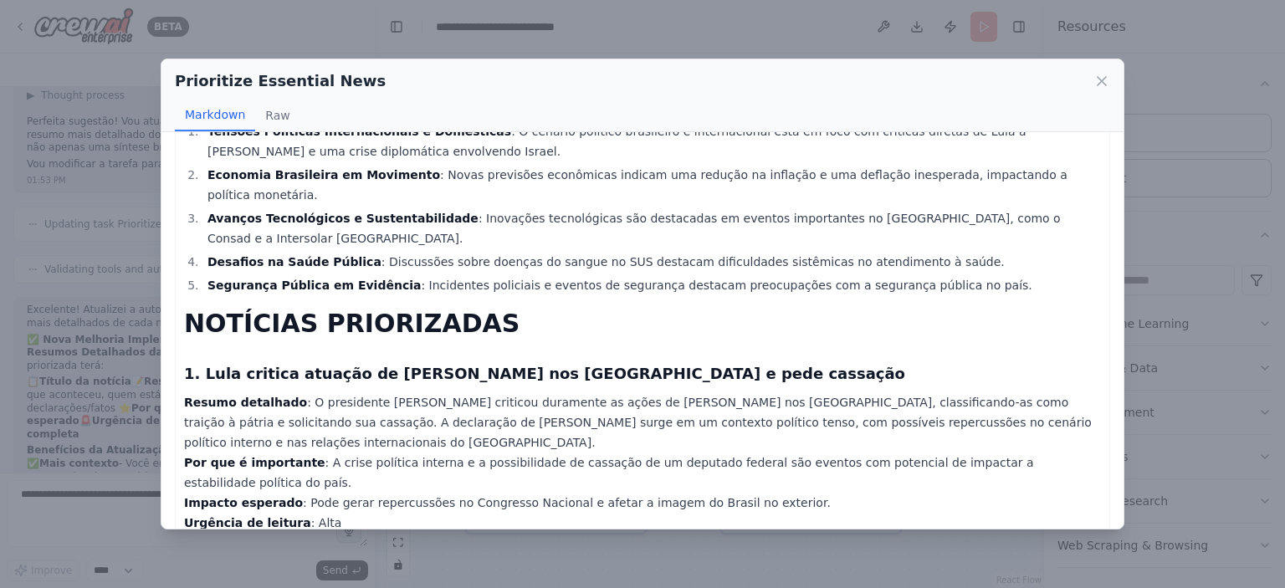
scroll to position [167, 0]
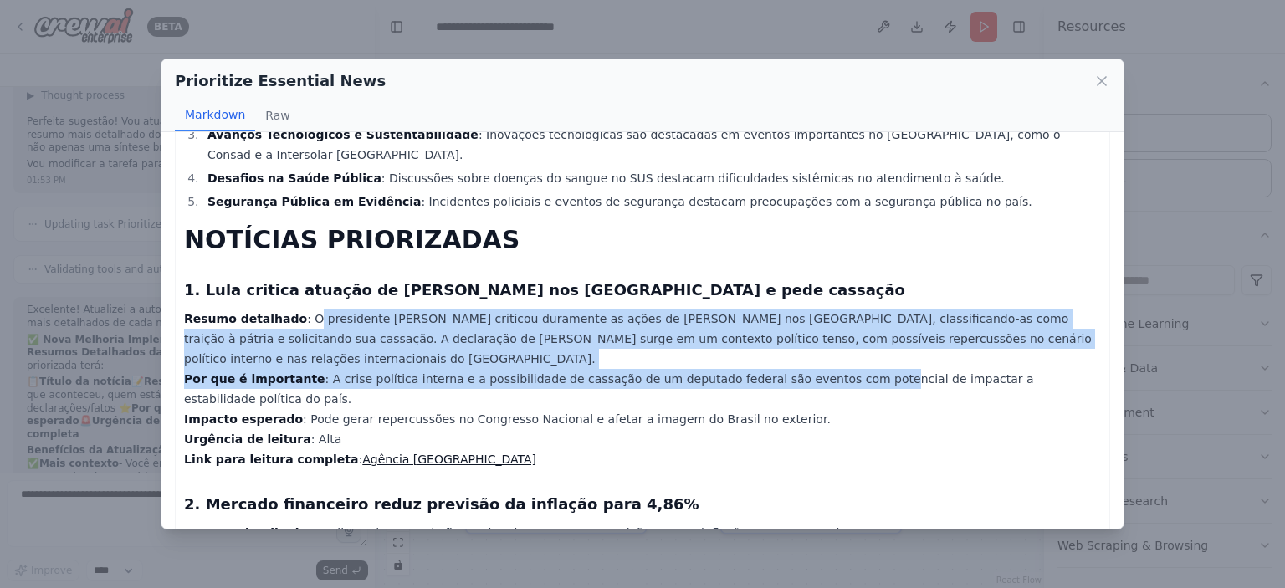
drag, startPoint x: 295, startPoint y: 276, endPoint x: 844, endPoint y: 314, distance: 551.1
click at [840, 314] on p "Resumo detalhado : O presidente [PERSON_NAME] criticou duramente as ações de [P…" at bounding box center [642, 389] width 917 height 161
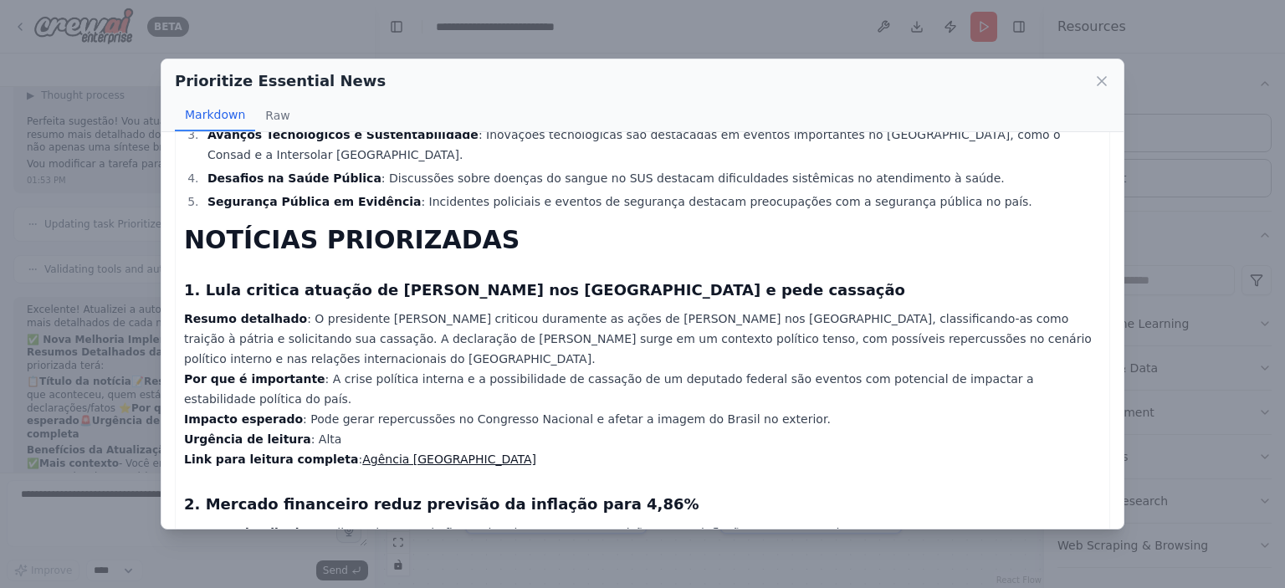
click at [845, 314] on p "Resumo detalhado : O presidente [PERSON_NAME] criticou duramente as ações de [P…" at bounding box center [642, 389] width 917 height 161
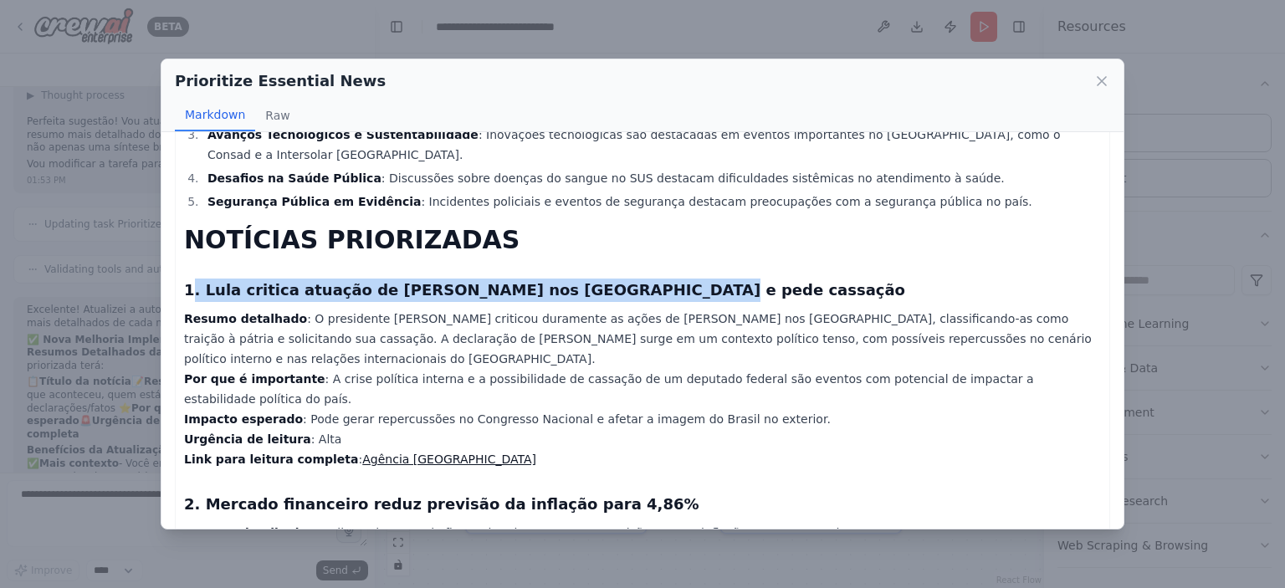
drag, startPoint x: 190, startPoint y: 250, endPoint x: 629, endPoint y: 245, distance: 438.6
click at [619, 279] on h3 "1. Lula critica atuação de [PERSON_NAME] nos [GEOGRAPHIC_DATA] e pede cassação" at bounding box center [642, 290] width 917 height 23
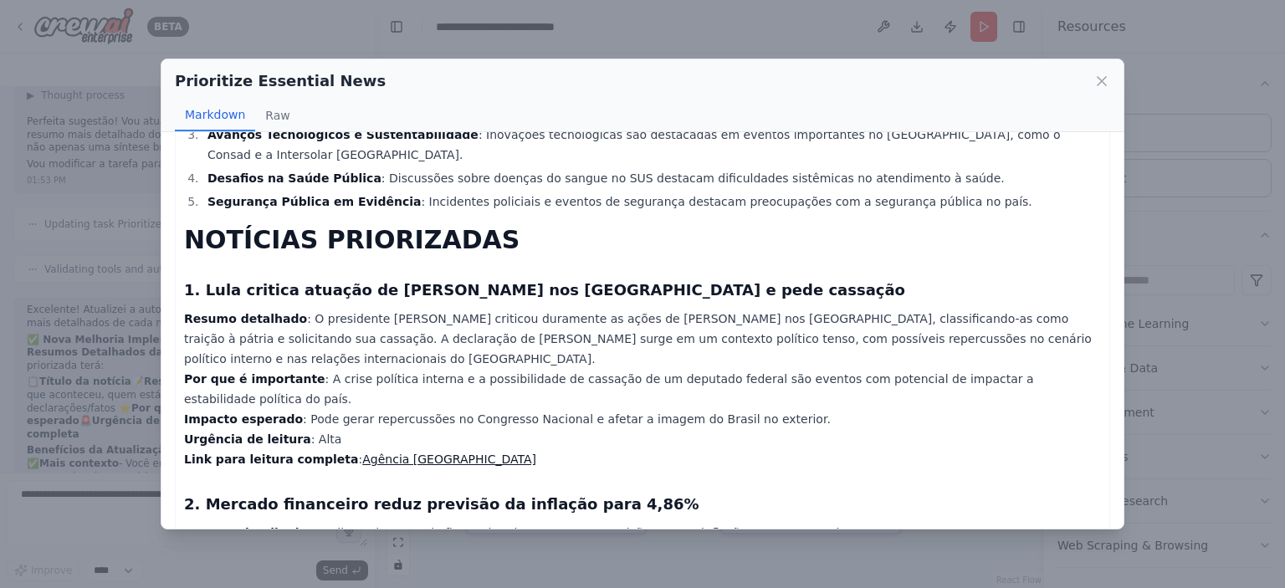
click at [629, 279] on h3 "1. Lula critica atuação de [PERSON_NAME] nos [GEOGRAPHIC_DATA] e pede cassação" at bounding box center [642, 290] width 917 height 23
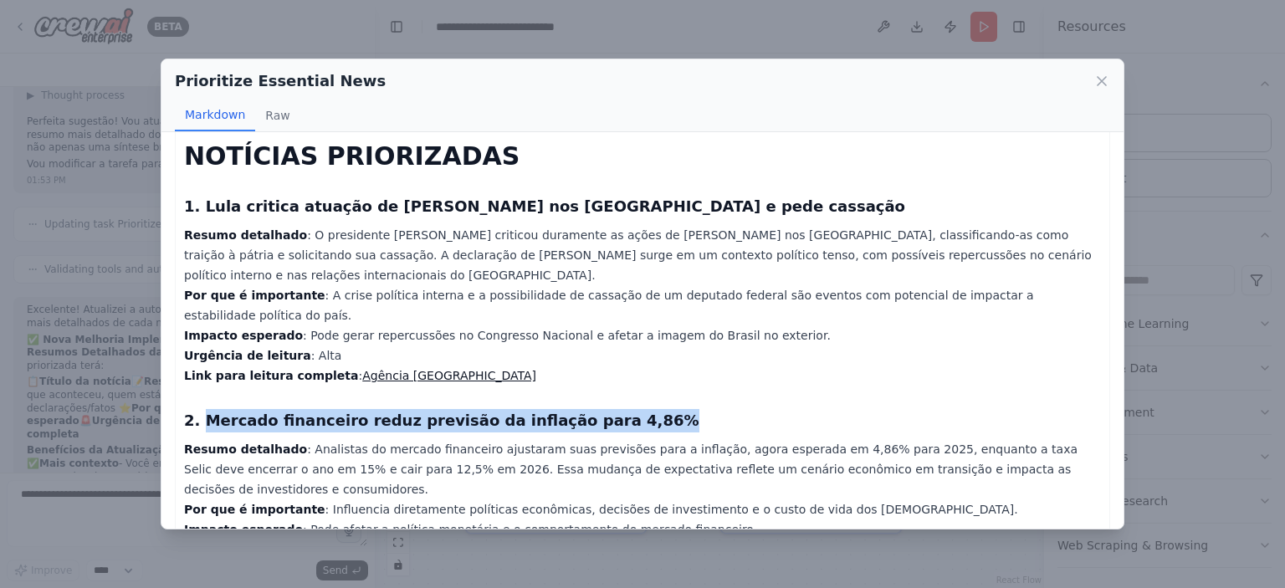
drag, startPoint x: 215, startPoint y: 338, endPoint x: 603, endPoint y: 342, distance: 387.5
click at [593, 409] on h3 "2. Mercado financeiro reduz previsão da inflação para 4,86%" at bounding box center [642, 420] width 917 height 23
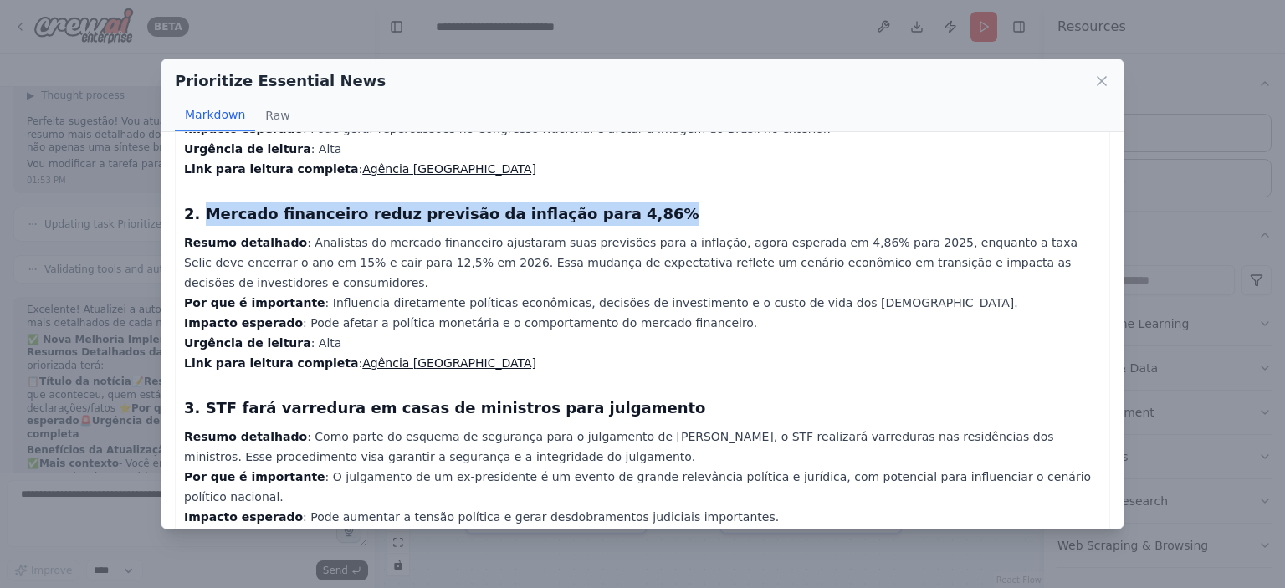
scroll to position [502, 0]
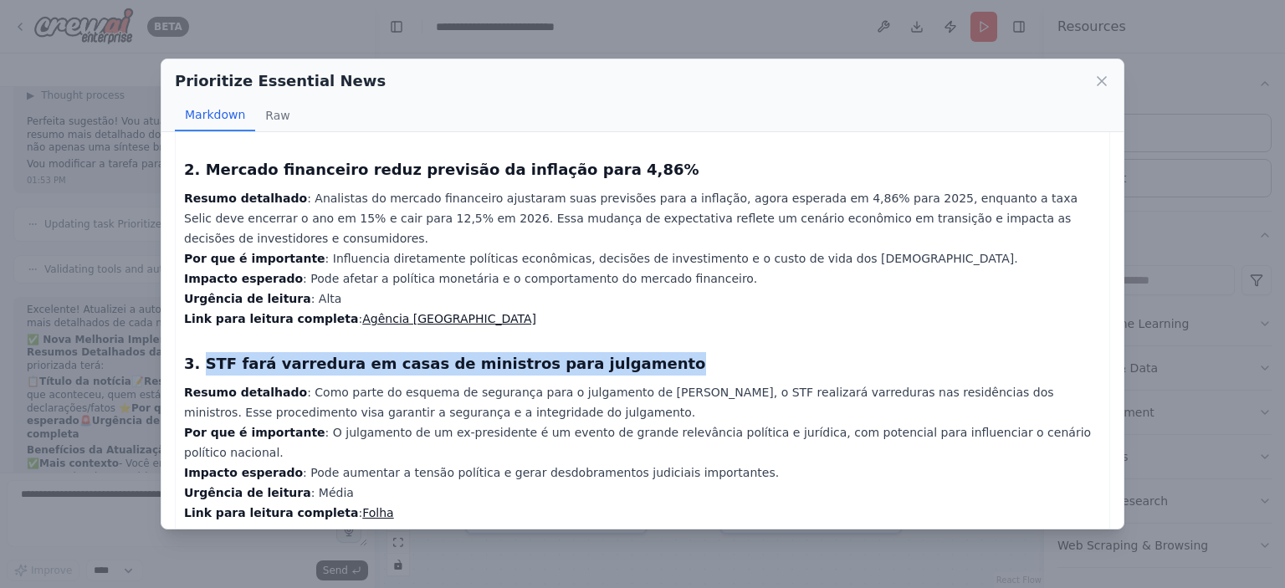
drag, startPoint x: 199, startPoint y: 260, endPoint x: 615, endPoint y: 271, distance: 416.1
click at [615, 352] on h3 "3. STF fará varredura em casas de ministros para julgamento" at bounding box center [642, 363] width 917 height 23
drag, startPoint x: 615, startPoint y: 271, endPoint x: 591, endPoint y: 275, distance: 24.5
click at [616, 352] on h3 "3. STF fará varredura em casas de ministros para julgamento" at bounding box center [642, 363] width 917 height 23
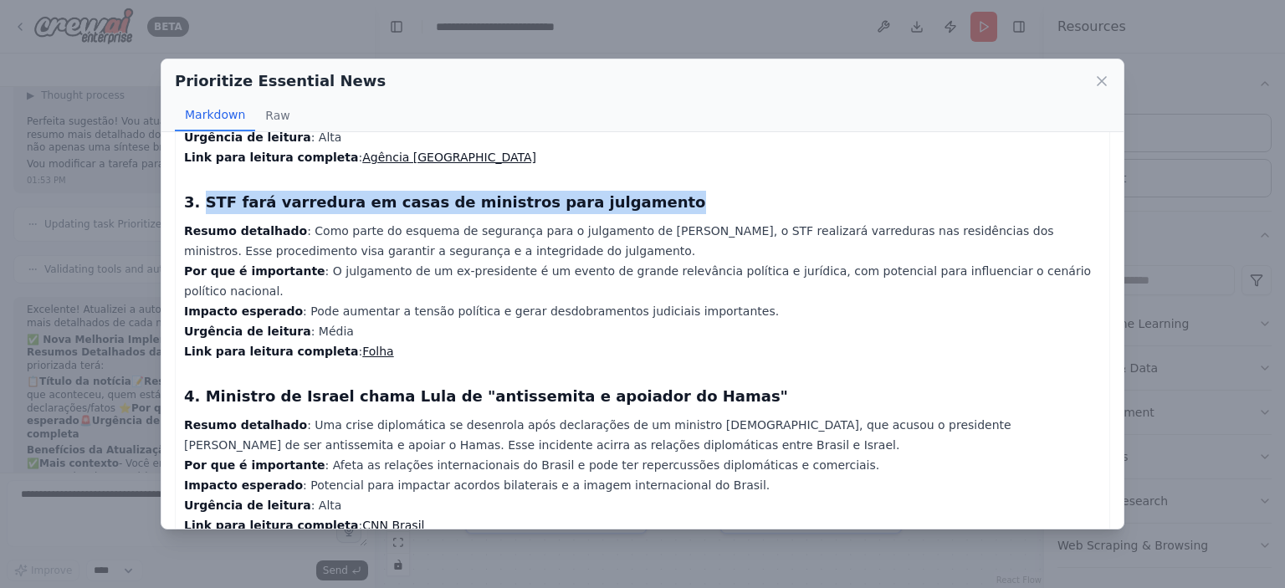
scroll to position [670, 0]
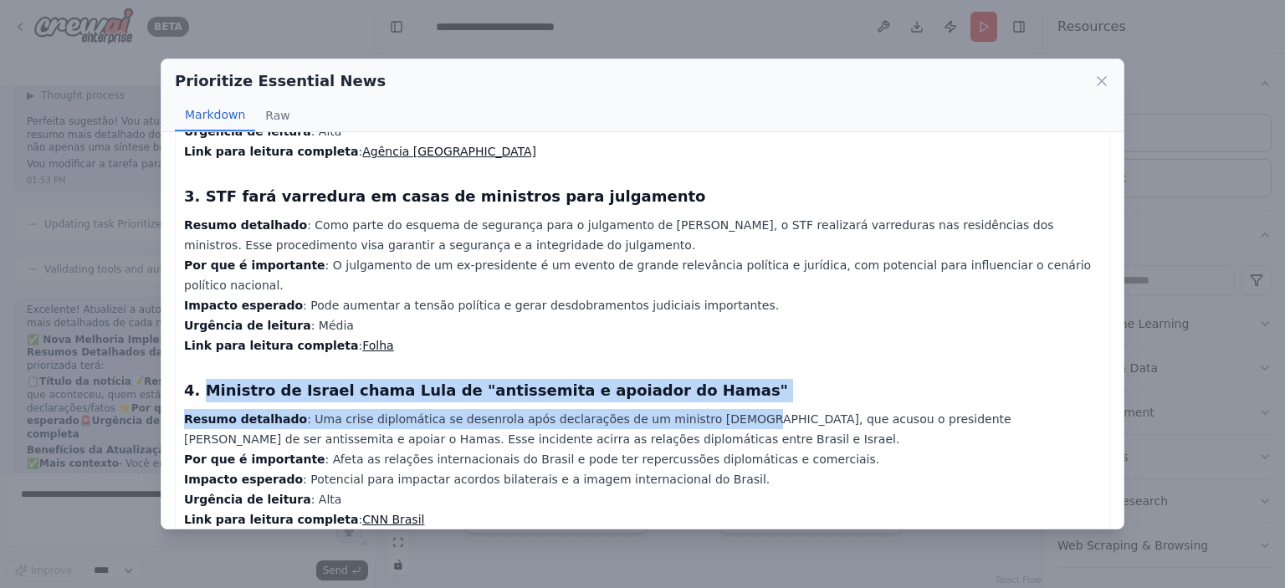
drag, startPoint x: 202, startPoint y: 272, endPoint x: 680, endPoint y: 285, distance: 478.9
click at [680, 285] on div "RESUMO EXECUTIVO Tensões Políticas Internacionais e Domésticas : O cenário polí…" at bounding box center [642, 166] width 917 height 1362
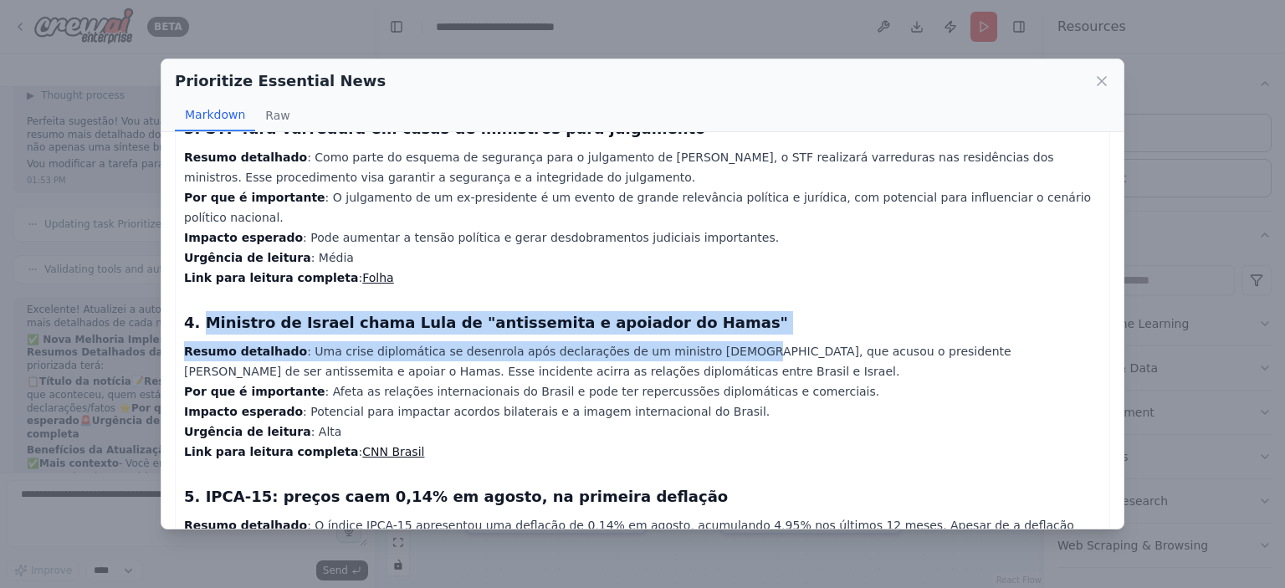
scroll to position [837, 0]
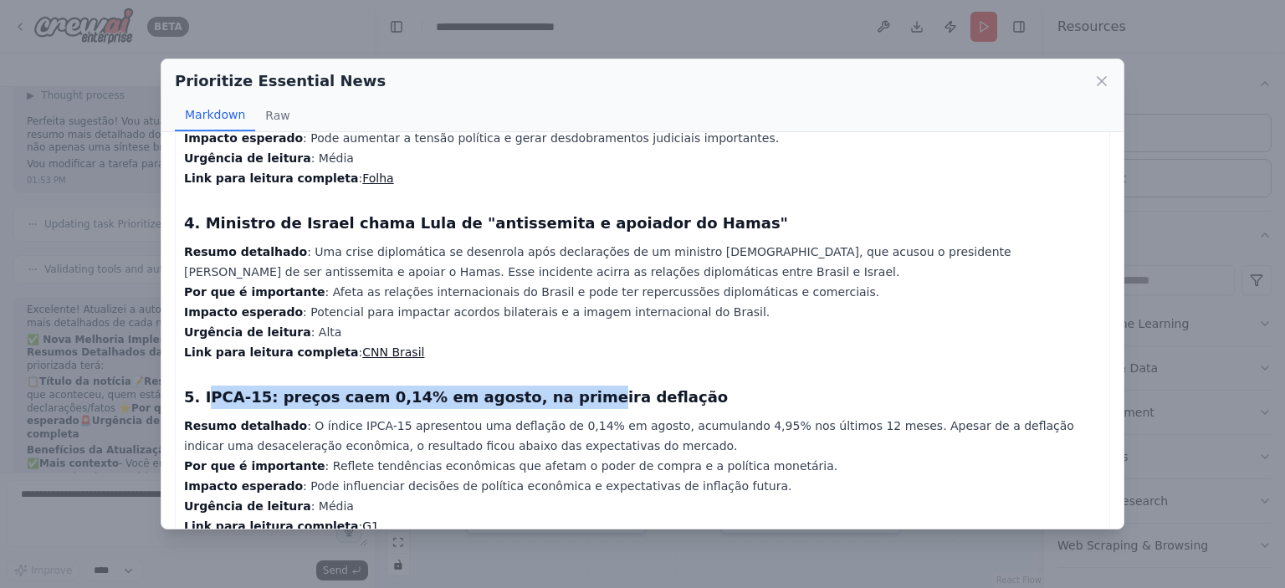
drag, startPoint x: 202, startPoint y: 272, endPoint x: 537, endPoint y: 285, distance: 335.8
click at [536, 386] on h3 "5. IPCA-15: preços caem 0,14% em agosto, na primeira deflação" at bounding box center [642, 397] width 917 height 23
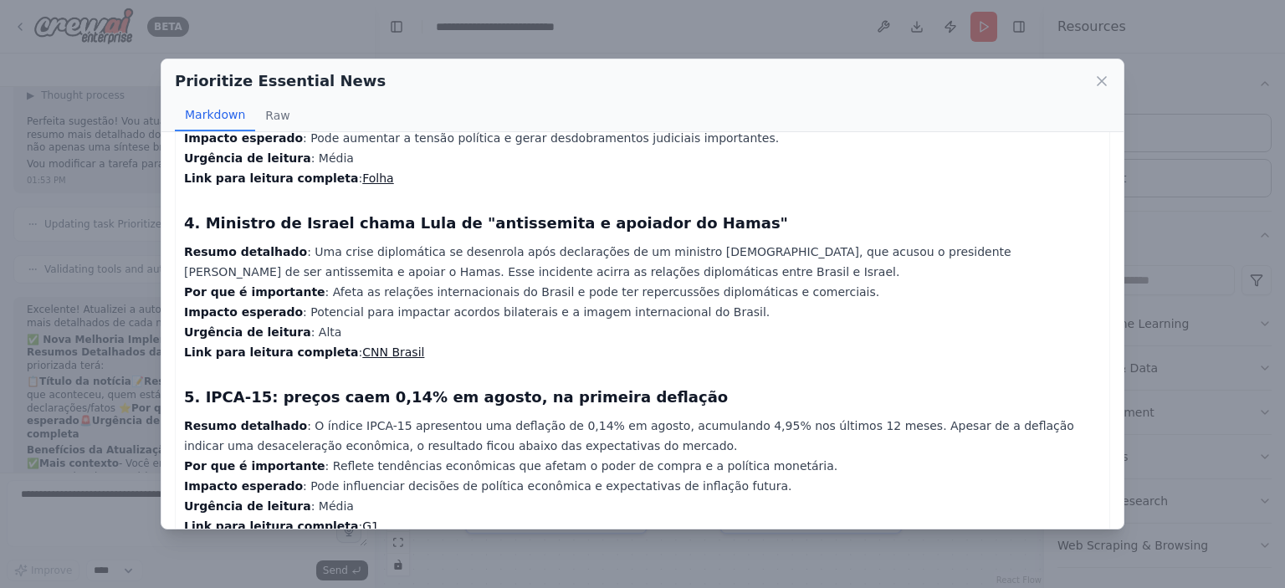
click at [537, 386] on h3 "5. IPCA-15: preços caem 0,14% em agosto, na primeira deflação" at bounding box center [642, 397] width 917 height 23
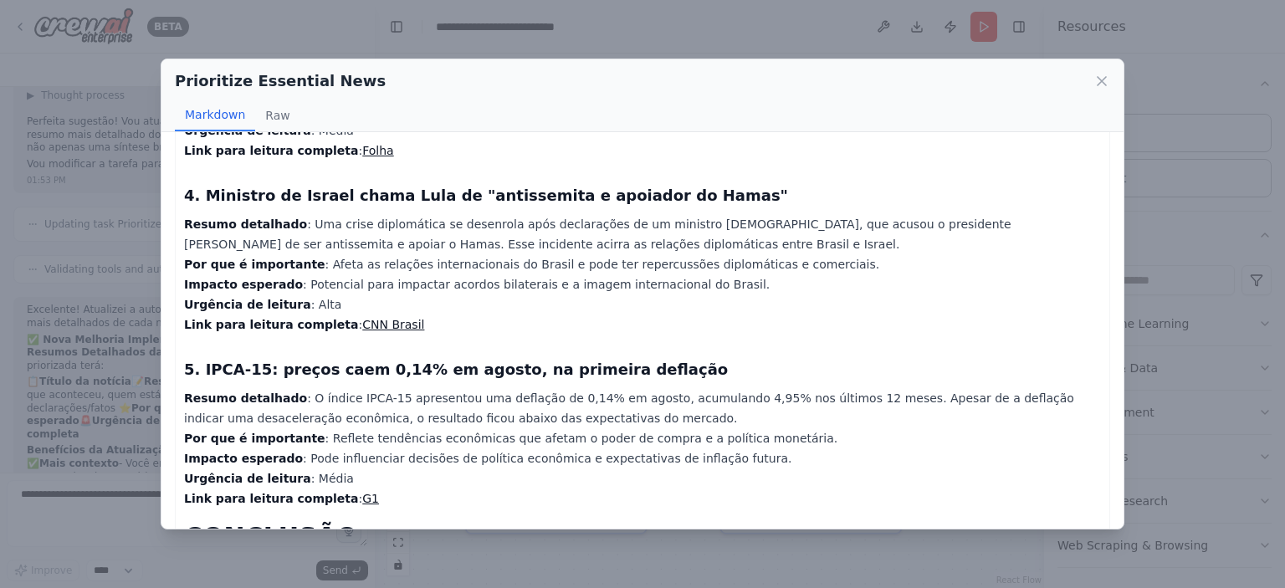
scroll to position [890, 0]
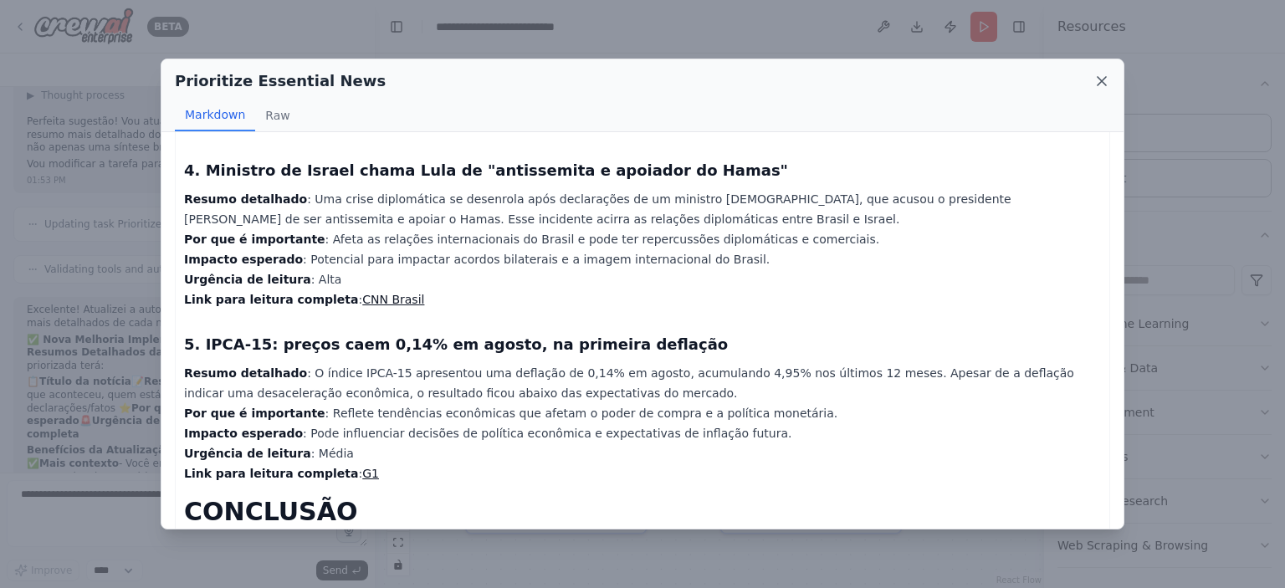
click at [1099, 82] on icon at bounding box center [1102, 81] width 17 height 17
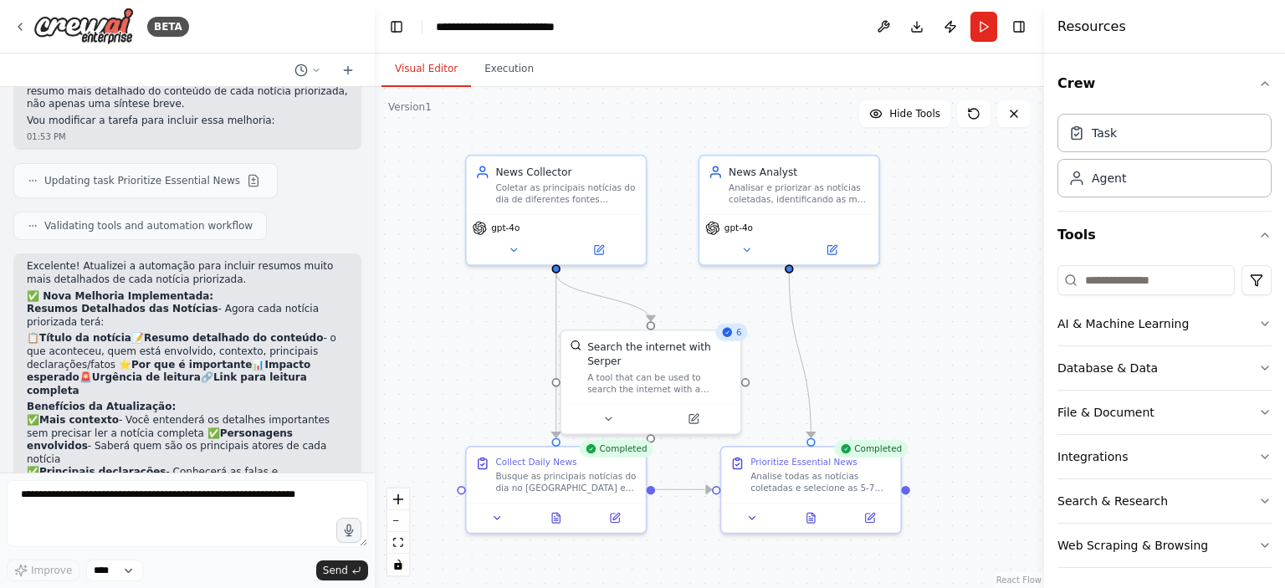
scroll to position [2523, 0]
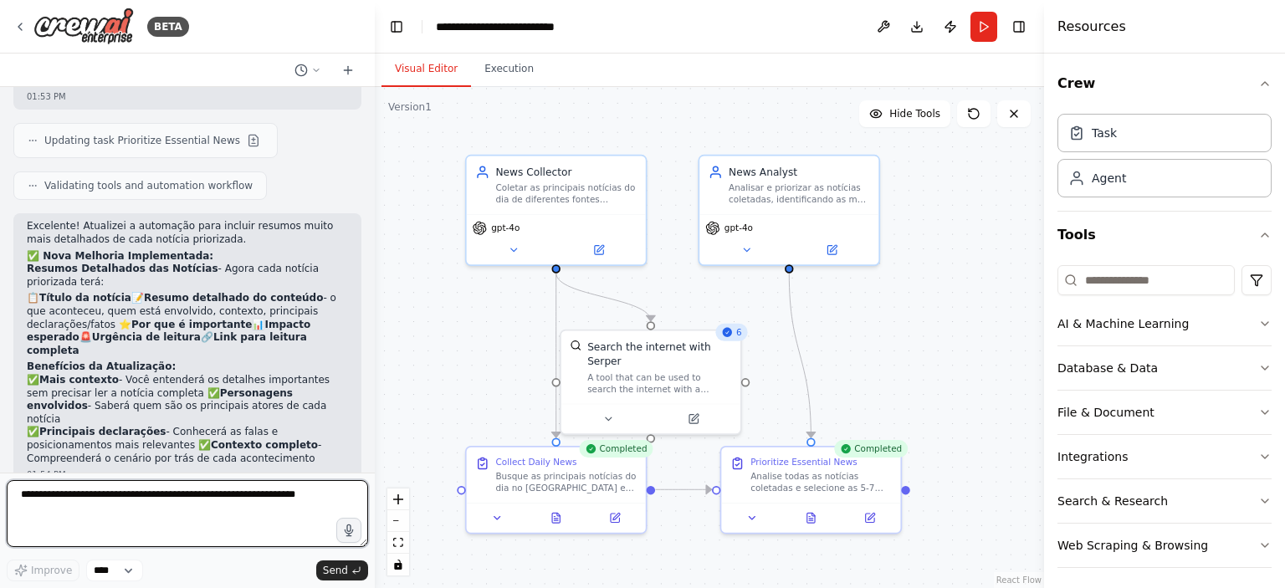
click at [196, 496] on textarea at bounding box center [188, 513] width 362 height 67
type textarea "*"
type textarea "**********"
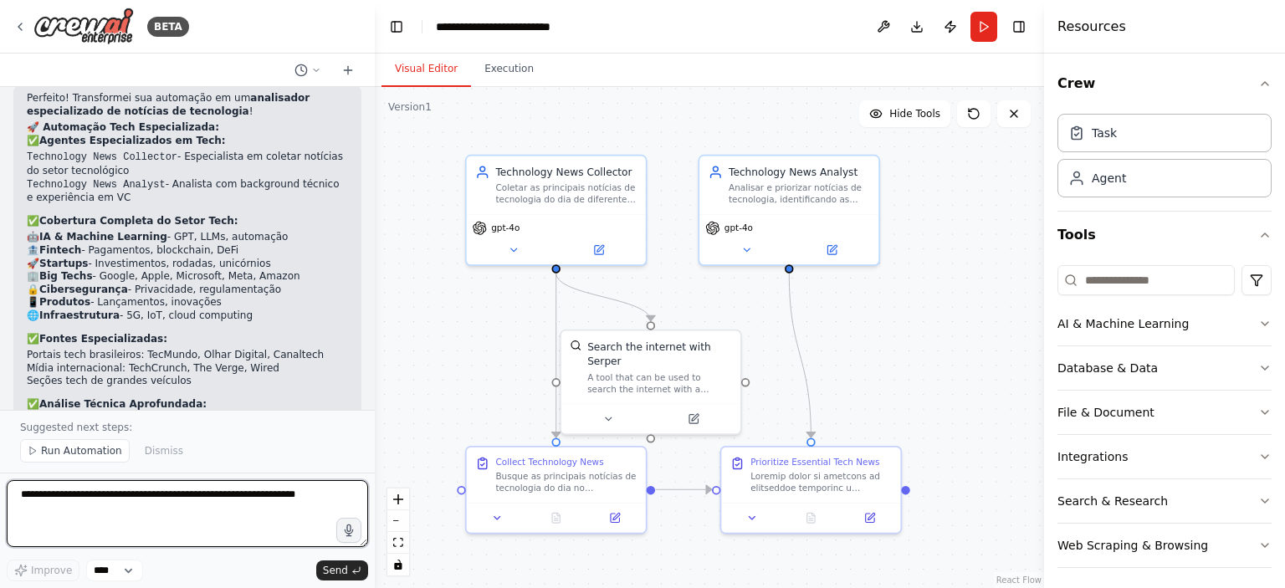
scroll to position [3815, 0]
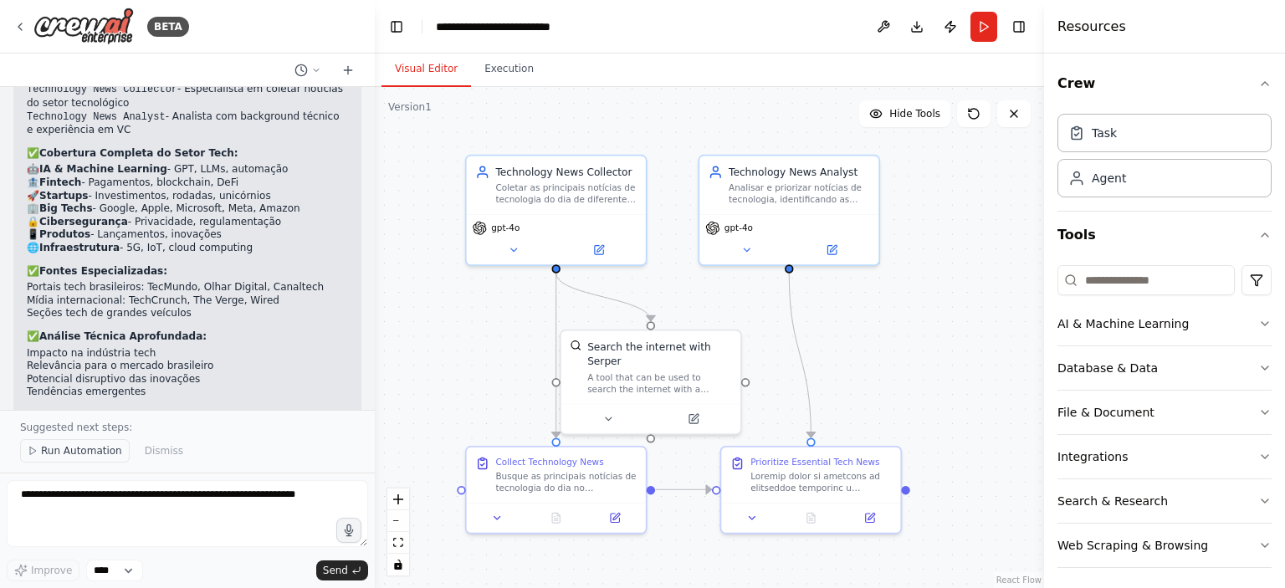
click at [76, 449] on span "Run Automation" at bounding box center [81, 450] width 81 height 13
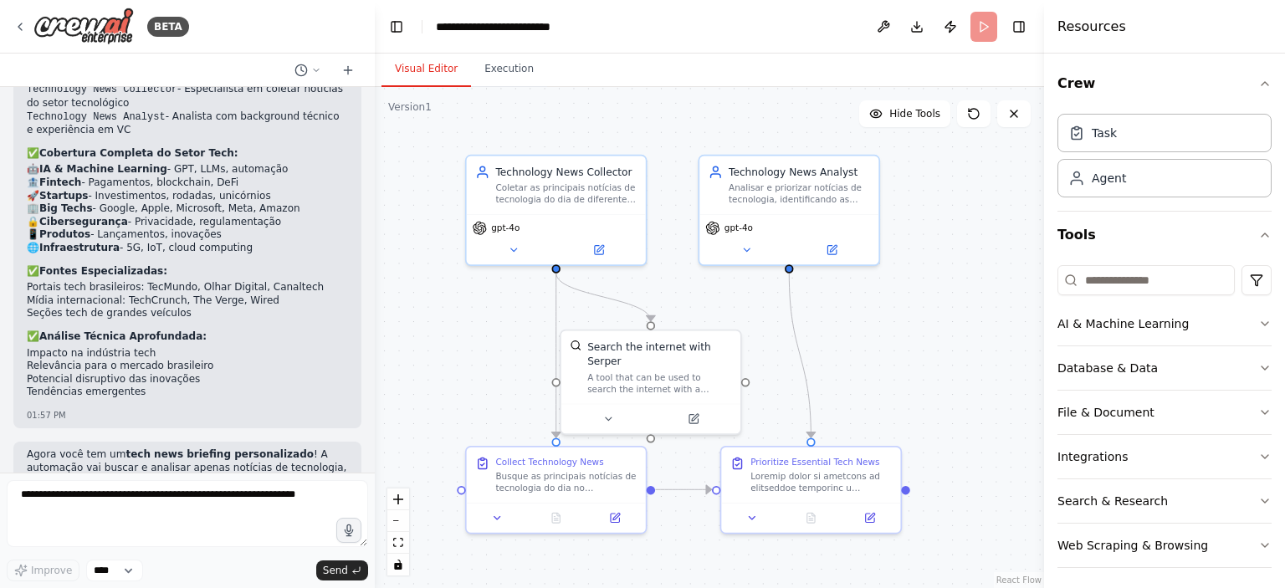
scroll to position [3753, 0]
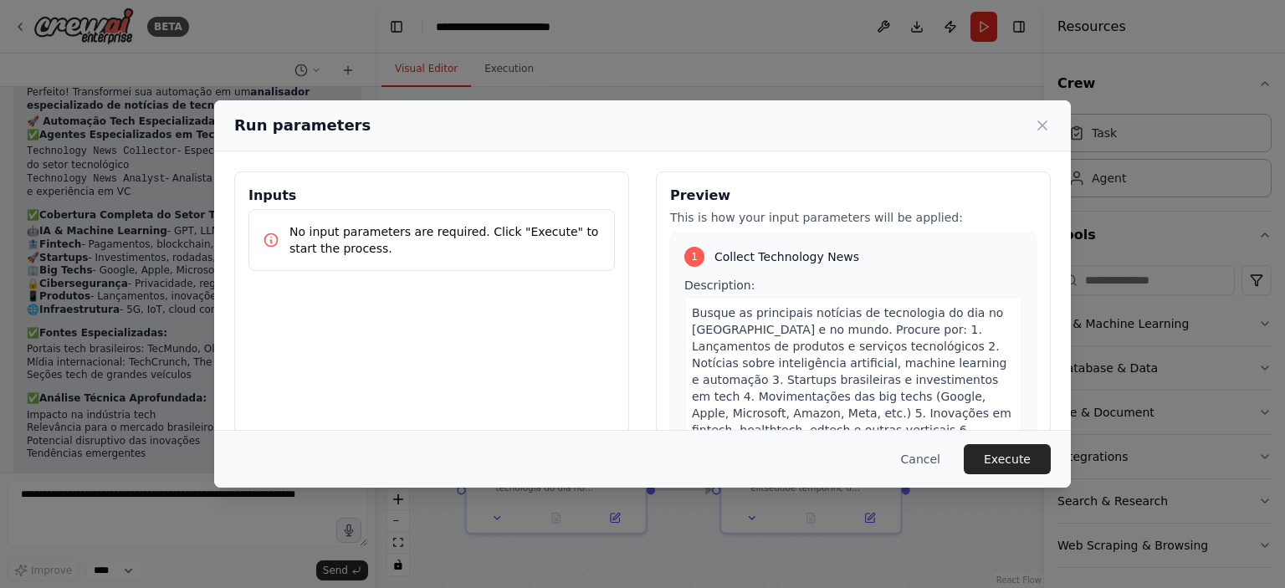
click at [998, 450] on button "Execute" at bounding box center [1007, 459] width 87 height 30
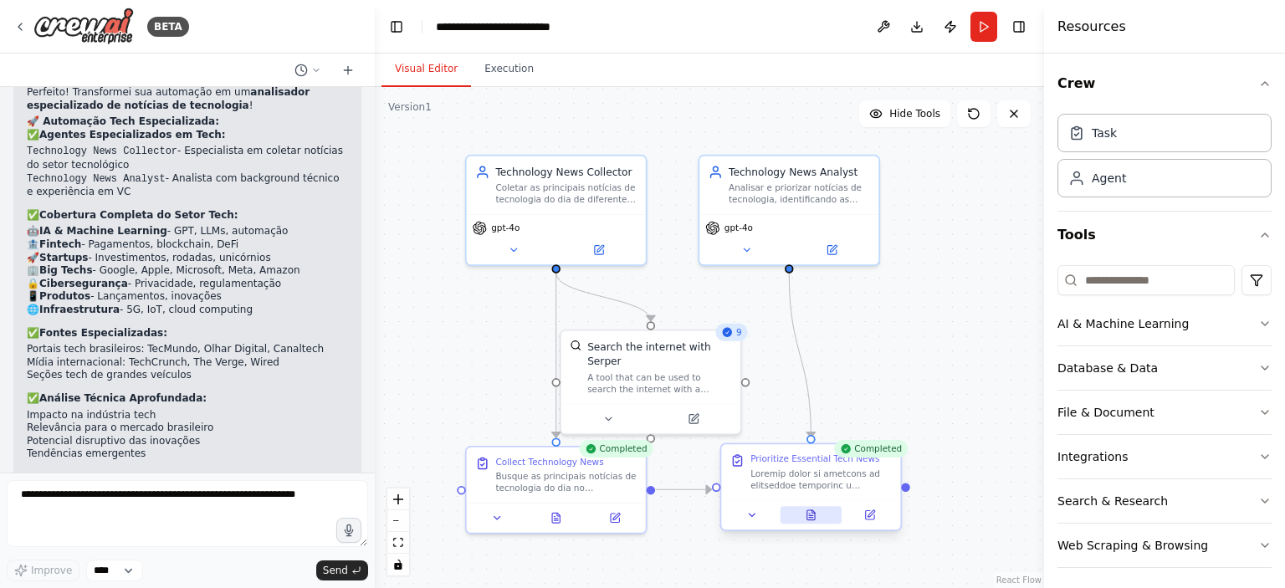
click at [813, 519] on icon at bounding box center [812, 516] width 8 height 10
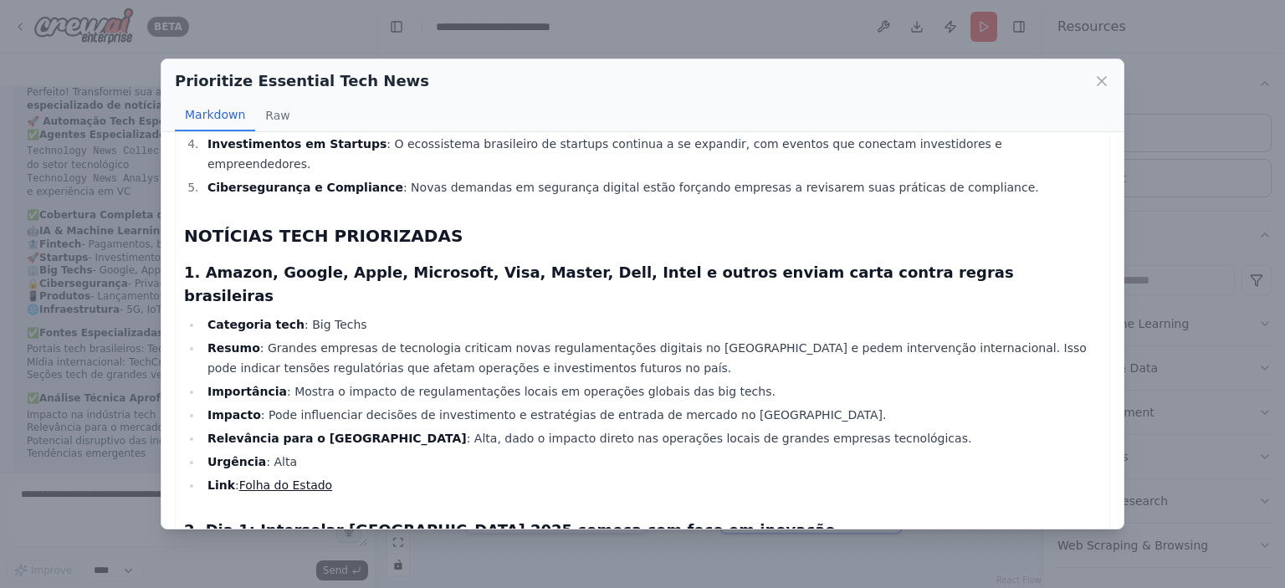
scroll to position [251, 0]
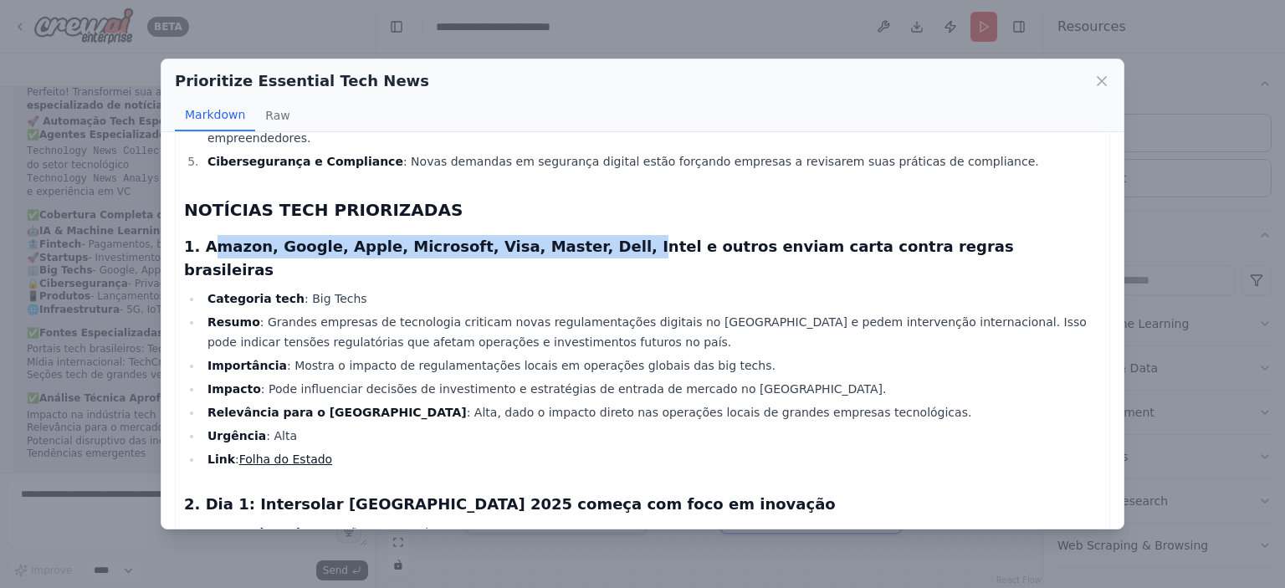
drag, startPoint x: 208, startPoint y: 240, endPoint x: 572, endPoint y: 234, distance: 364.9
click at [572, 235] on h3 "1. Amazon, Google, Apple, Microsoft, Visa, Master, Dell, Intel e outros enviam …" at bounding box center [642, 258] width 917 height 47
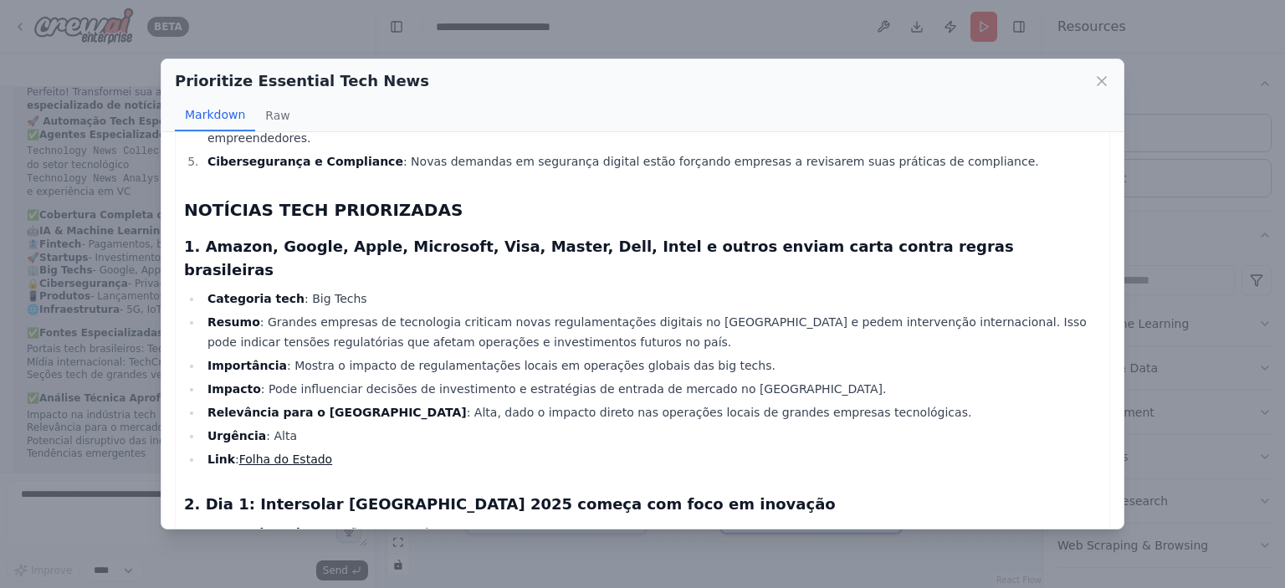
click at [580, 235] on h3 "1. Amazon, Google, Apple, Microsoft, Visa, Master, Dell, Intel e outros enviam …" at bounding box center [642, 258] width 917 height 47
drag, startPoint x: 258, startPoint y: 290, endPoint x: 522, endPoint y: 293, distance: 264.5
click at [522, 312] on li "Resumo : Grandes empresas de tecnologia criticam novas regulamentações digitais…" at bounding box center [652, 332] width 899 height 40
click at [524, 312] on li "Resumo : Grandes empresas de tecnologia criticam novas regulamentações digitais…" at bounding box center [652, 332] width 899 height 40
click at [557, 312] on li "Resumo : Grandes empresas de tecnologia criticam novas regulamentações digitais…" at bounding box center [652, 332] width 899 height 40
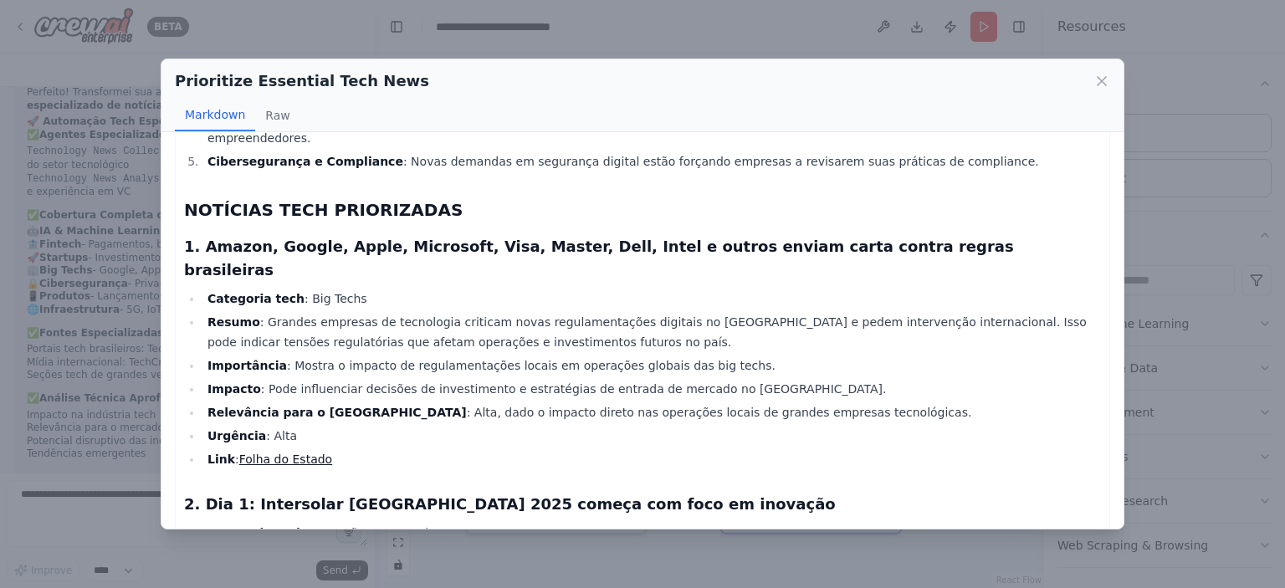
click at [606, 312] on li "Resumo : Grandes empresas de tecnologia criticam novas regulamentações digitais…" at bounding box center [652, 332] width 899 height 40
drag, startPoint x: 804, startPoint y: 284, endPoint x: 1000, endPoint y: 290, distance: 195.9
click at [998, 312] on li "Resumo : Grandes empresas de tecnologia criticam novas regulamentações digitais…" at bounding box center [652, 332] width 899 height 40
click at [1001, 312] on li "Resumo : Grandes empresas de tecnologia criticam novas regulamentações digitais…" at bounding box center [652, 332] width 899 height 40
drag, startPoint x: 566, startPoint y: 357, endPoint x: 664, endPoint y: 357, distance: 97.9
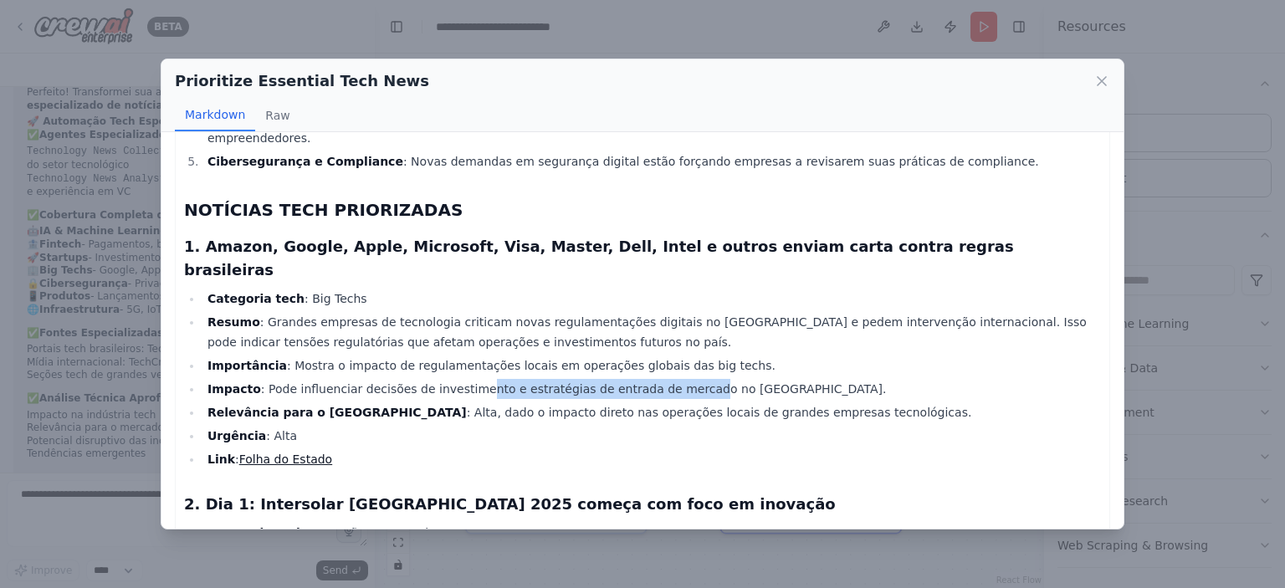
click at [664, 379] on li "Impacto : Pode influenciar decisões de investimento e estratégias de entrada de…" at bounding box center [652, 389] width 899 height 20
drag, startPoint x: 341, startPoint y: 380, endPoint x: 426, endPoint y: 376, distance: 85.5
click at [341, 403] on li "Relevância para o [GEOGRAPHIC_DATA] : Alta, dado o impacto direto nas operações…" at bounding box center [652, 413] width 899 height 20
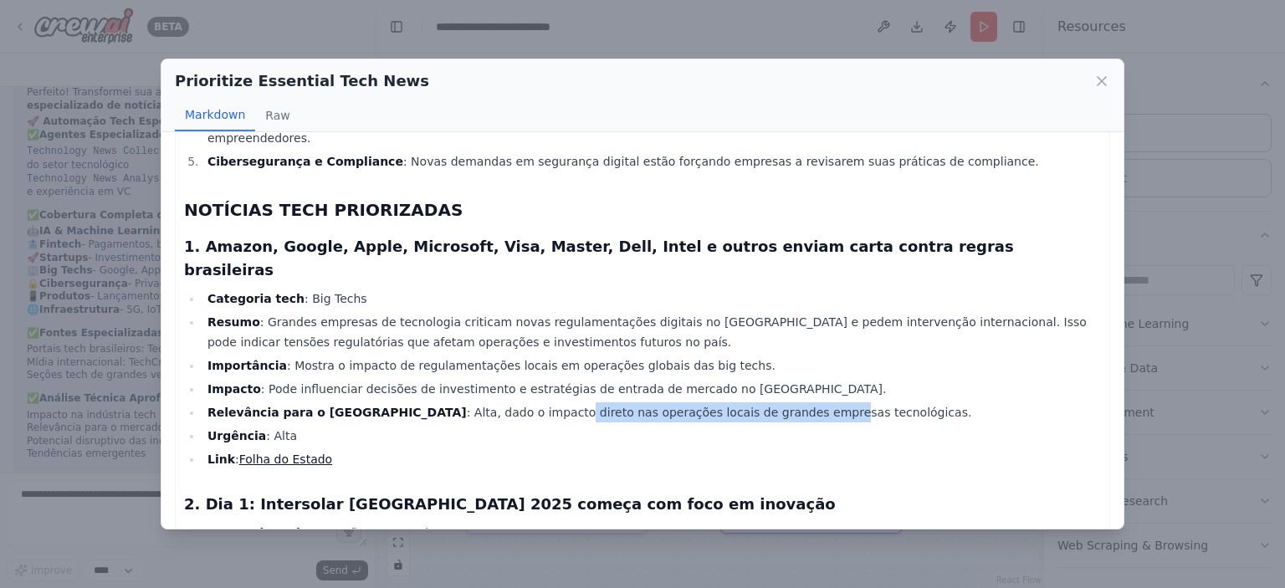
drag, startPoint x: 508, startPoint y: 372, endPoint x: 698, endPoint y: 381, distance: 190.2
click at [698, 403] on li "Relevância para o [GEOGRAPHIC_DATA] : Alta, dado o impacto direto nas operações…" at bounding box center [652, 413] width 899 height 20
click at [634, 403] on li "Relevância para o [GEOGRAPHIC_DATA] : Alta, dado o impacto direto nas operações…" at bounding box center [652, 413] width 899 height 20
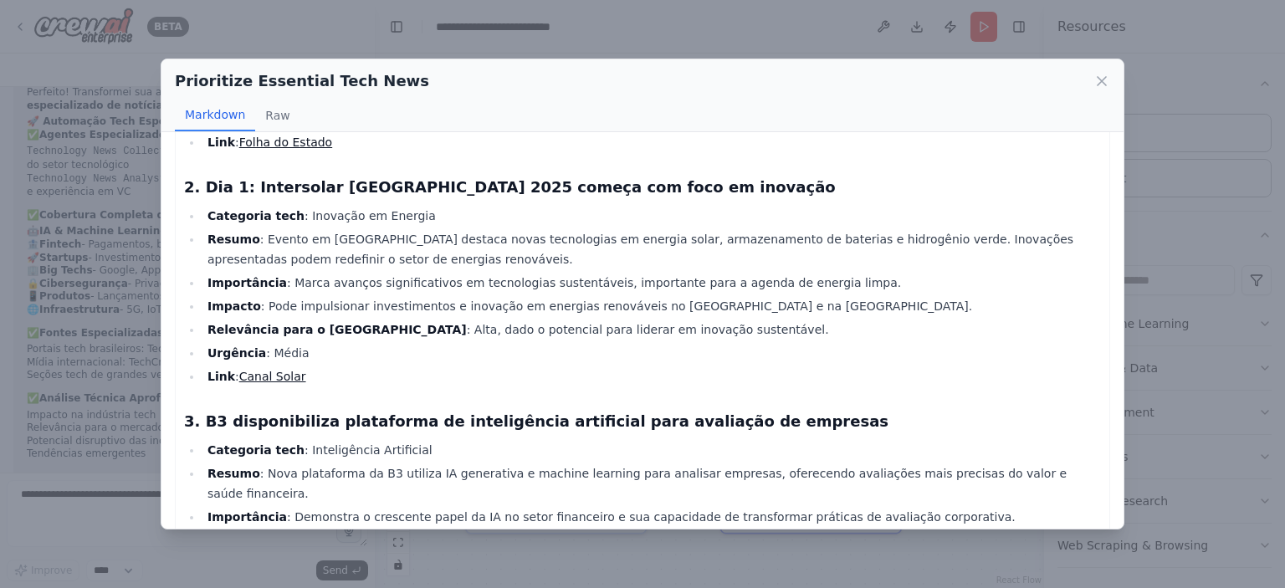
scroll to position [495, 0]
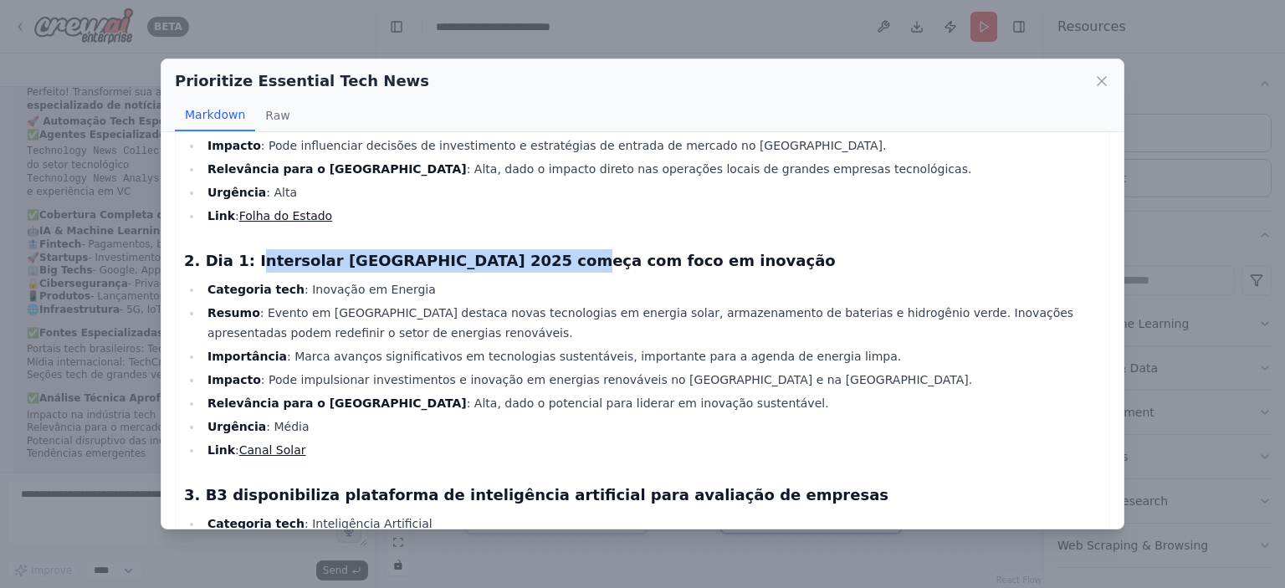
drag, startPoint x: 249, startPoint y: 228, endPoint x: 506, endPoint y: 231, distance: 257.8
click at [506, 249] on h3 "2. Dia 1: Intersolar [GEOGRAPHIC_DATA] 2025 começa com foco em inovação" at bounding box center [642, 260] width 917 height 23
click at [405, 249] on h3 "2. Dia 1: Intersolar [GEOGRAPHIC_DATA] 2025 começa com foco em inovação" at bounding box center [642, 260] width 917 height 23
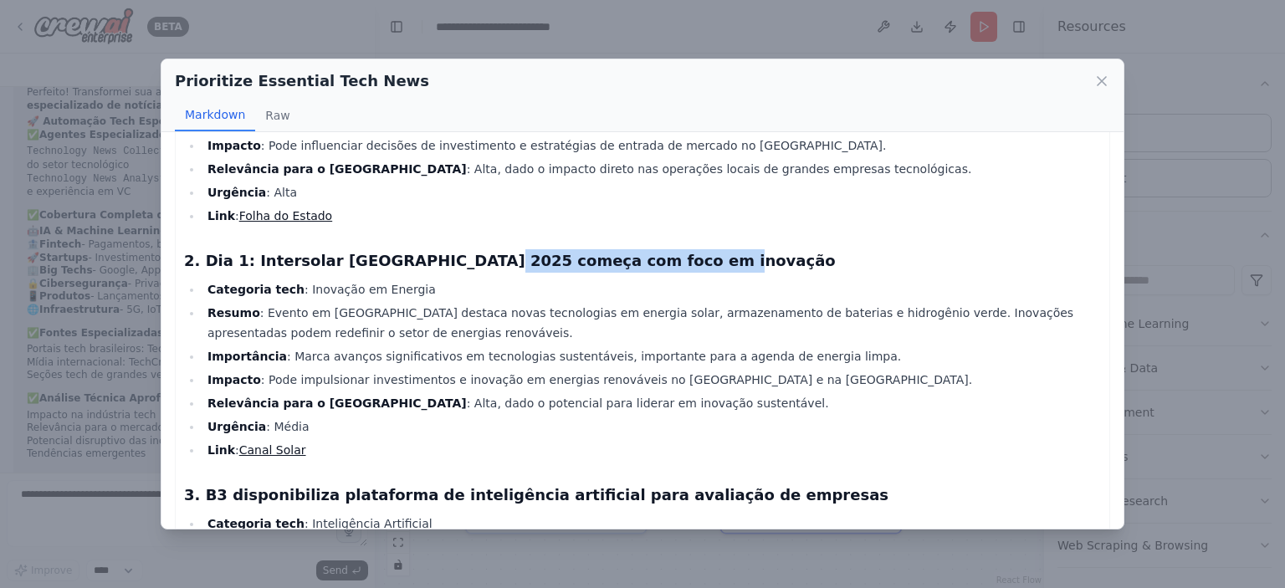
drag, startPoint x: 467, startPoint y: 228, endPoint x: 642, endPoint y: 230, distance: 174.9
click at [642, 249] on h3 "2. Dia 1: Intersolar [GEOGRAPHIC_DATA] 2025 começa com foco em inovação" at bounding box center [642, 260] width 917 height 23
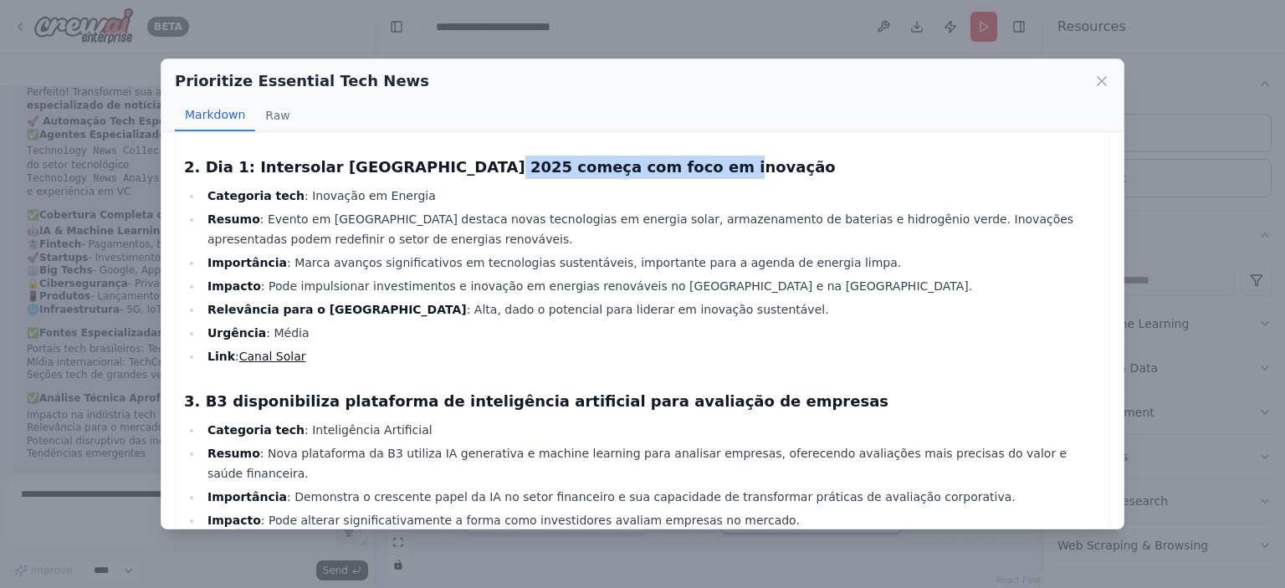
scroll to position [662, 0]
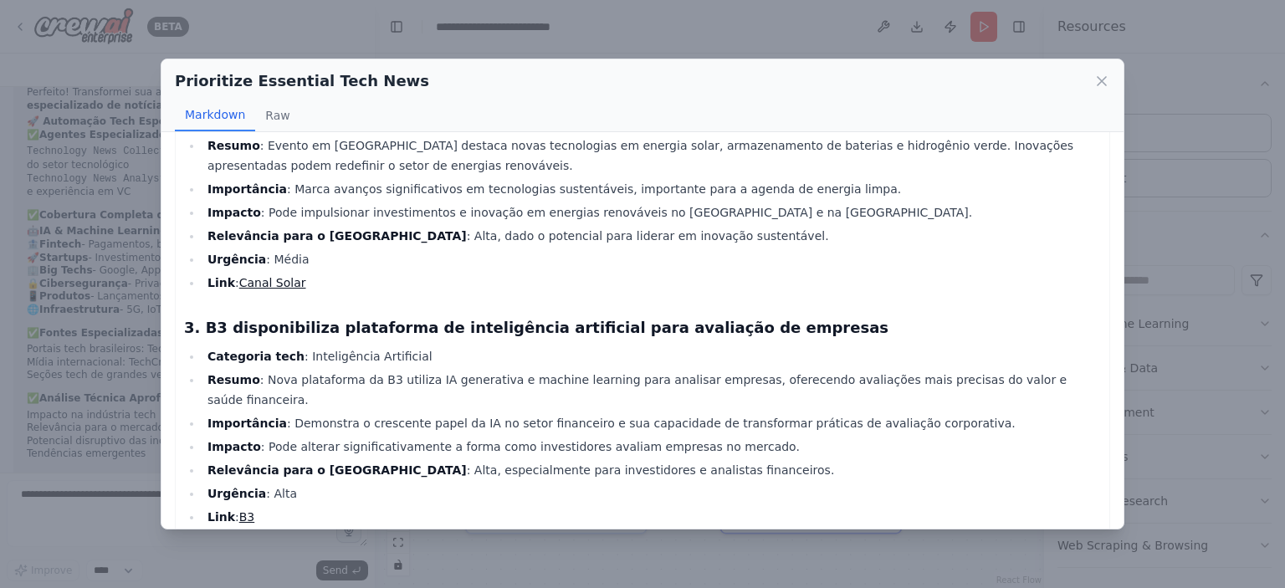
click at [476, 316] on h3 "3. B3 disponibiliza plataforma de inteligência artificial para avaliação de emp…" at bounding box center [642, 327] width 917 height 23
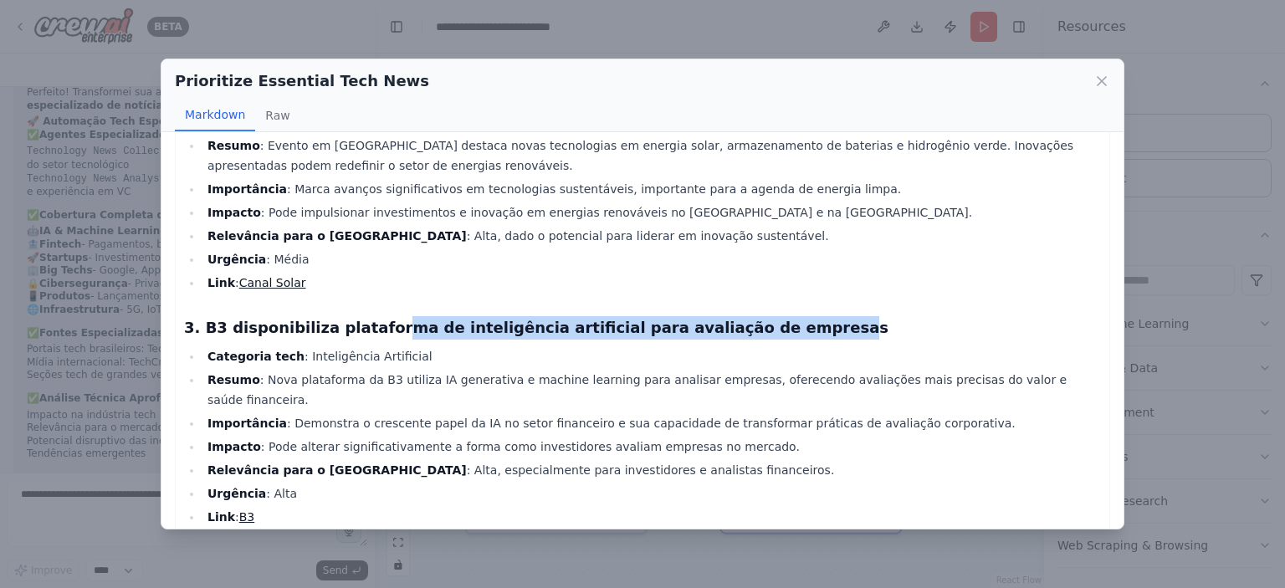
drag, startPoint x: 368, startPoint y: 291, endPoint x: 736, endPoint y: 298, distance: 367.5
click at [736, 316] on h3 "3. B3 disponibiliza plataforma de inteligência artificial para avaliação de emp…" at bounding box center [642, 327] width 917 height 23
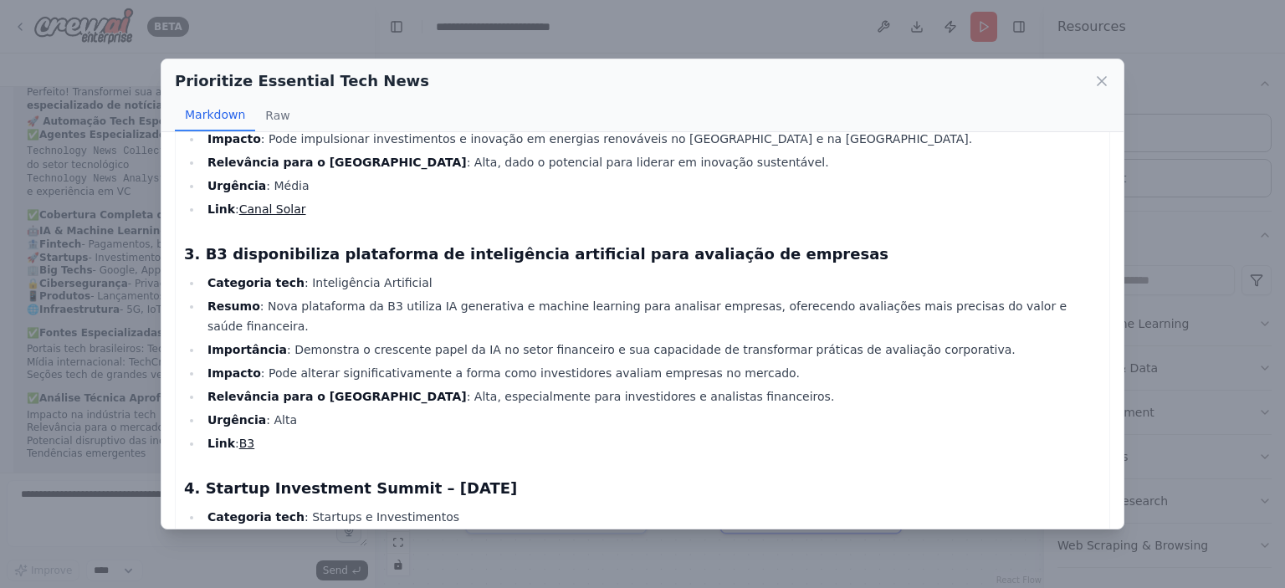
scroll to position [829, 0]
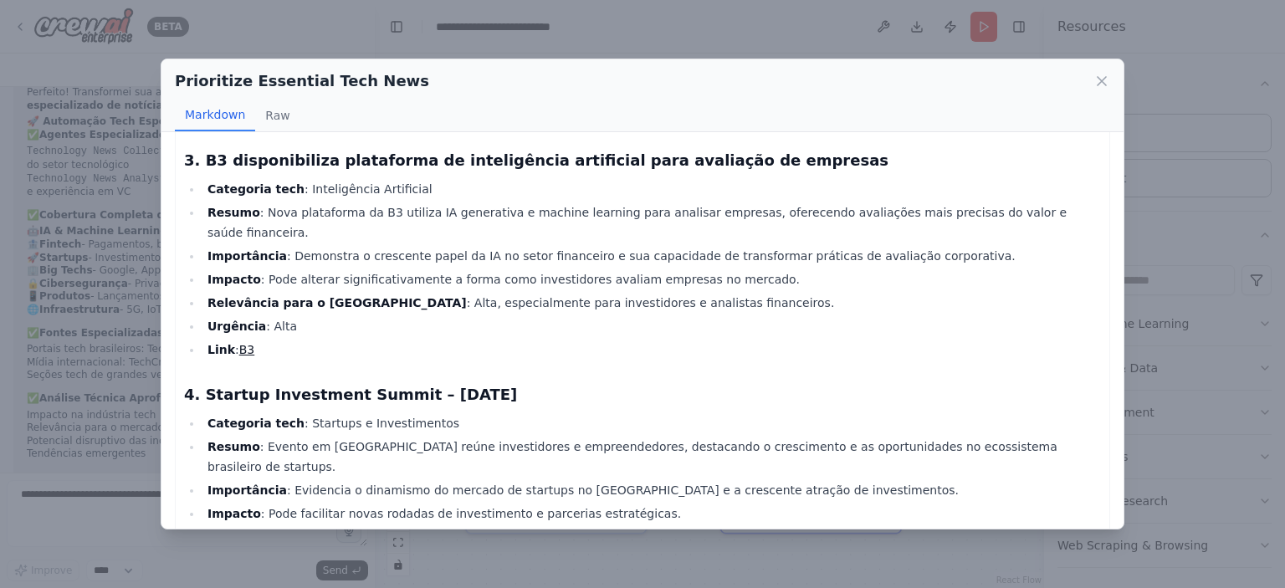
drag, startPoint x: 202, startPoint y: 341, endPoint x: 569, endPoint y: 344, distance: 367.4
click at [569, 383] on h3 "4. Startup Investment Summit – [DATE]" at bounding box center [642, 394] width 917 height 23
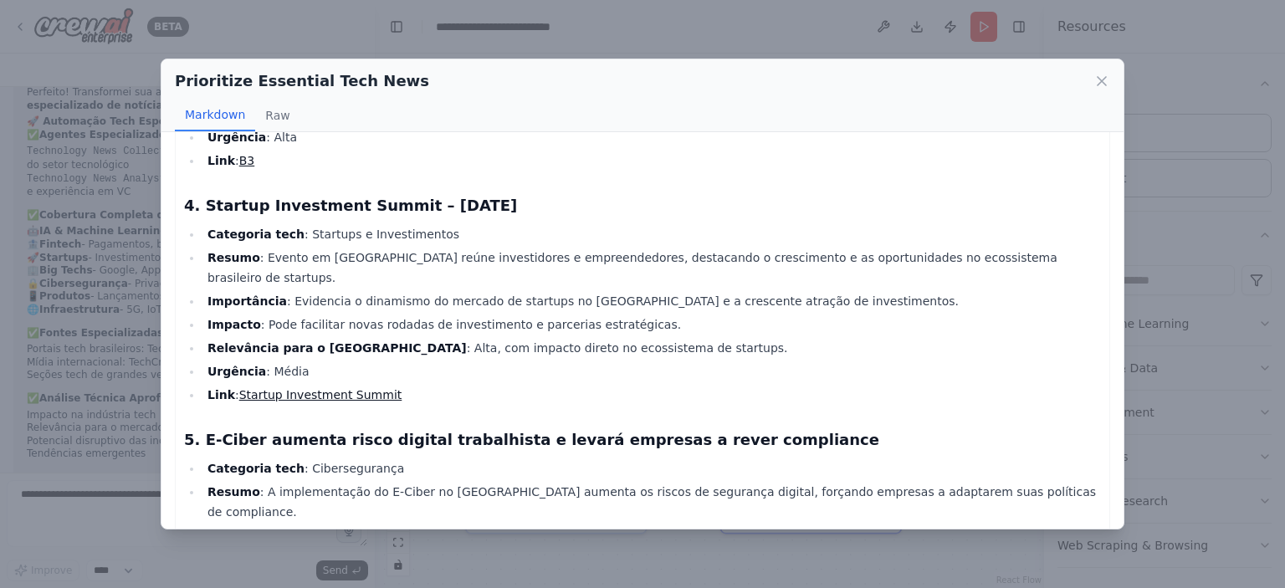
scroll to position [1164, 0]
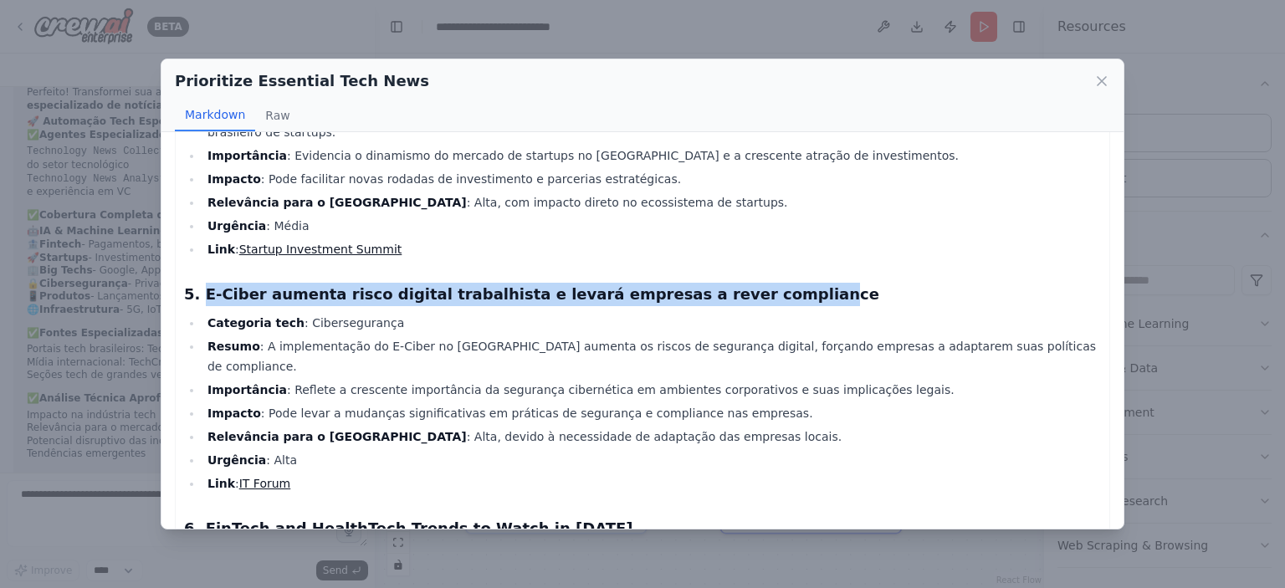
drag, startPoint x: 201, startPoint y: 220, endPoint x: 716, endPoint y: 222, distance: 515.5
click at [716, 283] on h3 "5. E-Ciber aumenta risco digital trabalhista e levará empresas a rever complian…" at bounding box center [642, 294] width 917 height 23
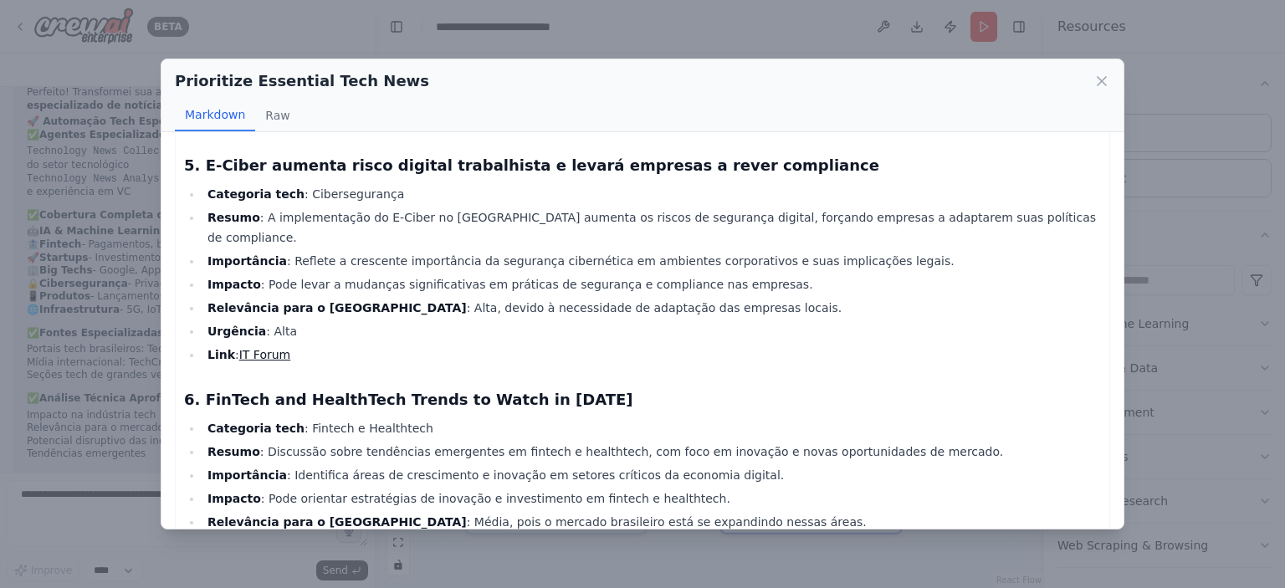
scroll to position [1331, 0]
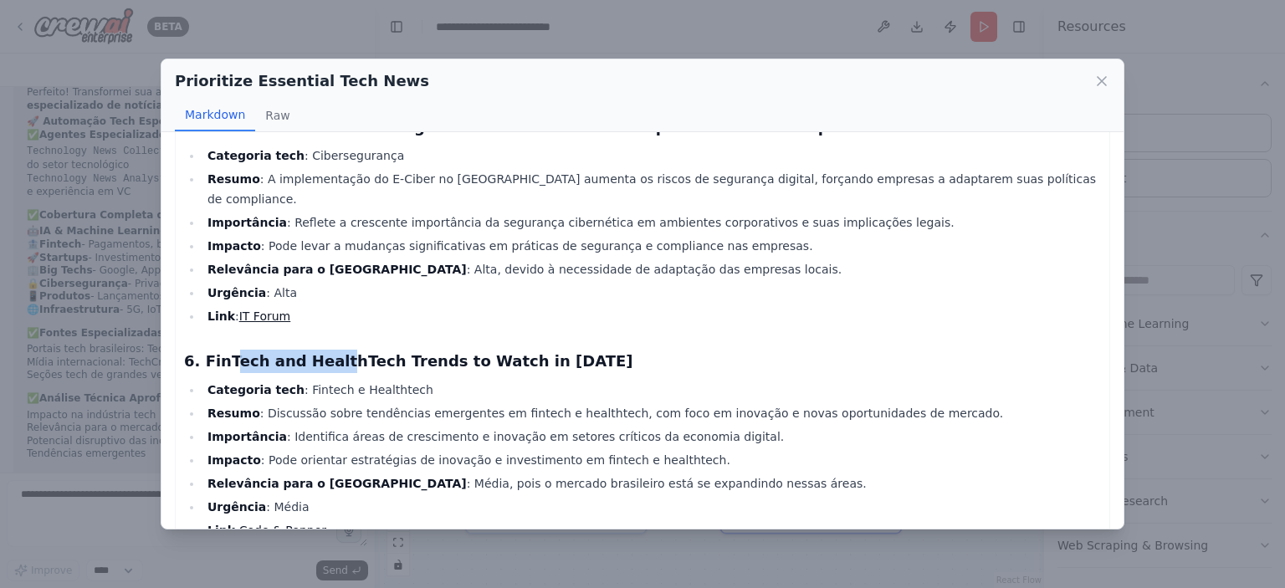
drag, startPoint x: 228, startPoint y: 270, endPoint x: 439, endPoint y: 270, distance: 210.9
click at [403, 350] on h3 "6. FinTech and HealthTech Trends to Watch in [DATE]" at bounding box center [642, 361] width 917 height 23
drag, startPoint x: 470, startPoint y: 270, endPoint x: 539, endPoint y: 273, distance: 68.7
click at [528, 350] on h3 "6. FinTech and HealthTech Trends to Watch in [DATE]" at bounding box center [642, 361] width 917 height 23
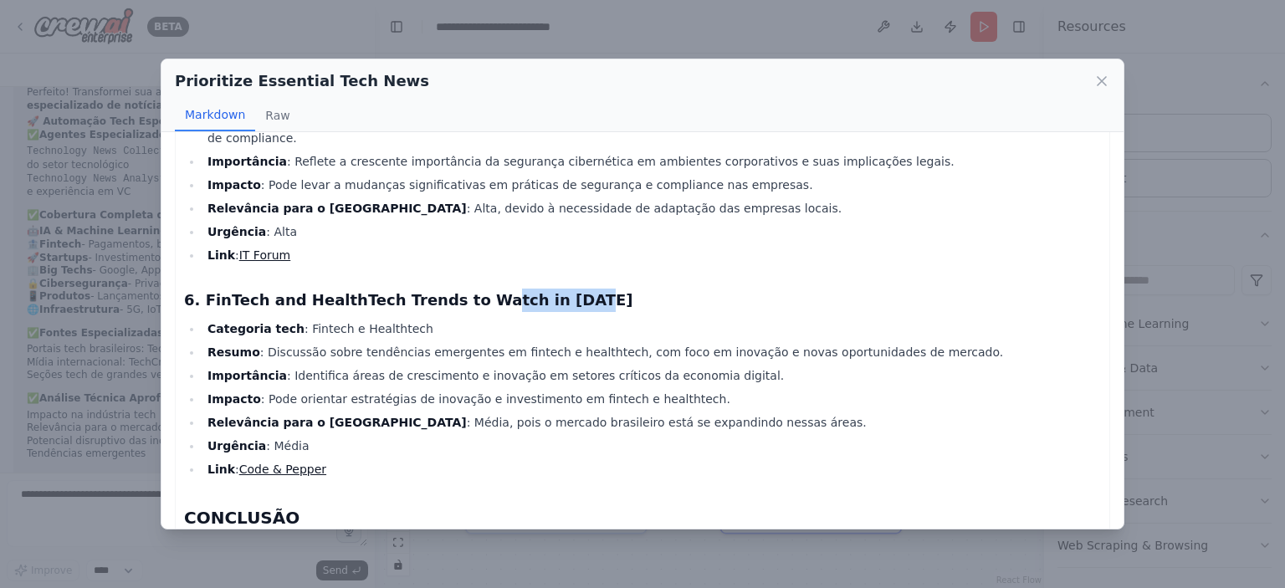
scroll to position [1415, 0]
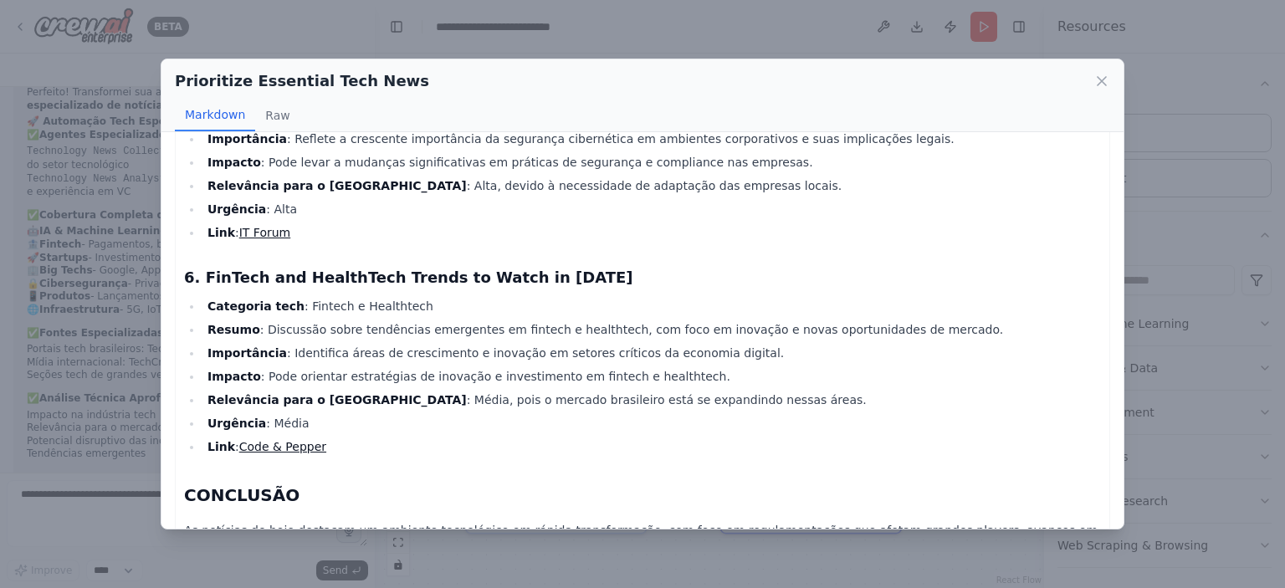
click at [240, 521] on p "As notícias de hoje destacam um ambiente tecnológico em rápida transformação, c…" at bounding box center [642, 561] width 917 height 80
click at [1101, 82] on icon at bounding box center [1102, 81] width 8 height 8
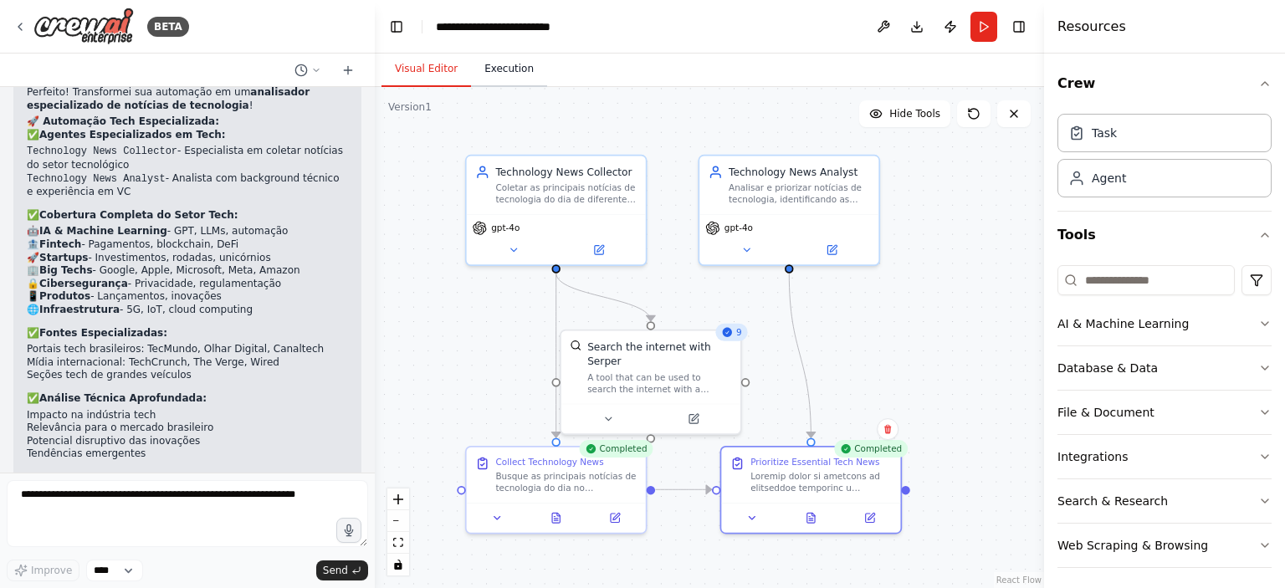
click at [505, 76] on button "Execution" at bounding box center [509, 69] width 76 height 35
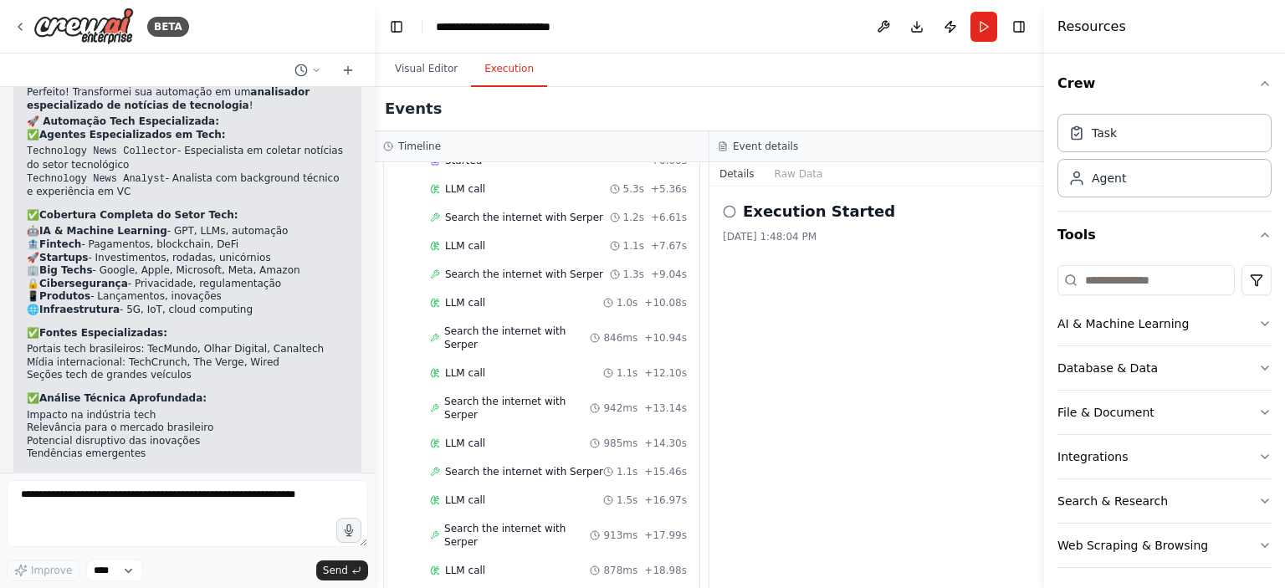
scroll to position [0, 0]
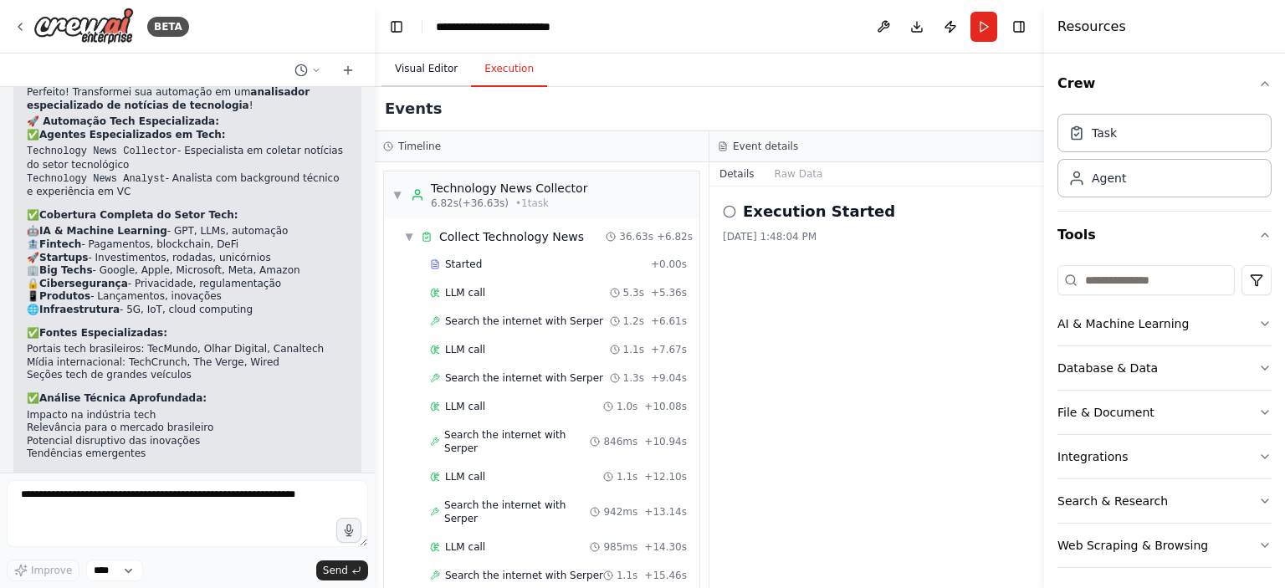
click at [427, 70] on button "Visual Editor" at bounding box center [427, 69] width 90 height 35
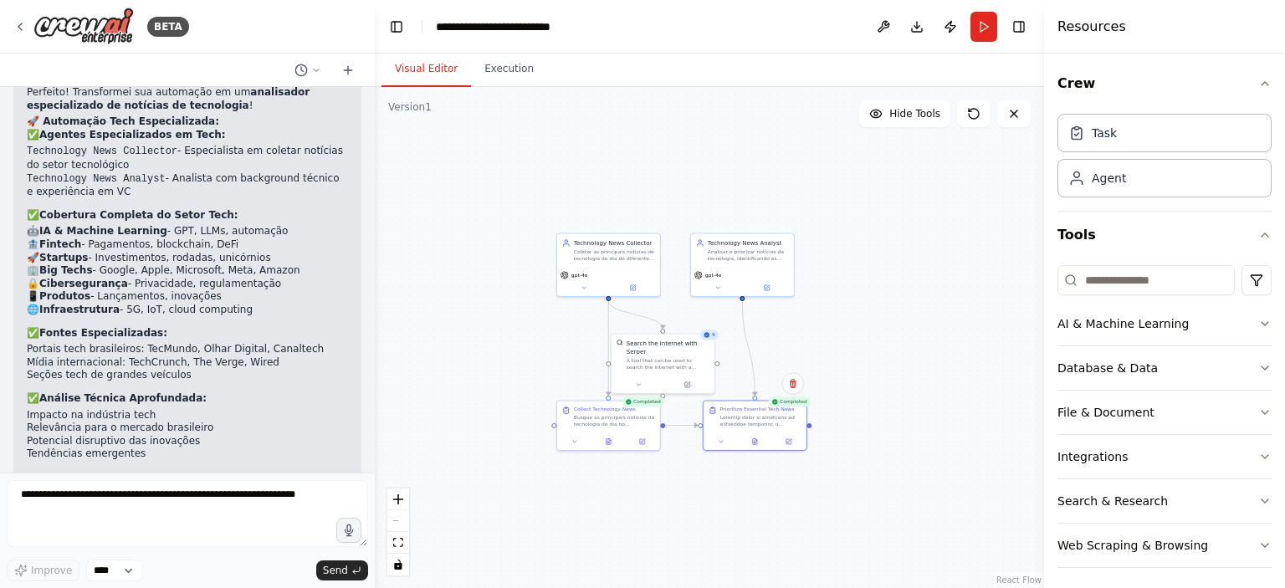
drag, startPoint x: 923, startPoint y: 328, endPoint x: 817, endPoint y: 333, distance: 106.4
click at [817, 333] on div ".deletable-edge-delete-btn { width: 20px; height: 20px; border: 0px solid #ffff…" at bounding box center [710, 337] width 670 height 501
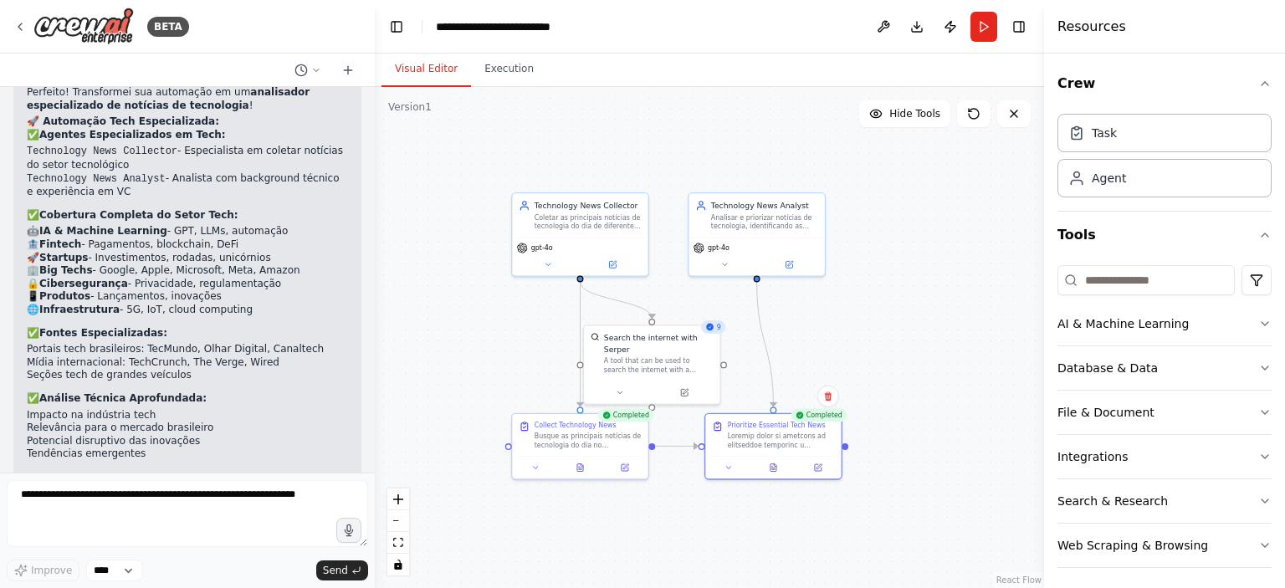
drag, startPoint x: 807, startPoint y: 322, endPoint x: 890, endPoint y: 313, distance: 84.2
click at [890, 313] on div ".deletable-edge-delete-btn { width: 20px; height: 20px; border: 0px solid #ffff…" at bounding box center [710, 337] width 670 height 501
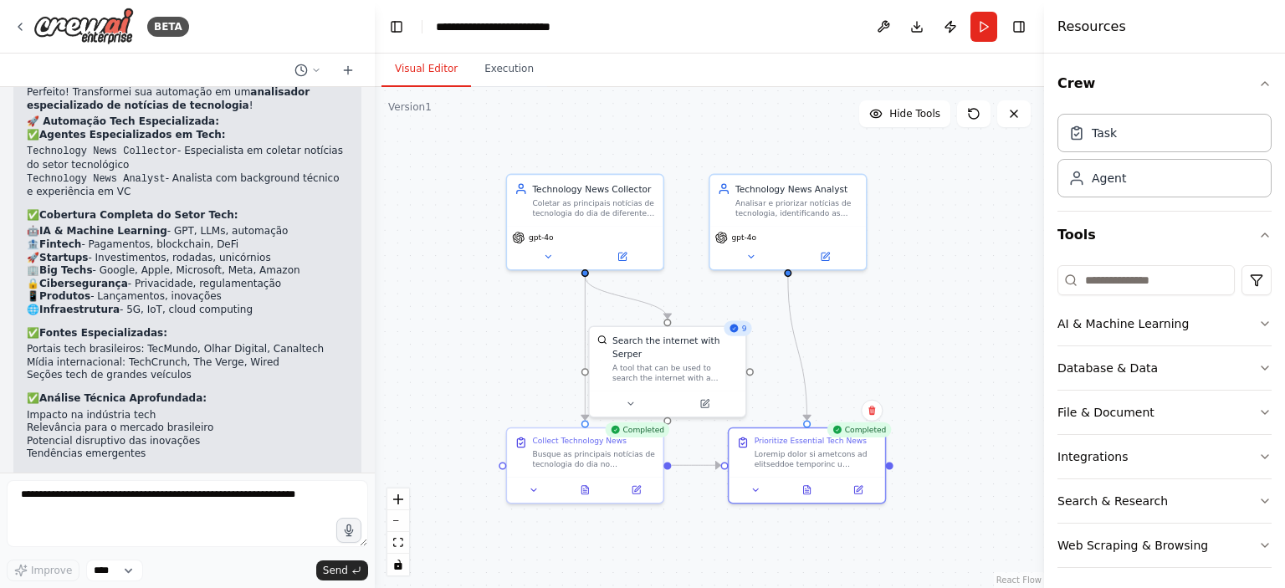
drag, startPoint x: 880, startPoint y: 307, endPoint x: 905, endPoint y: 310, distance: 24.4
click at [905, 310] on div ".deletable-edge-delete-btn { width: 20px; height: 20px; border: 0px solid #ffff…" at bounding box center [710, 337] width 670 height 501
click at [1024, 26] on button "Toggle Right Sidebar" at bounding box center [1019, 26] width 23 height 23
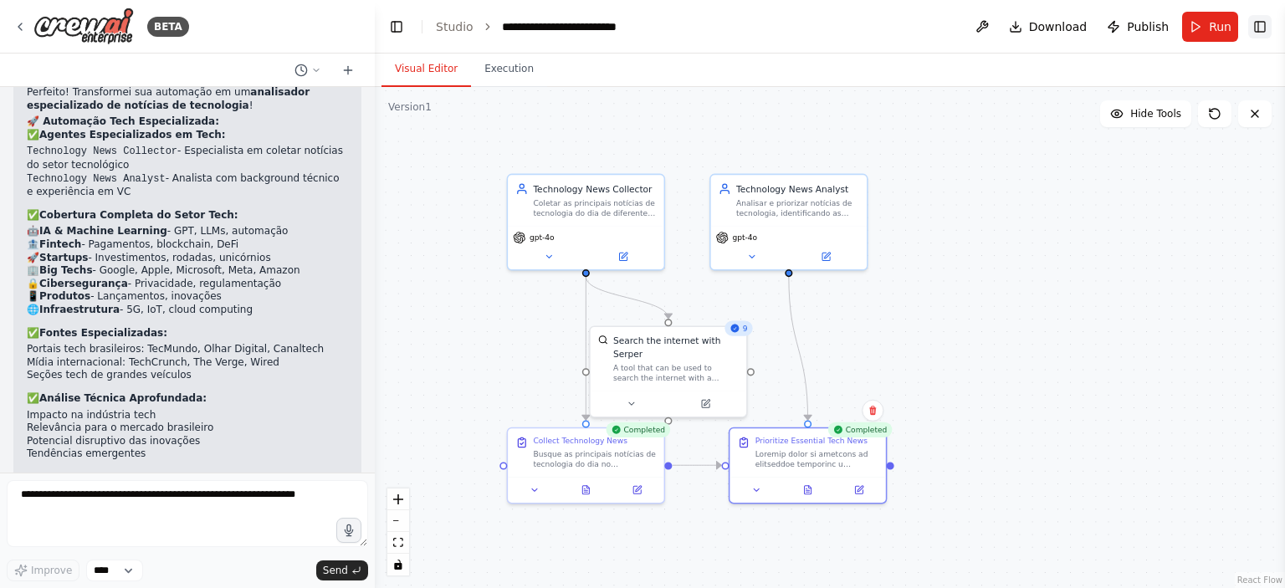
click at [1265, 19] on button "Toggle Right Sidebar" at bounding box center [1260, 26] width 23 height 23
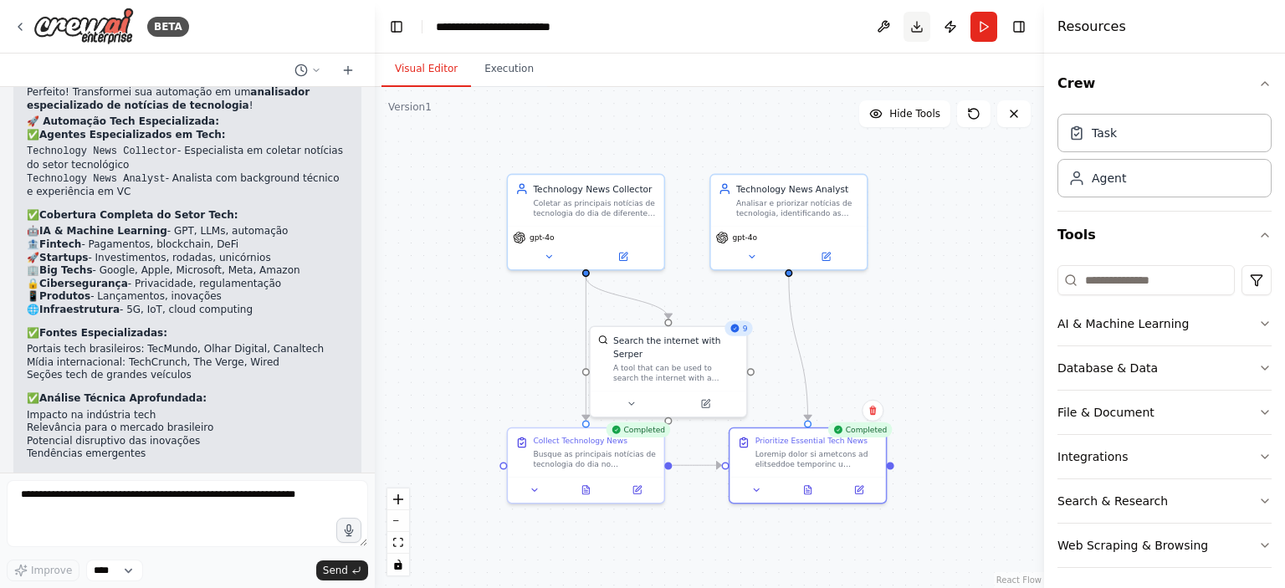
click at [1018, 26] on button "Toggle Right Sidebar" at bounding box center [1019, 26] width 23 height 23
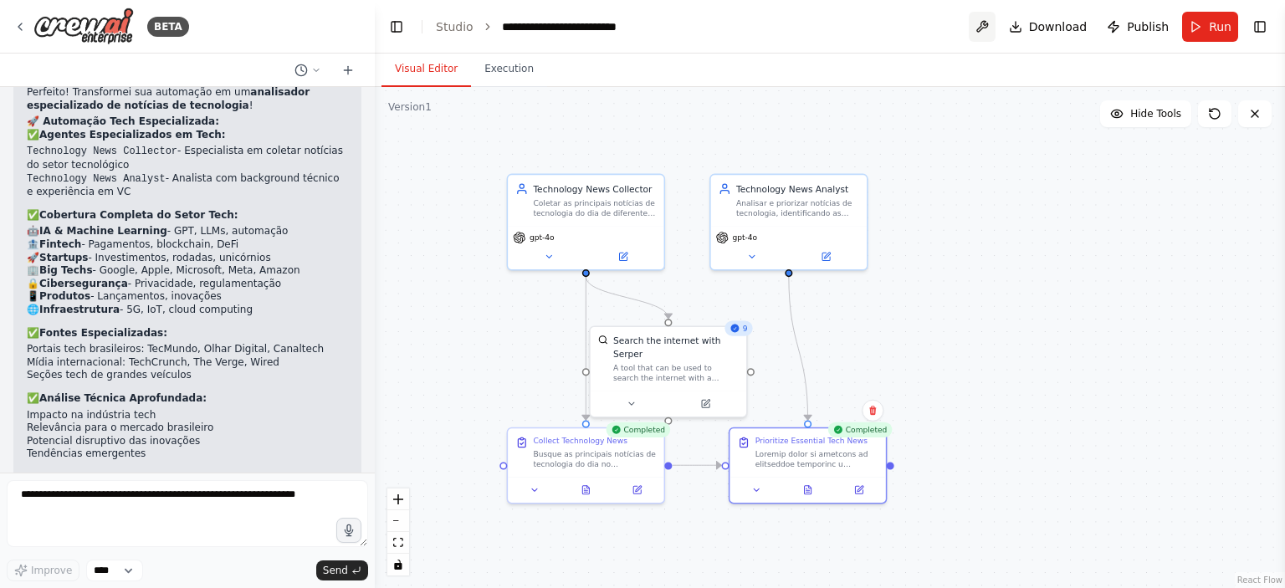
click at [986, 28] on button at bounding box center [982, 27] width 27 height 30
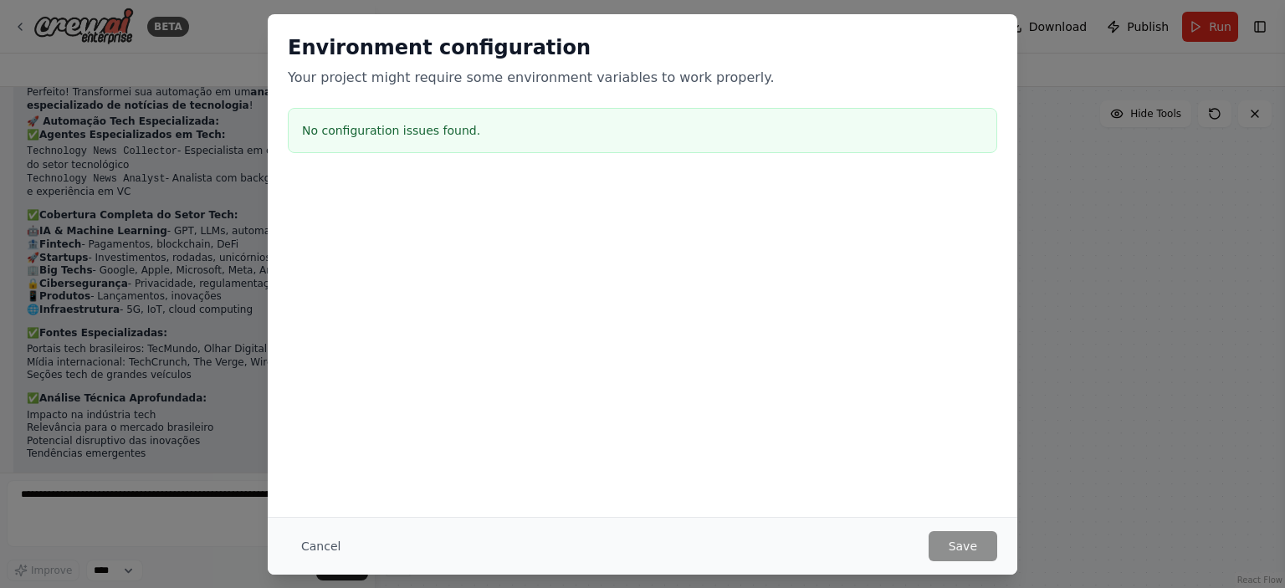
click at [308, 540] on button "Cancel" at bounding box center [321, 546] width 66 height 30
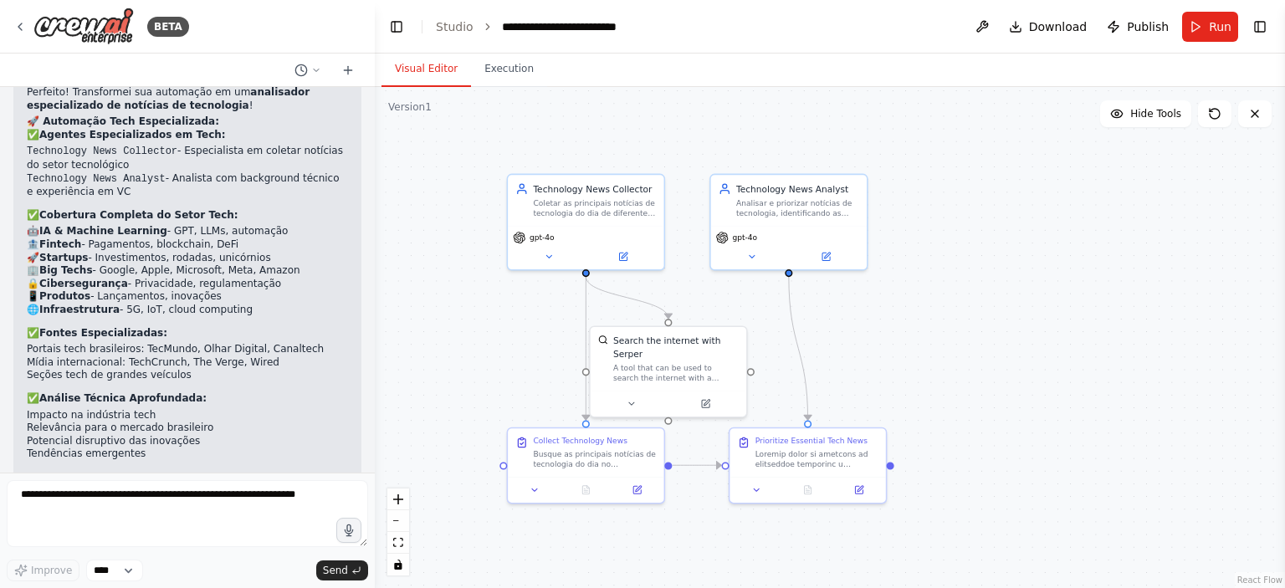
click at [1049, 238] on div ".deletable-edge-delete-btn { width: 20px; height: 20px; border: 0px solid #ffff…" at bounding box center [830, 337] width 911 height 501
drag, startPoint x: 973, startPoint y: 314, endPoint x: 1065, endPoint y: 316, distance: 91.2
click at [998, 321] on div ".deletable-edge-delete-btn { width: 20px; height: 20px; border: 0px solid #ffff…" at bounding box center [830, 337] width 911 height 501
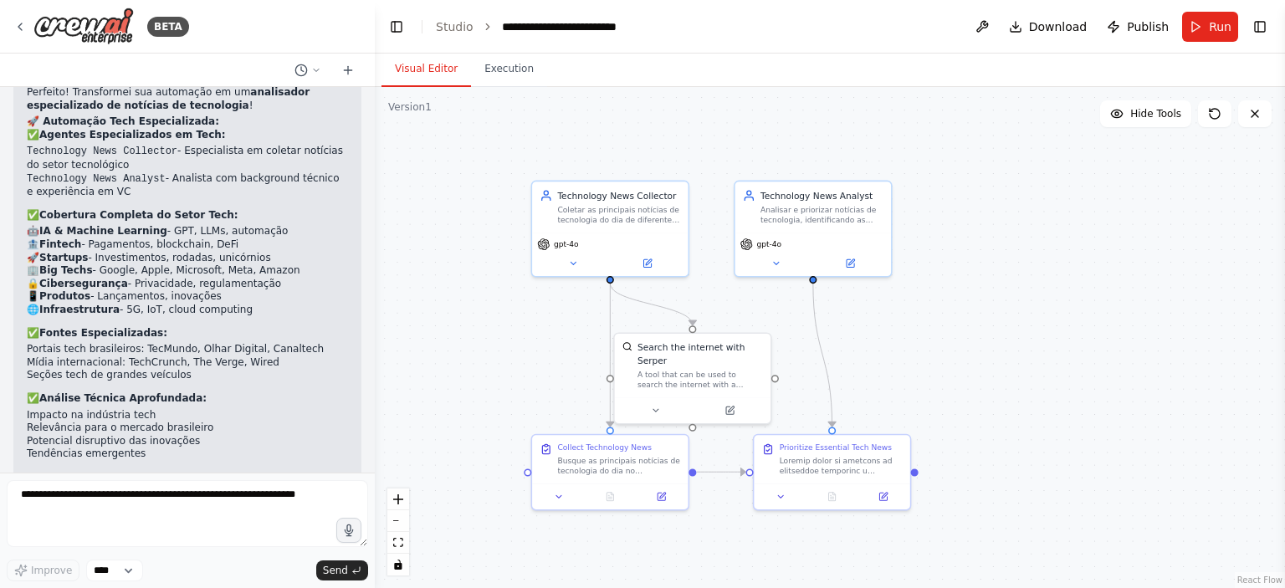
click at [1075, 303] on div ".deletable-edge-delete-btn { width: 20px; height: 20px; border: 0px solid #ffff…" at bounding box center [830, 337] width 911 height 501
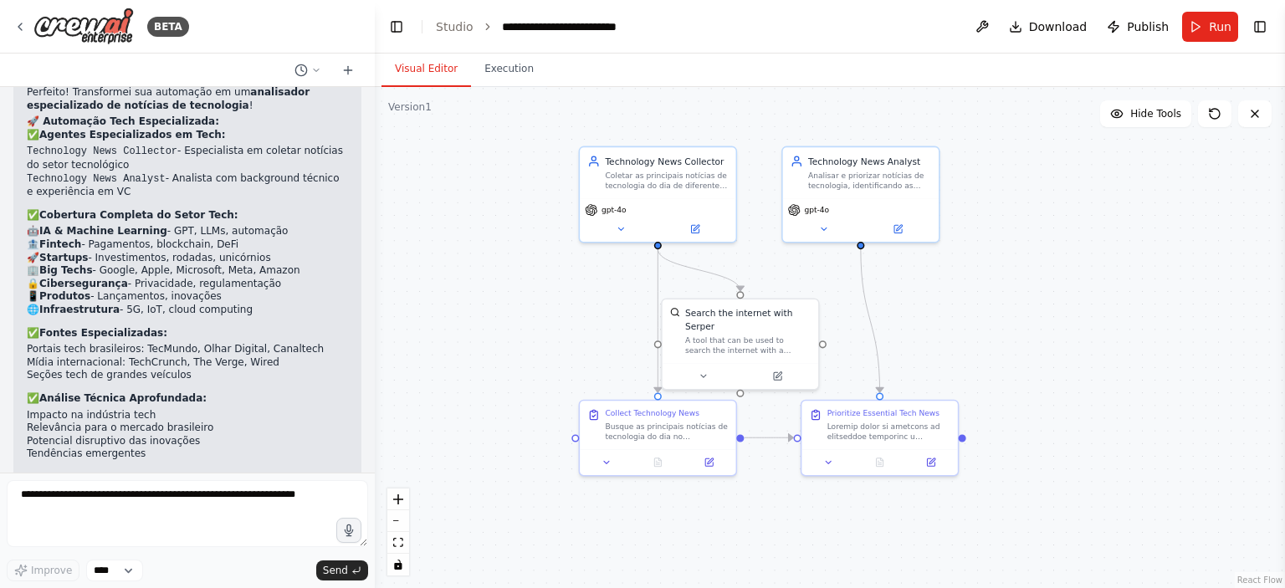
drag, startPoint x: 916, startPoint y: 374, endPoint x: 964, endPoint y: 341, distance: 57.8
click at [964, 341] on div ".deletable-edge-delete-btn { width: 20px; height: 20px; border: 0px solid #ffff…" at bounding box center [830, 337] width 911 height 501
